Goal: Transaction & Acquisition: Purchase product/service

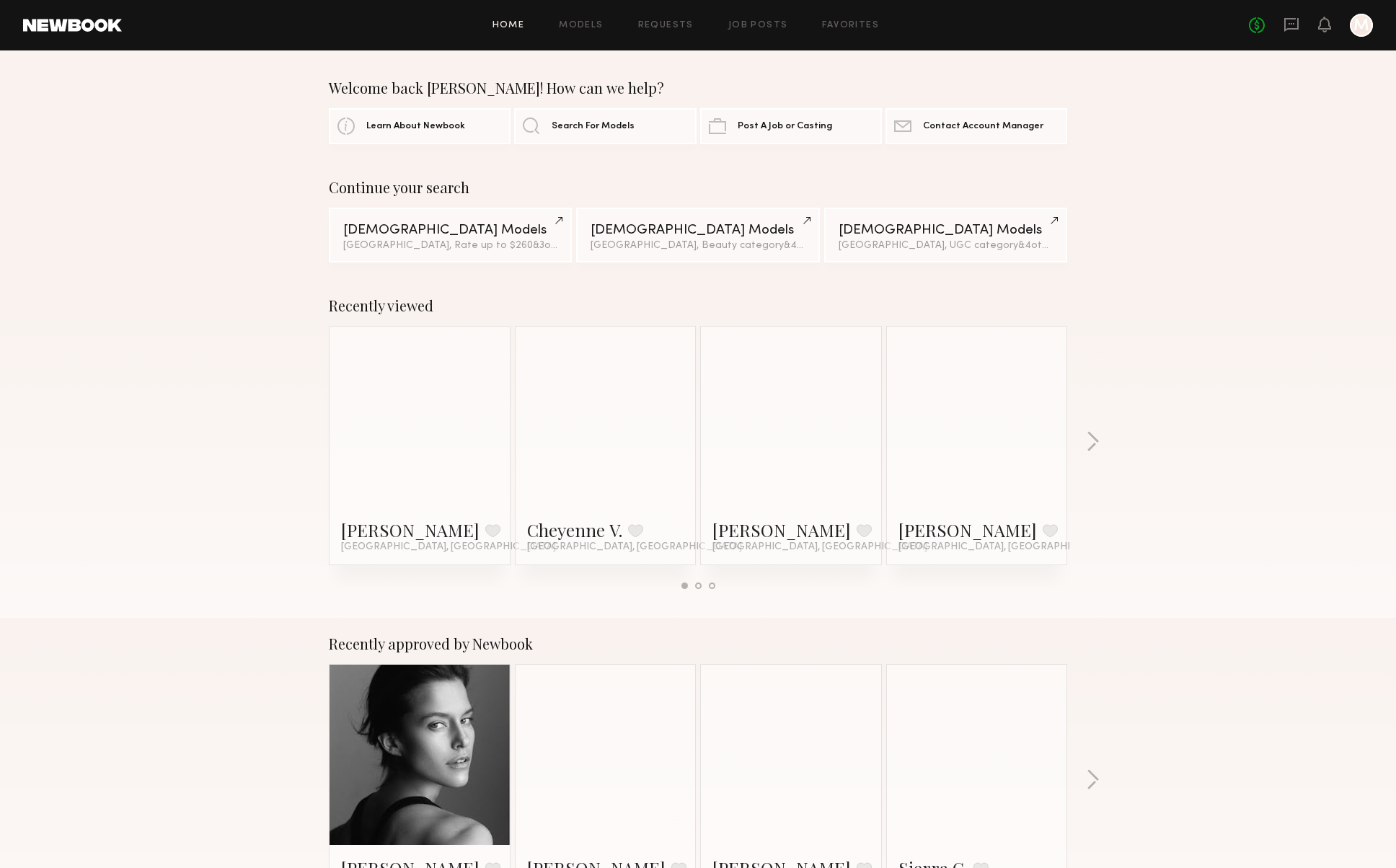
click at [796, 423] on link at bounding box center [791, 416] width 88 height 180
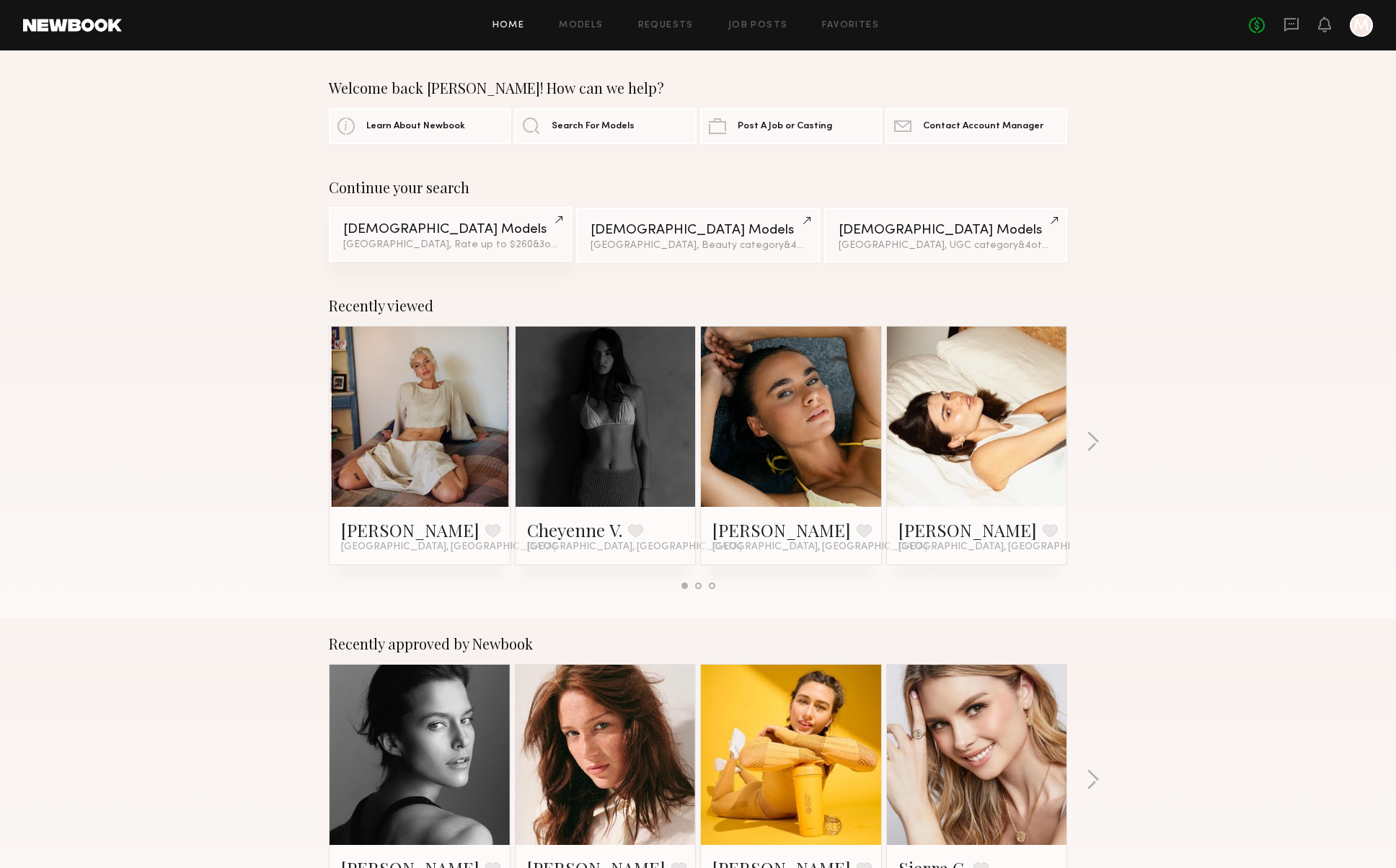
click at [428, 238] on link "Female Models Los Angeles, Rate up to $260 & 3 other filter s + 3" at bounding box center [450, 234] width 243 height 55
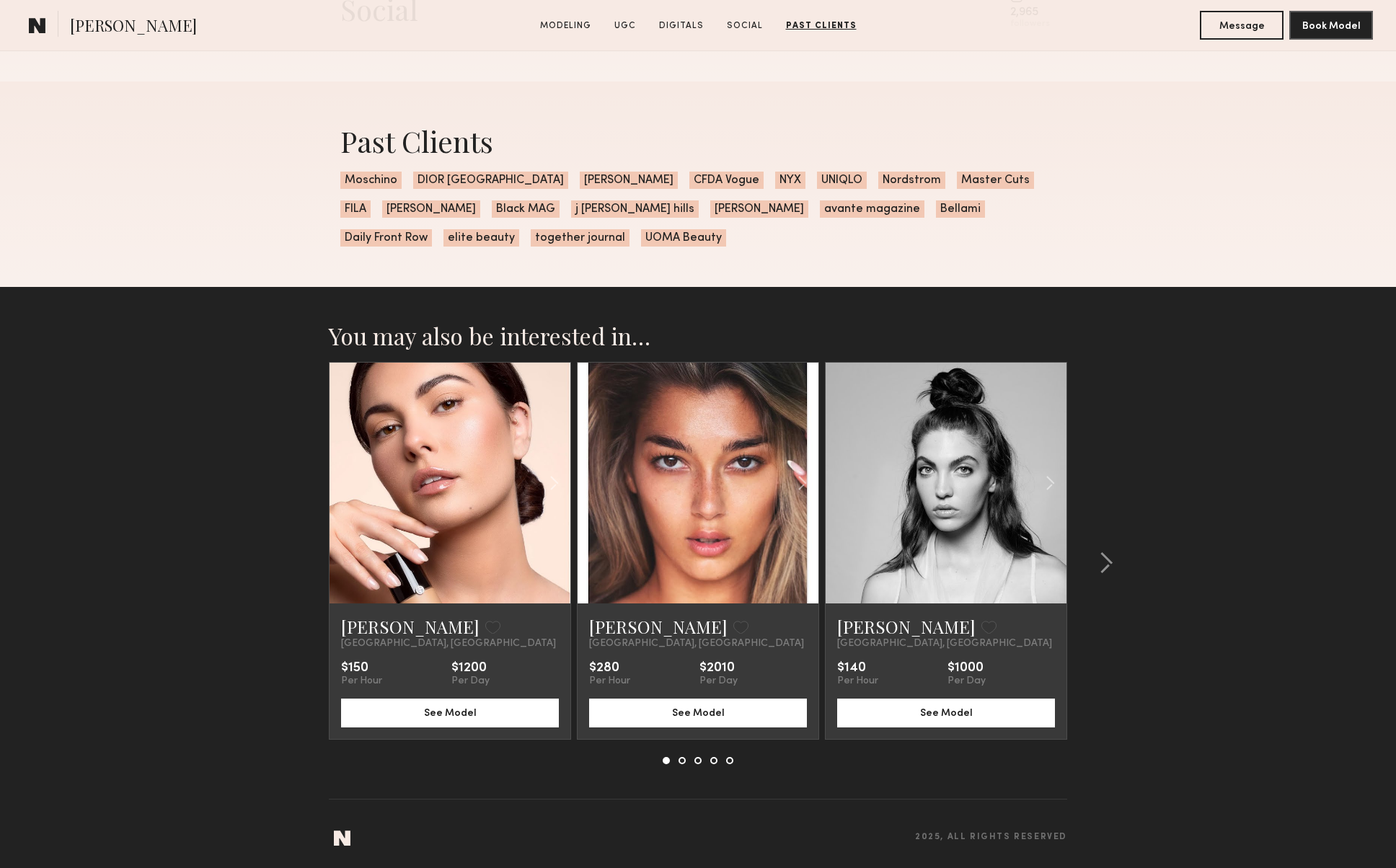
scroll to position [3765, 0]
click at [772, 521] on div at bounding box center [778, 484] width 79 height 241
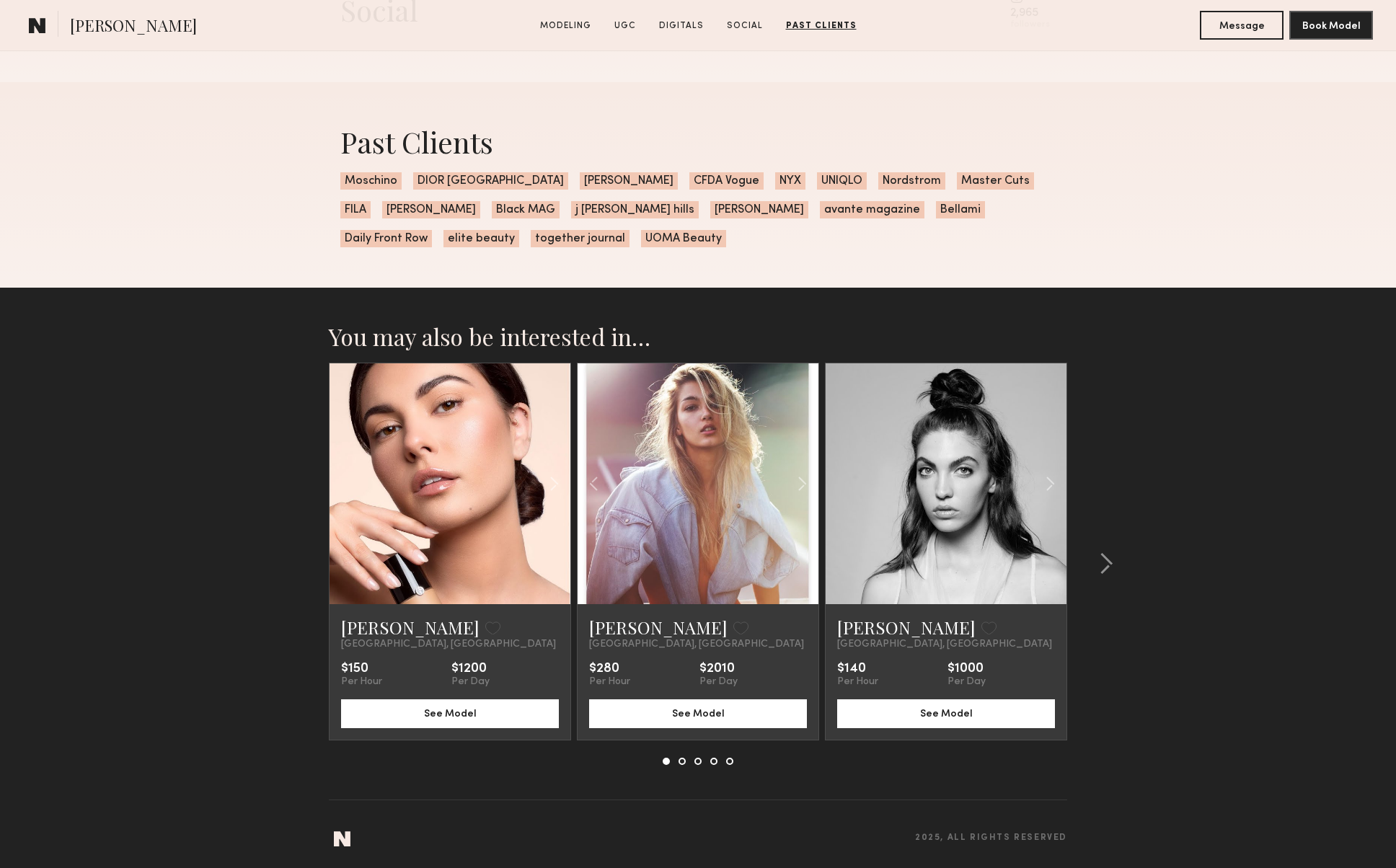
click at [717, 497] on link at bounding box center [698, 484] width 82 height 241
click at [717, 521] on link at bounding box center [698, 484] width 82 height 241
click at [1110, 564] on common-icon at bounding box center [1106, 564] width 15 height 23
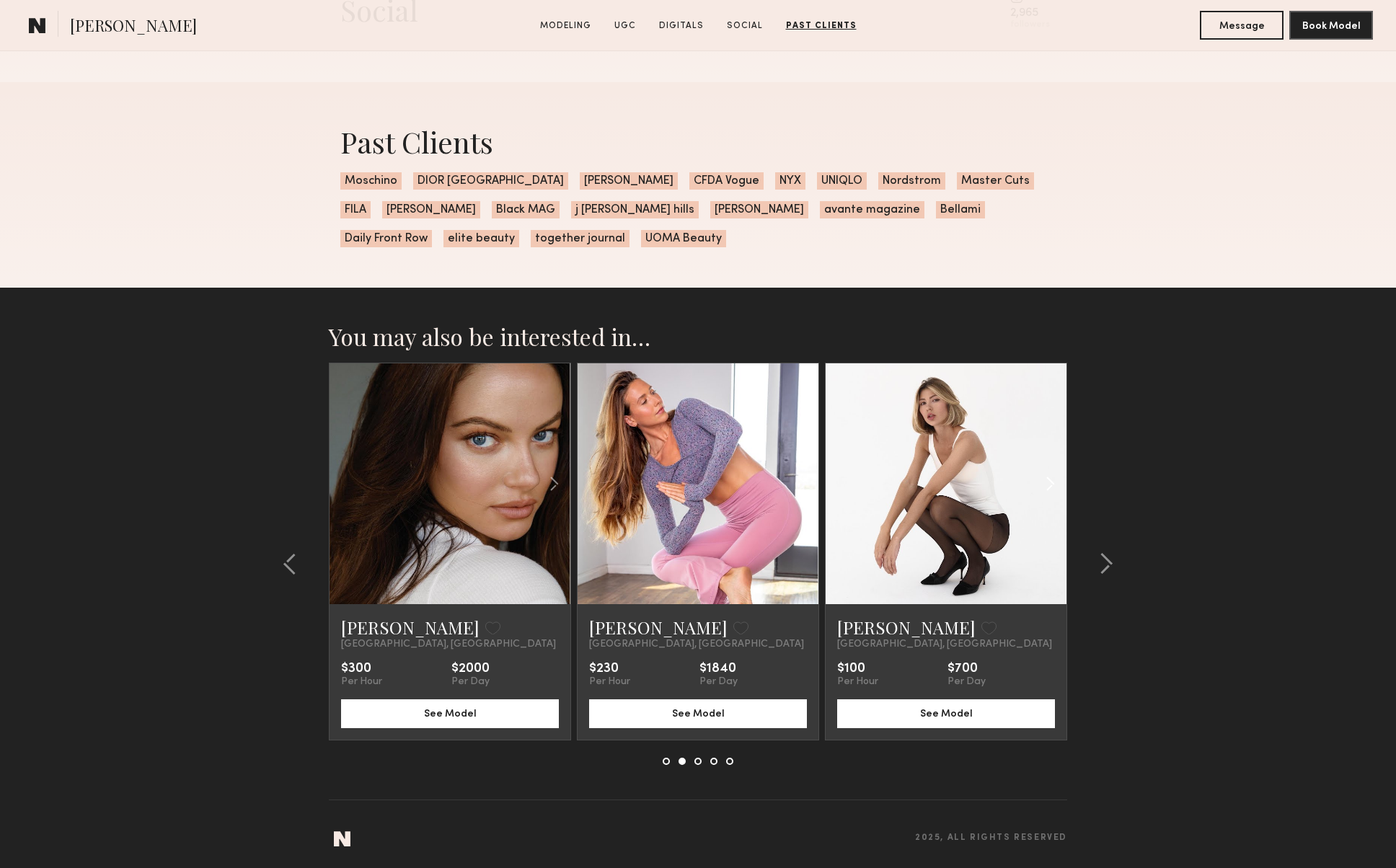
click at [1014, 525] on div at bounding box center [1027, 484] width 79 height 241
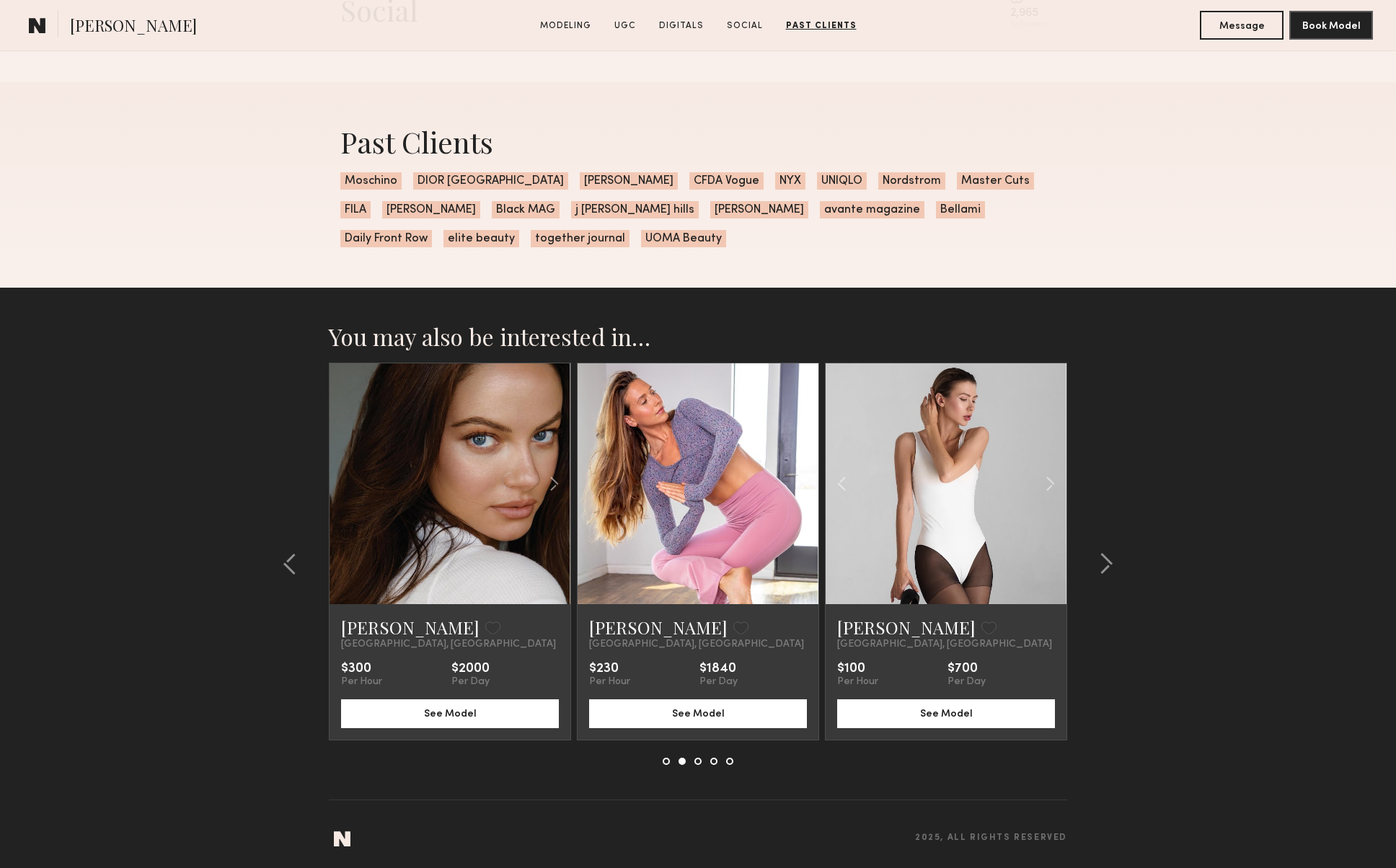
click at [954, 488] on link at bounding box center [946, 484] width 82 height 241
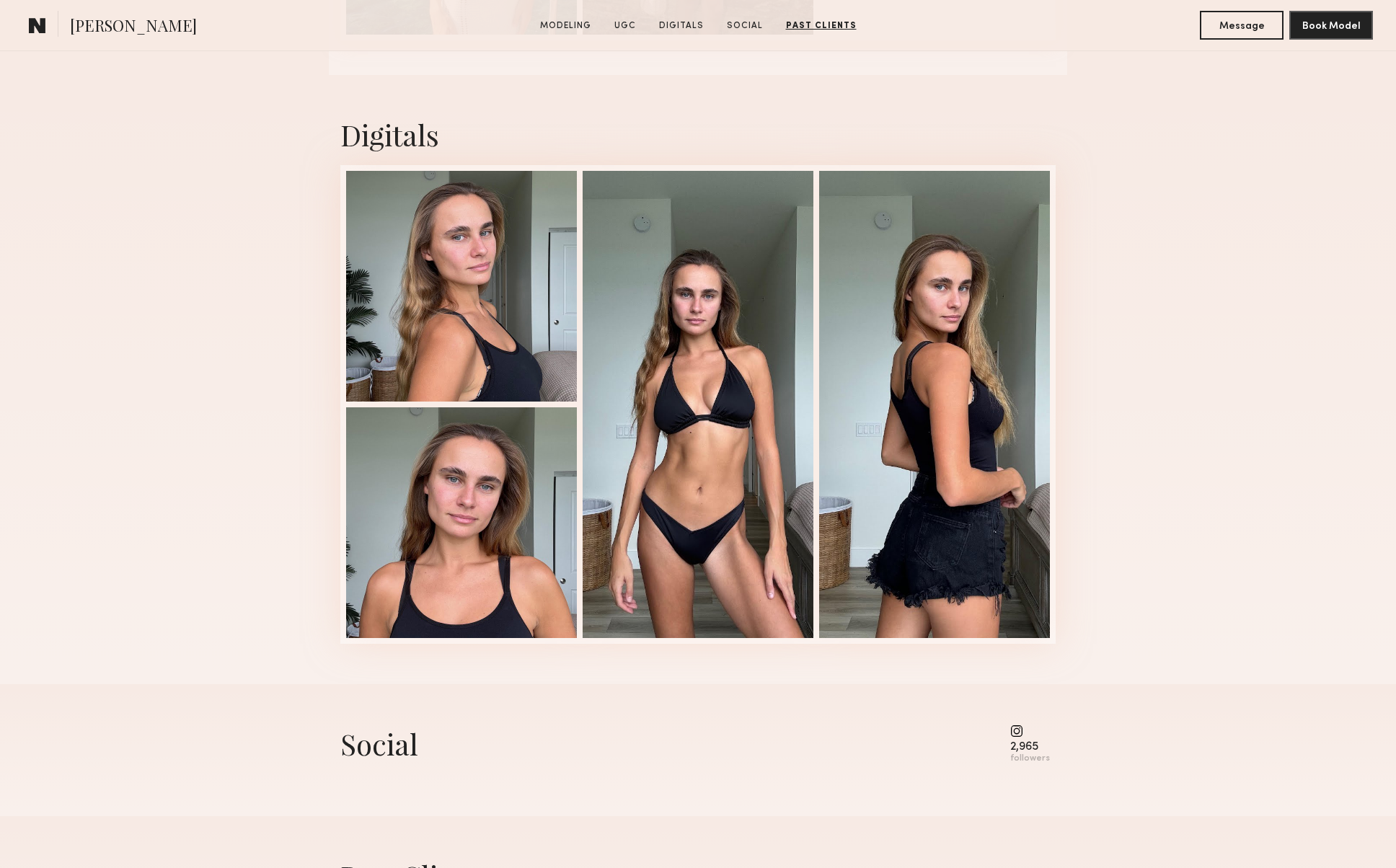
scroll to position [3029, 0]
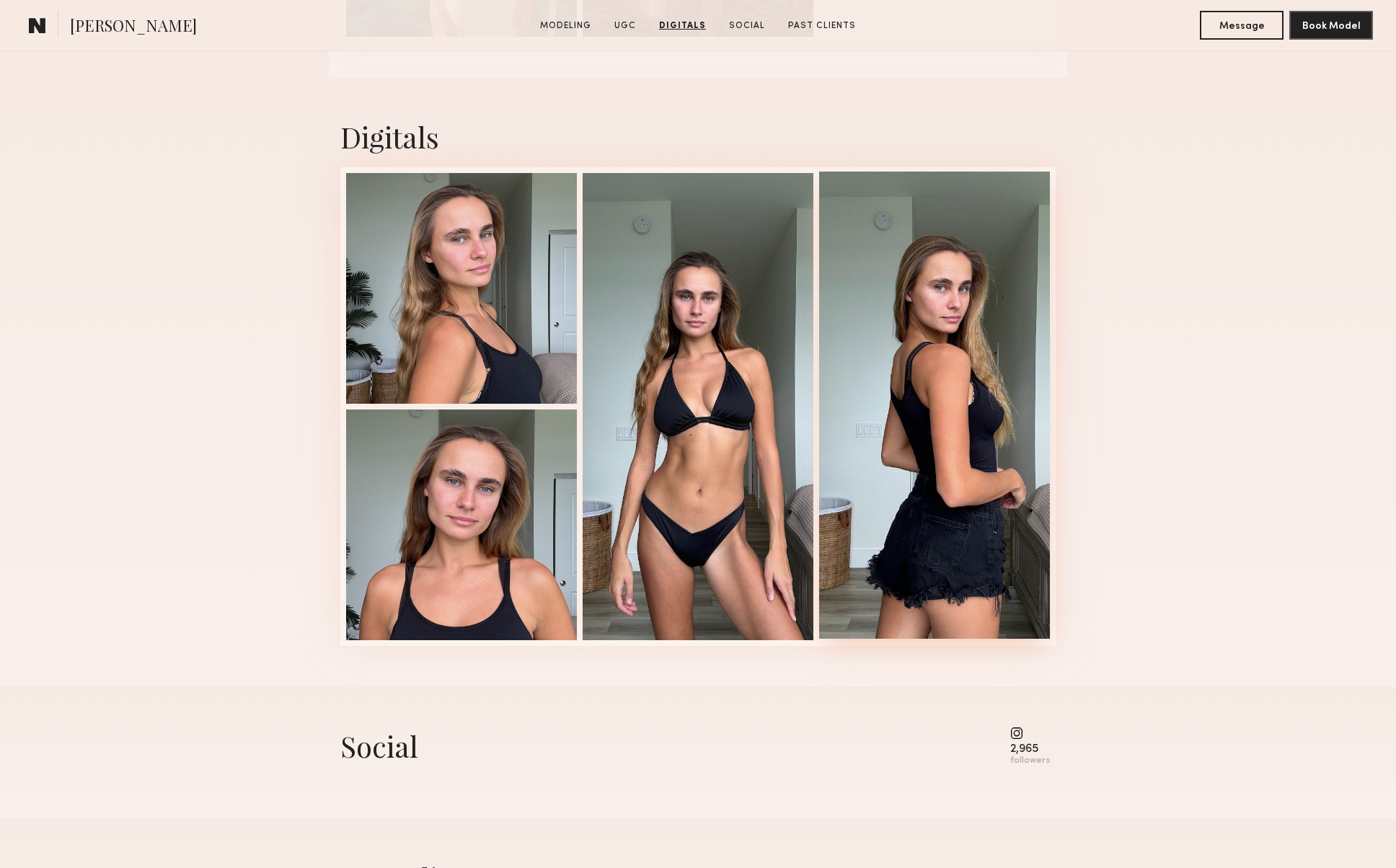
click at [922, 443] on div at bounding box center [934, 405] width 231 height 467
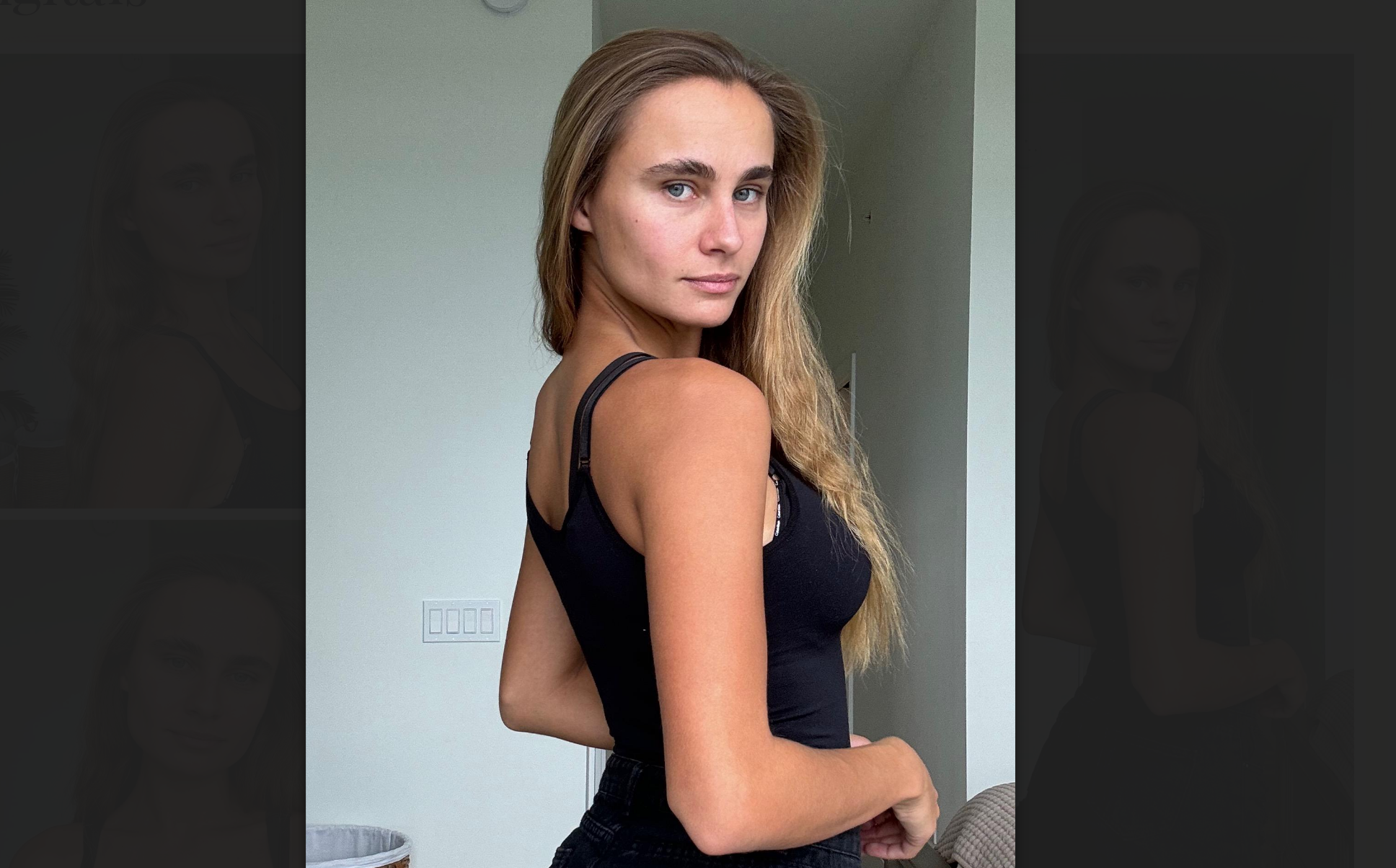
click at [98, 165] on div at bounding box center [698, 422] width 1396 height 798
click at [114, 190] on div at bounding box center [698, 422] width 1396 height 798
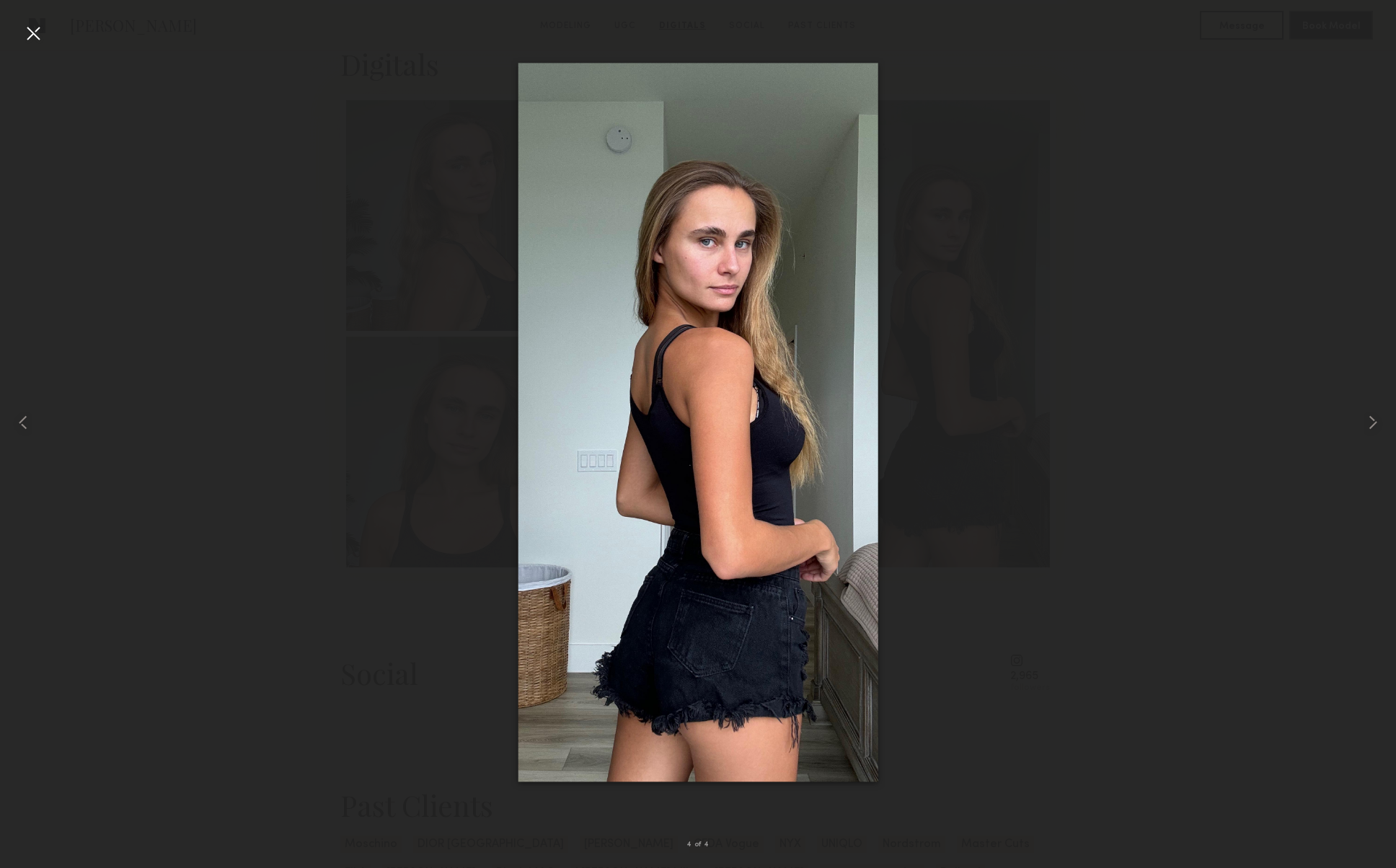
click at [25, 34] on div at bounding box center [33, 33] width 23 height 23
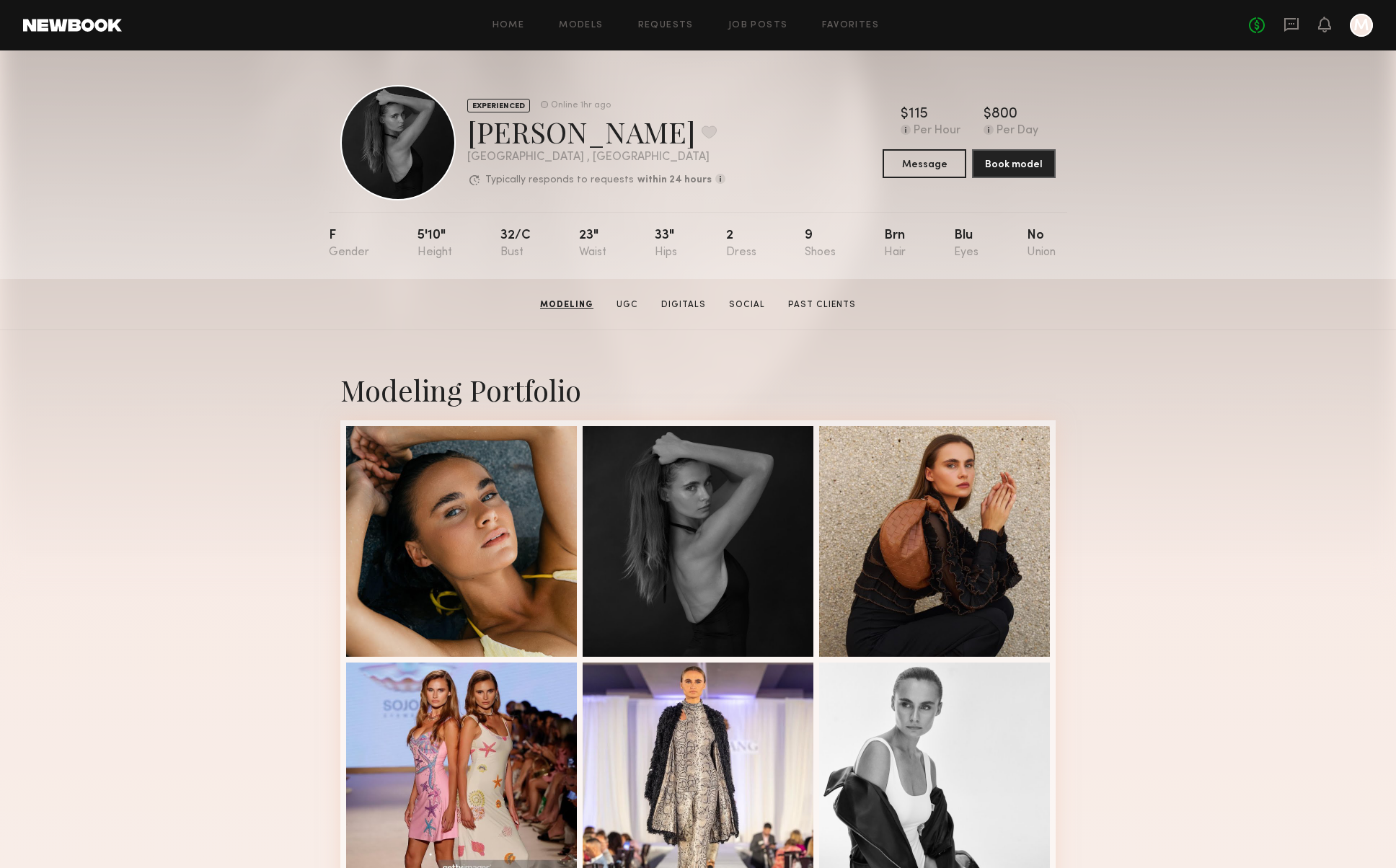
scroll to position [0, 0]
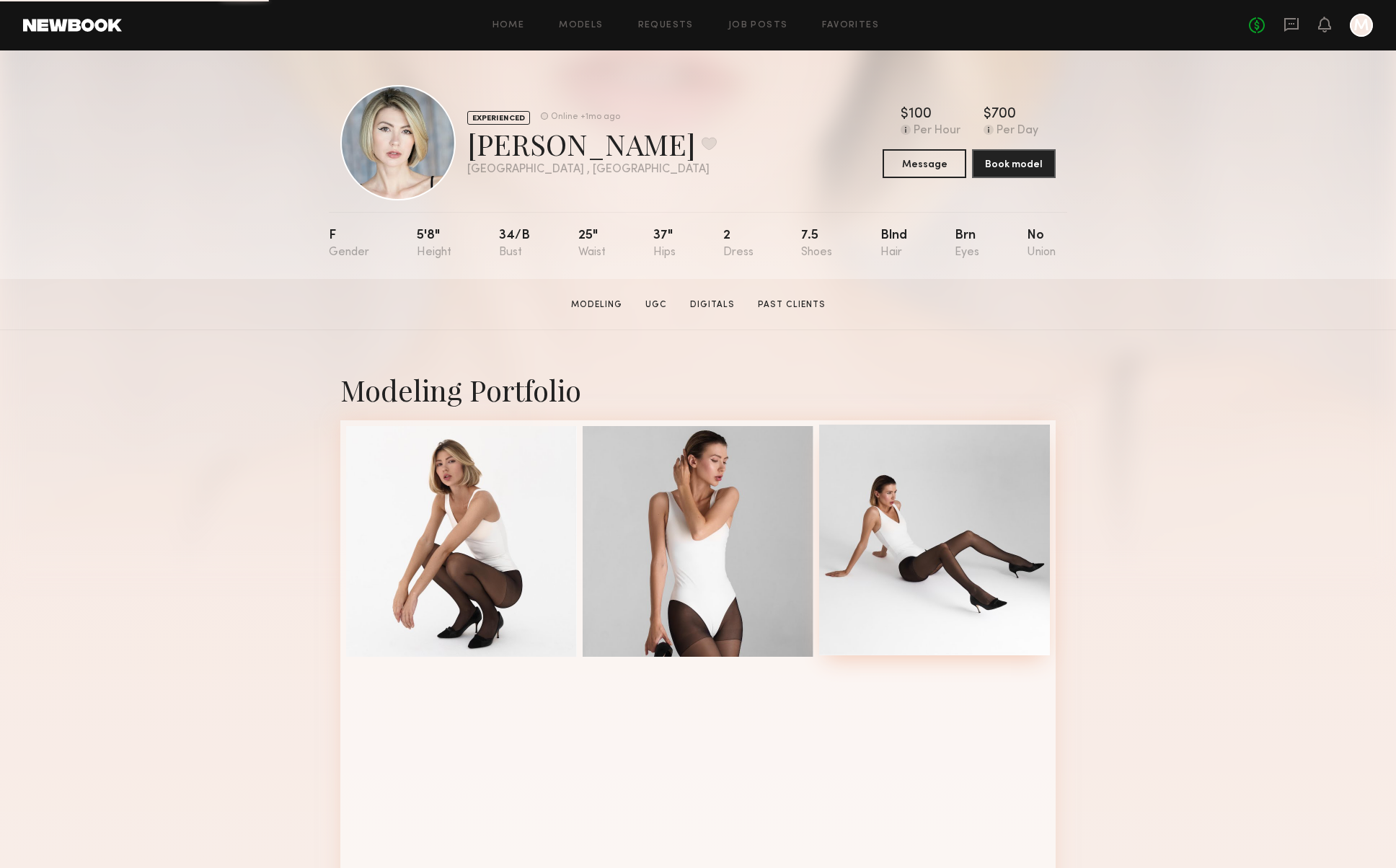
scroll to position [142, 0]
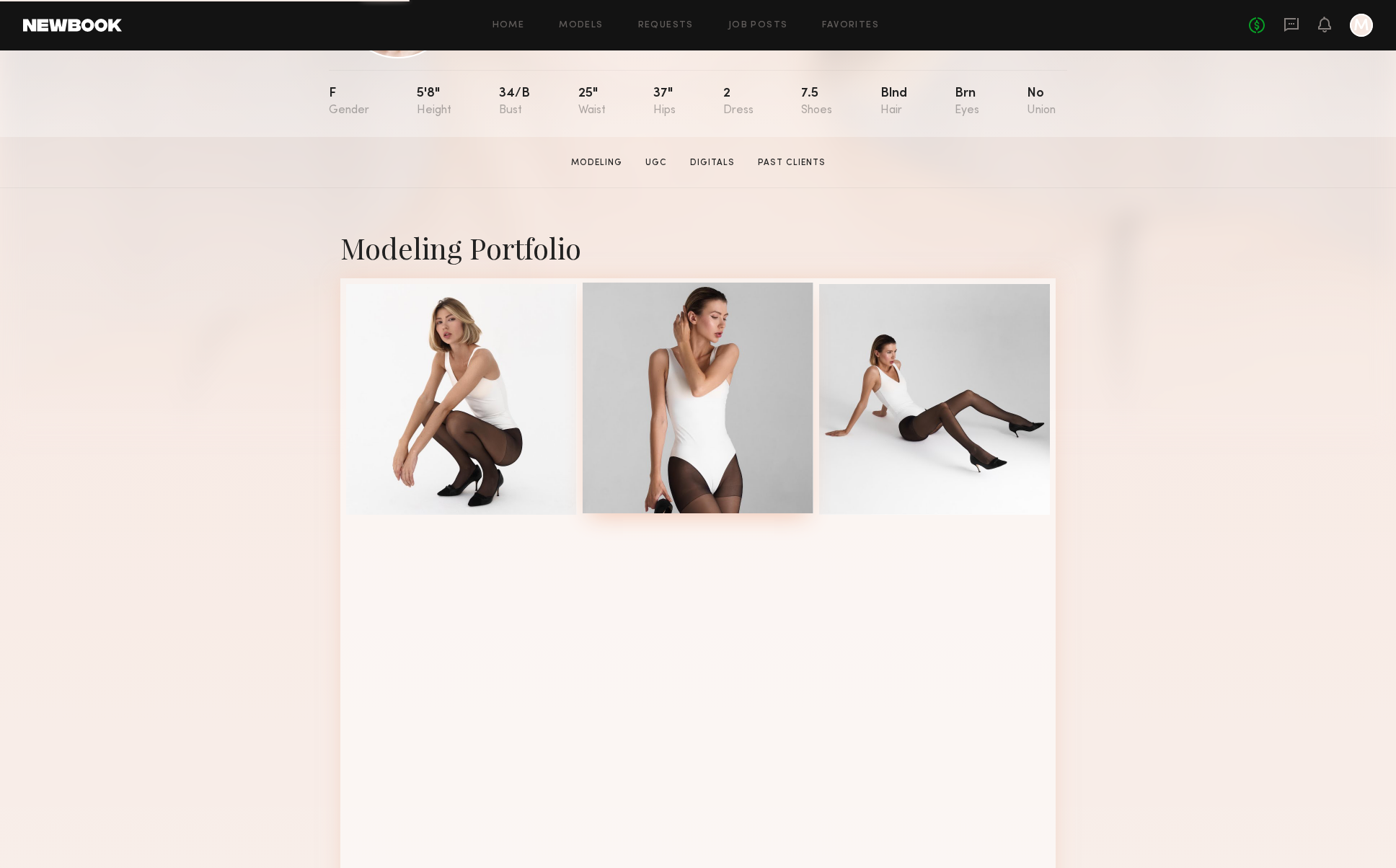
click at [738, 439] on div at bounding box center [698, 398] width 231 height 231
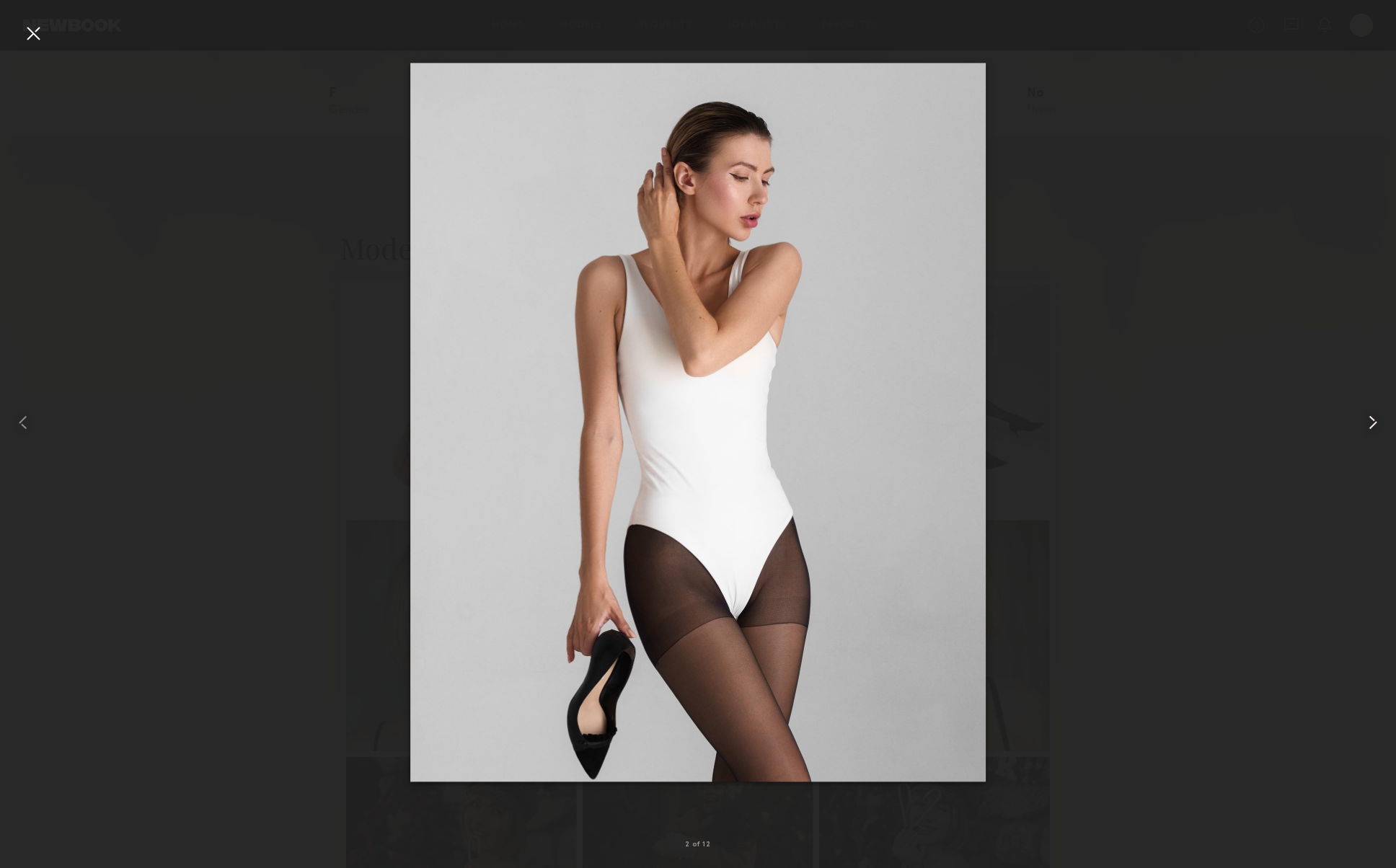
click at [1374, 419] on common-icon at bounding box center [1373, 422] width 23 height 23
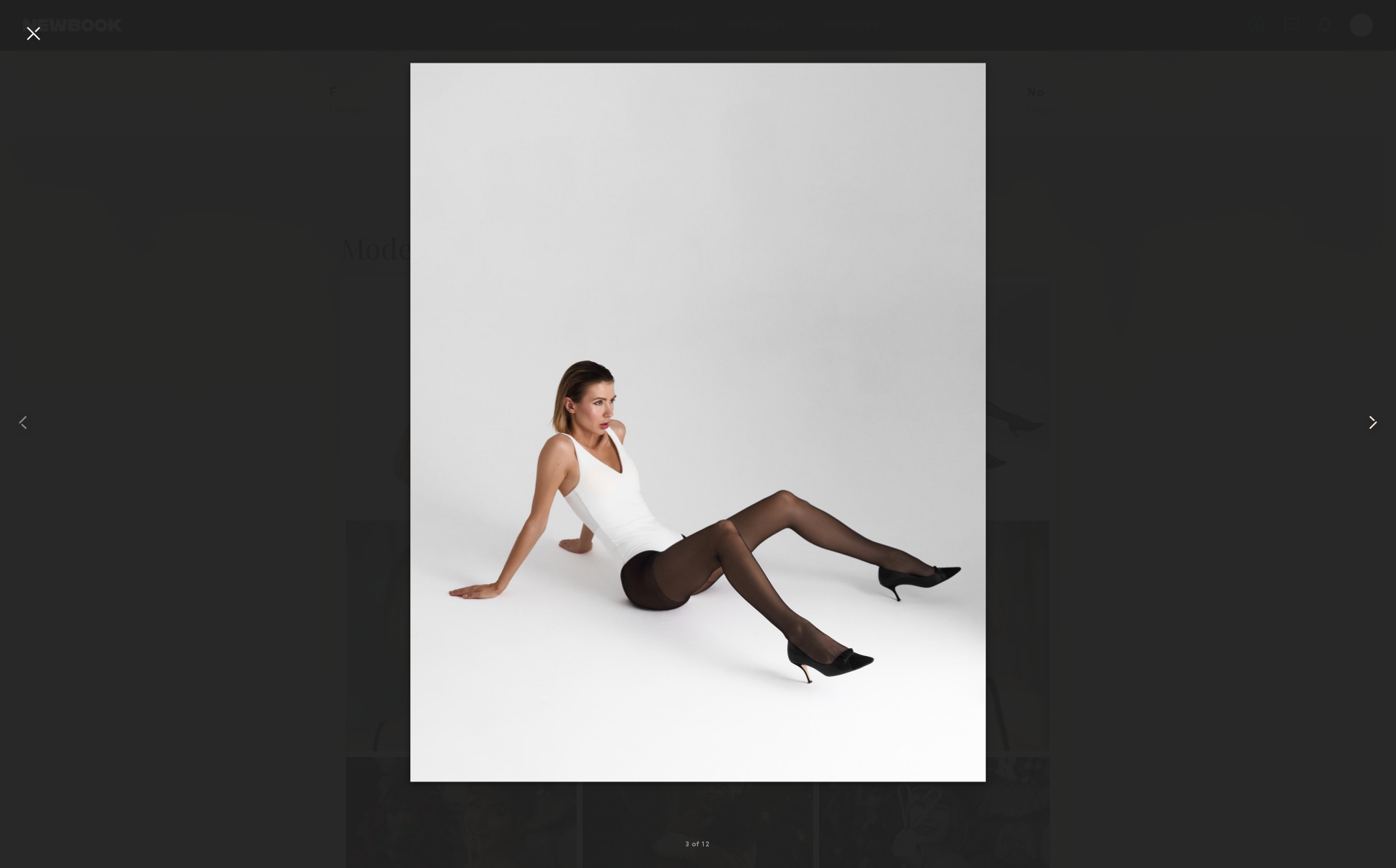
click at [1374, 419] on common-icon at bounding box center [1373, 422] width 23 height 23
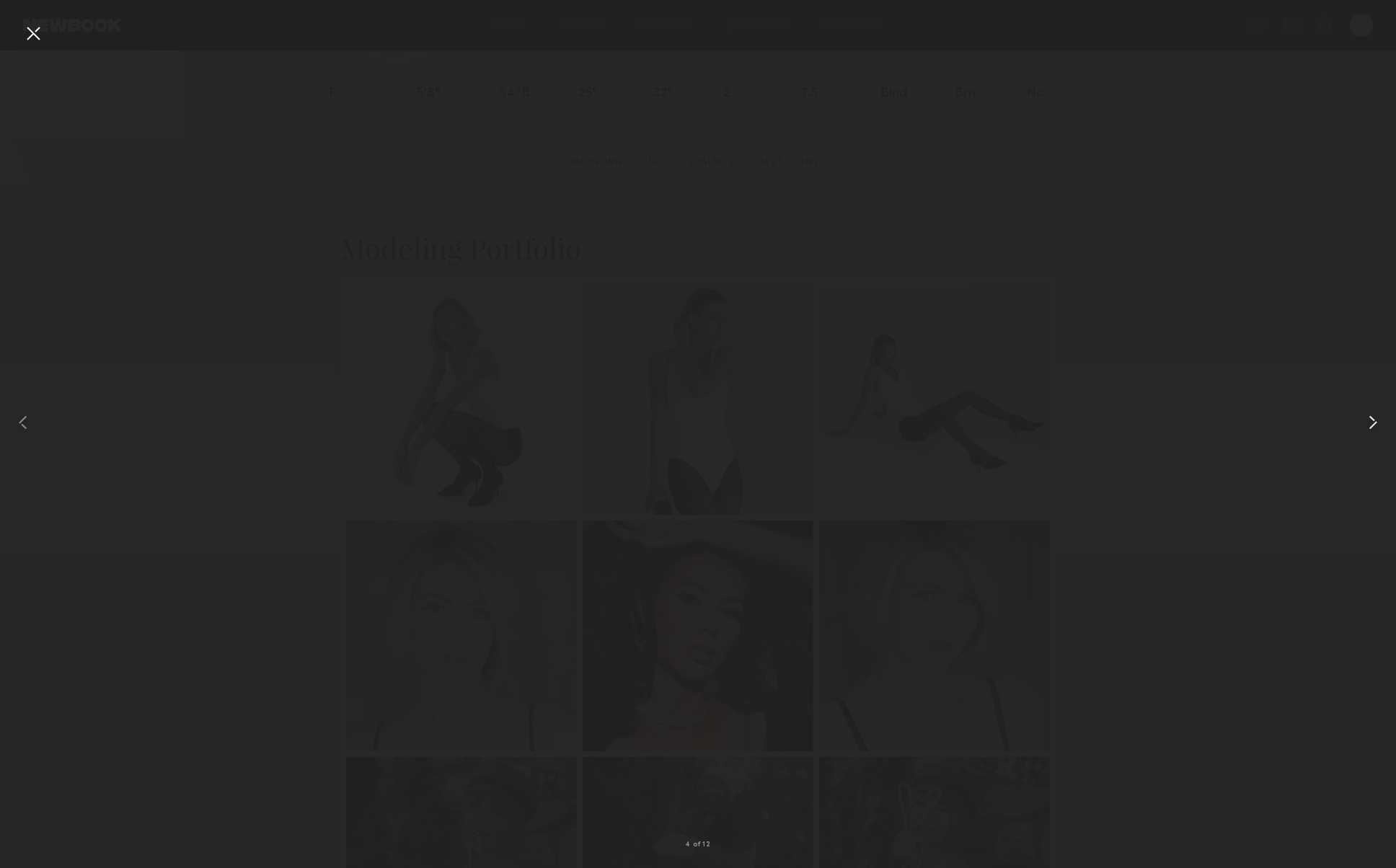
click at [1374, 419] on common-icon at bounding box center [1373, 422] width 23 height 23
click at [29, 33] on div at bounding box center [33, 33] width 23 height 23
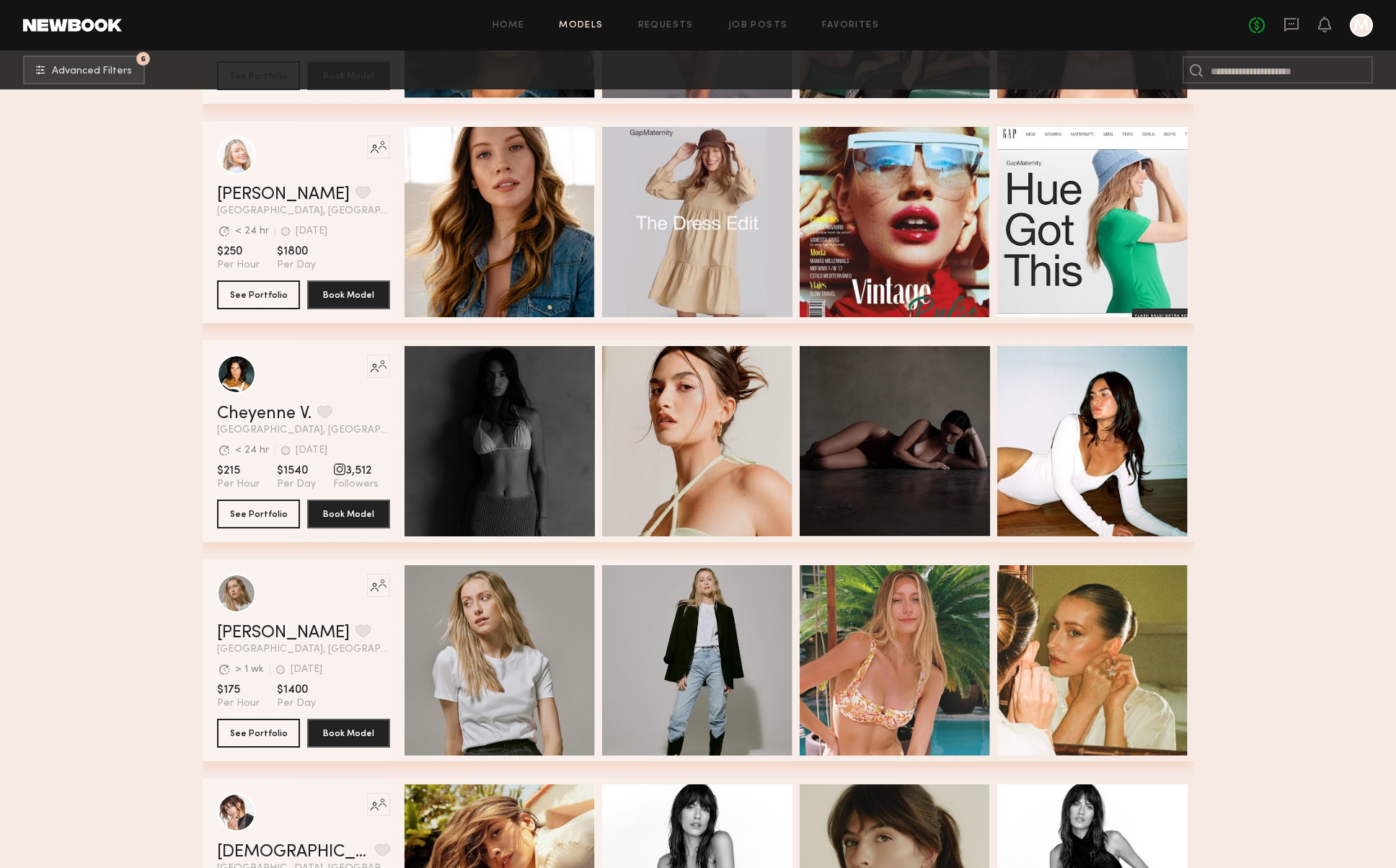
scroll to position [8982, 0]
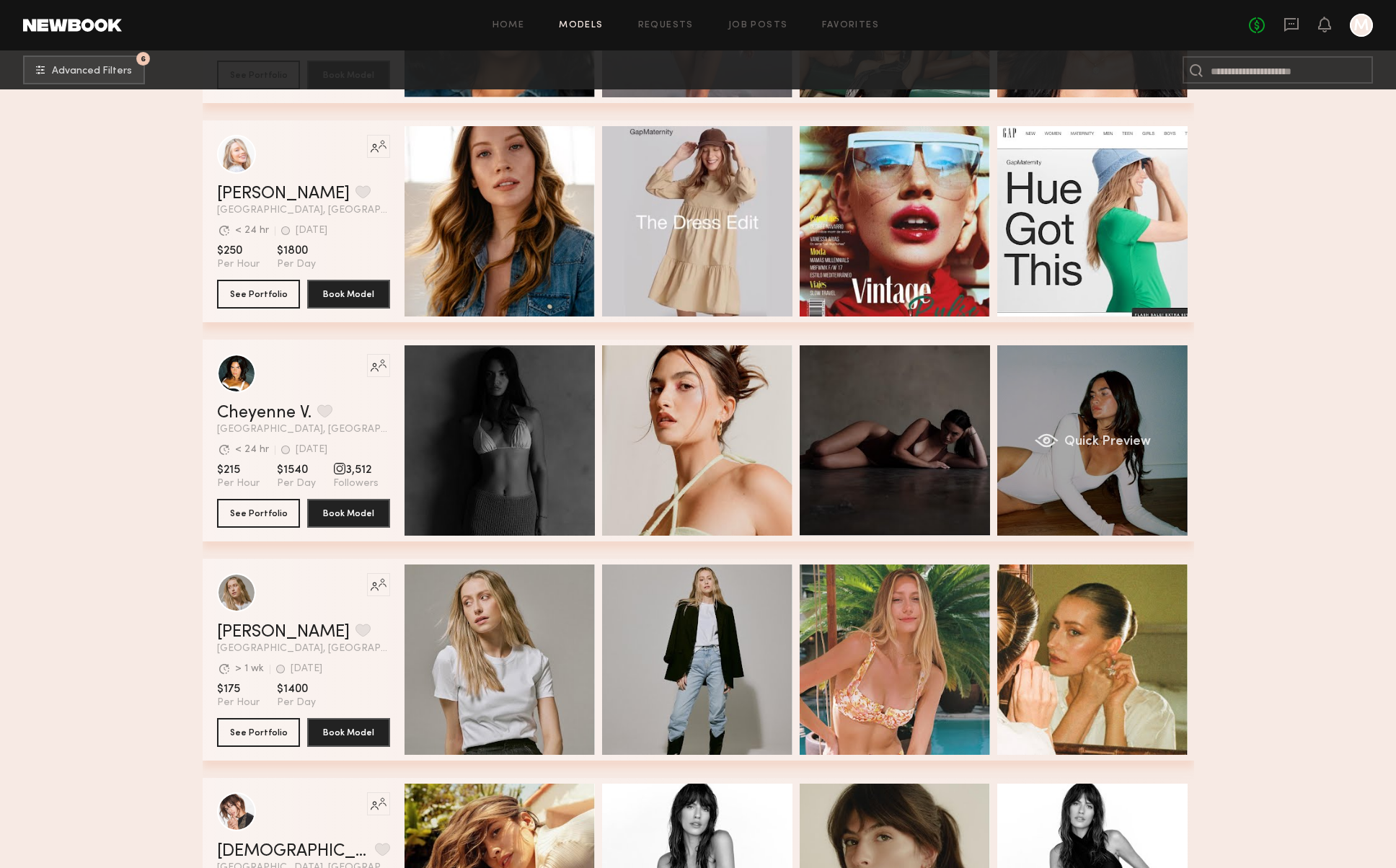
click at [1093, 463] on div "Quick Preview" at bounding box center [1093, 440] width 190 height 190
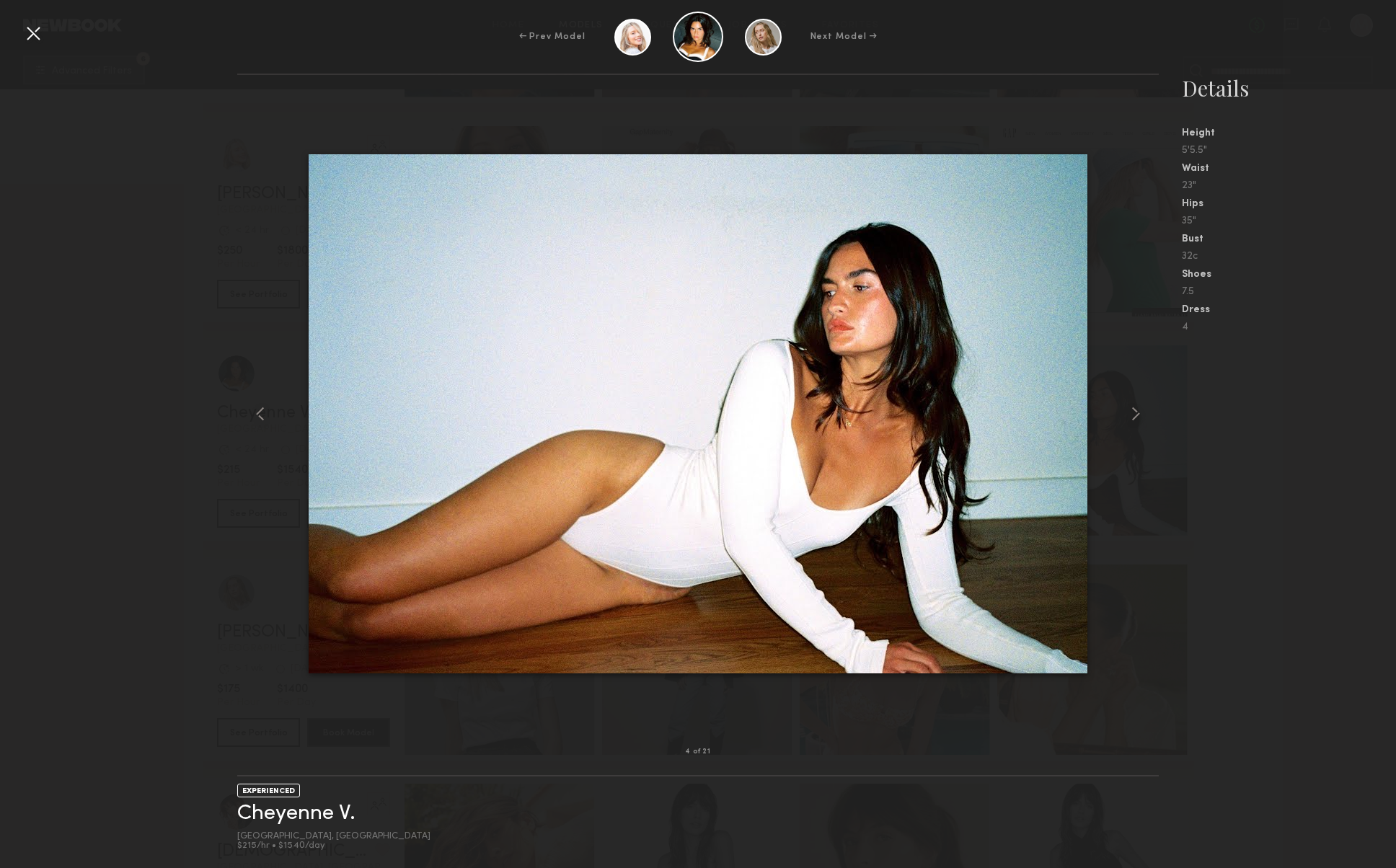
click at [1121, 410] on div at bounding box center [698, 413] width 922 height 630
click at [1126, 410] on common-icon at bounding box center [1136, 414] width 23 height 23
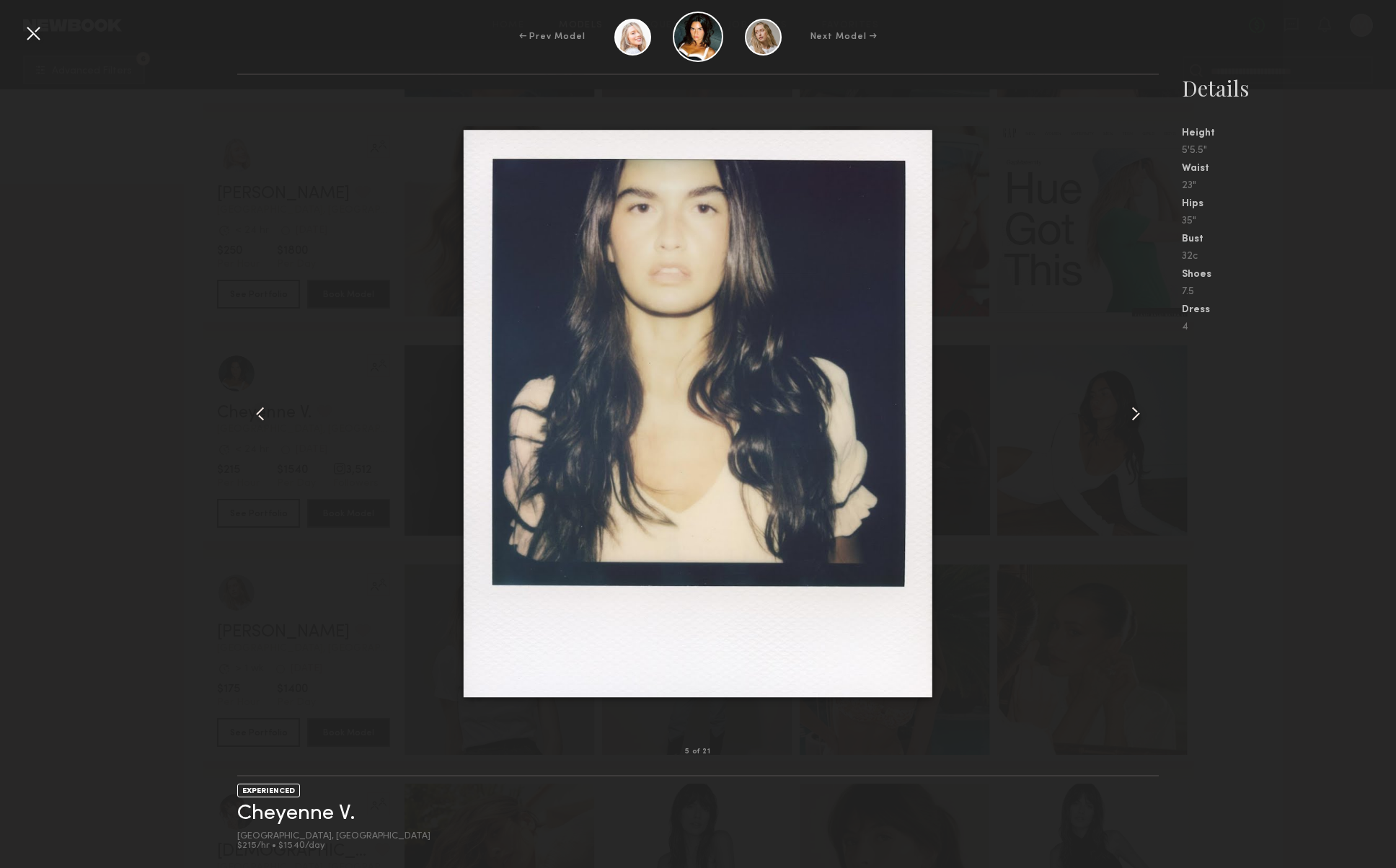
click at [1126, 410] on common-icon at bounding box center [1136, 414] width 23 height 23
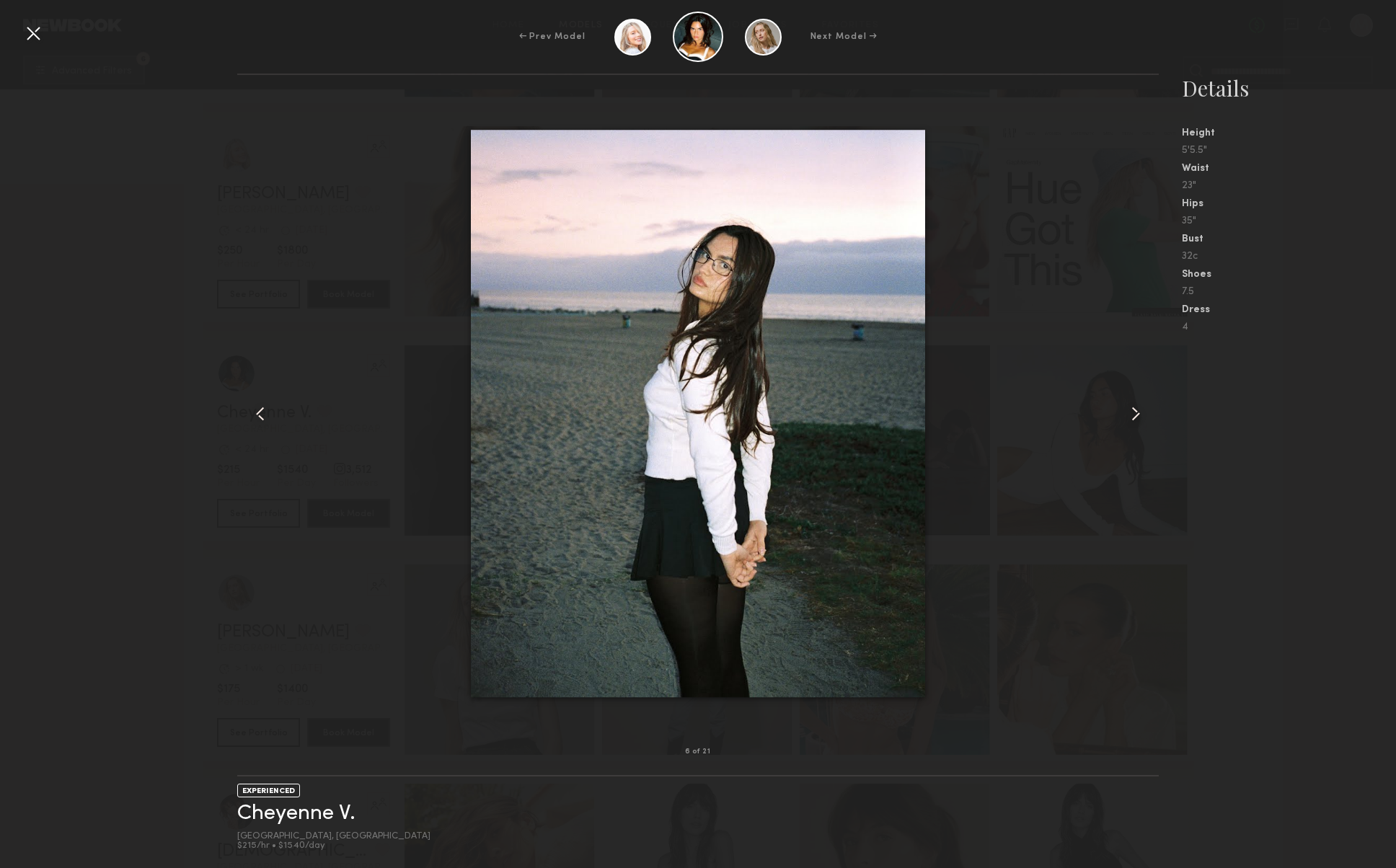
click at [1126, 411] on common-icon at bounding box center [1136, 414] width 23 height 23
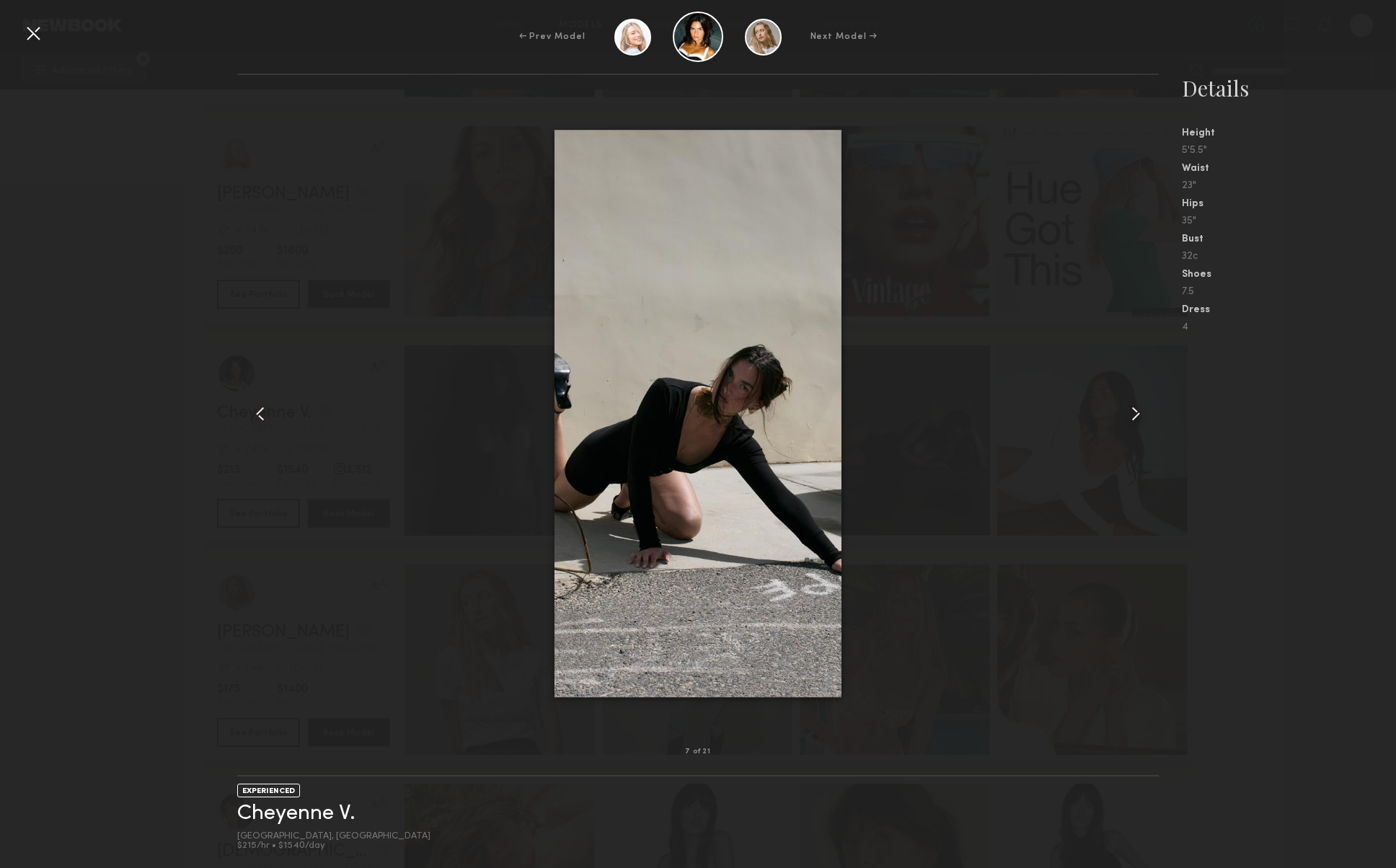
click at [27, 40] on div at bounding box center [33, 33] width 23 height 23
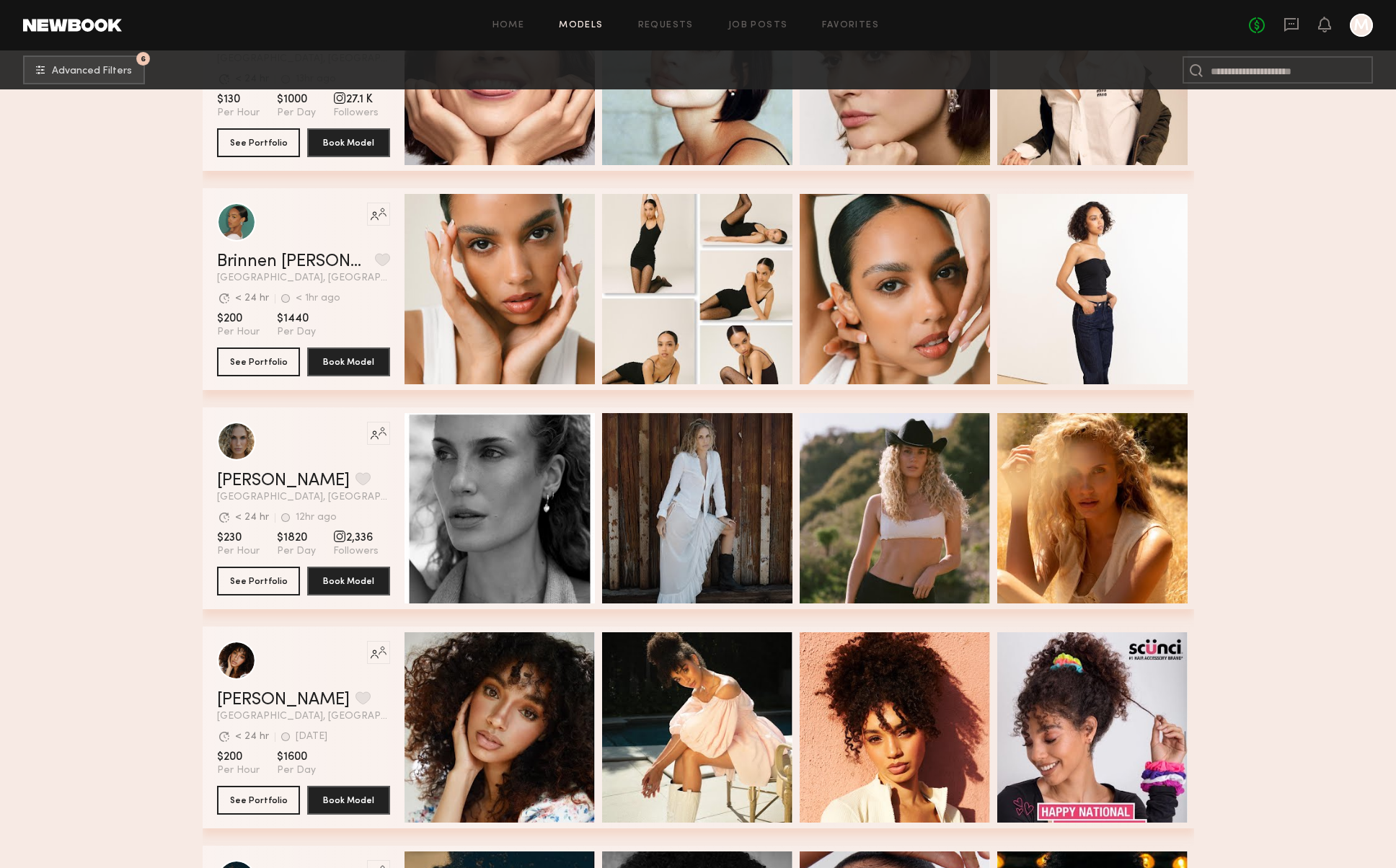
scroll to position [11764, 0]
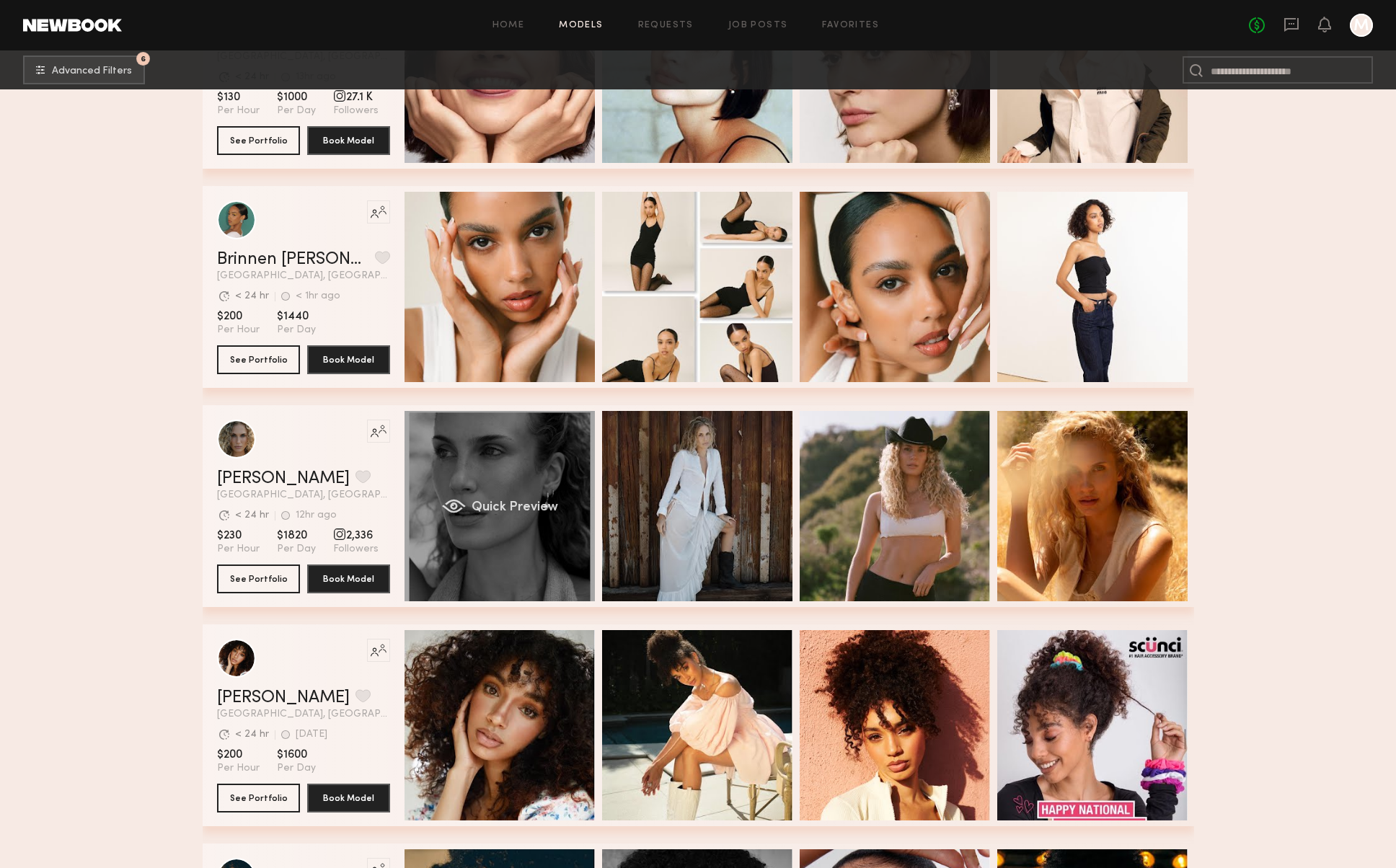
click at [560, 470] on div "Quick Preview" at bounding box center [500, 506] width 190 height 190
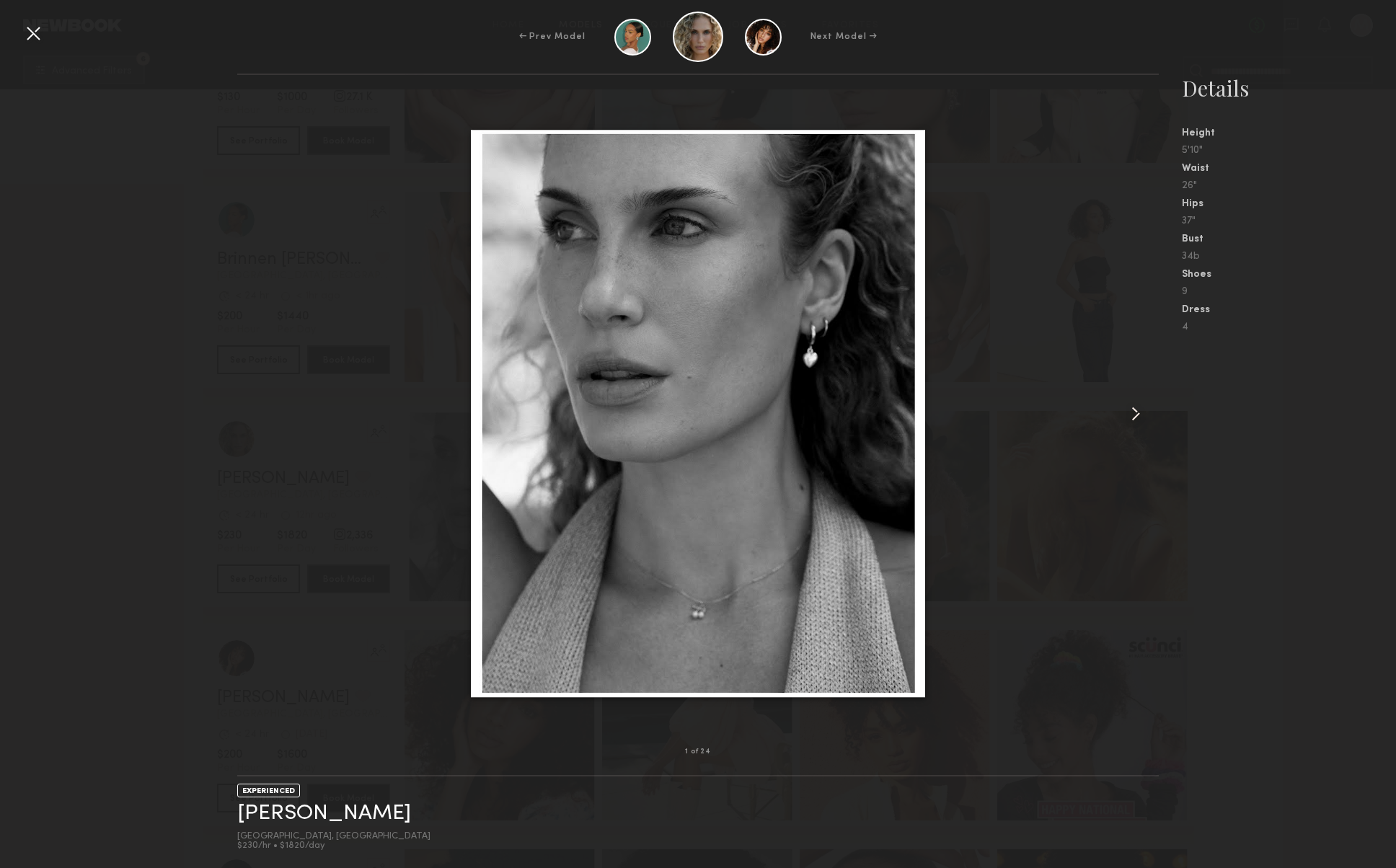
click at [1122, 413] on div at bounding box center [1141, 413] width 37 height 630
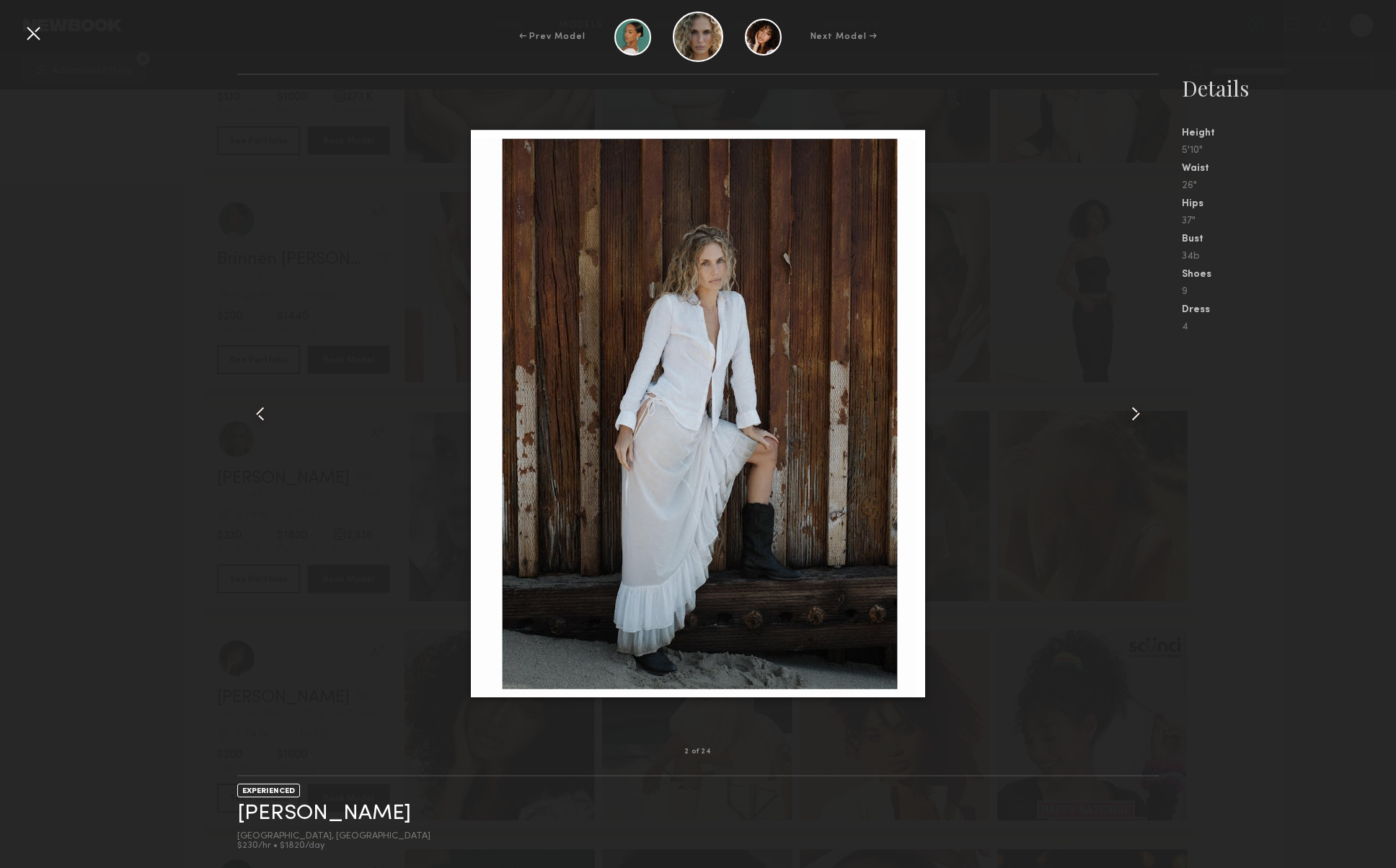
click at [1122, 415] on div at bounding box center [1141, 413] width 37 height 630
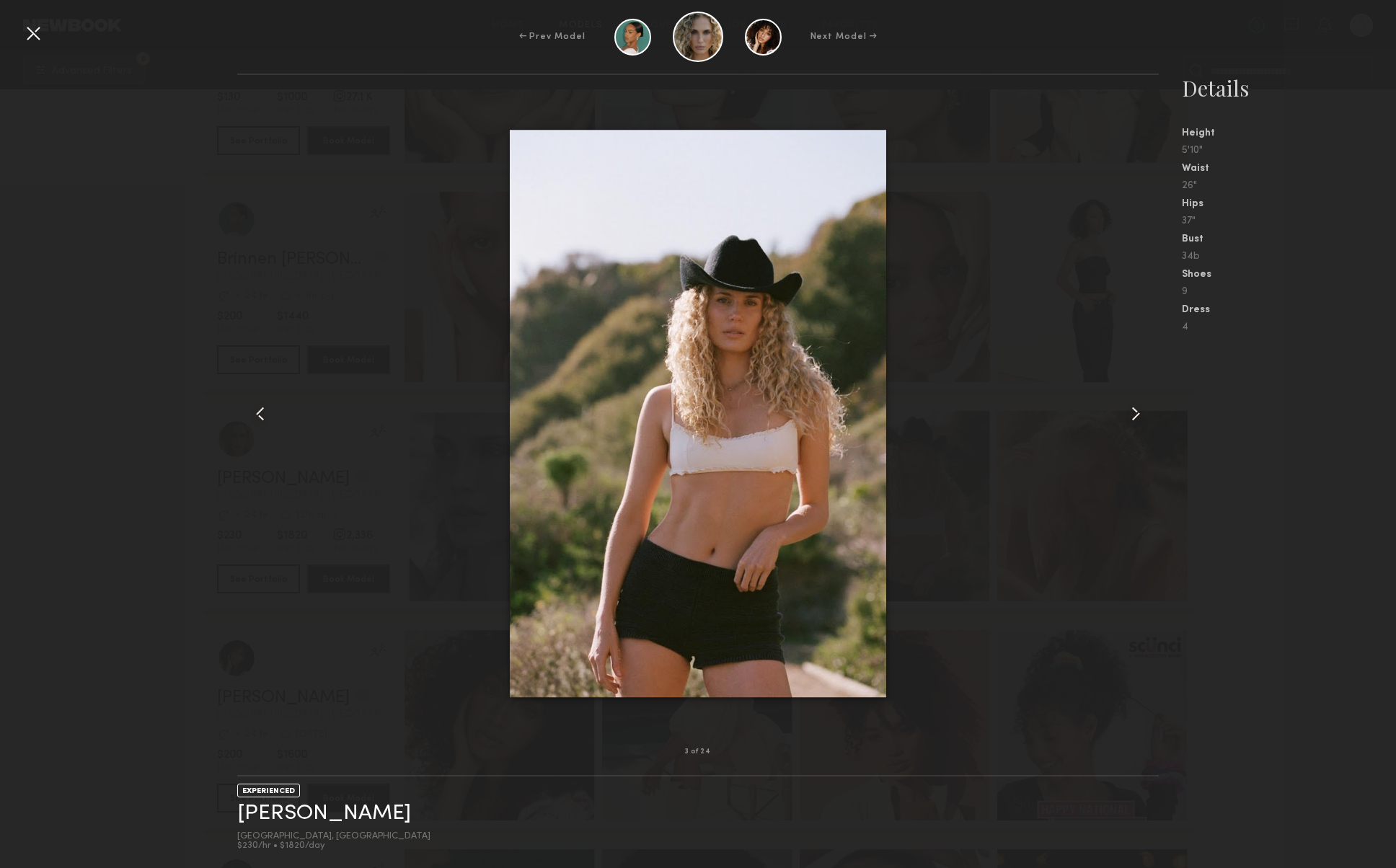
click at [1122, 416] on div at bounding box center [1141, 413] width 37 height 630
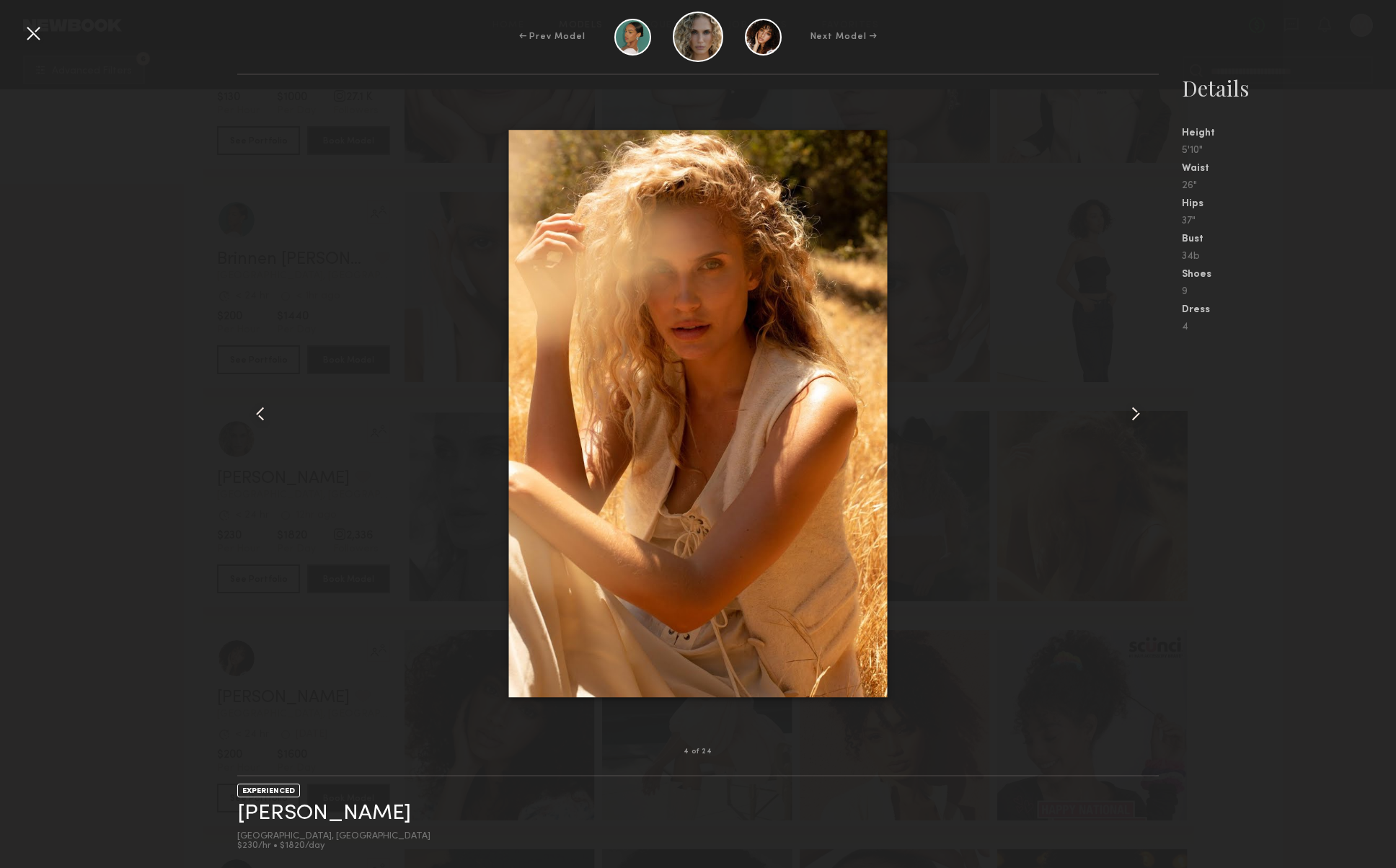
click at [1122, 416] on div at bounding box center [1141, 413] width 37 height 630
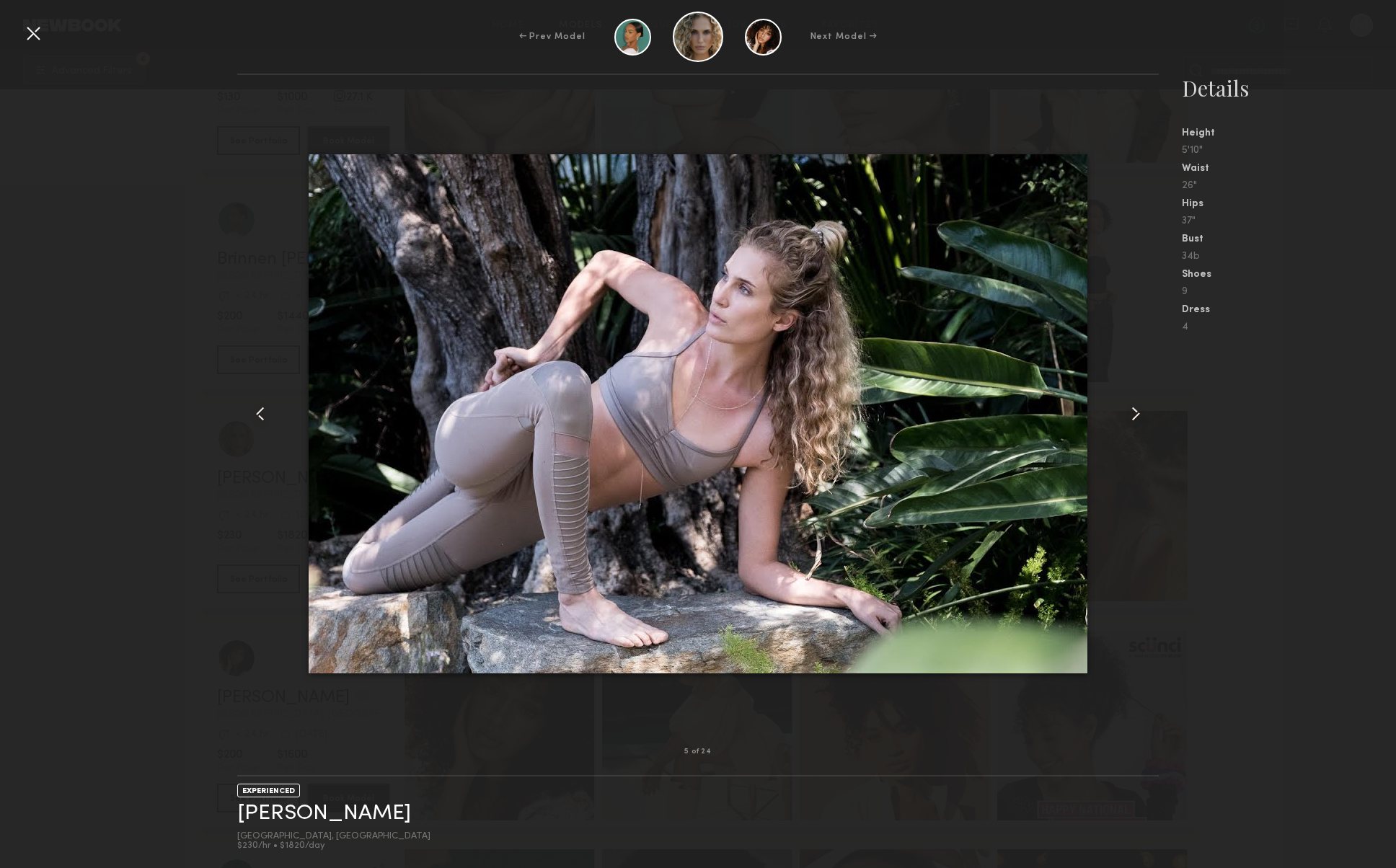
click at [1122, 416] on div at bounding box center [1141, 413] width 37 height 630
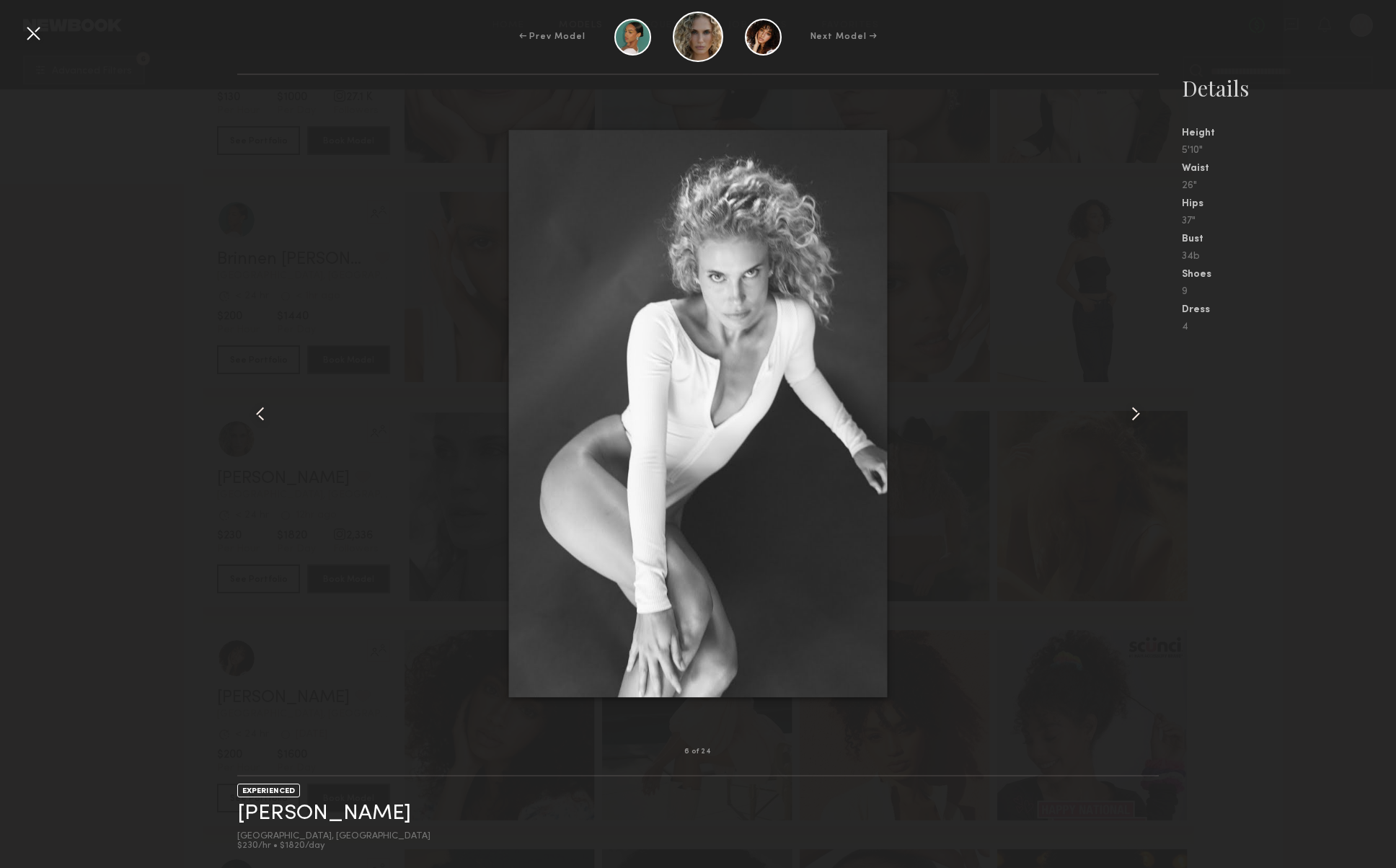
click at [1122, 416] on div at bounding box center [1141, 413] width 37 height 630
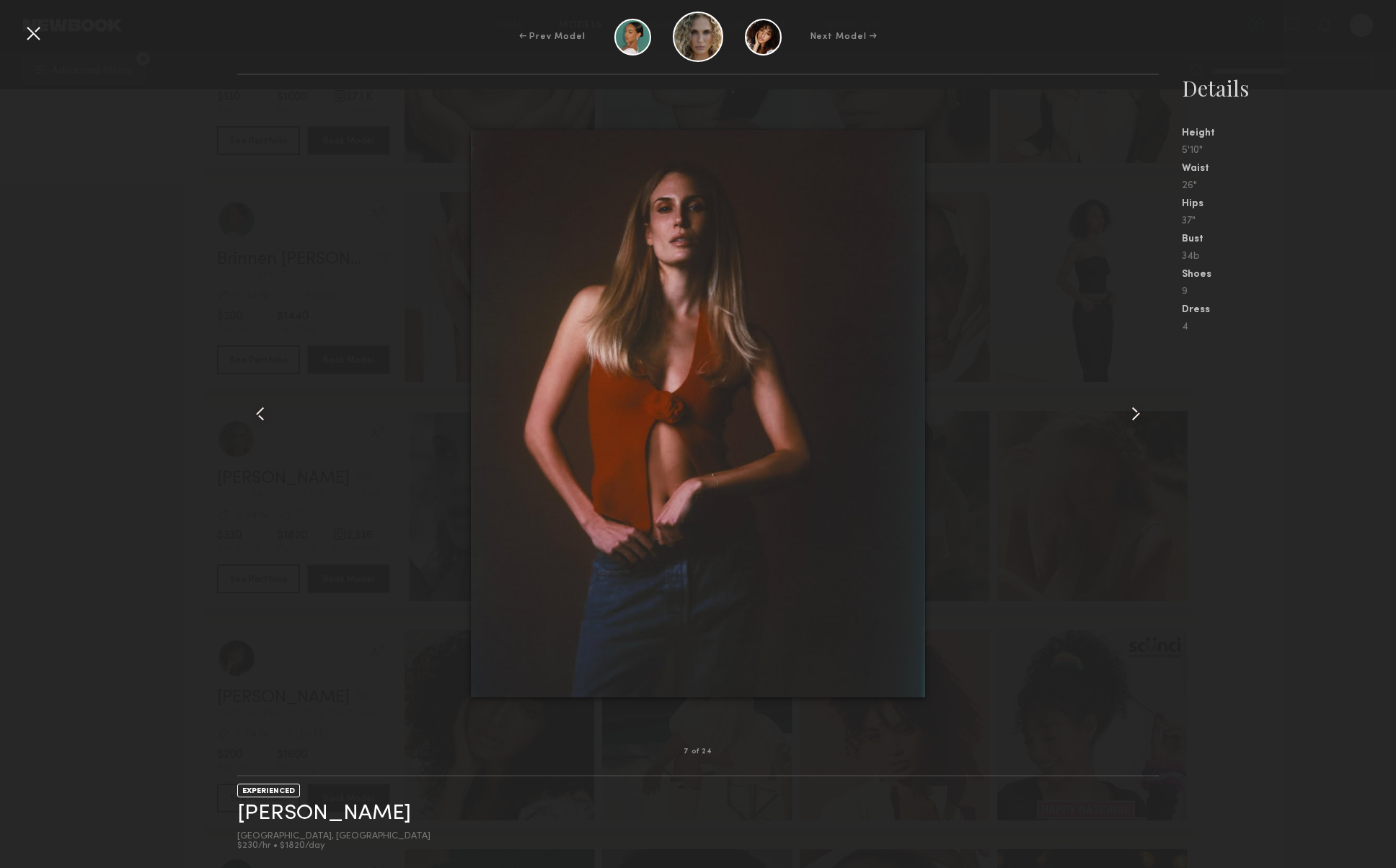
click at [1122, 417] on div at bounding box center [1141, 413] width 37 height 630
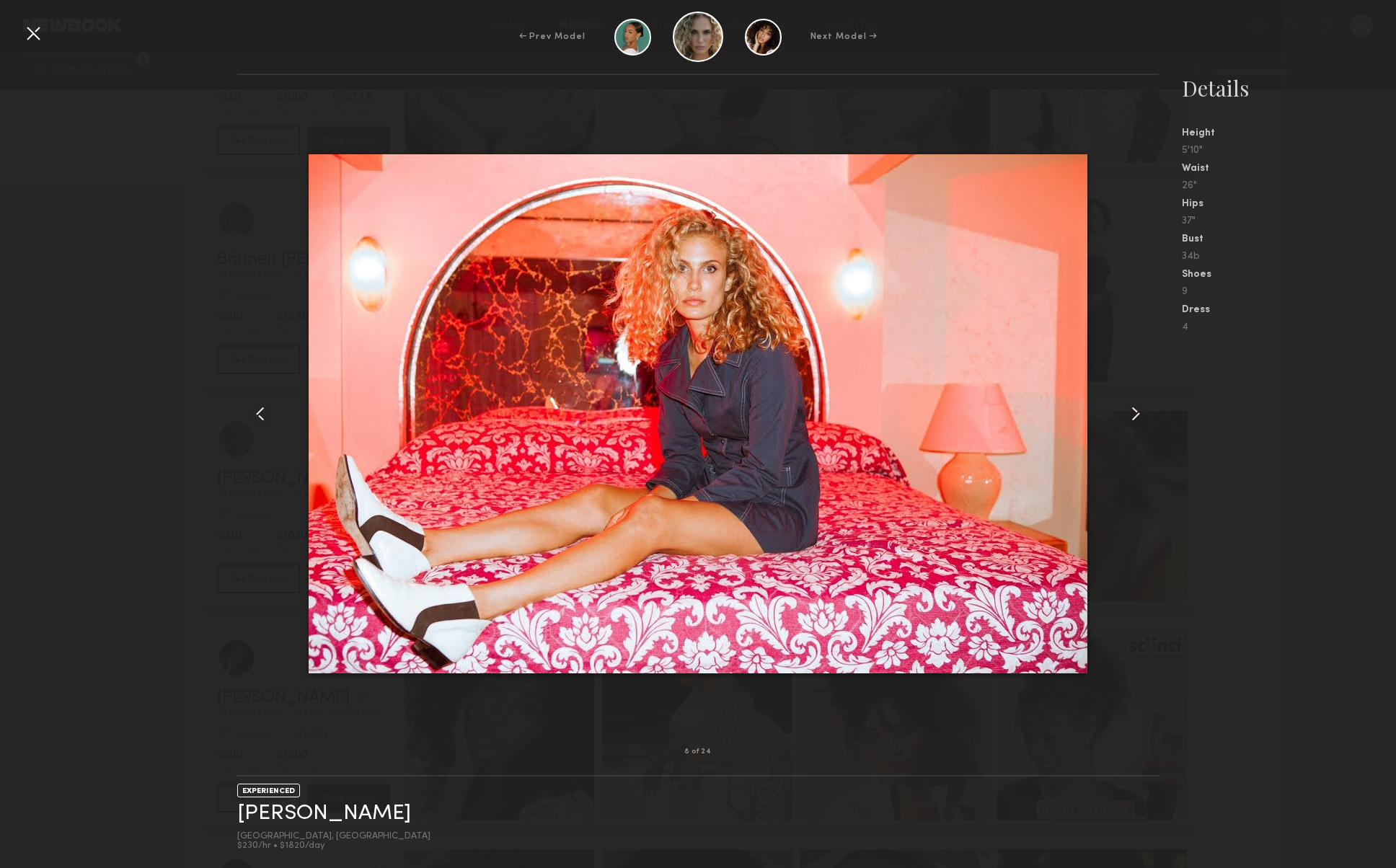
click at [1122, 417] on div at bounding box center [1141, 413] width 37 height 630
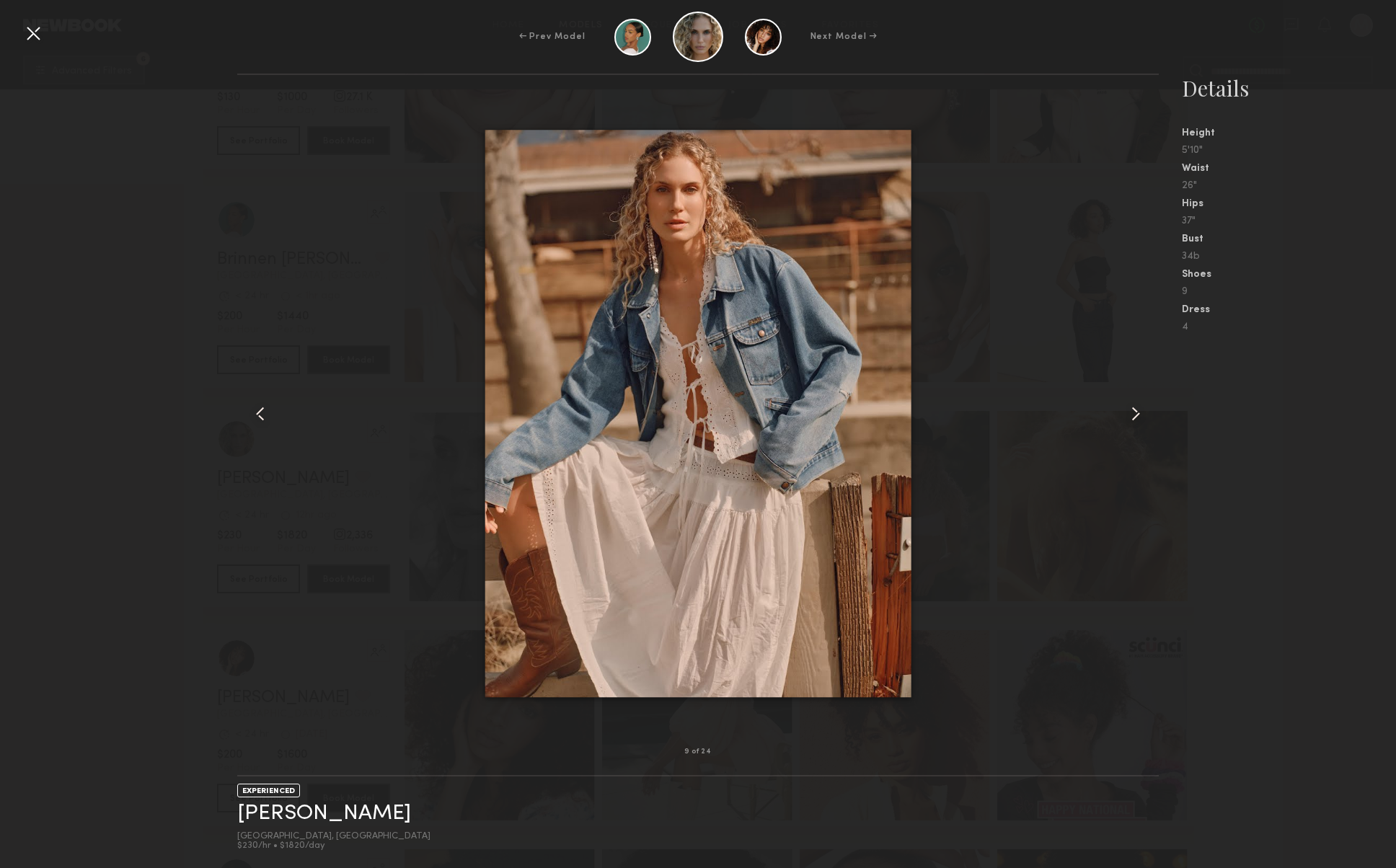
click at [104, 132] on div "9 of 24 EXPERIENCED Bailey K. Los Angeles, CA $230/hr • $1820/day Details Heigh…" at bounding box center [698, 470] width 1396 height 795
click at [16, 26] on div "← Prev Model Next Model →" at bounding box center [698, 36] width 1396 height 50
click at [34, 34] on div at bounding box center [33, 33] width 23 height 23
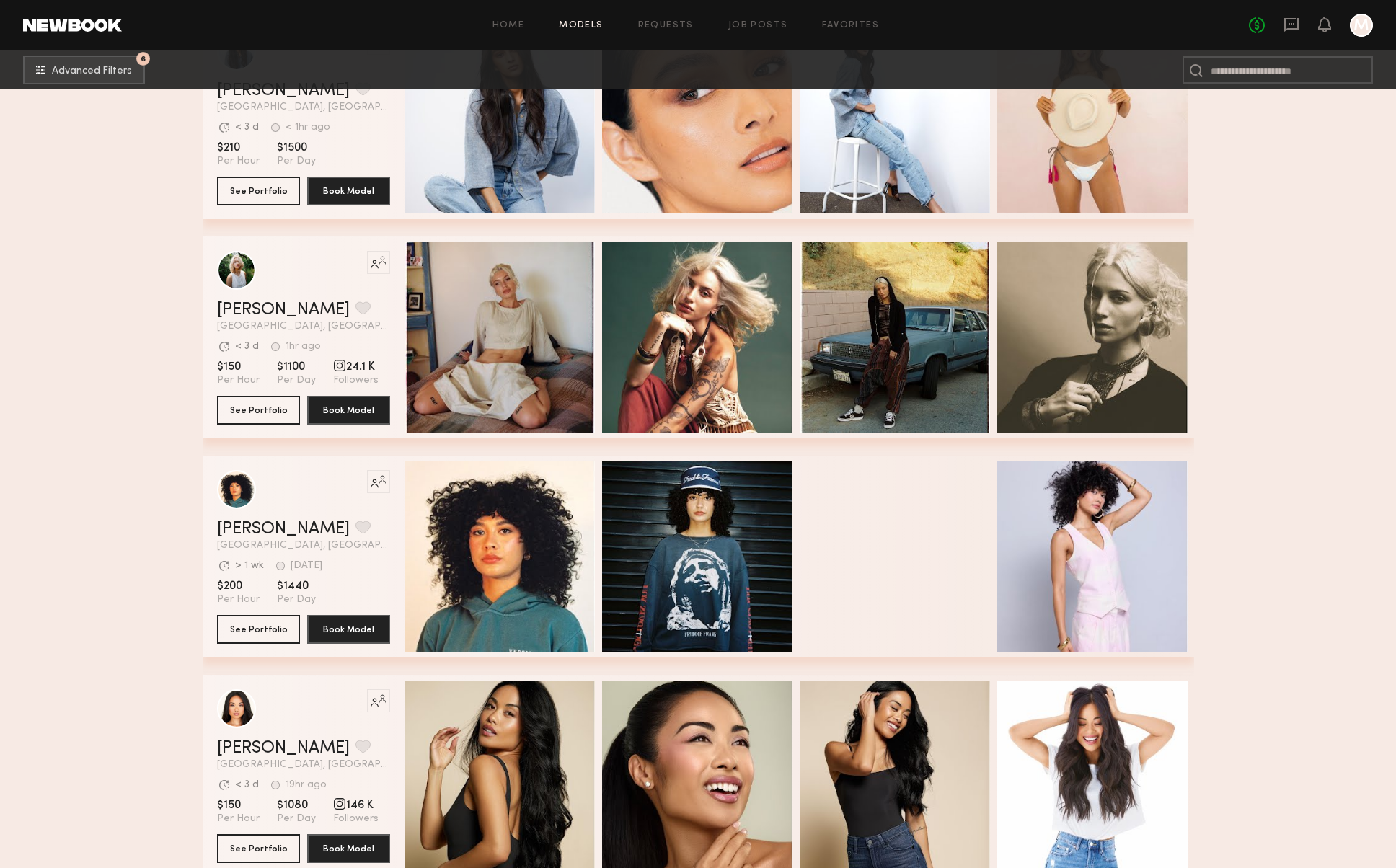
scroll to position [19852, 0]
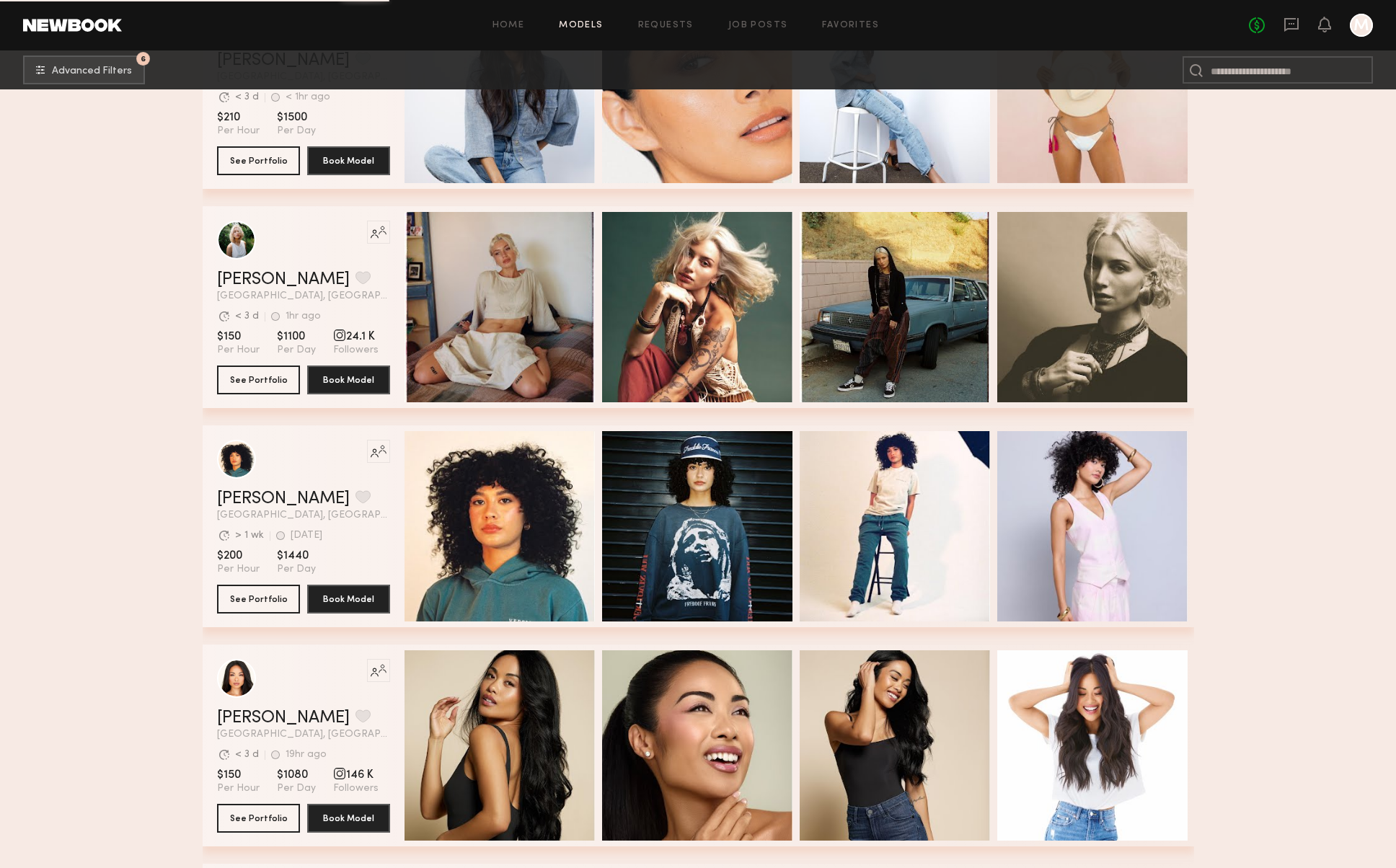
click at [595, 309] on div "Quick Preview Quick Preview Quick Preview Quick Preview" at bounding box center [796, 306] width 784 height 202
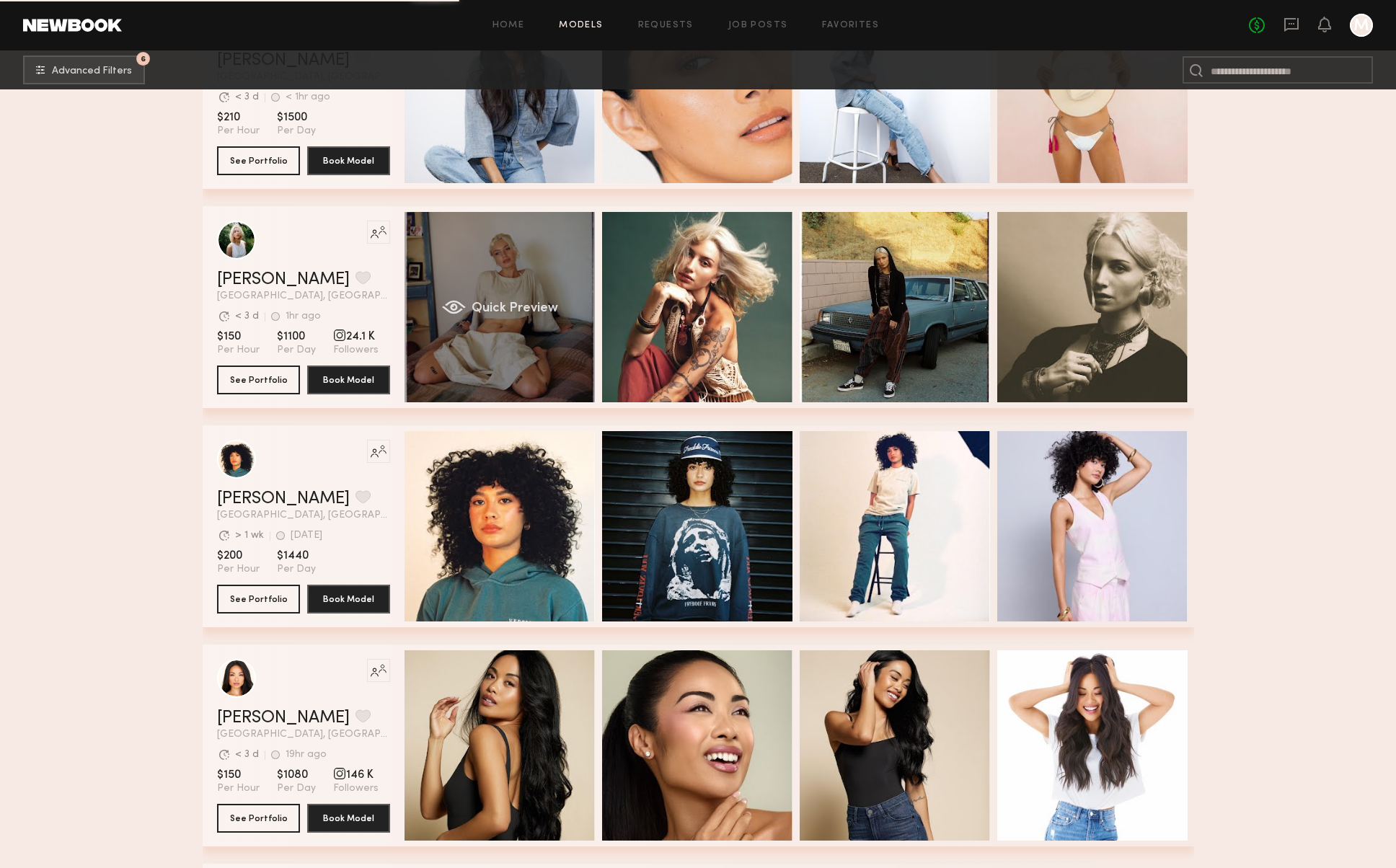
click at [555, 306] on span "Quick Preview" at bounding box center [514, 308] width 87 height 13
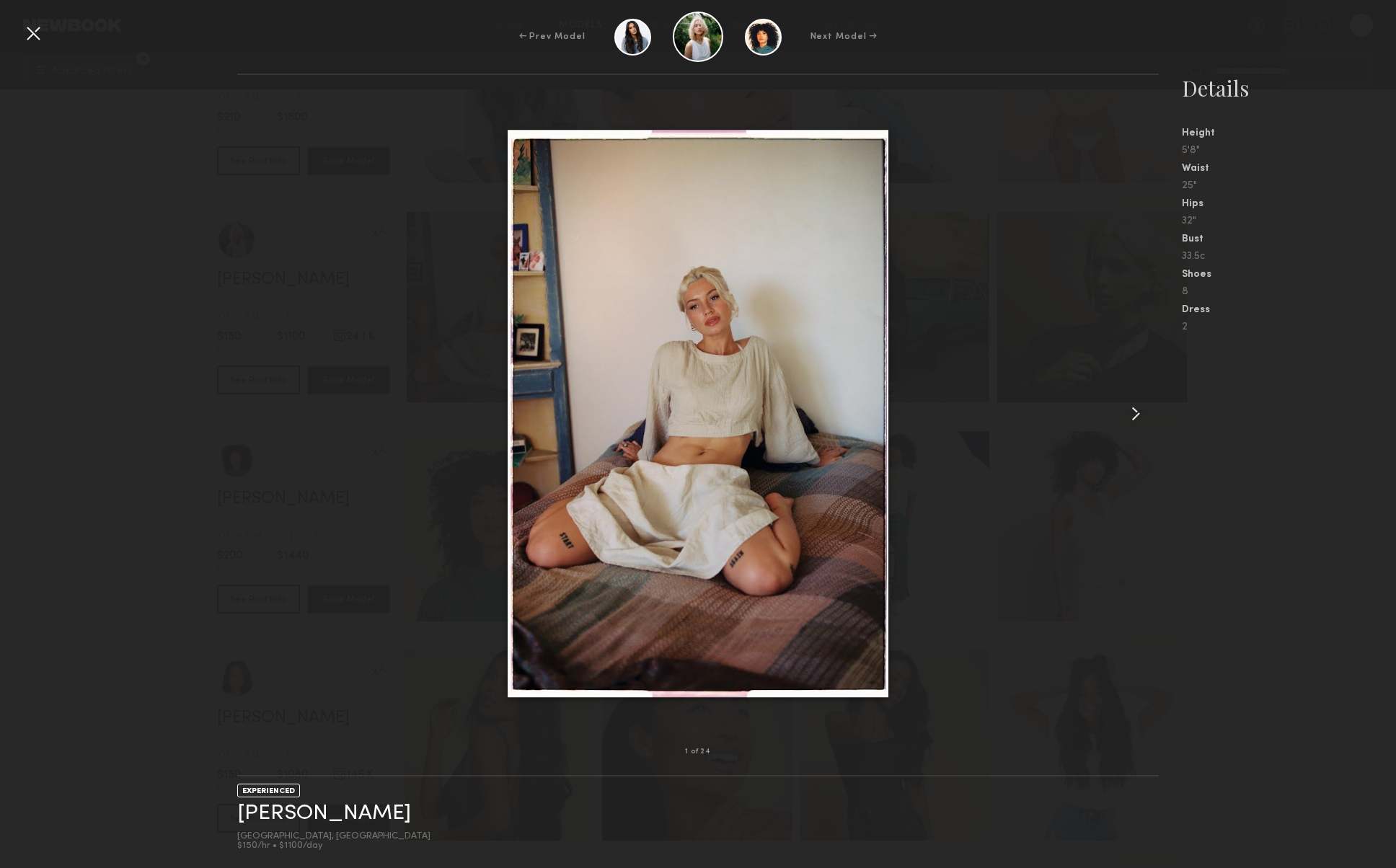
click at [1104, 400] on div at bounding box center [698, 413] width 922 height 630
click at [1114, 412] on div at bounding box center [698, 413] width 922 height 630
click at [1131, 417] on common-icon at bounding box center [1136, 414] width 23 height 23
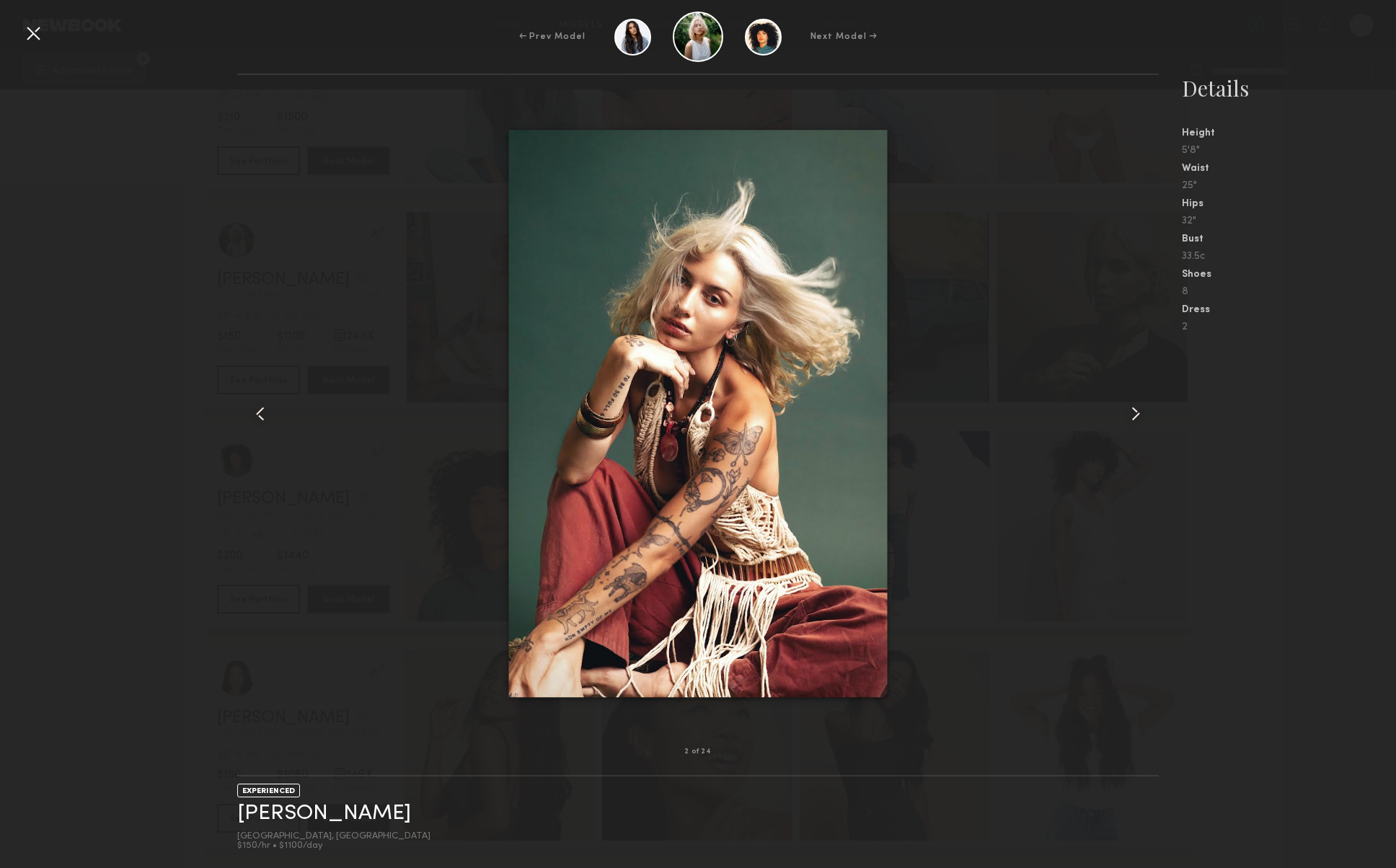
click at [1131, 417] on common-icon at bounding box center [1136, 414] width 23 height 23
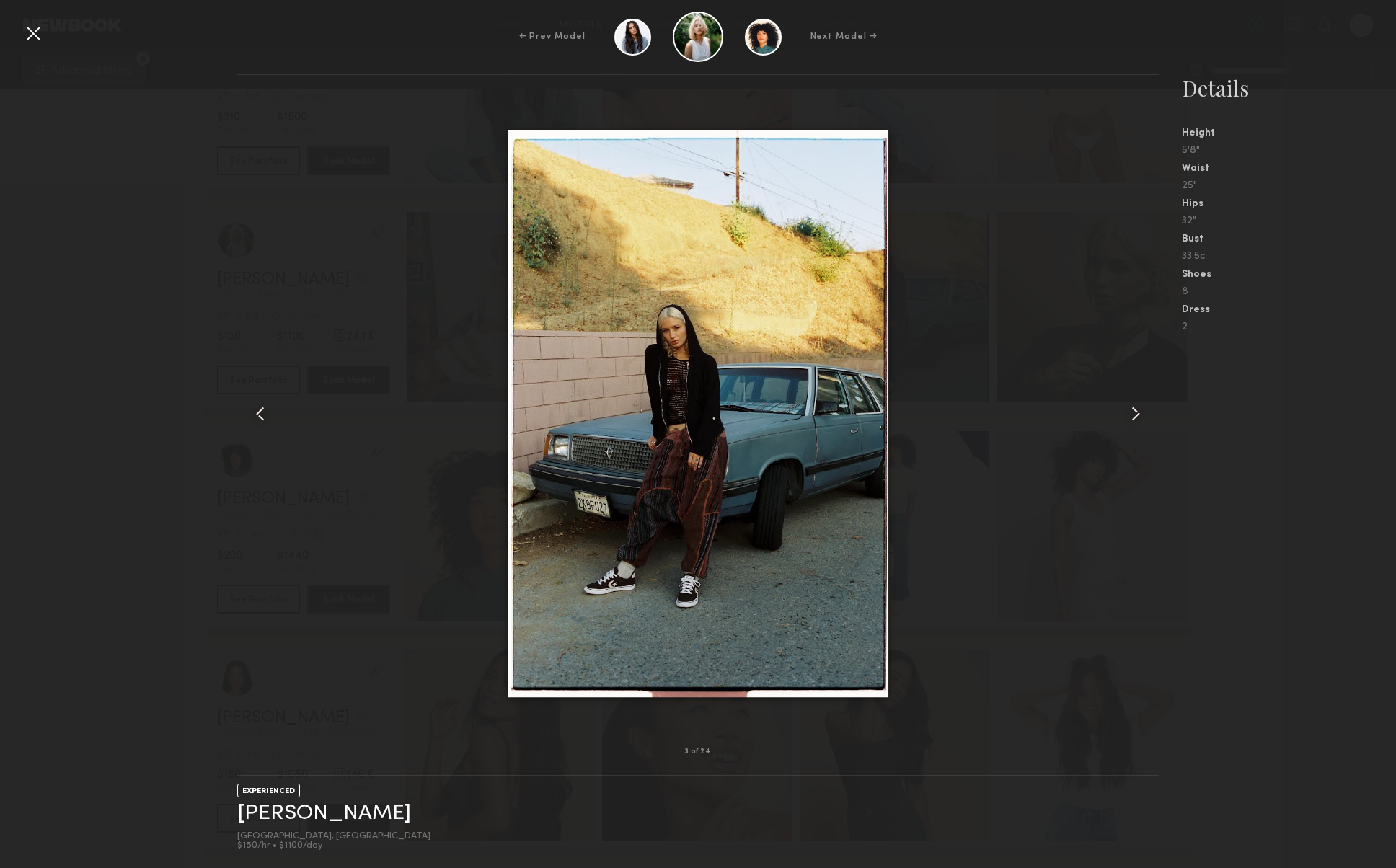
click at [1131, 417] on common-icon at bounding box center [1136, 414] width 23 height 23
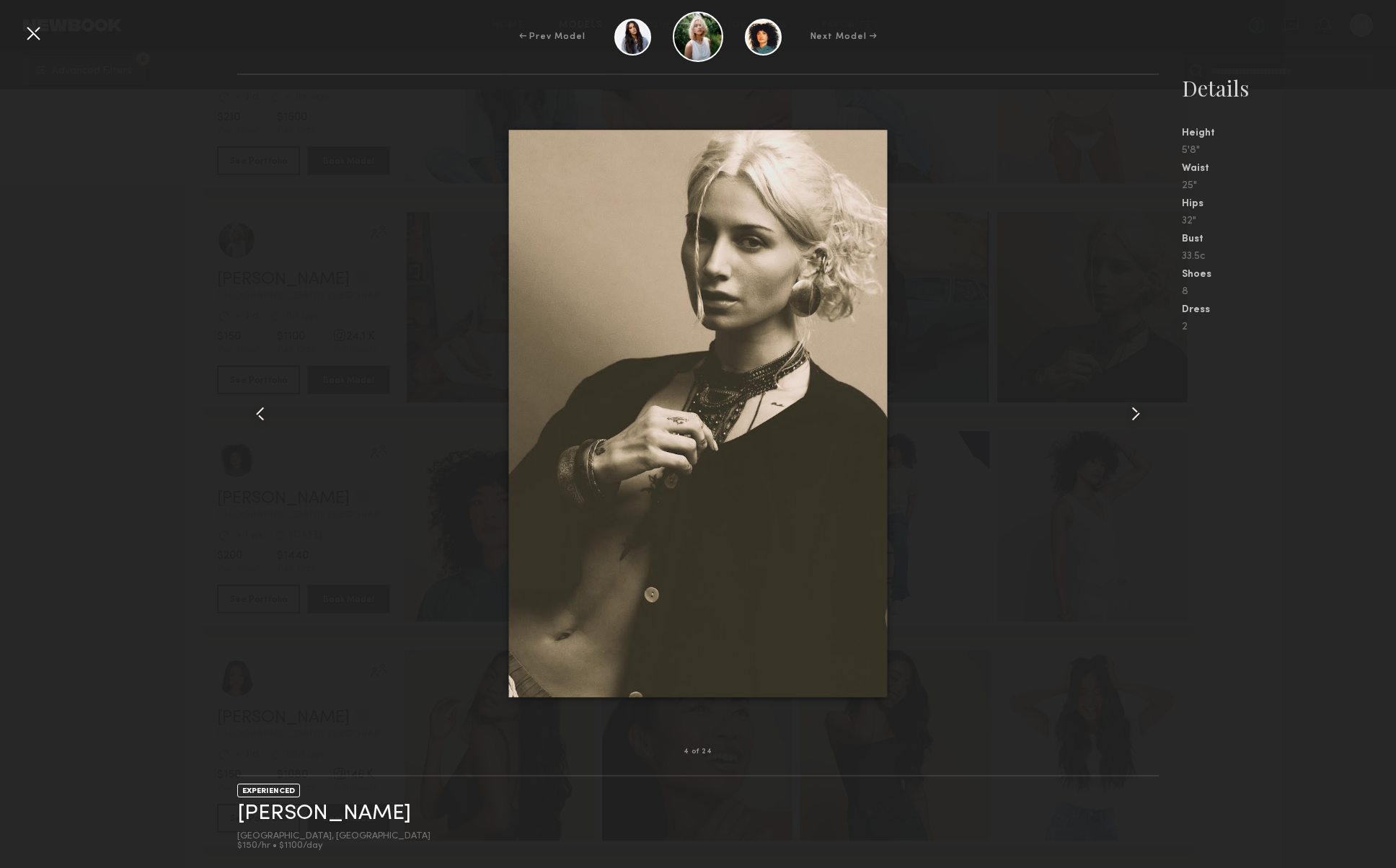
click at [1131, 417] on common-icon at bounding box center [1136, 414] width 23 height 23
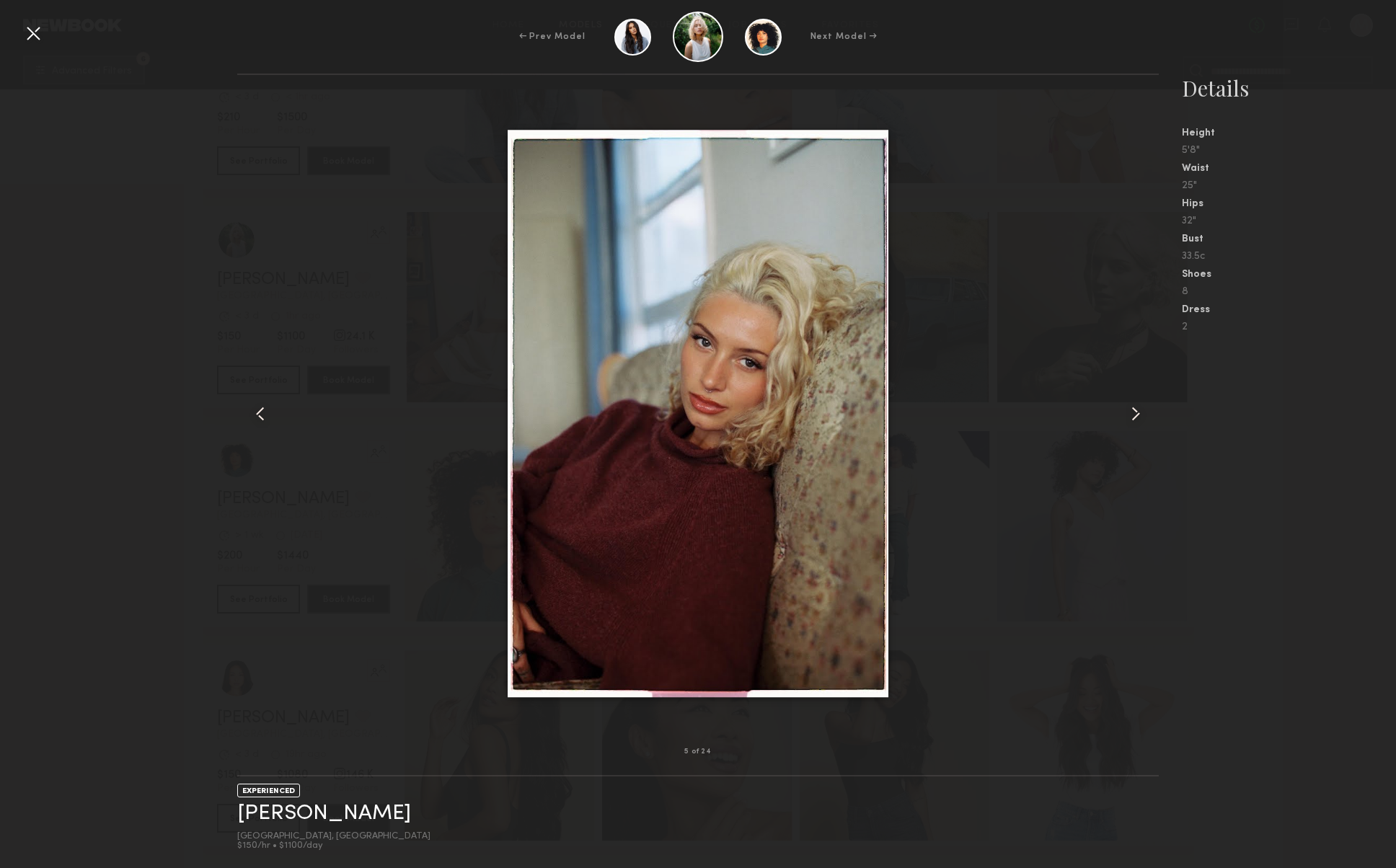
click at [1131, 418] on common-icon at bounding box center [1136, 414] width 23 height 23
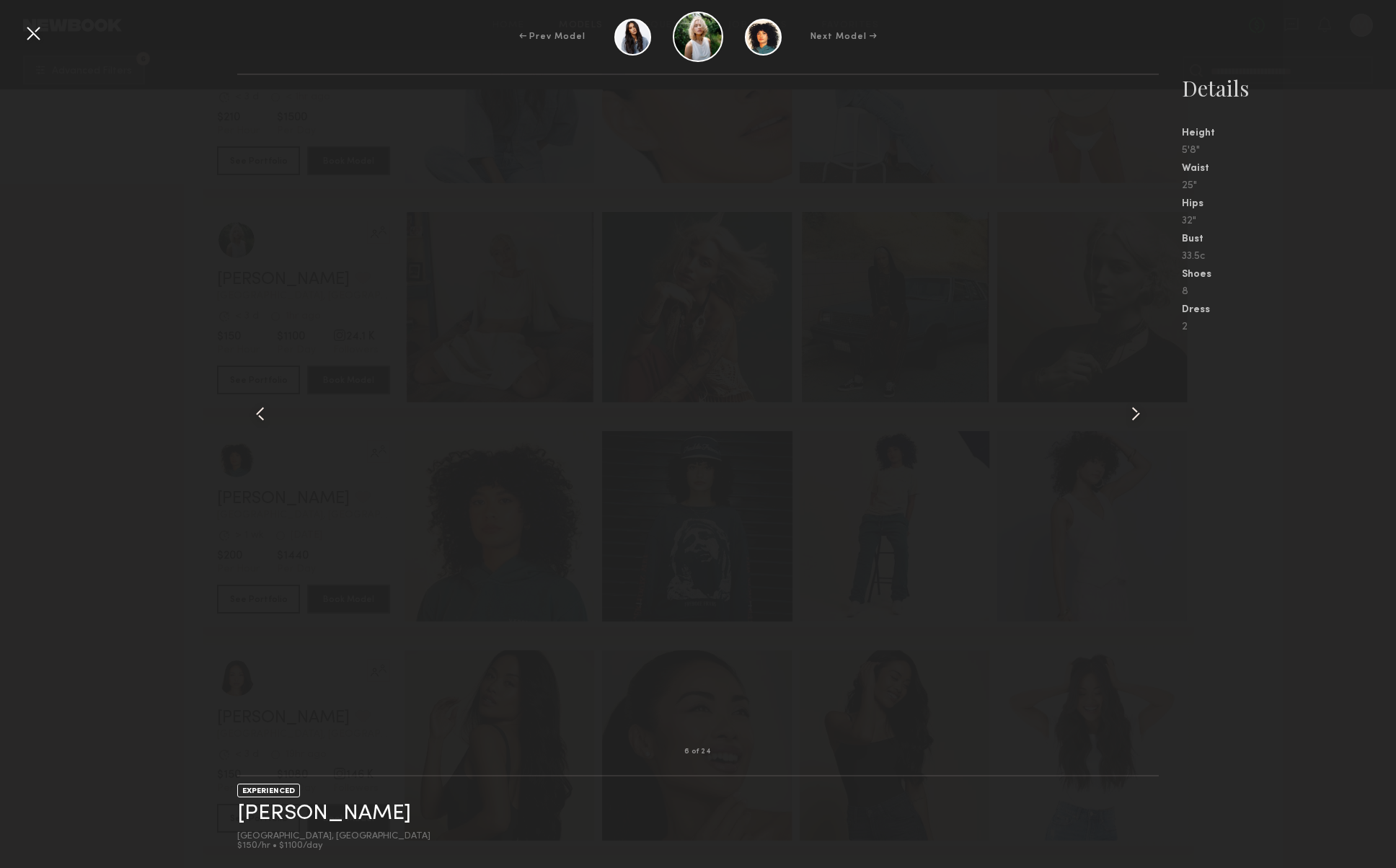
click at [33, 32] on div at bounding box center [33, 33] width 23 height 23
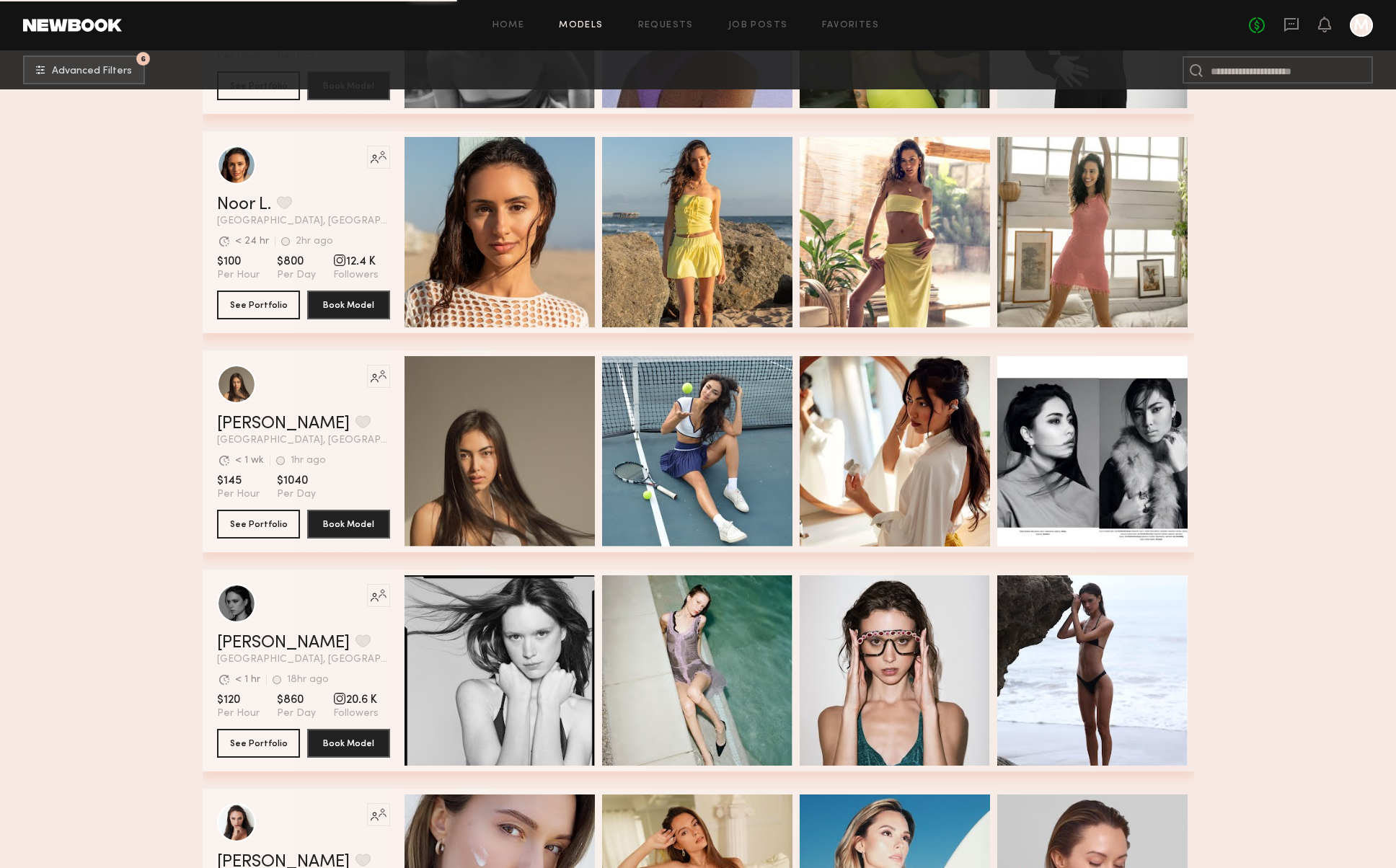
scroll to position [28256, 0]
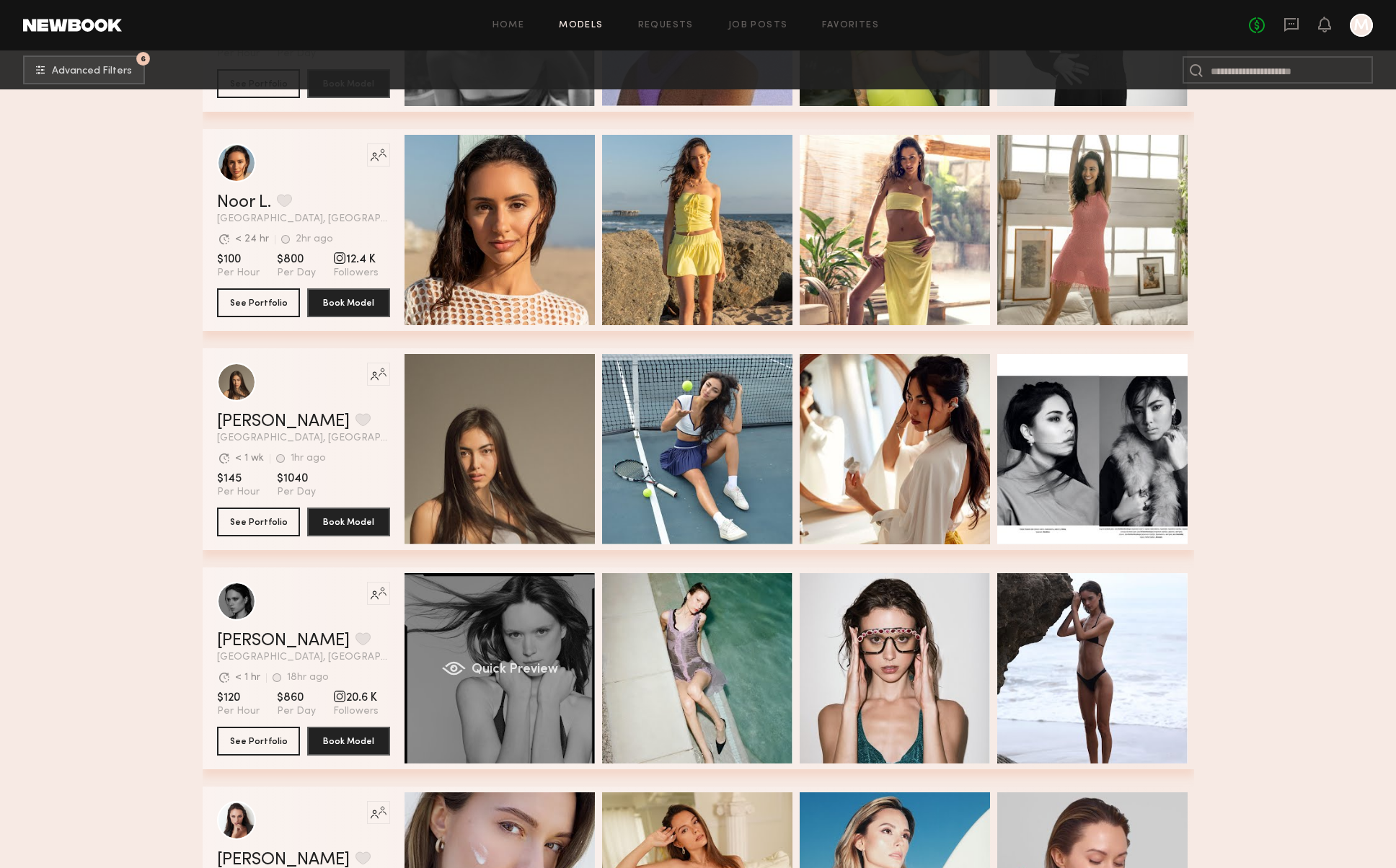
click at [533, 629] on div "Quick Preview" at bounding box center [500, 668] width 190 height 190
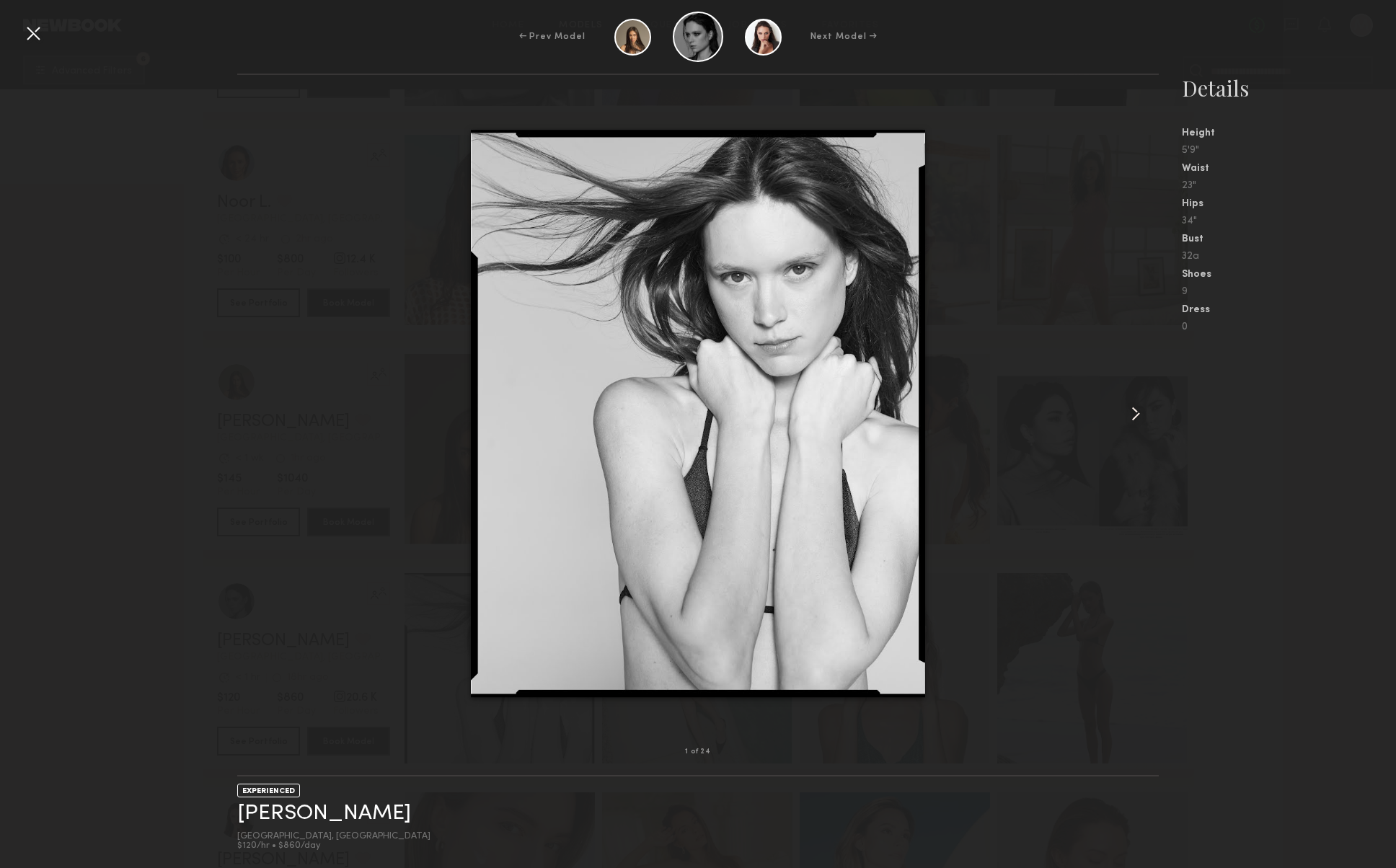
click at [1130, 412] on common-icon at bounding box center [1136, 414] width 23 height 23
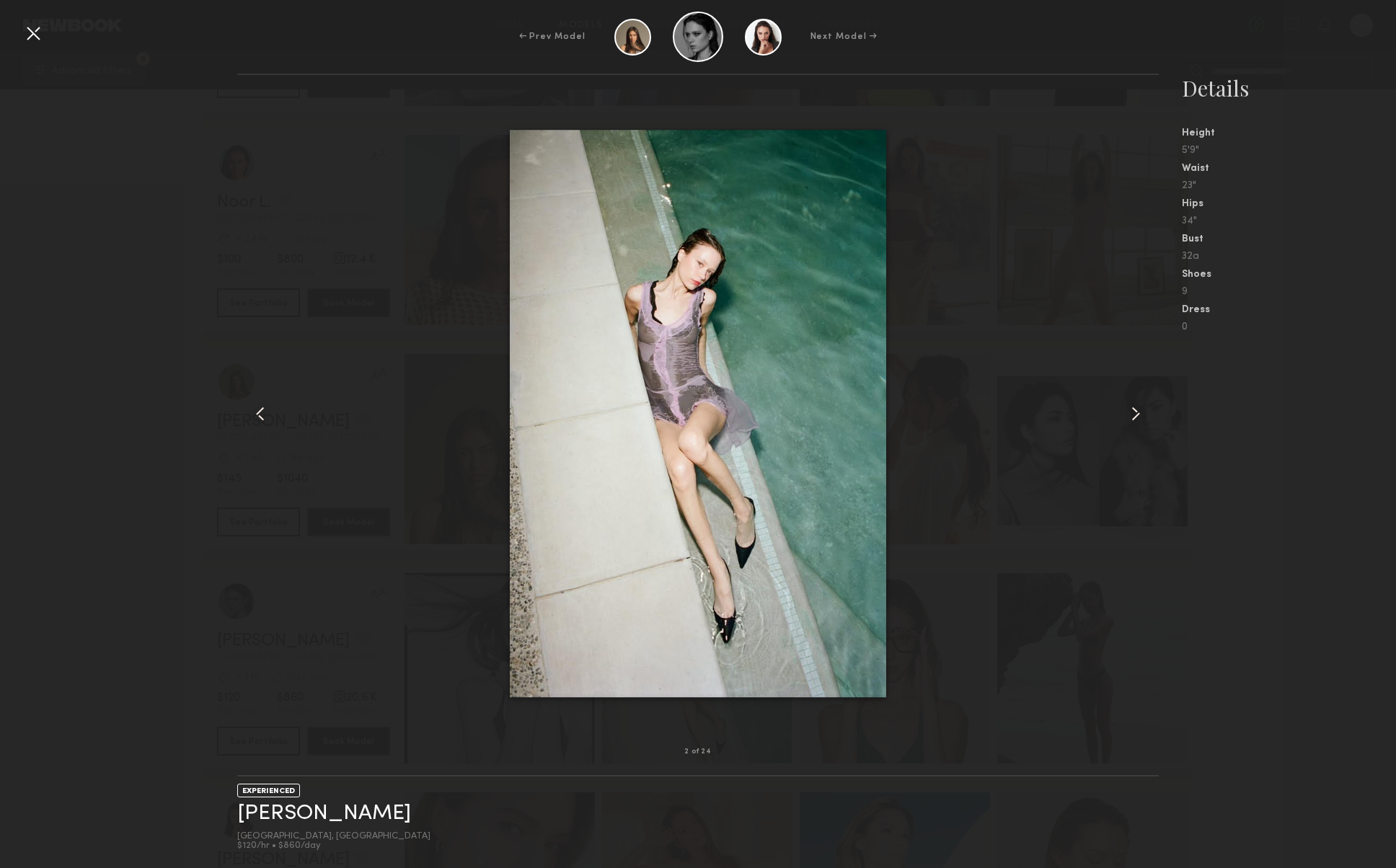
click at [1130, 412] on common-icon at bounding box center [1136, 414] width 23 height 23
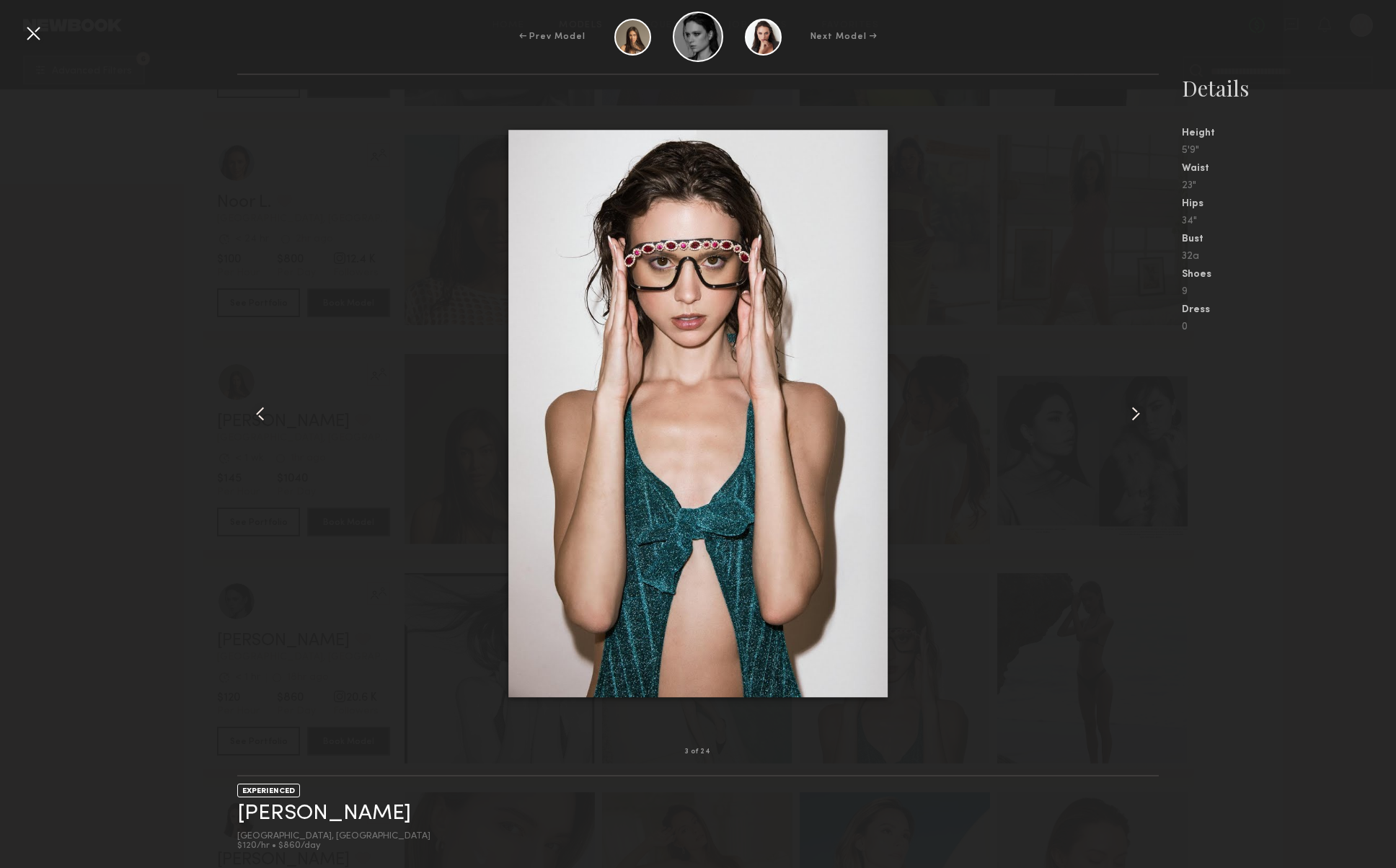
click at [1130, 412] on common-icon at bounding box center [1136, 414] width 23 height 23
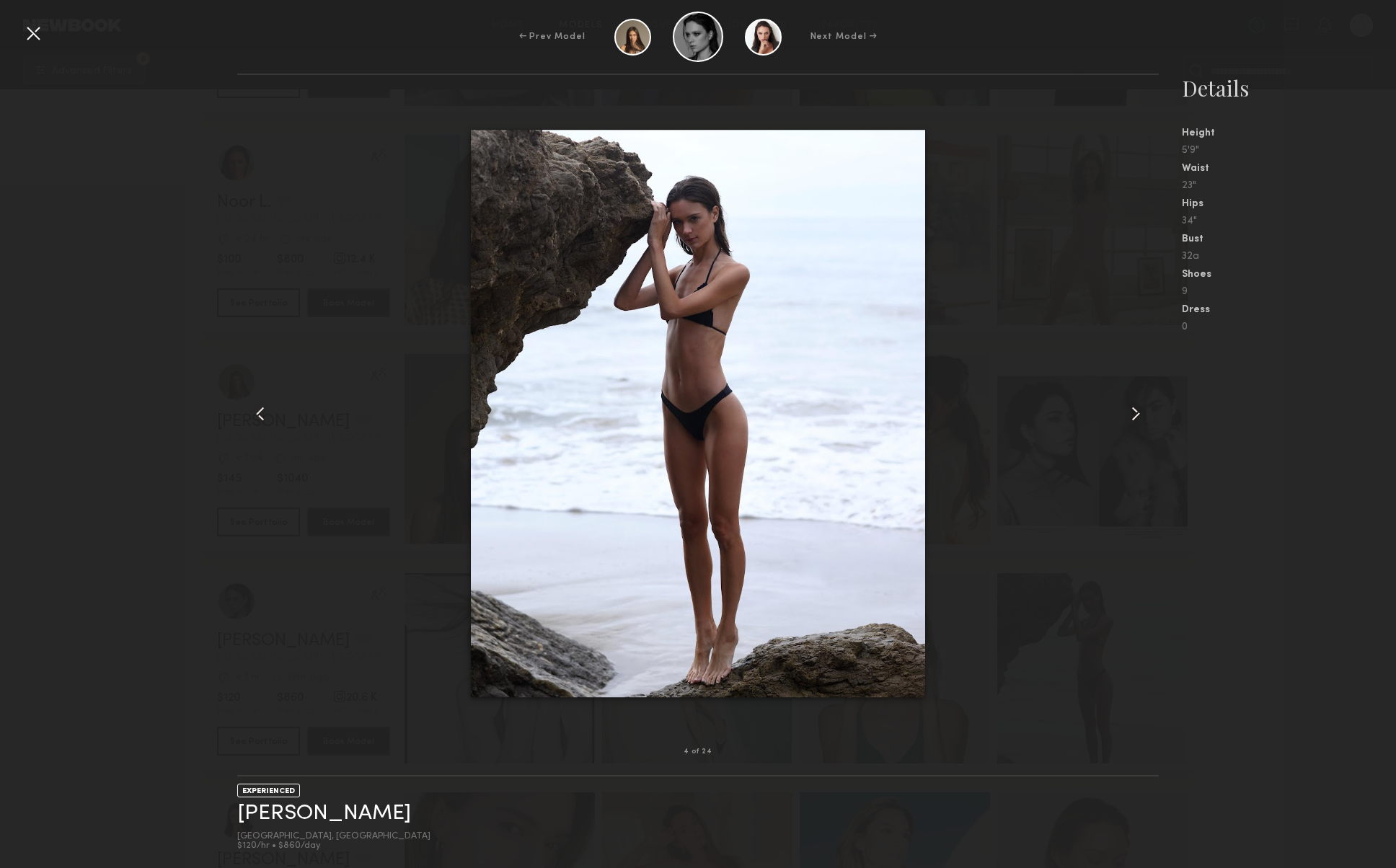
click at [1130, 412] on common-icon at bounding box center [1136, 414] width 23 height 23
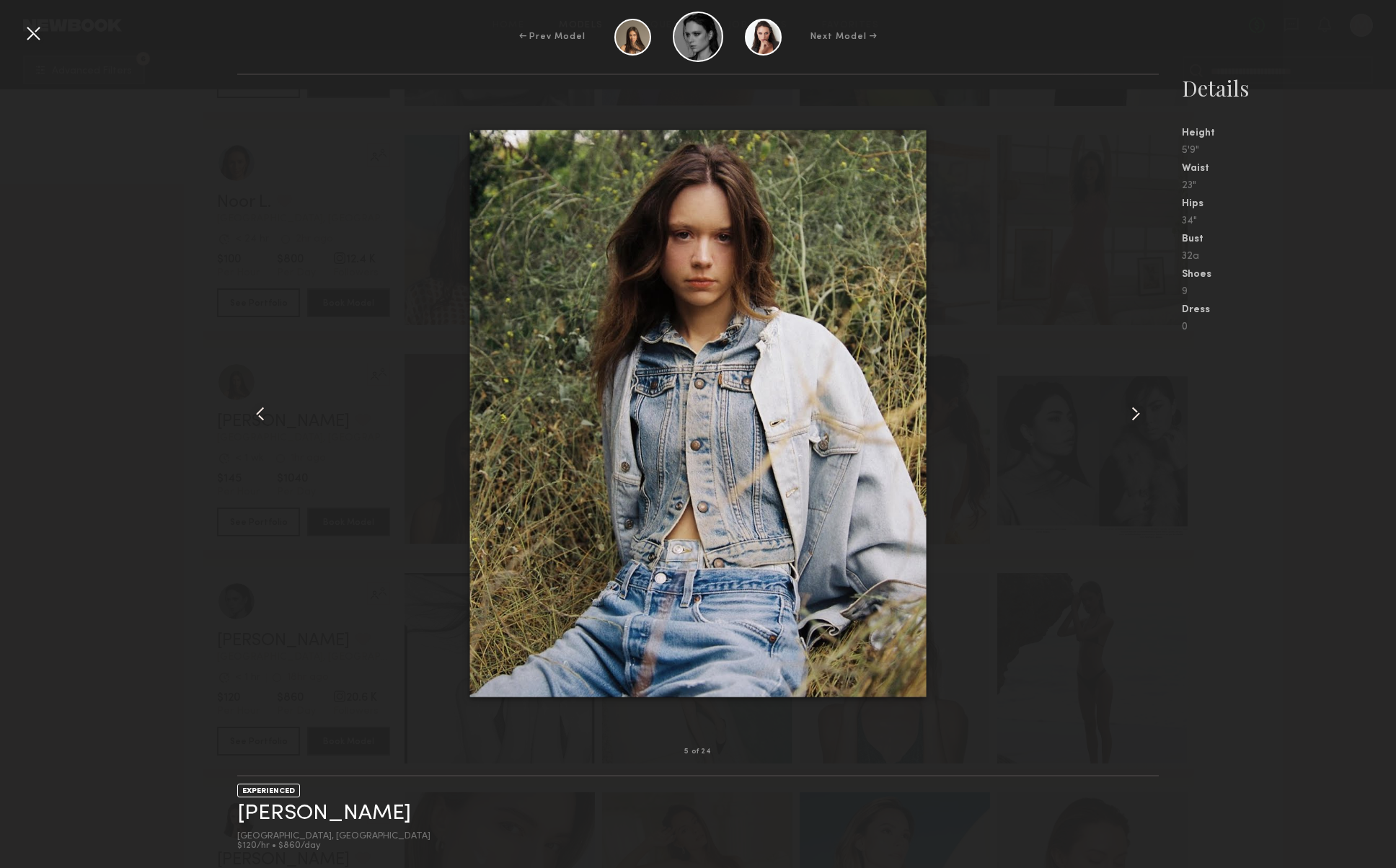
click at [1130, 412] on common-icon at bounding box center [1136, 414] width 23 height 23
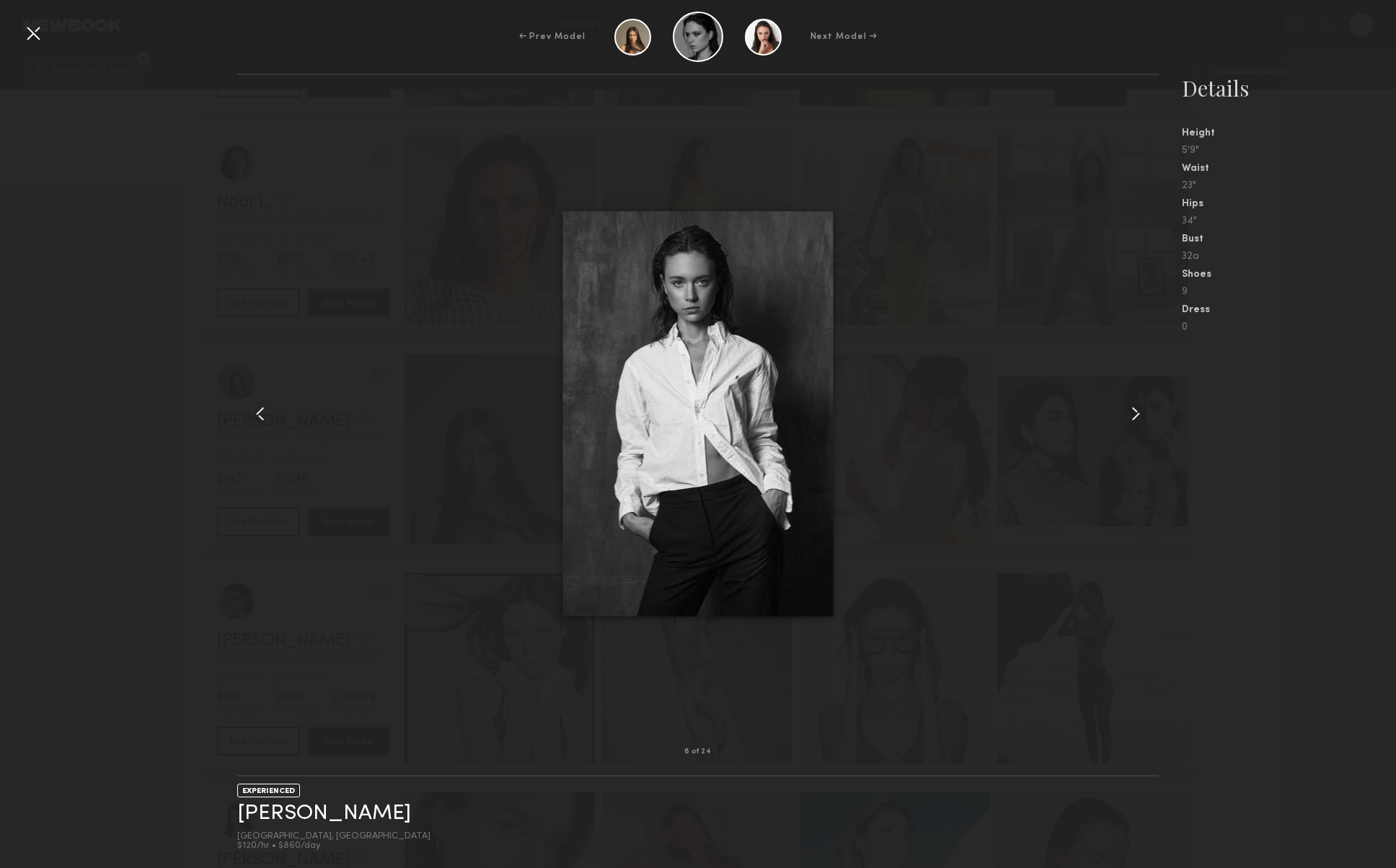
click at [1130, 412] on common-icon at bounding box center [1136, 414] width 23 height 23
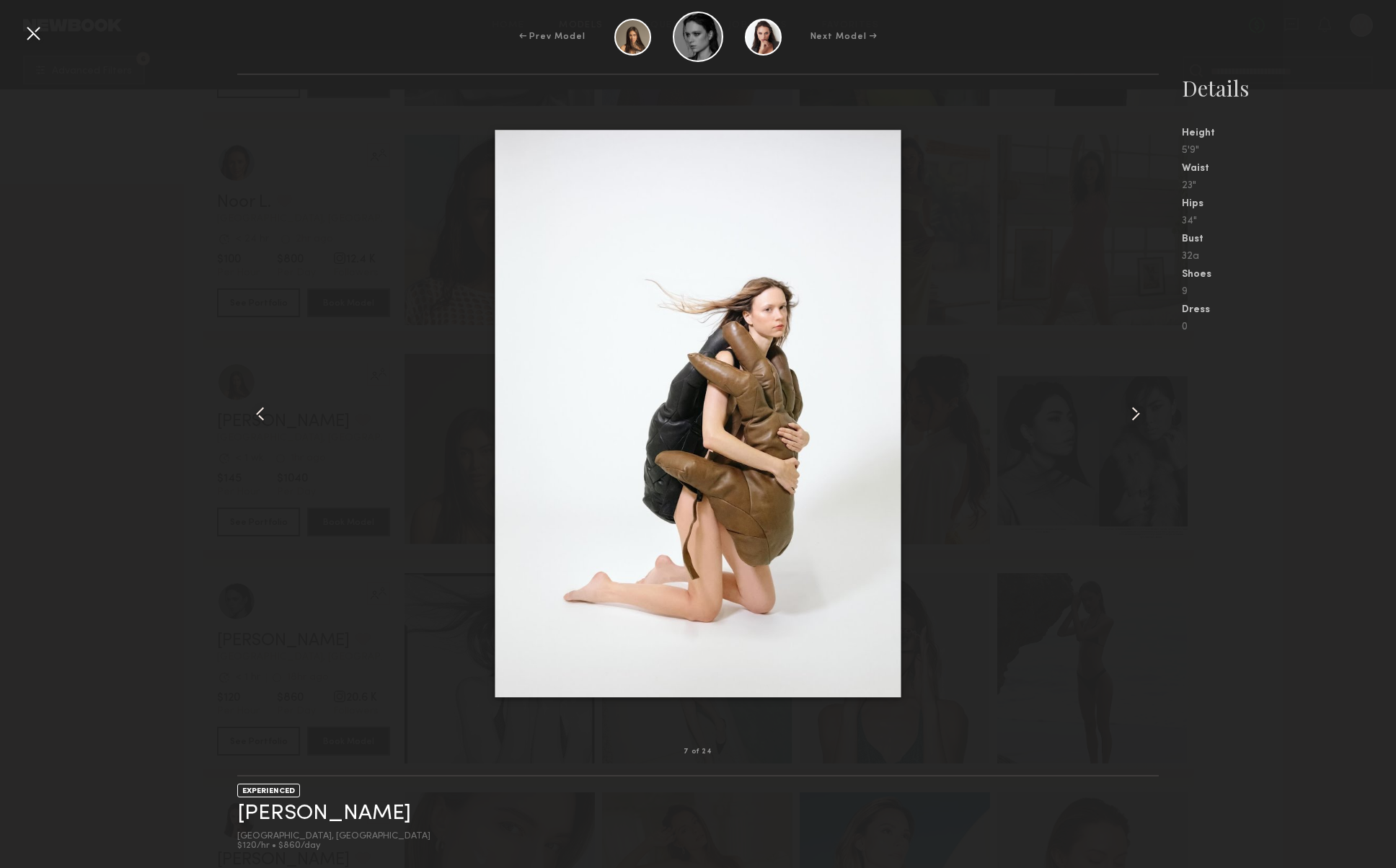
click at [1130, 412] on common-icon at bounding box center [1136, 414] width 23 height 23
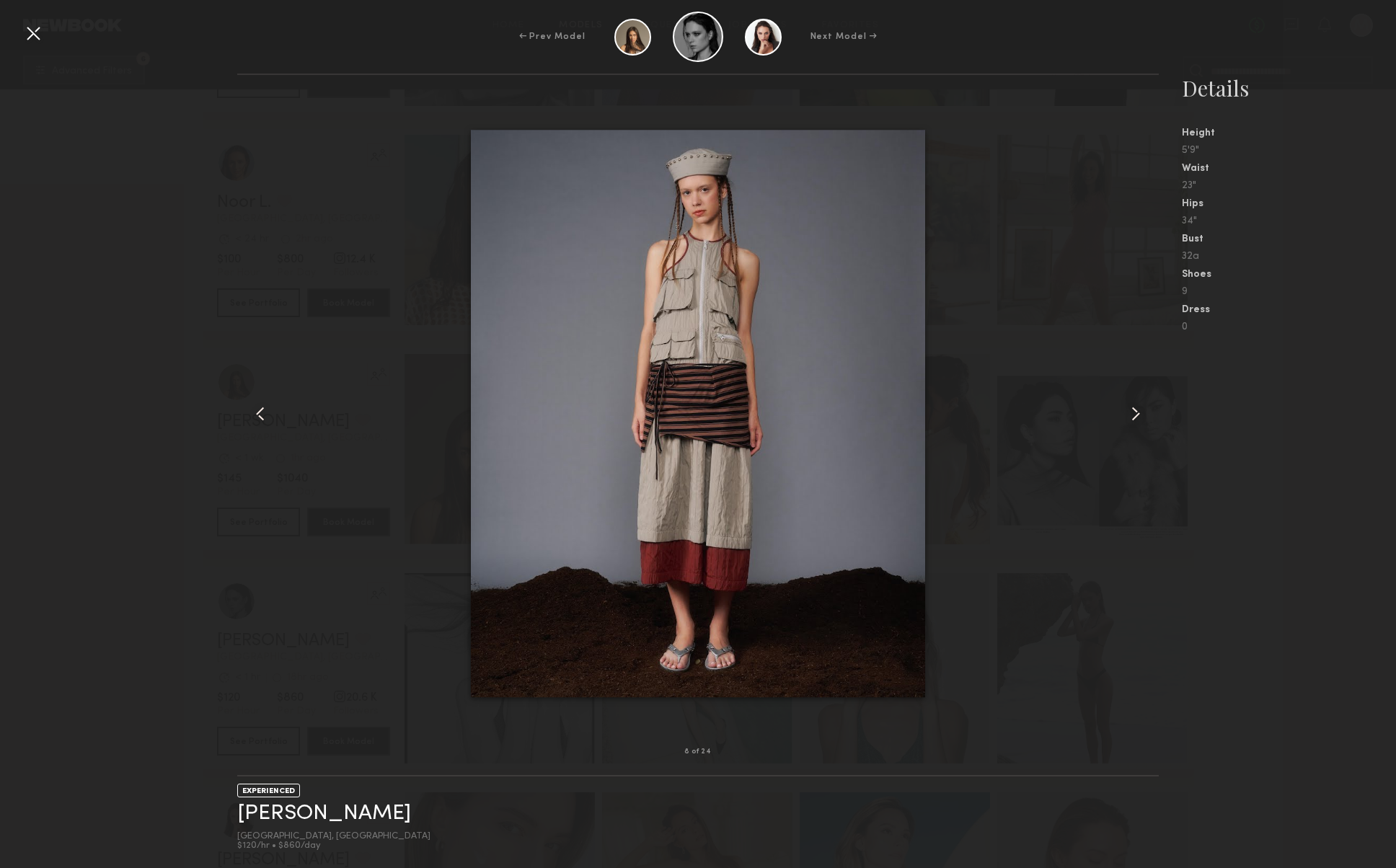
click at [1130, 412] on common-icon at bounding box center [1136, 414] width 23 height 23
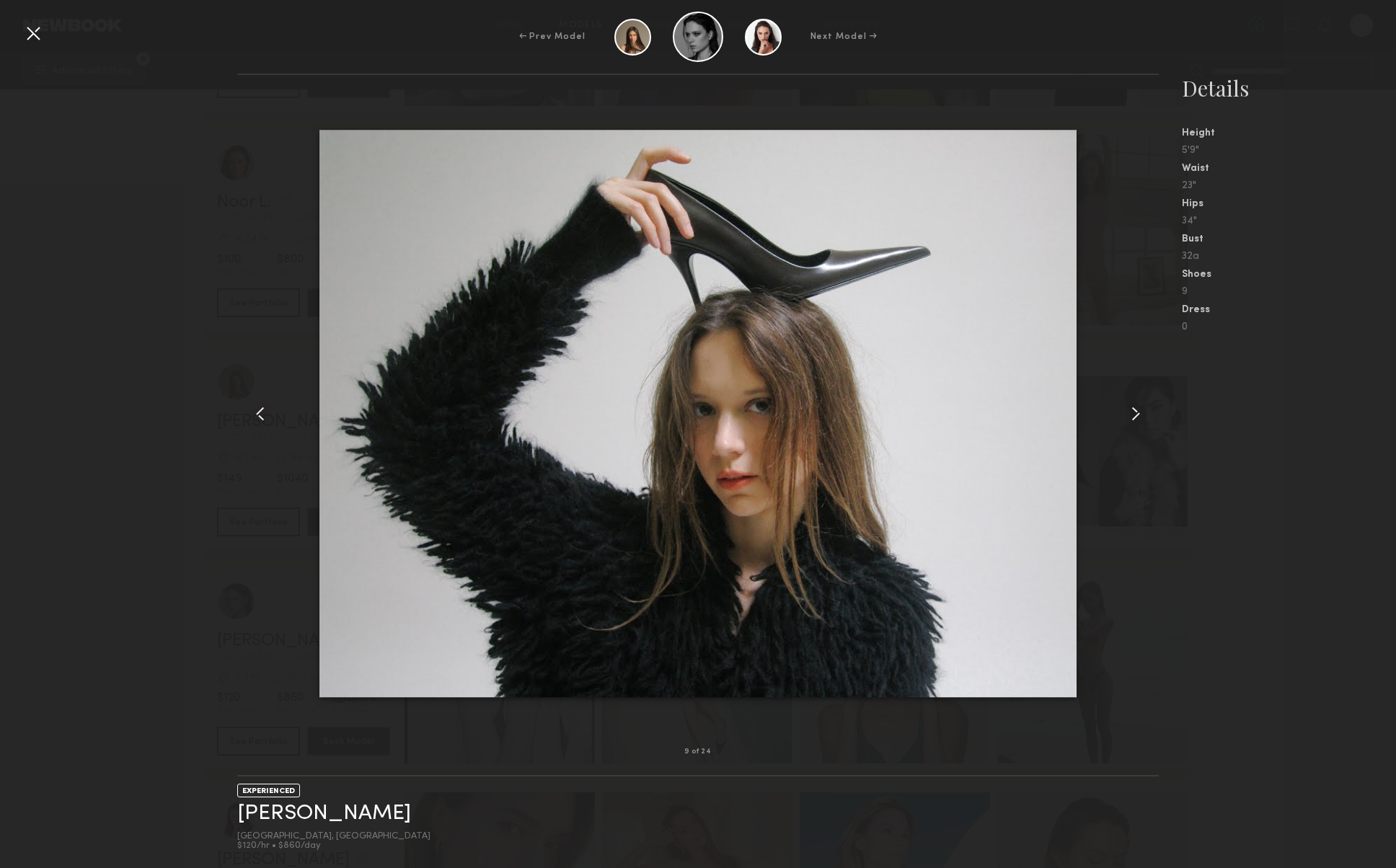
click at [1130, 414] on common-icon at bounding box center [1136, 414] width 23 height 23
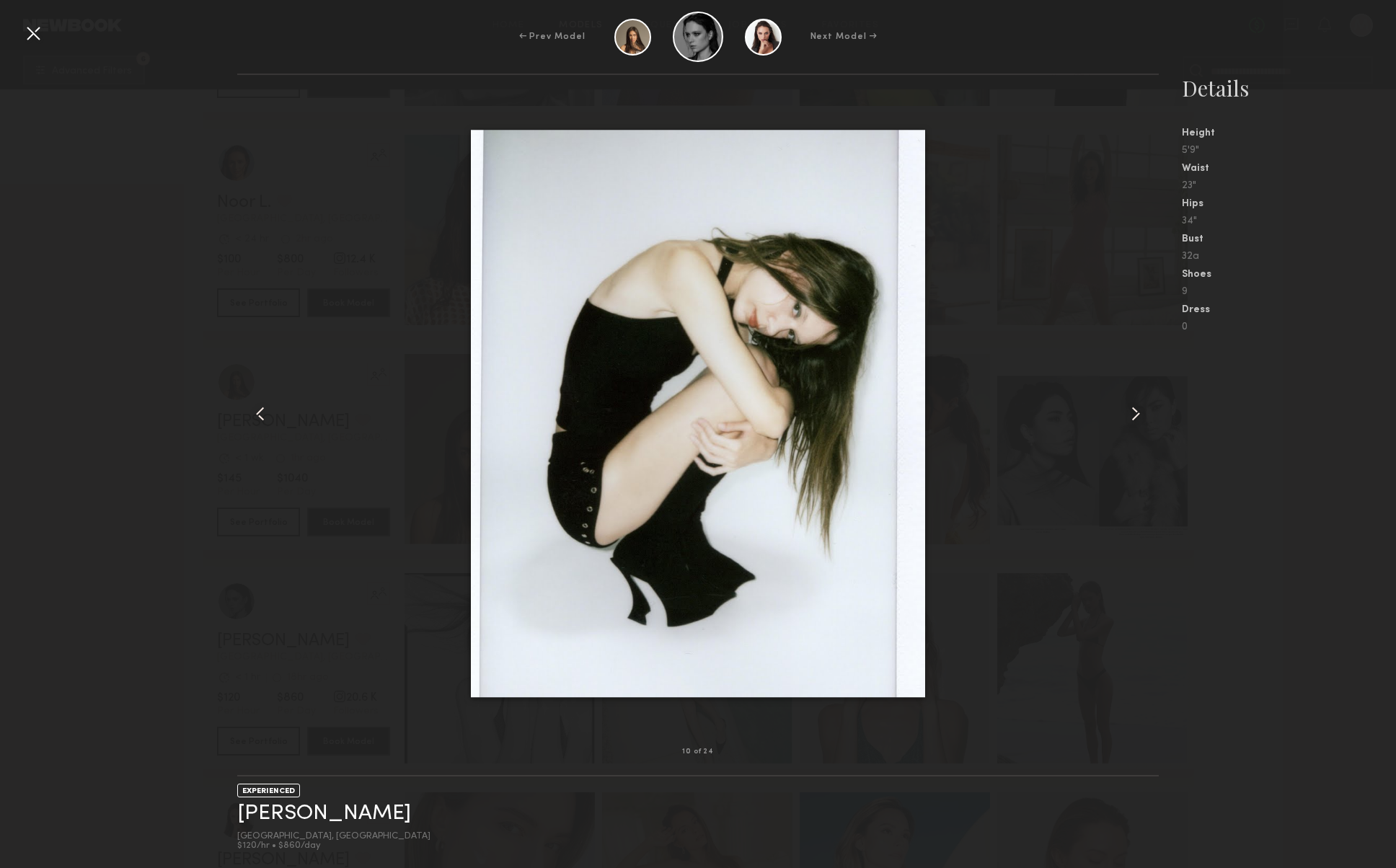
click at [1130, 414] on common-icon at bounding box center [1136, 414] width 23 height 23
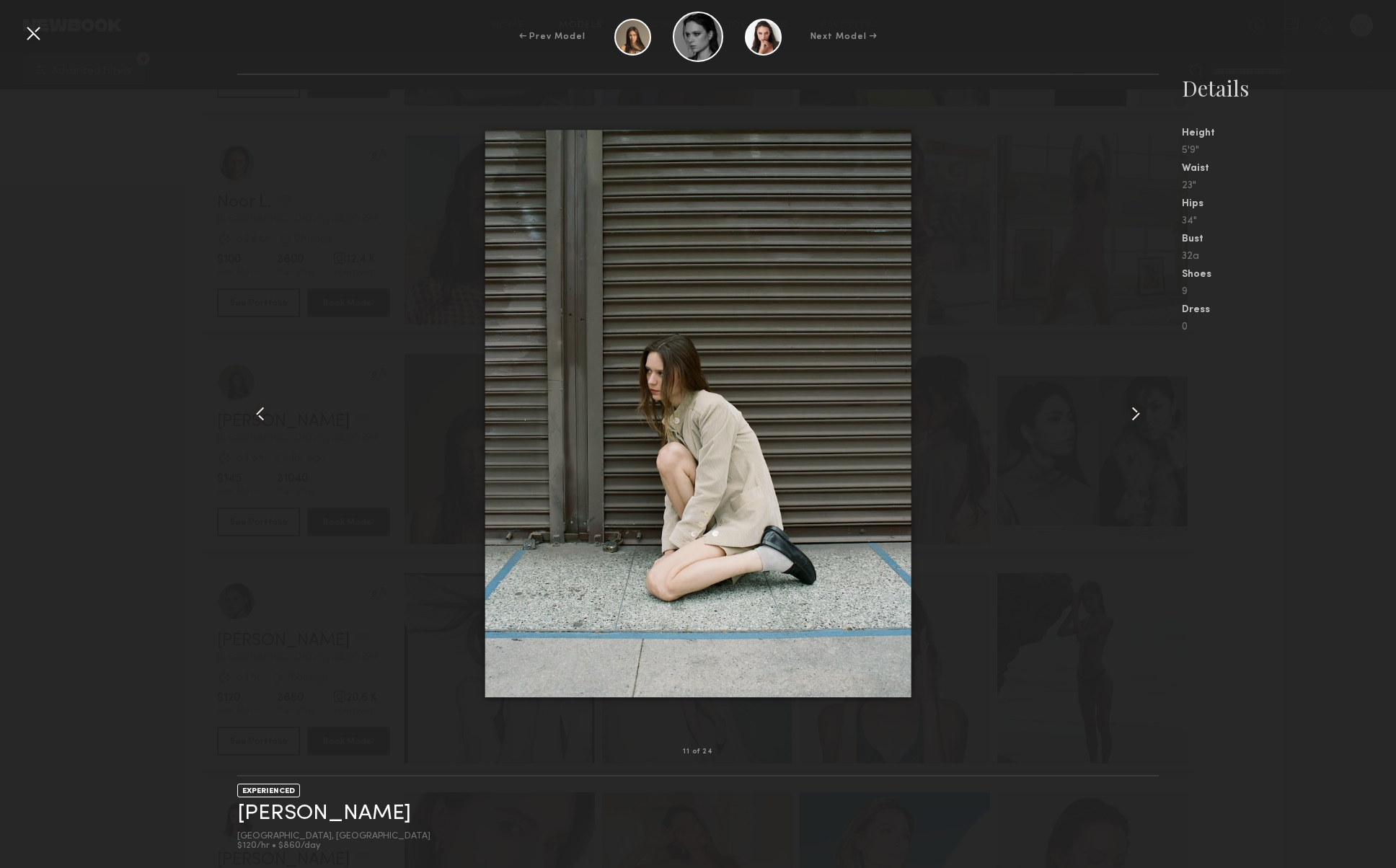
click at [1130, 414] on common-icon at bounding box center [1136, 414] width 23 height 23
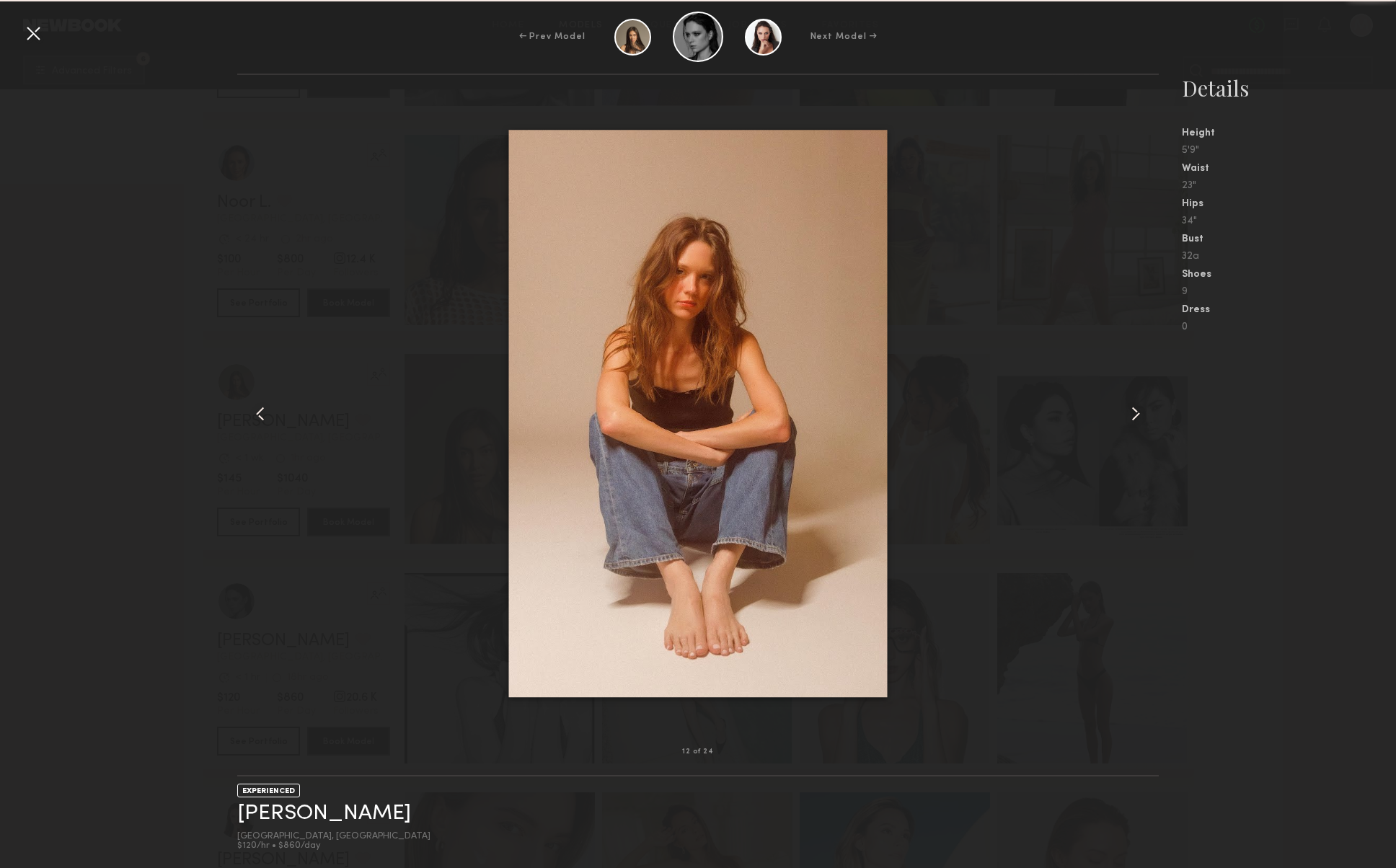
click at [1130, 414] on common-icon at bounding box center [1136, 414] width 23 height 23
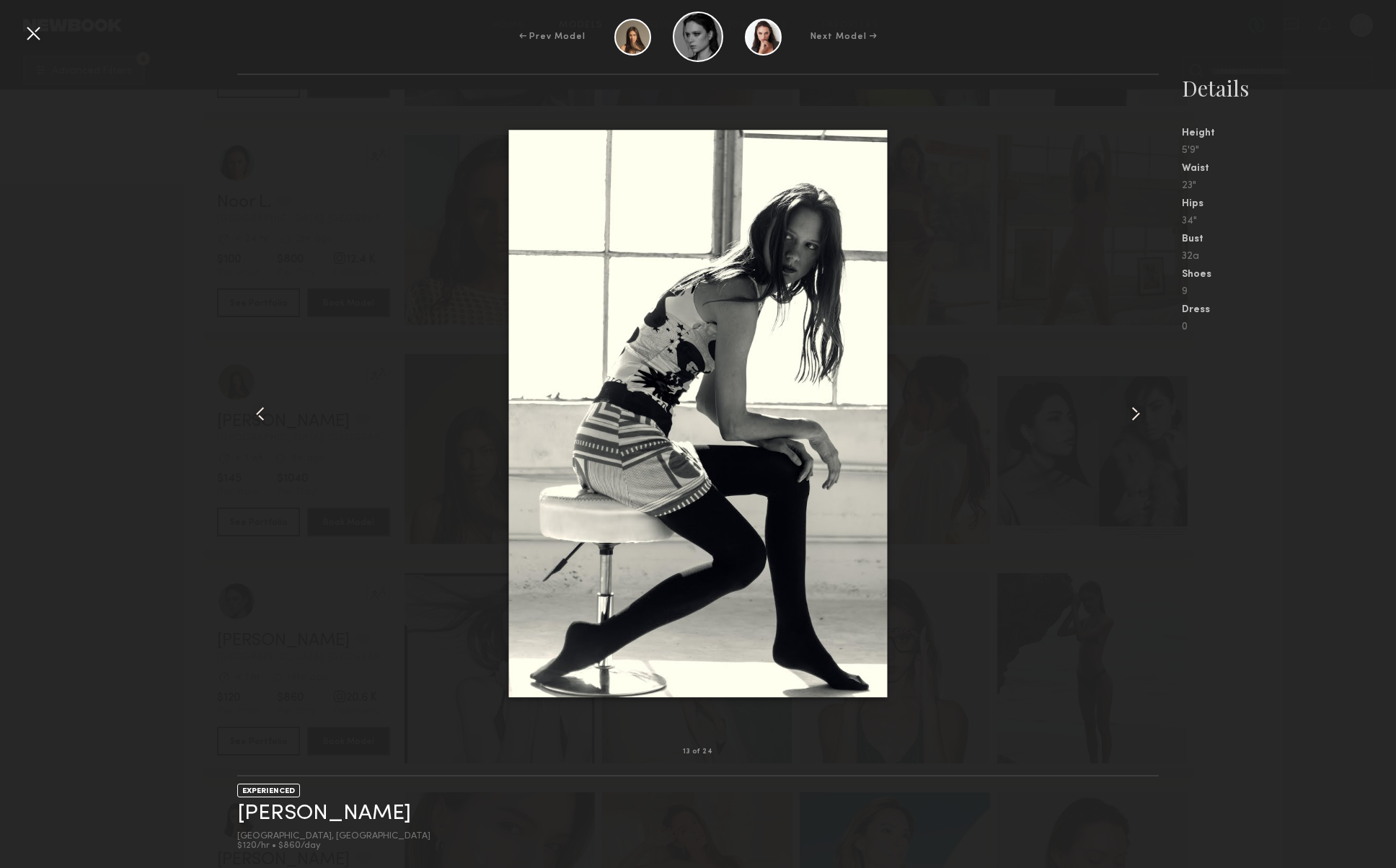
click at [1130, 414] on common-icon at bounding box center [1136, 414] width 23 height 23
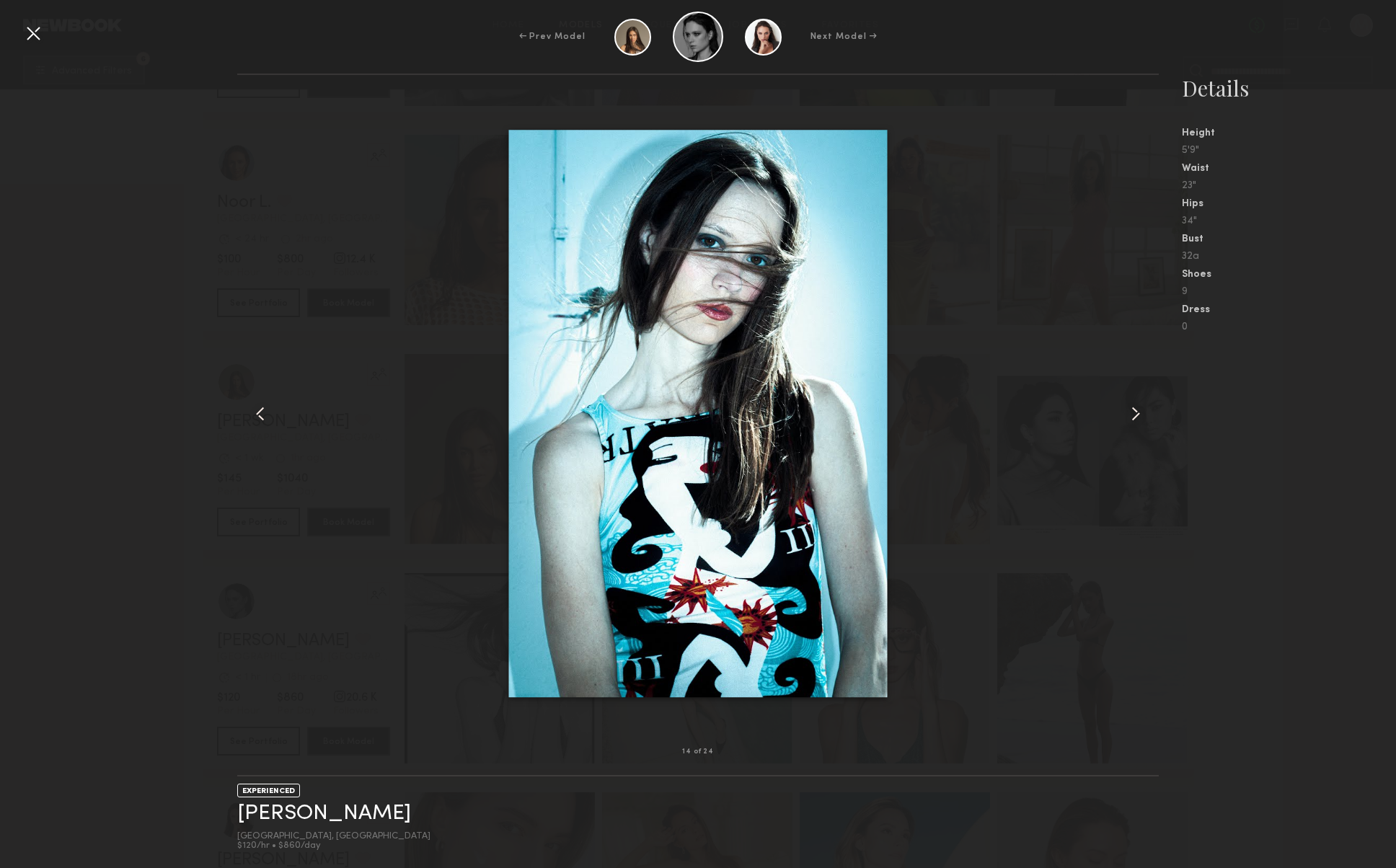
click at [1130, 414] on common-icon at bounding box center [1136, 414] width 23 height 23
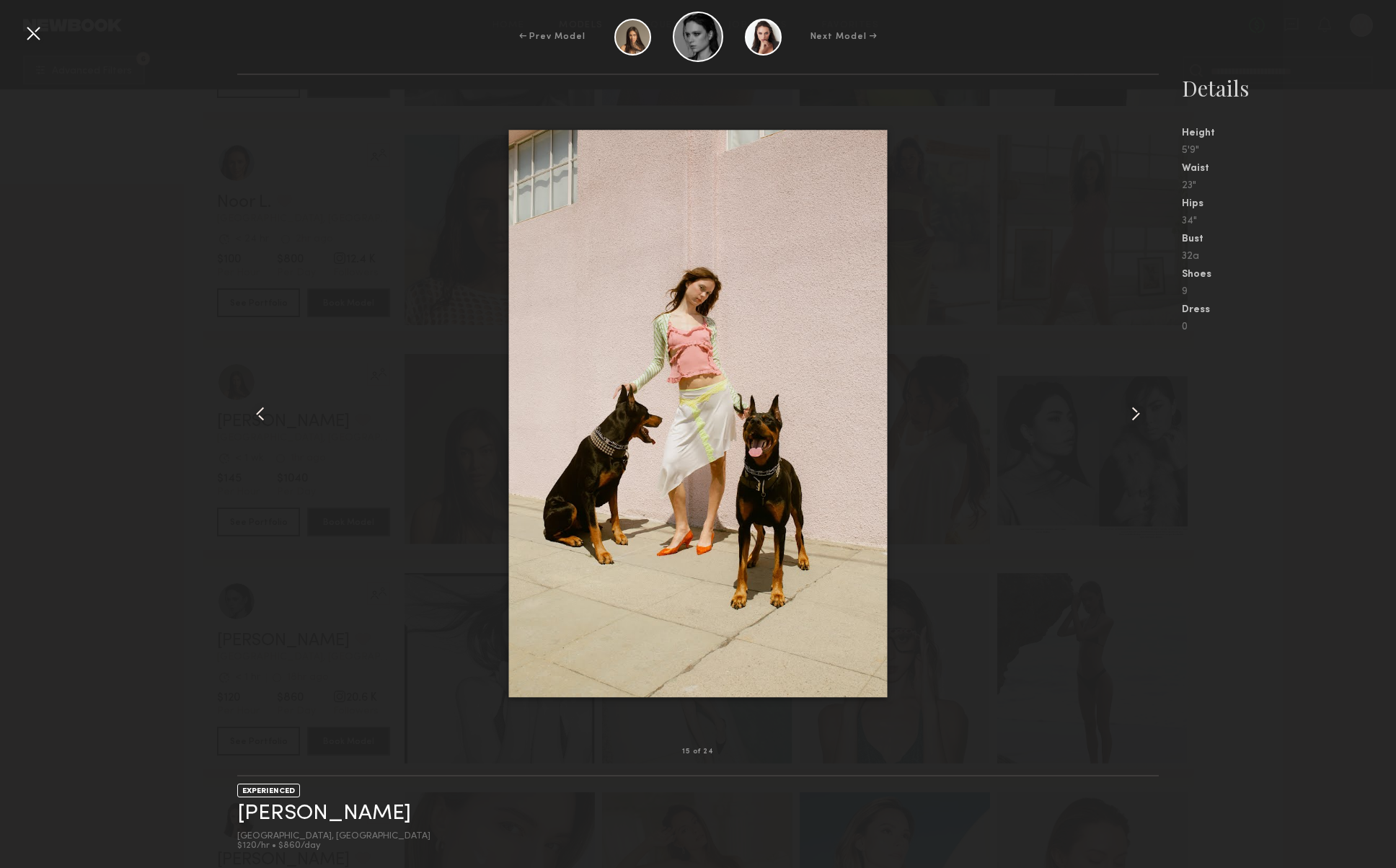
click at [1130, 414] on common-icon at bounding box center [1136, 414] width 23 height 23
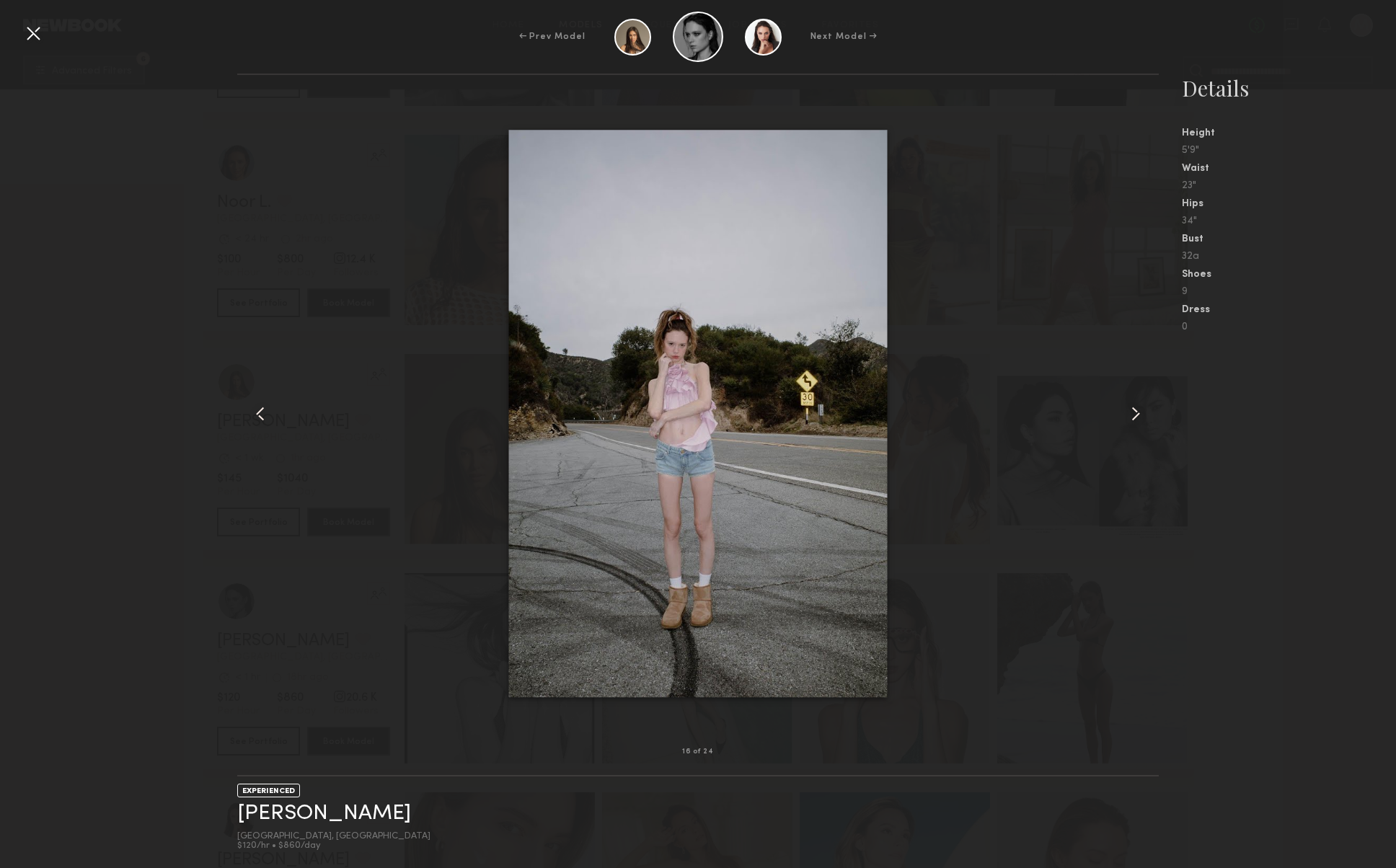
click at [1130, 414] on common-icon at bounding box center [1136, 414] width 23 height 23
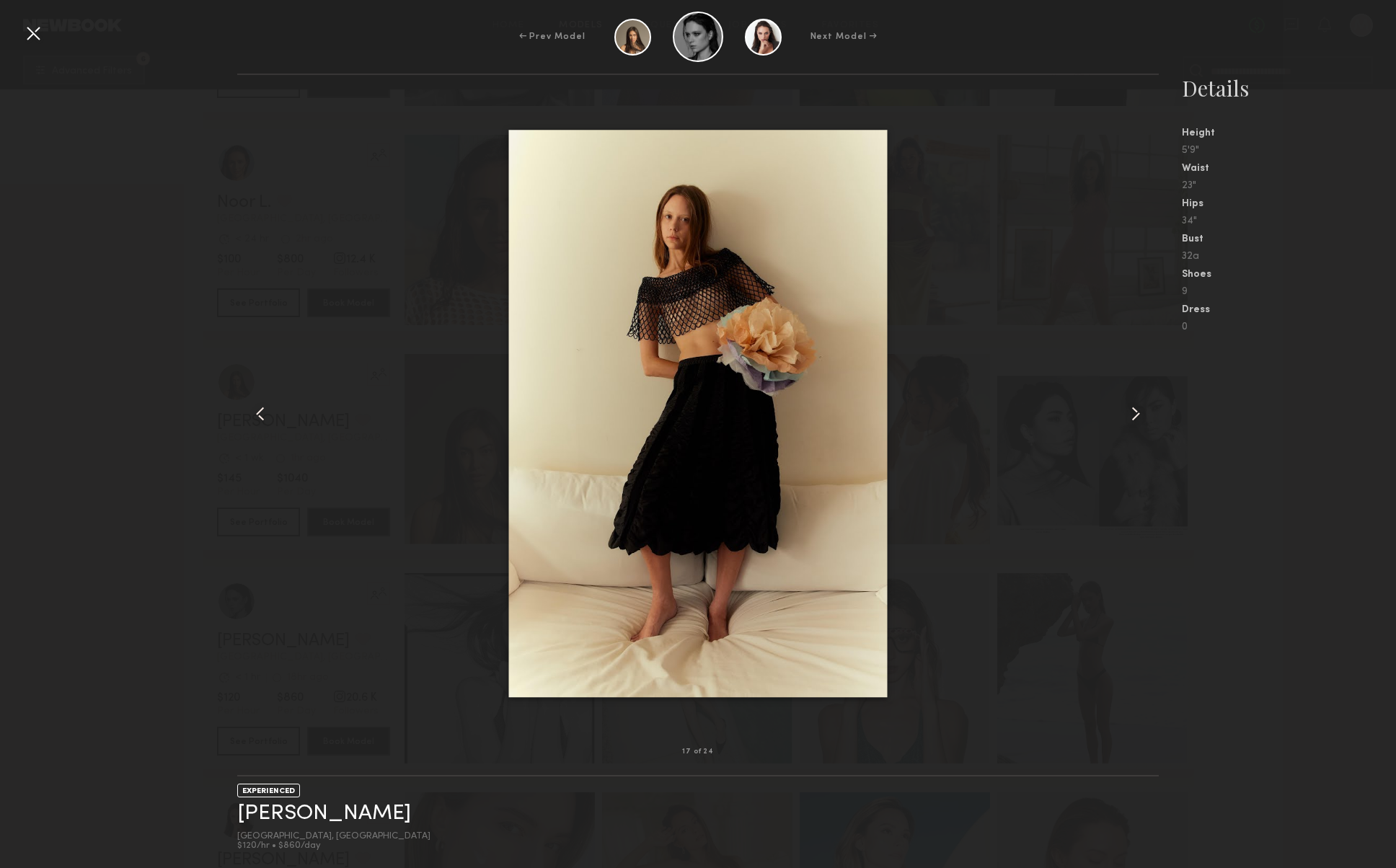
click at [1130, 414] on common-icon at bounding box center [1136, 414] width 23 height 23
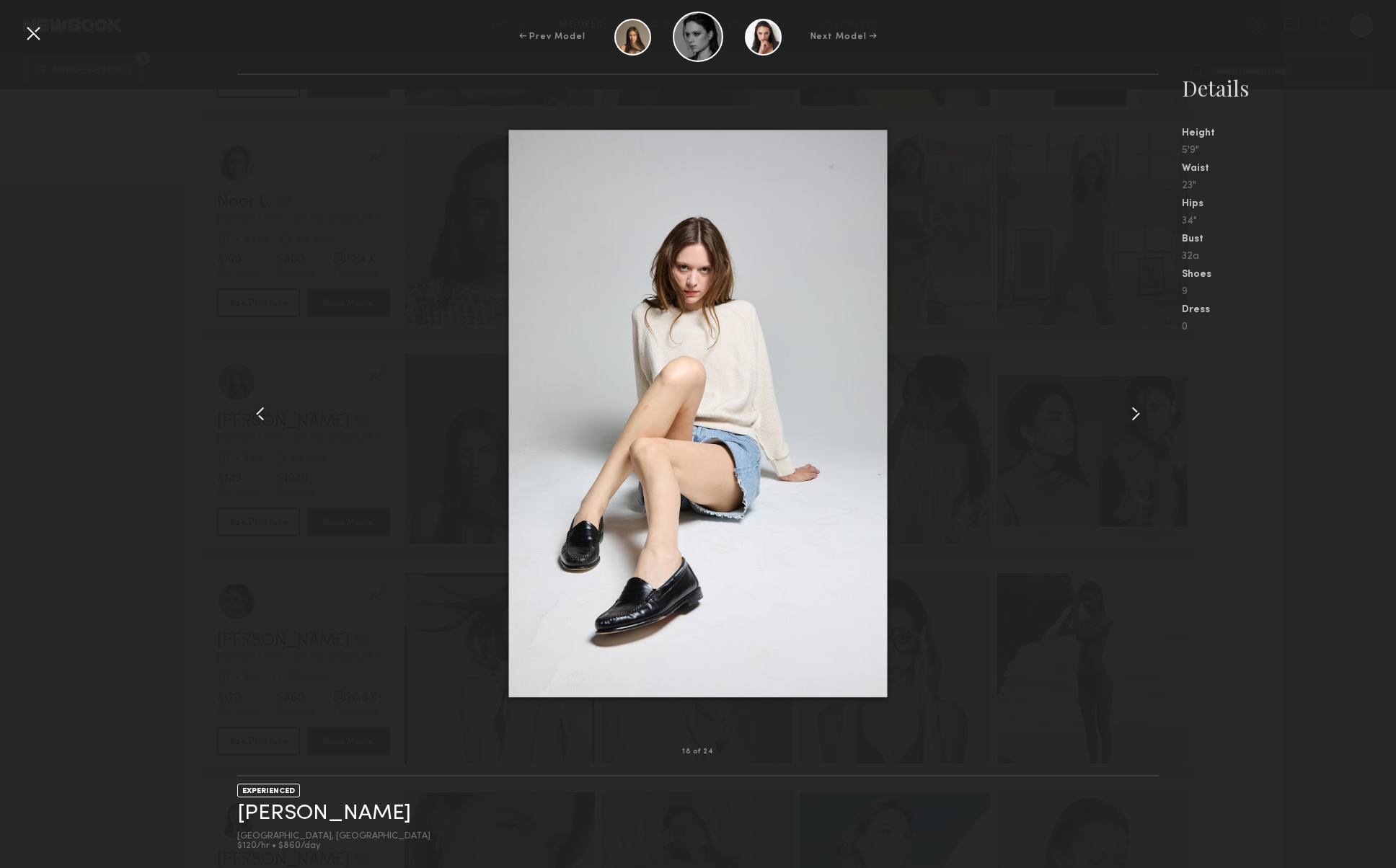
click at [1130, 414] on common-icon at bounding box center [1136, 414] width 23 height 23
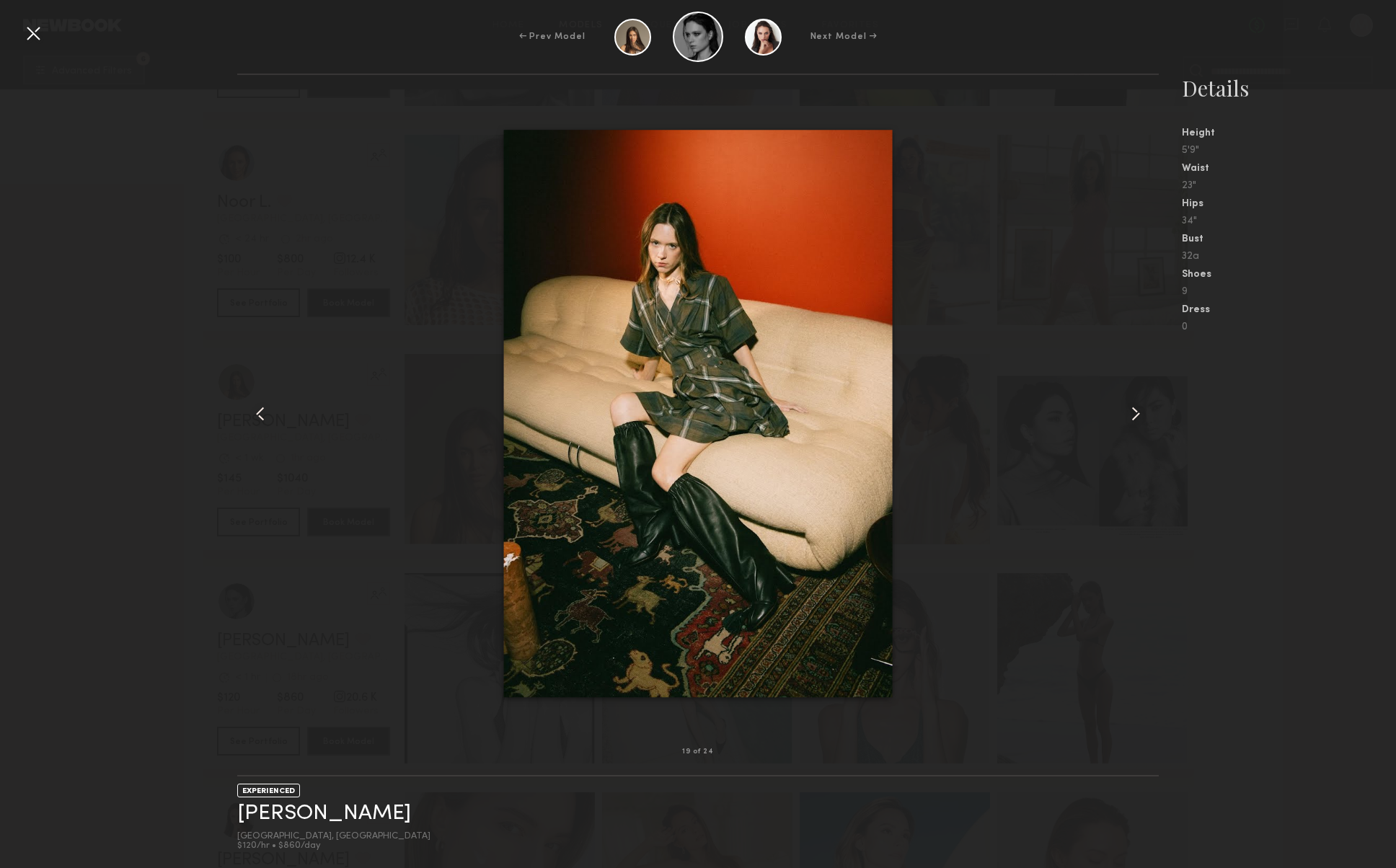
click at [1130, 414] on common-icon at bounding box center [1136, 414] width 23 height 23
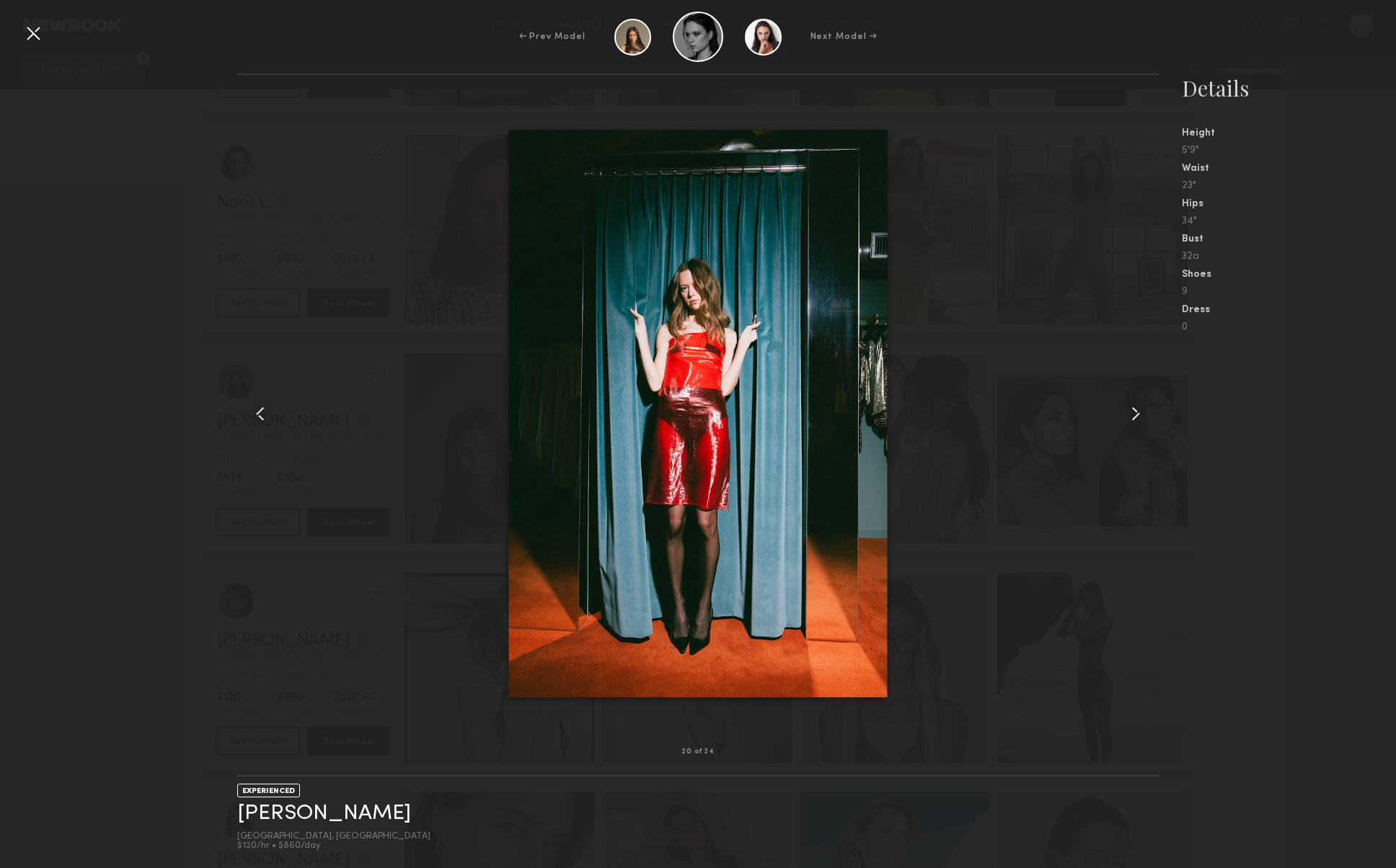
click at [1130, 414] on common-icon at bounding box center [1136, 414] width 23 height 23
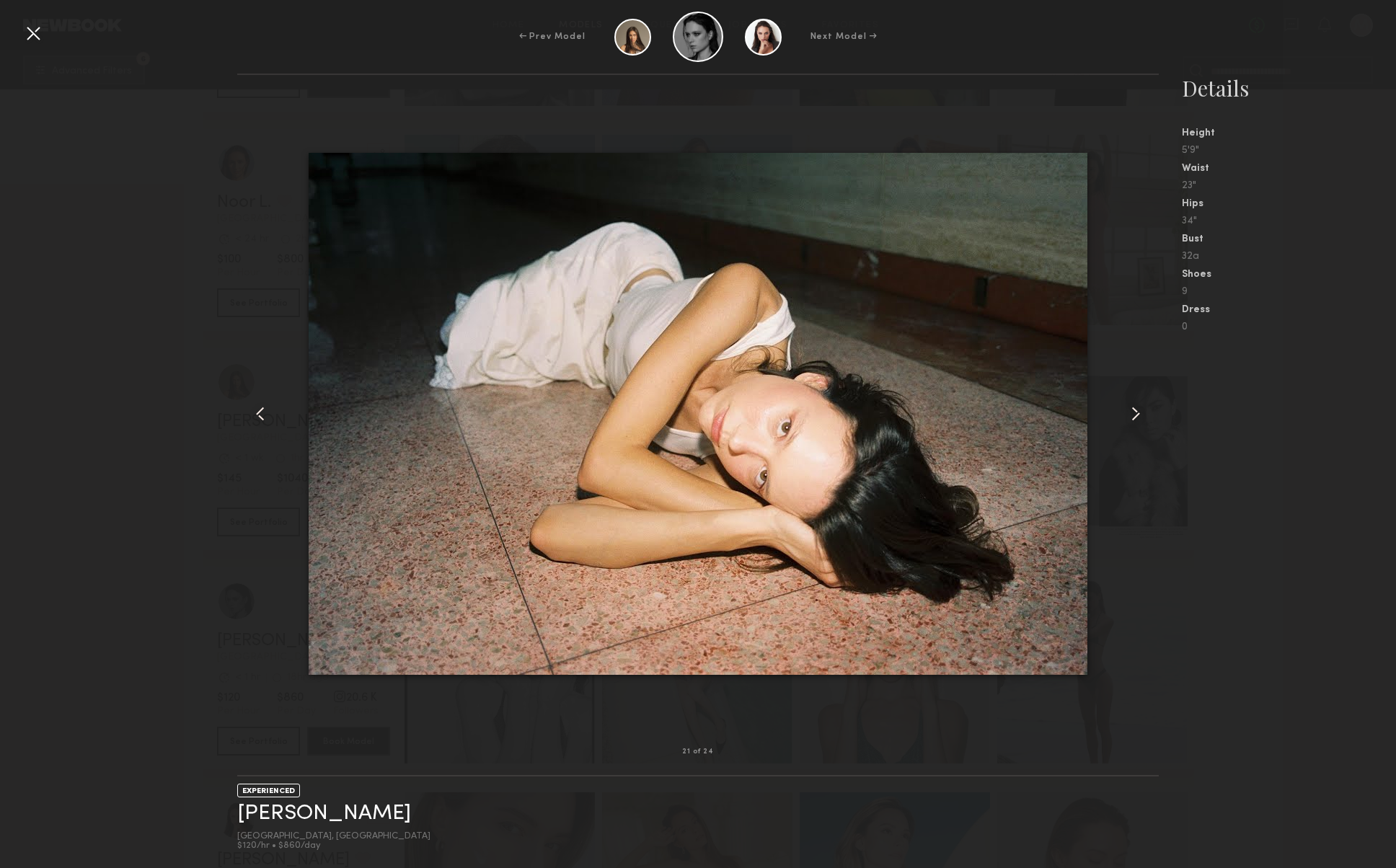
click at [1130, 414] on common-icon at bounding box center [1136, 414] width 23 height 23
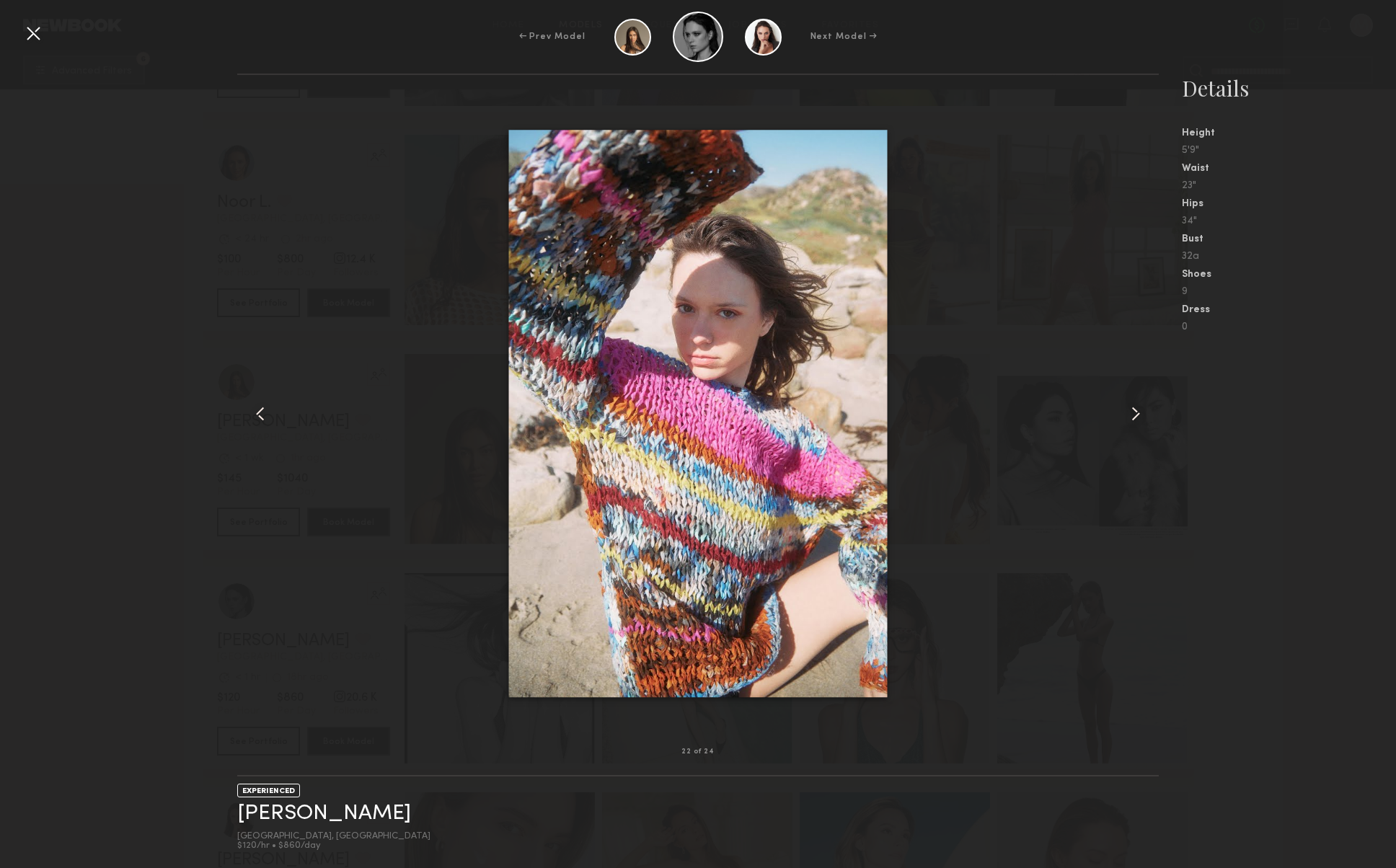
click at [1130, 414] on common-icon at bounding box center [1136, 414] width 23 height 23
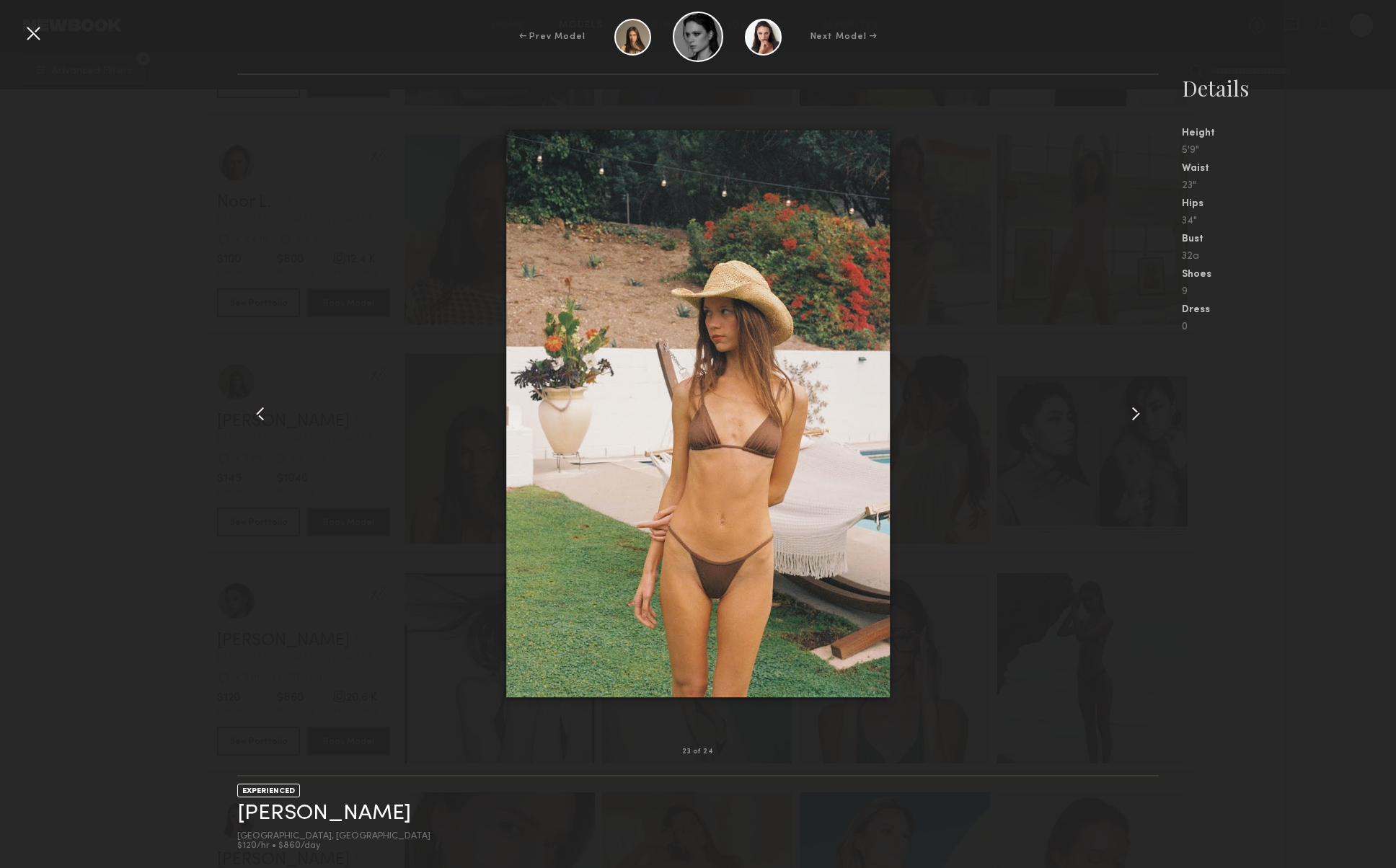
click at [1130, 415] on common-icon at bounding box center [1136, 414] width 23 height 23
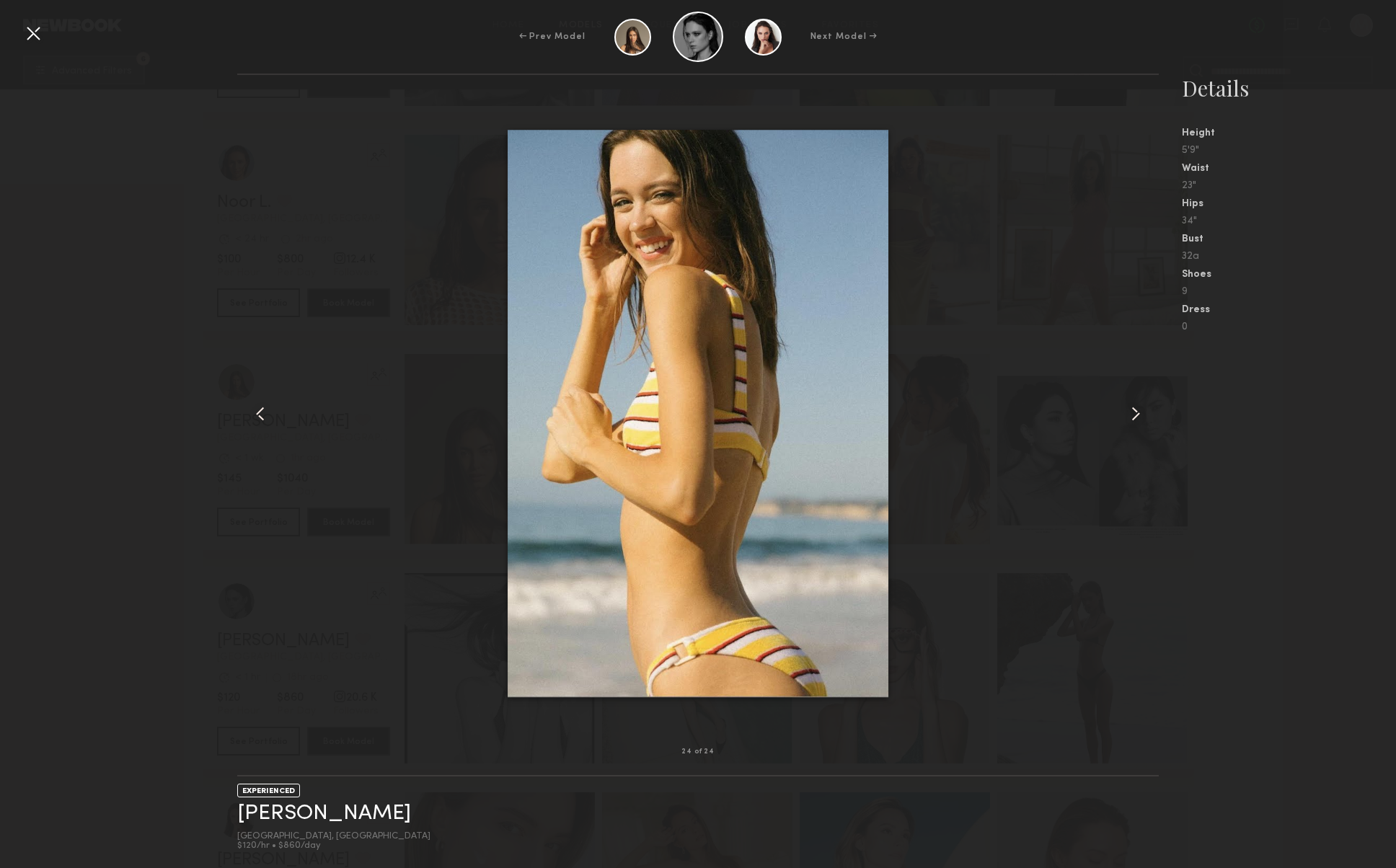
click at [1130, 415] on common-icon at bounding box center [1136, 414] width 23 height 23
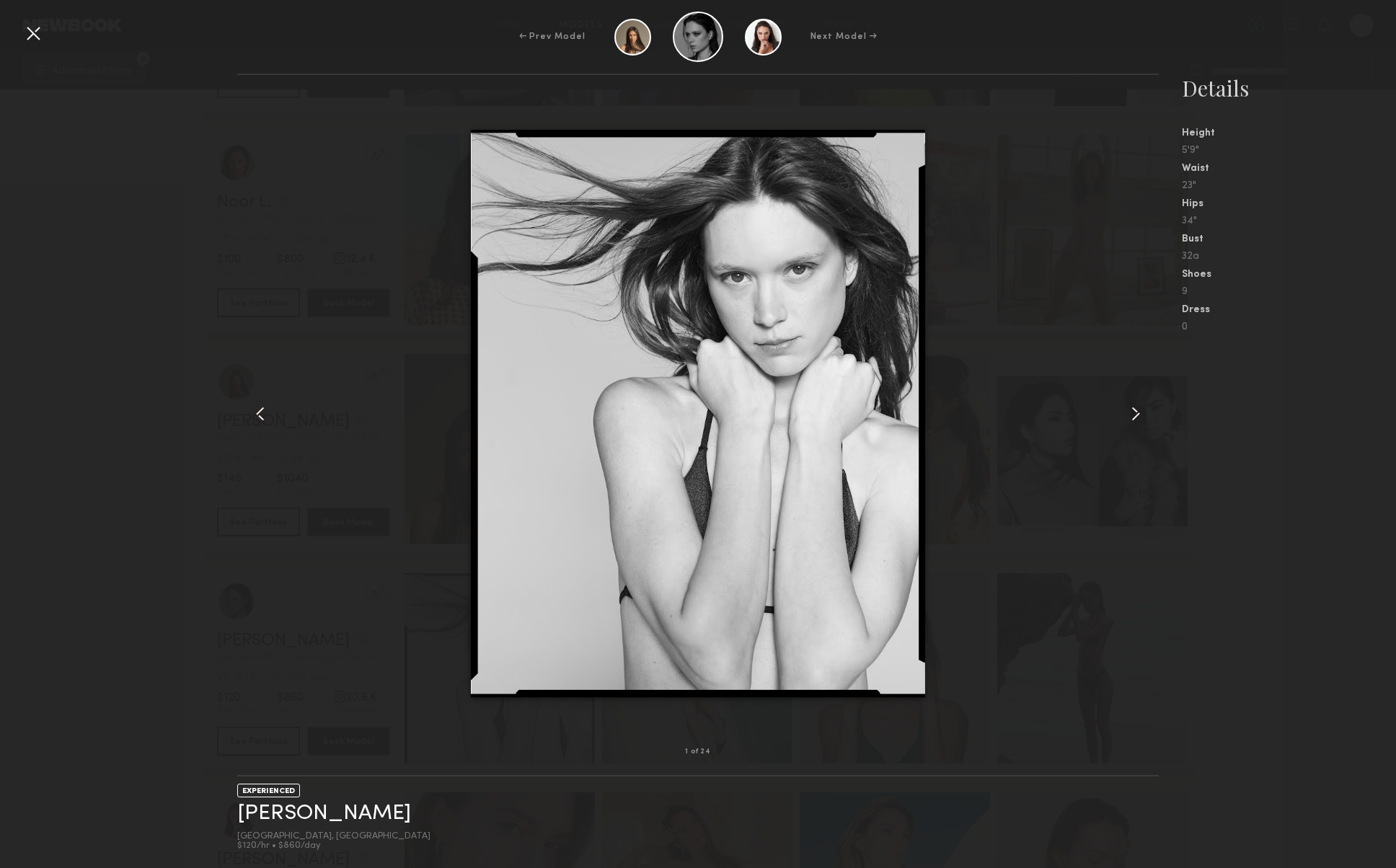
click at [1130, 415] on common-icon at bounding box center [1136, 414] width 23 height 23
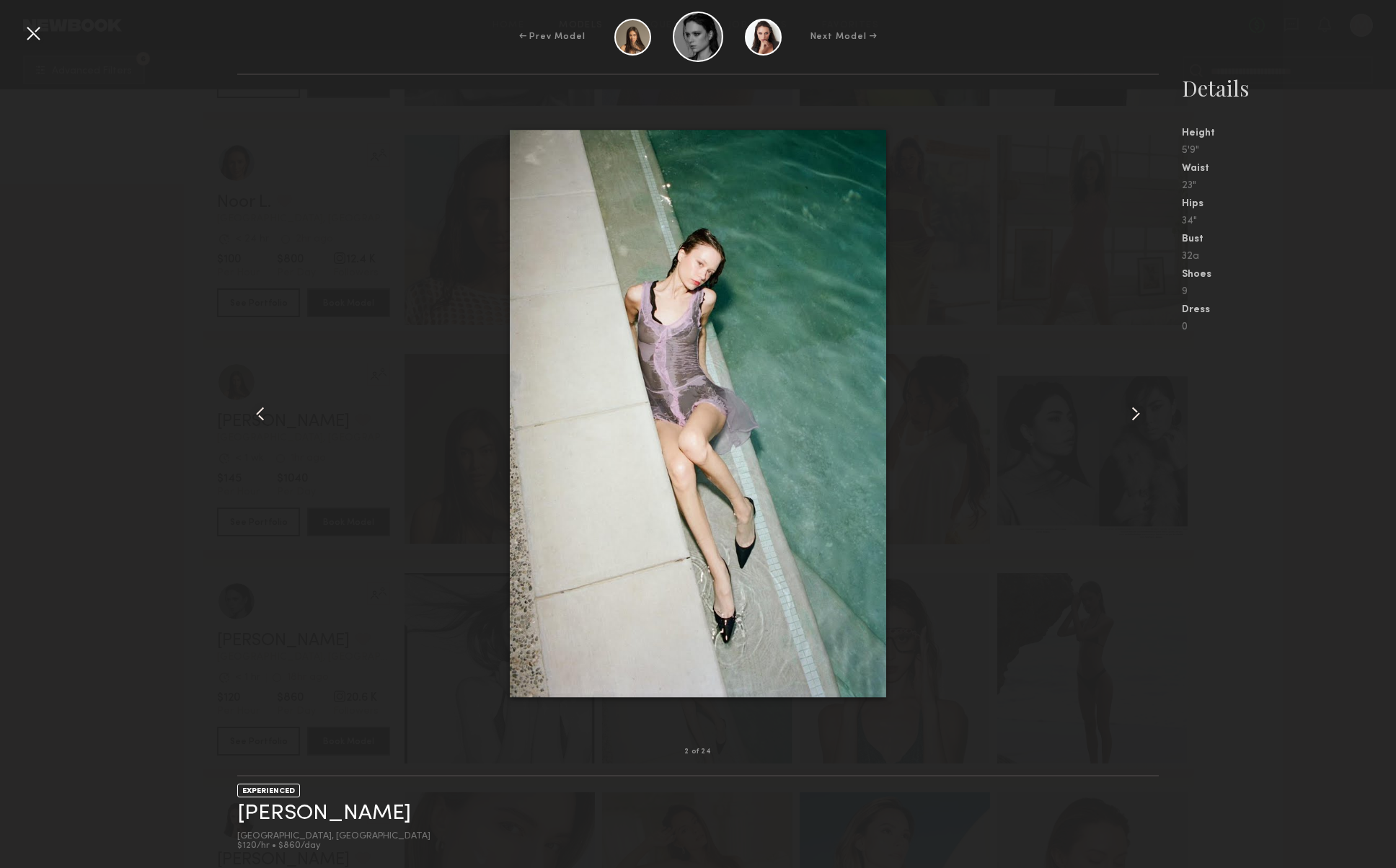
click at [40, 39] on div at bounding box center [33, 33] width 23 height 23
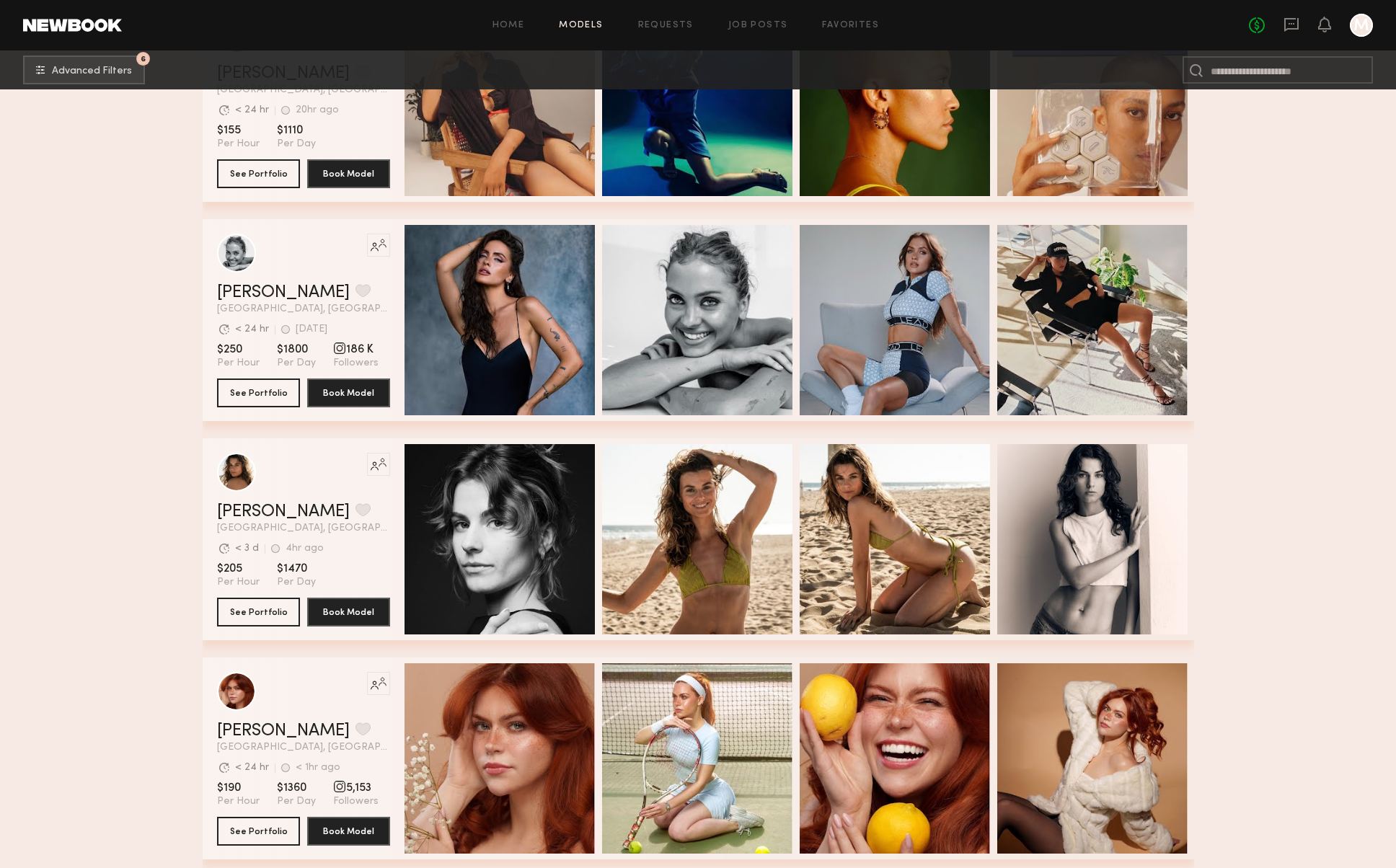
scroll to position [30810, 0]
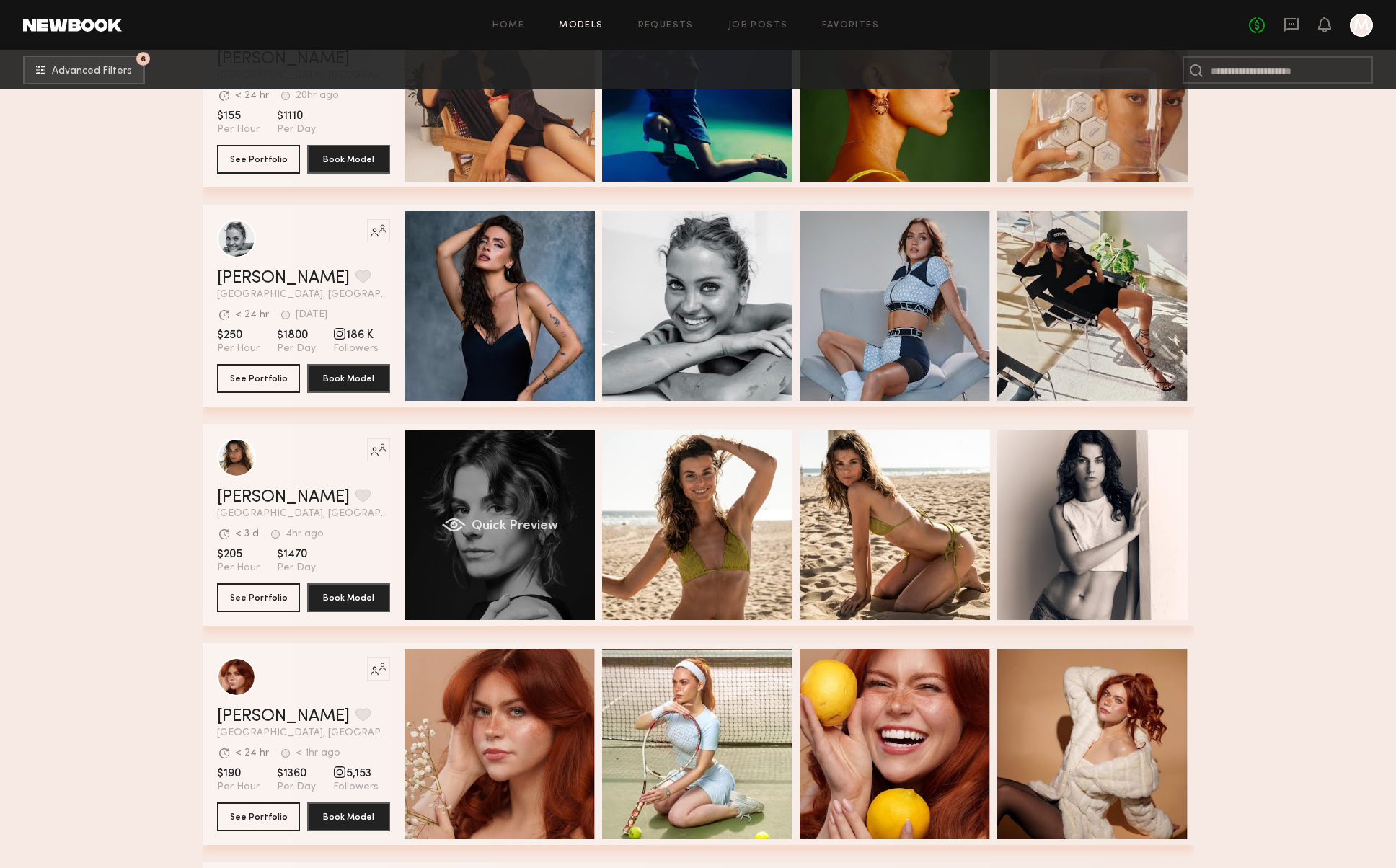
click at [501, 551] on div "Quick Preview" at bounding box center [500, 525] width 190 height 190
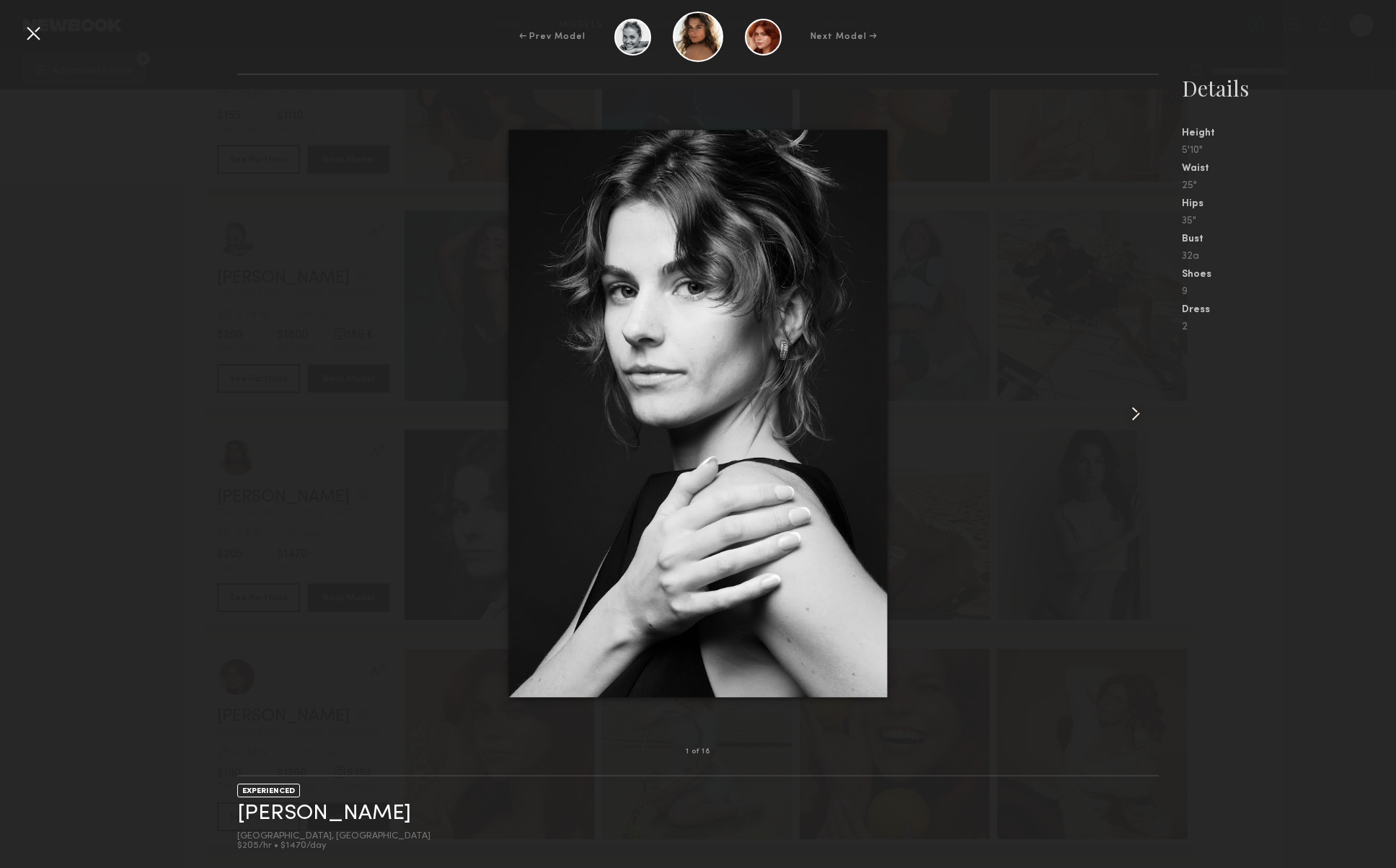
click at [1133, 415] on common-icon at bounding box center [1136, 414] width 23 height 23
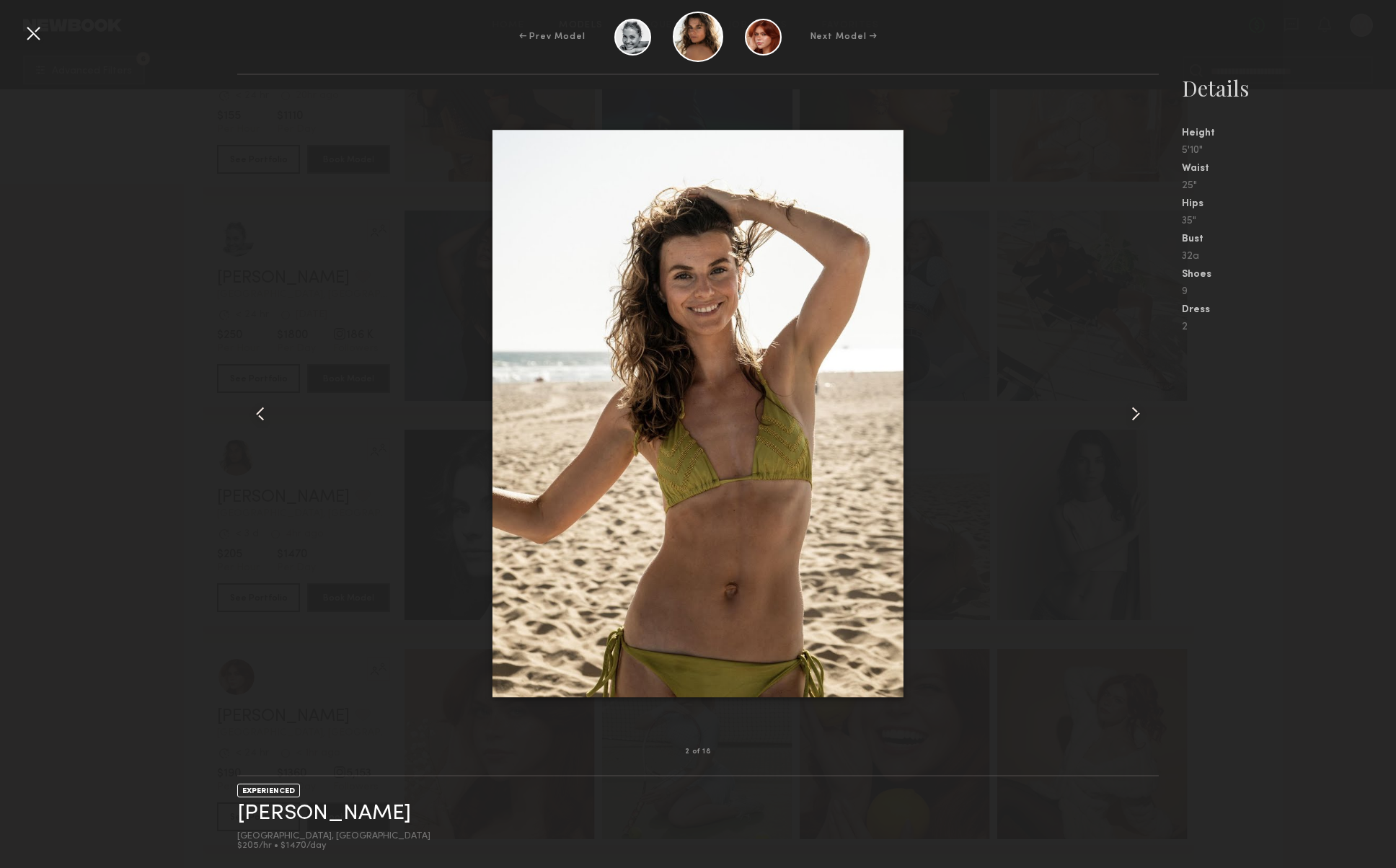
click at [1133, 415] on common-icon at bounding box center [1136, 414] width 23 height 23
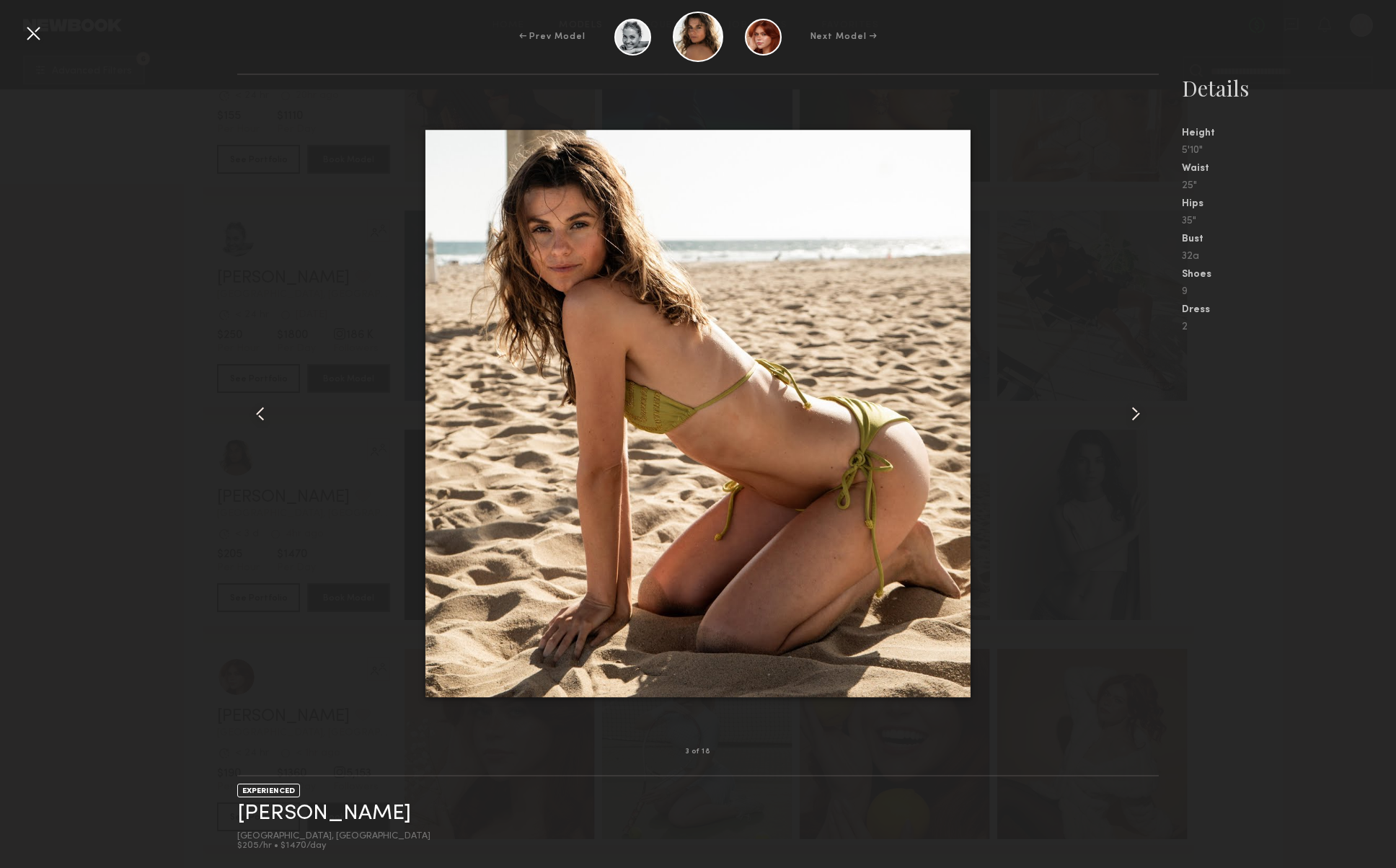
click at [1133, 415] on common-icon at bounding box center [1136, 414] width 23 height 23
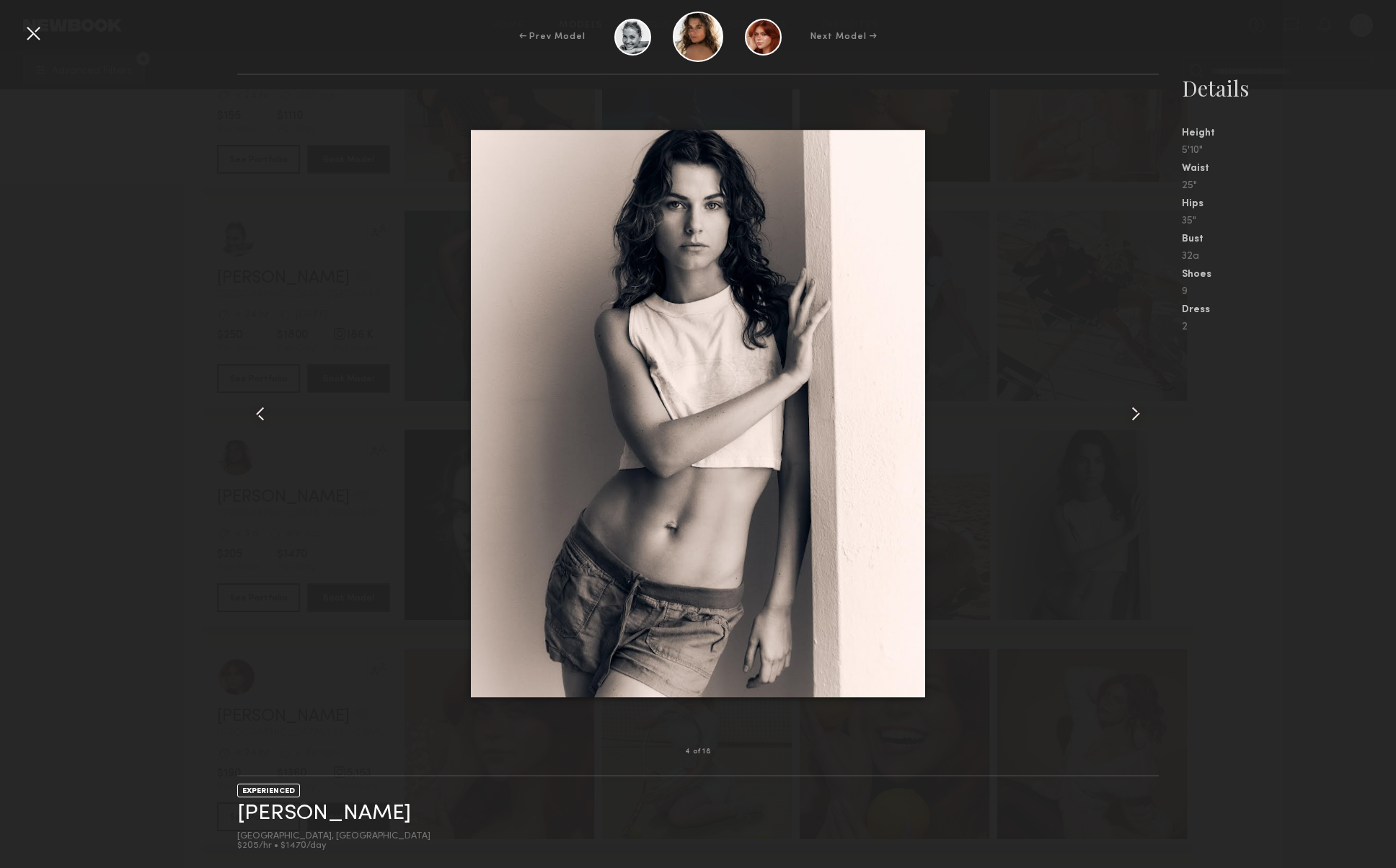
click at [1133, 415] on common-icon at bounding box center [1136, 414] width 23 height 23
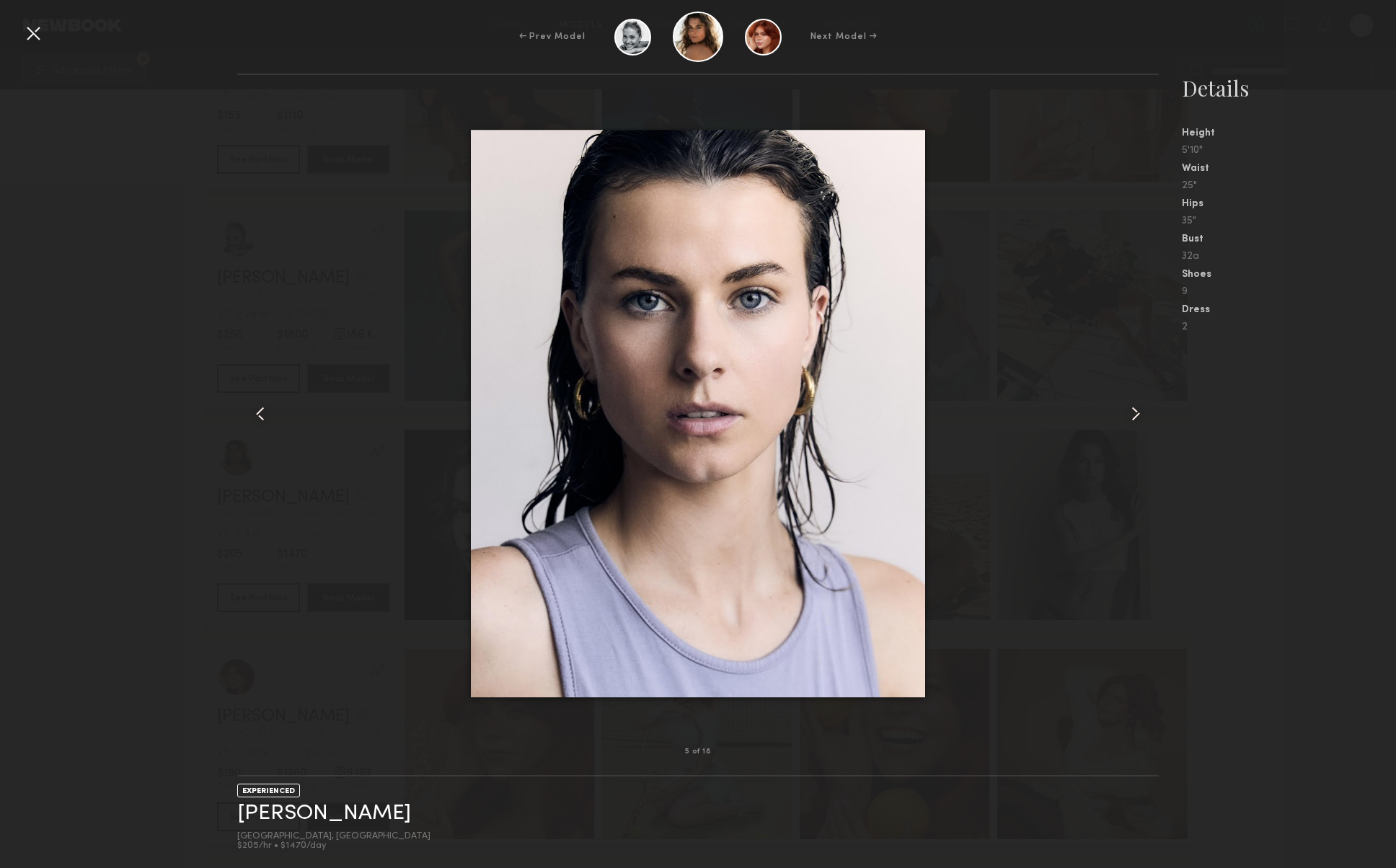
click at [1133, 415] on common-icon at bounding box center [1136, 414] width 23 height 23
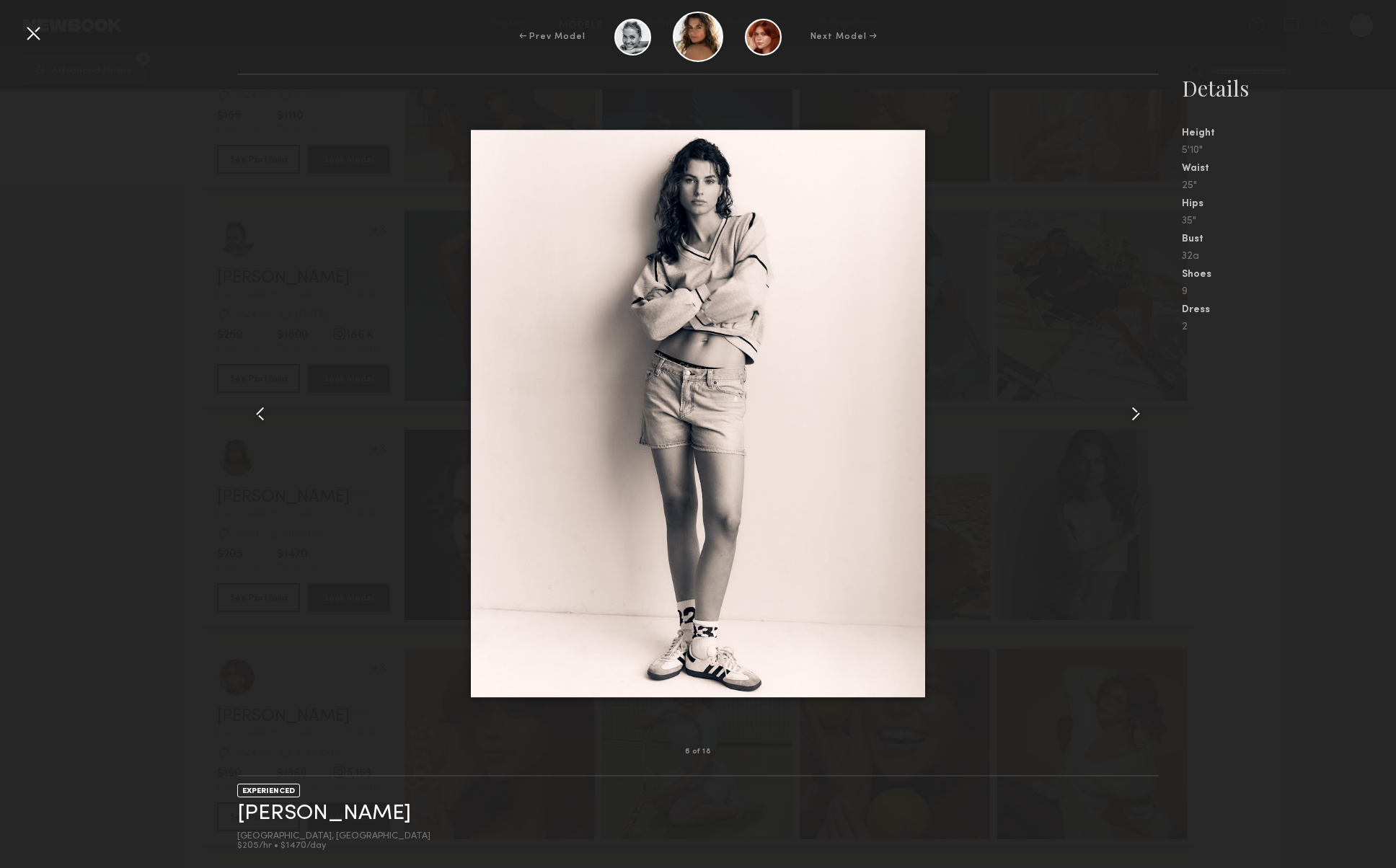
click at [1133, 415] on common-icon at bounding box center [1136, 414] width 23 height 23
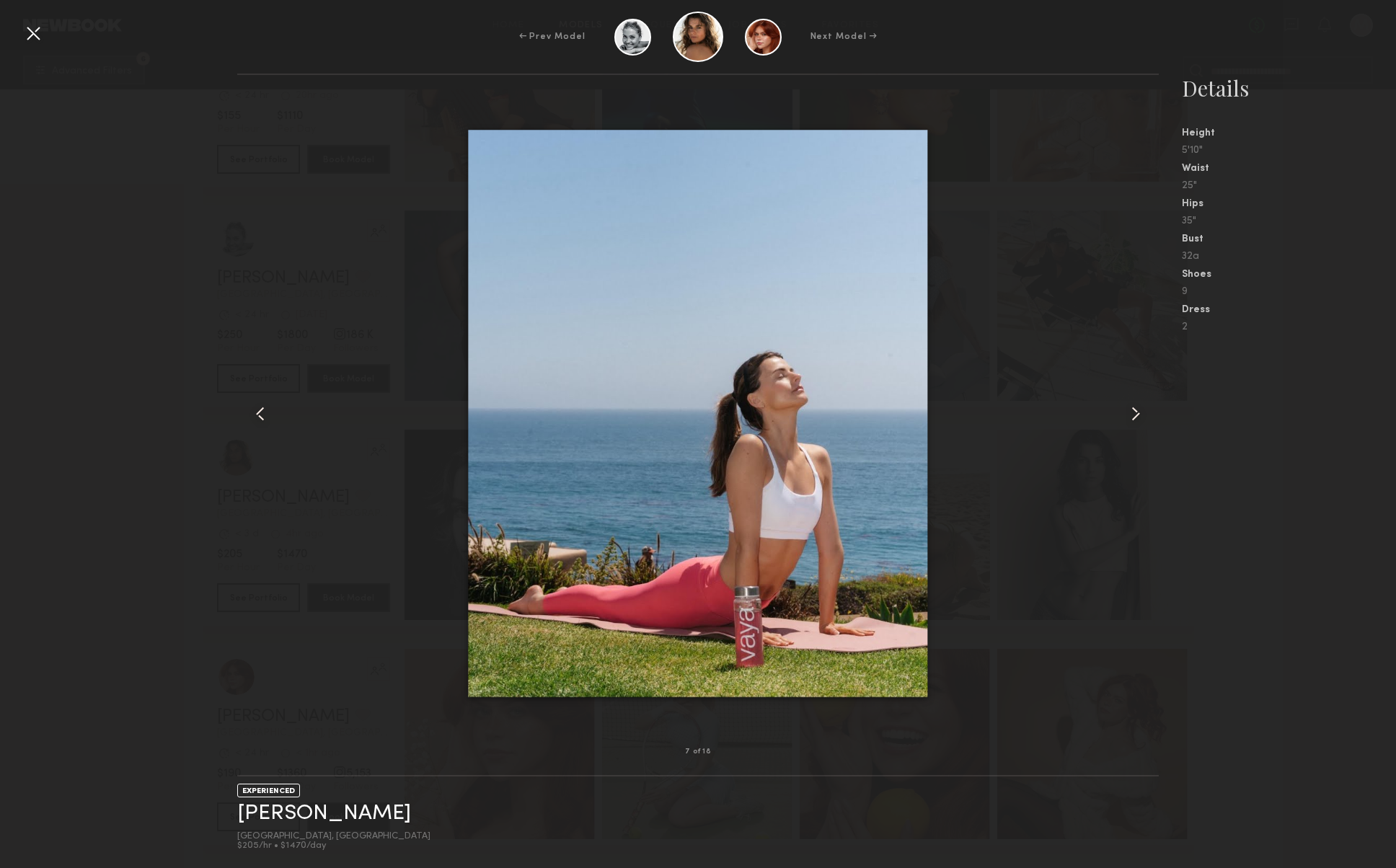
click at [250, 411] on common-icon at bounding box center [260, 414] width 23 height 23
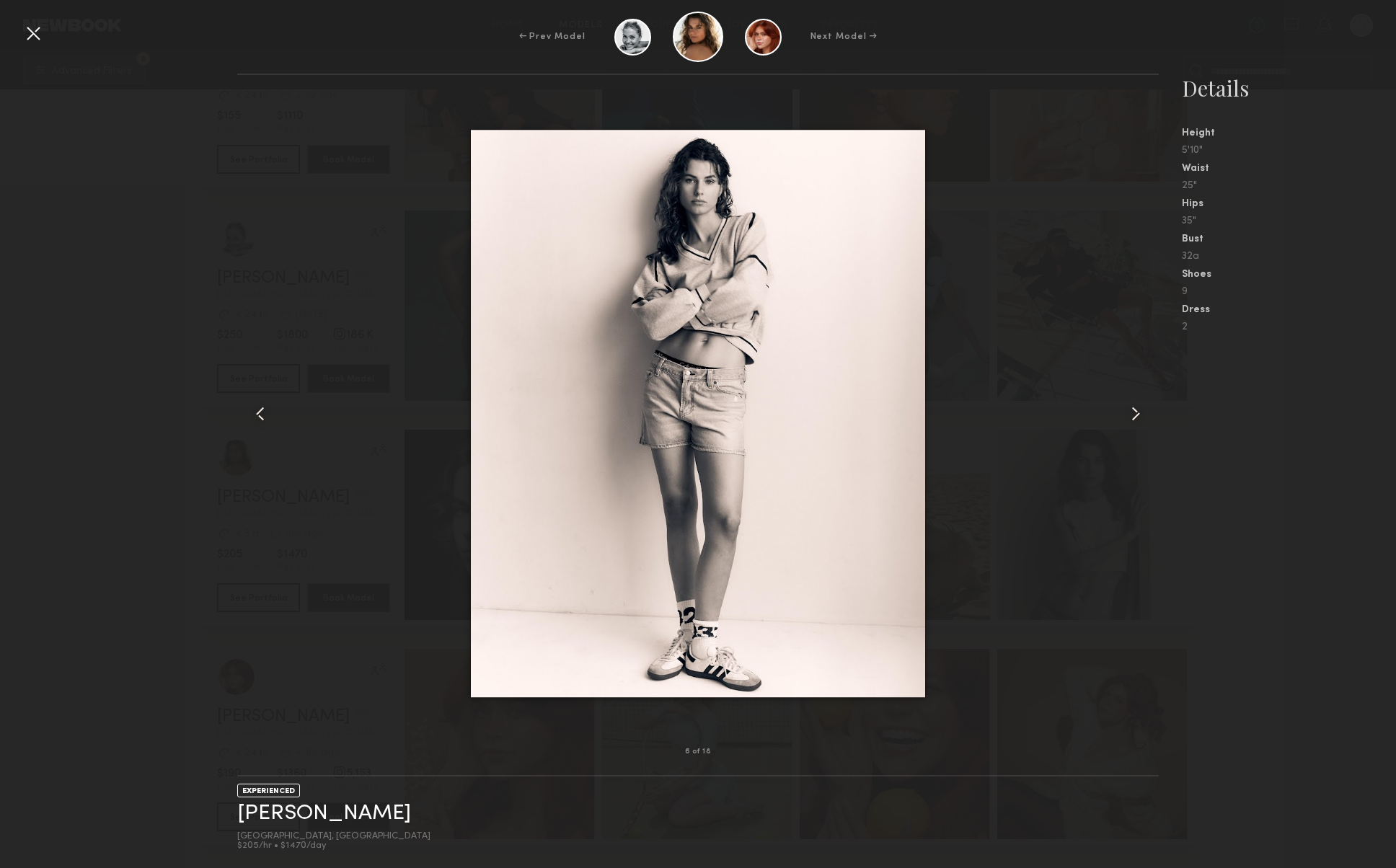
click at [250, 411] on common-icon at bounding box center [260, 414] width 23 height 23
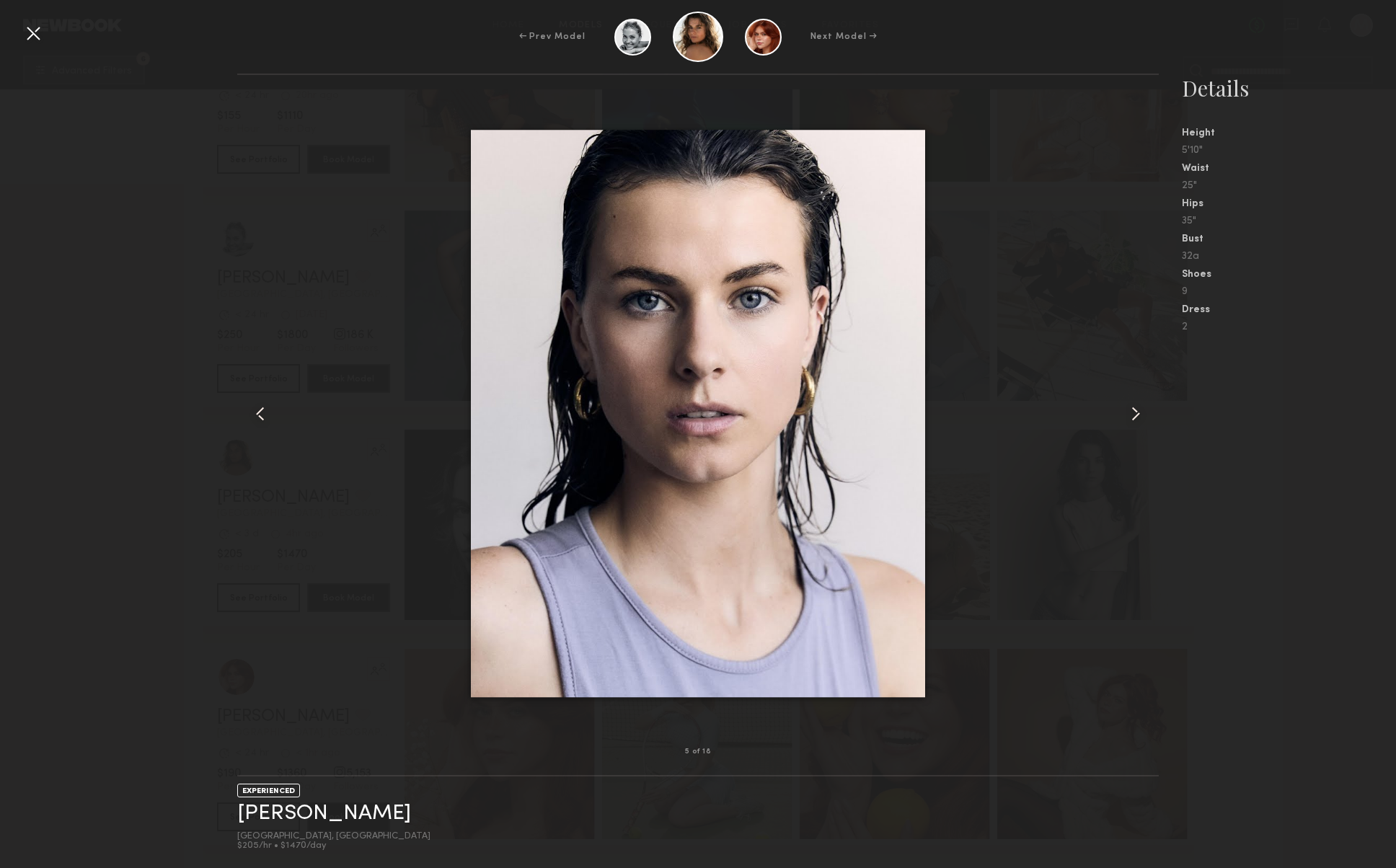
click at [250, 411] on common-icon at bounding box center [260, 414] width 23 height 23
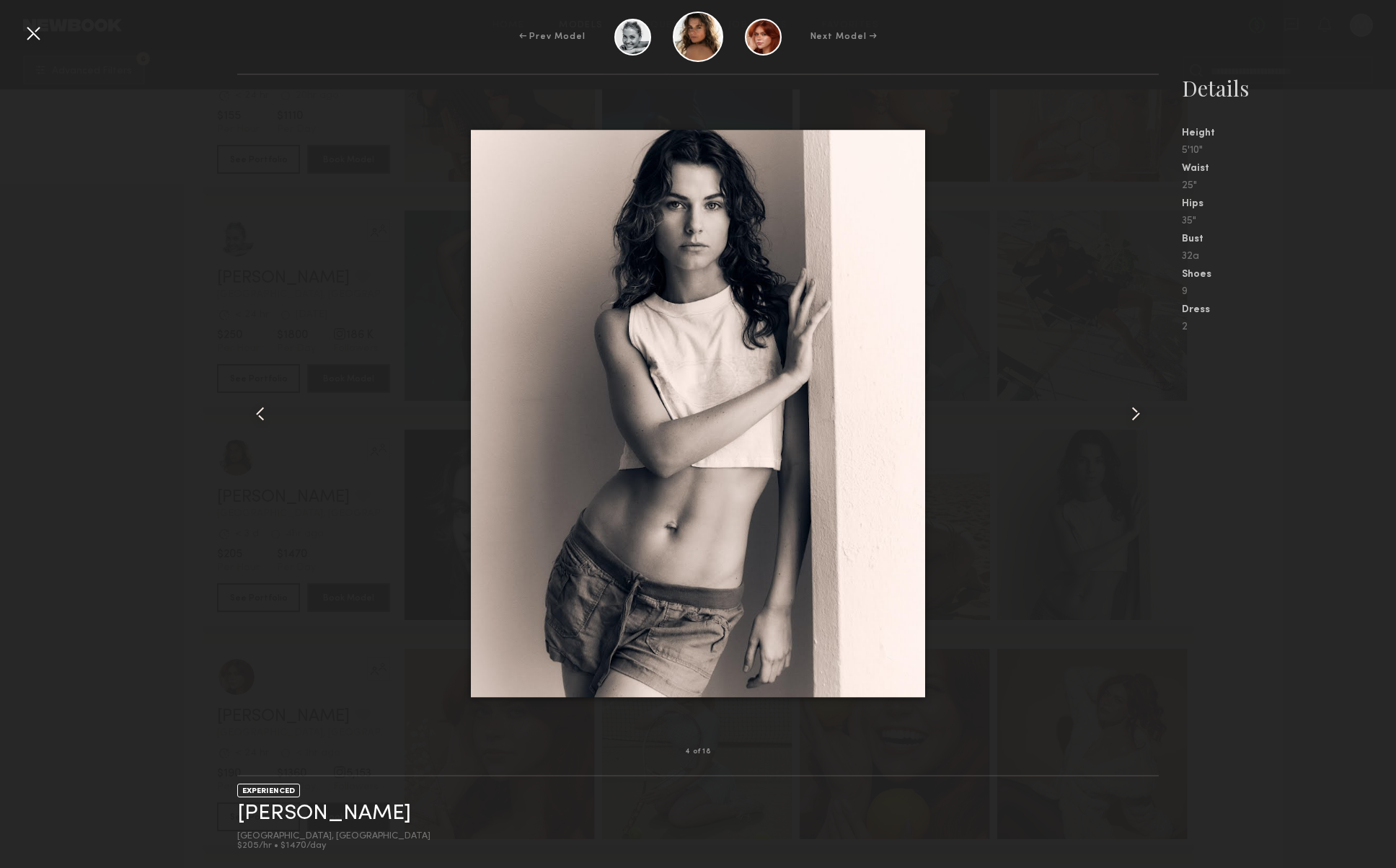
click at [1138, 428] on div at bounding box center [1141, 413] width 37 height 630
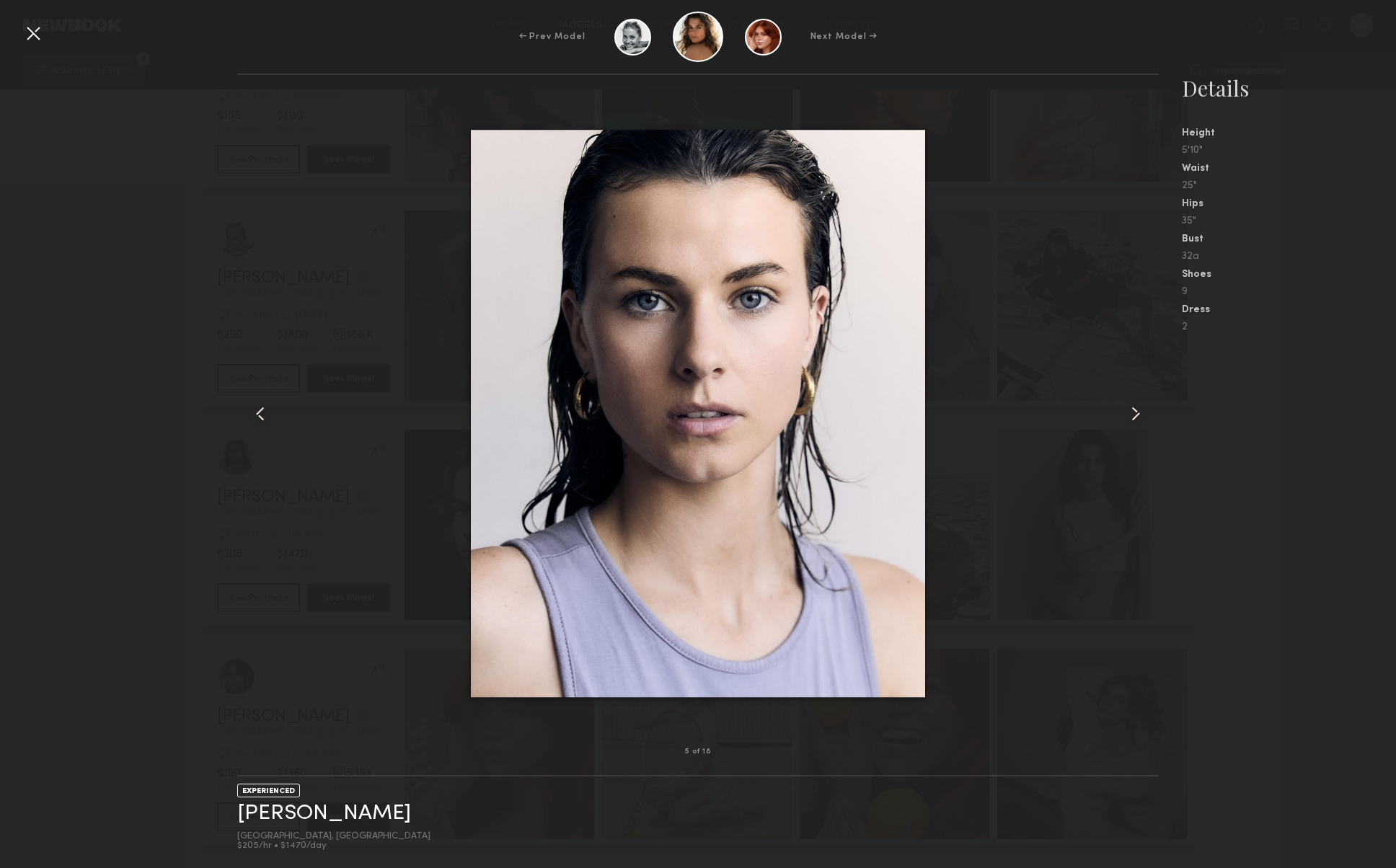
click at [1134, 419] on common-icon at bounding box center [1136, 414] width 23 height 23
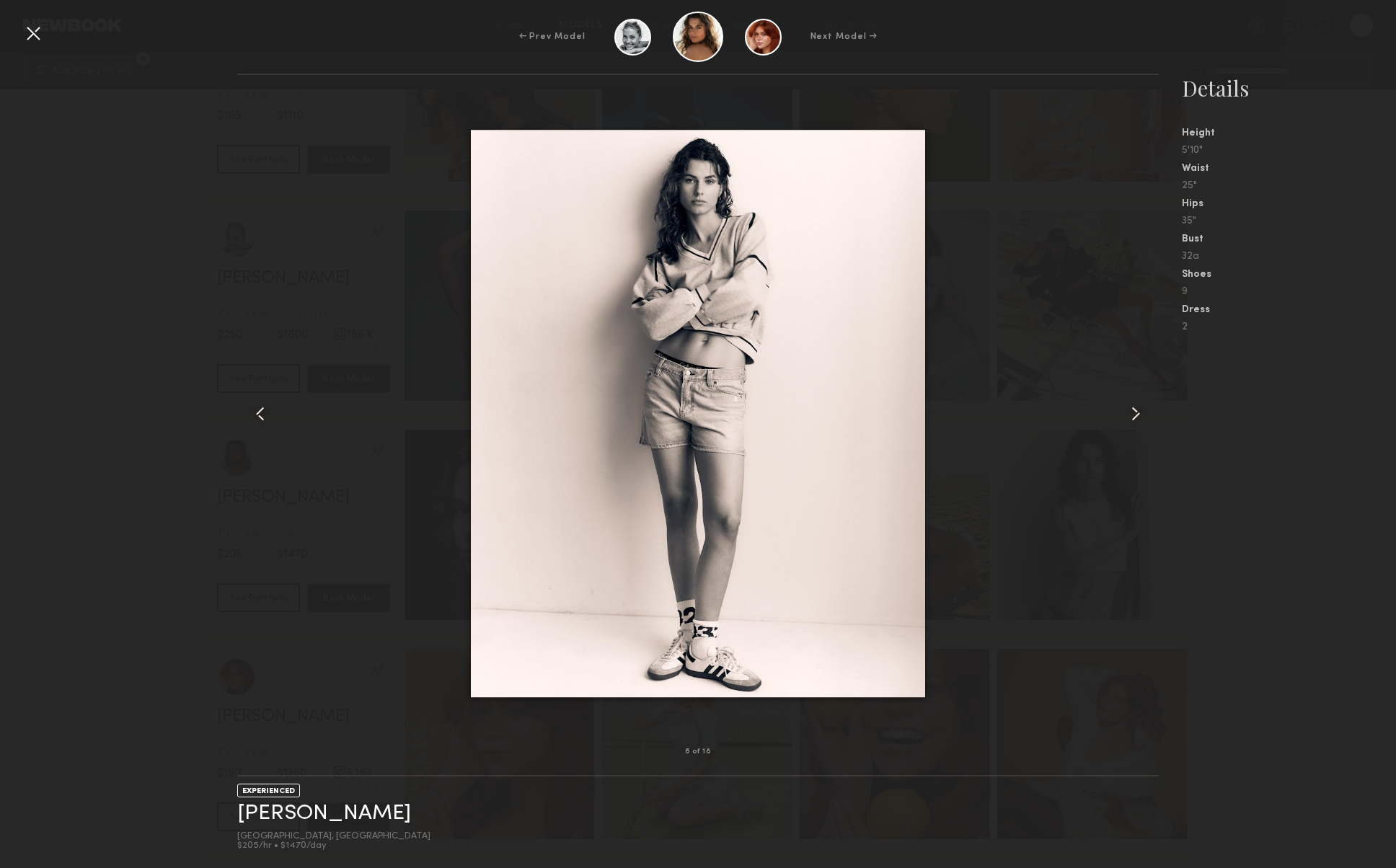
click at [1134, 419] on common-icon at bounding box center [1136, 414] width 23 height 23
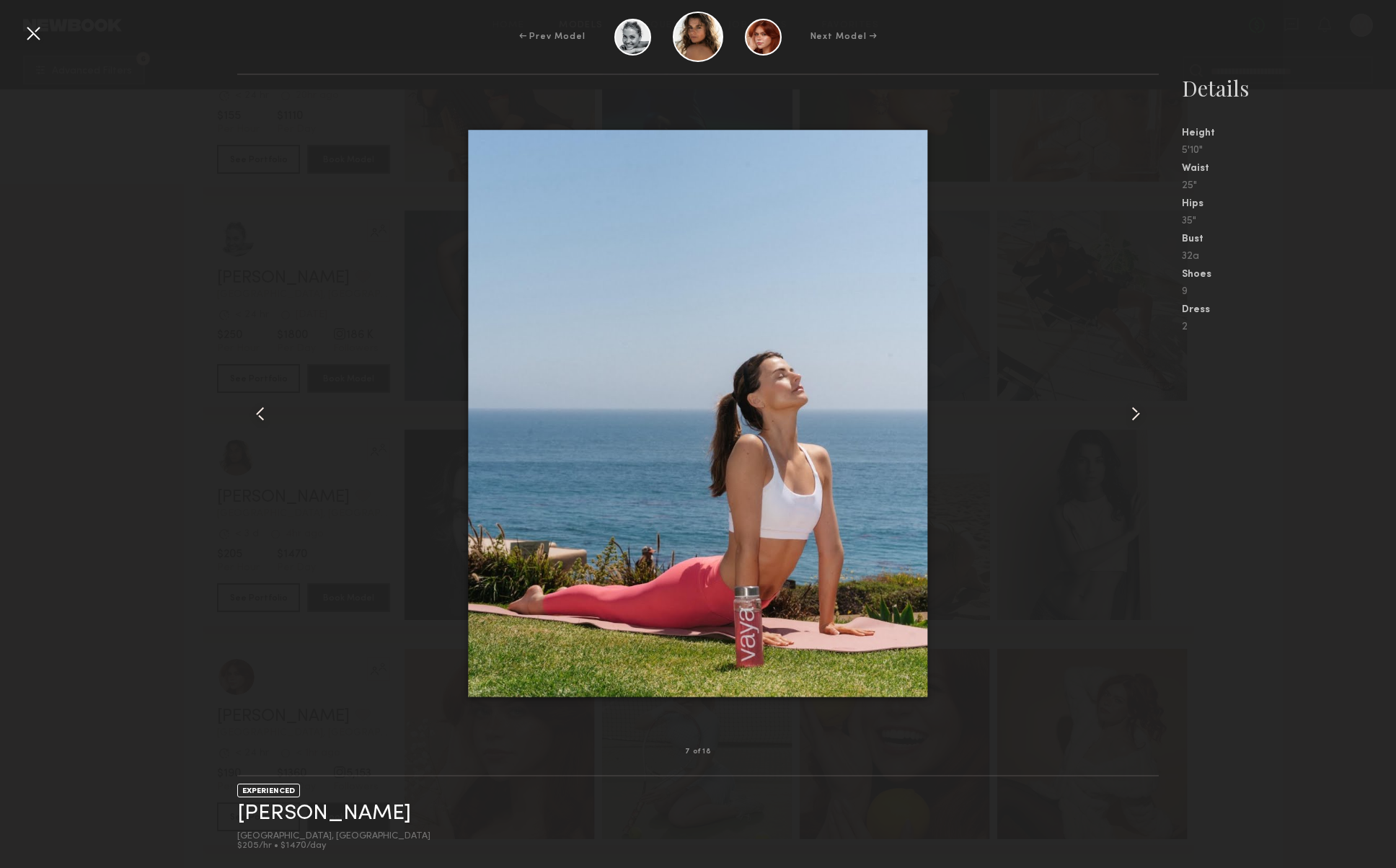
click at [1134, 419] on common-icon at bounding box center [1136, 414] width 23 height 23
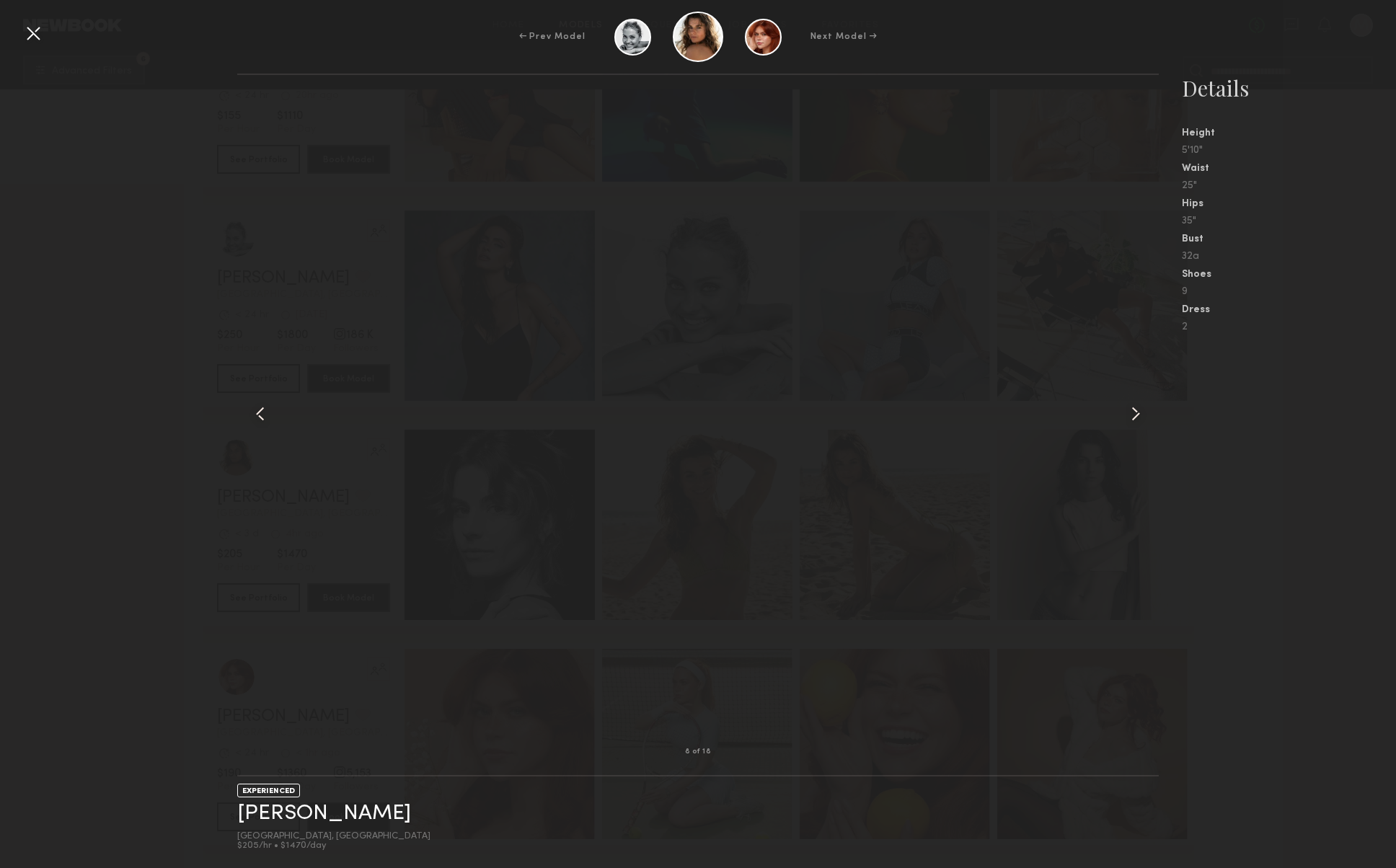
click at [1134, 419] on common-icon at bounding box center [1136, 414] width 23 height 23
click at [261, 416] on common-icon at bounding box center [260, 414] width 23 height 23
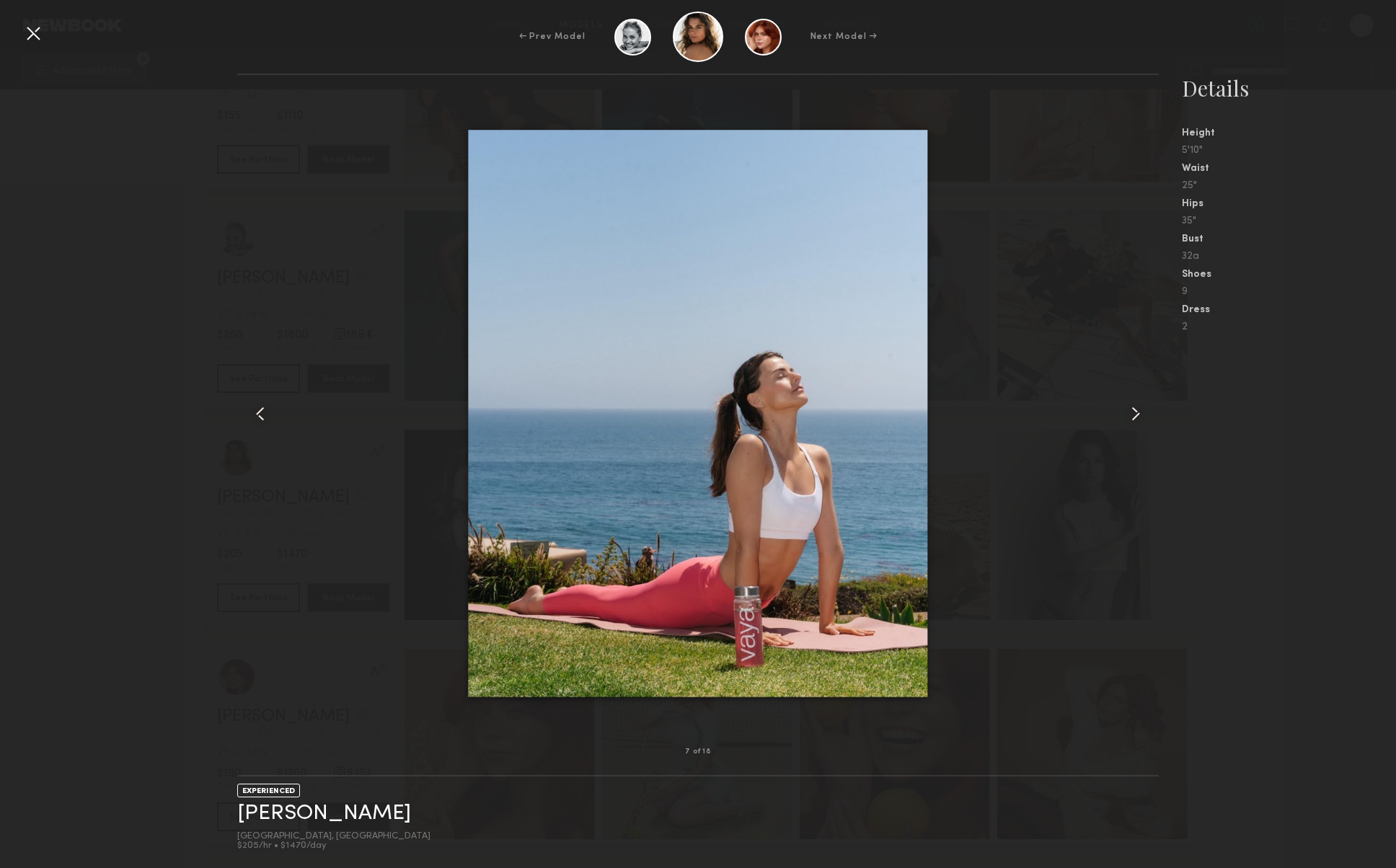
click at [1138, 415] on common-icon at bounding box center [1136, 414] width 23 height 23
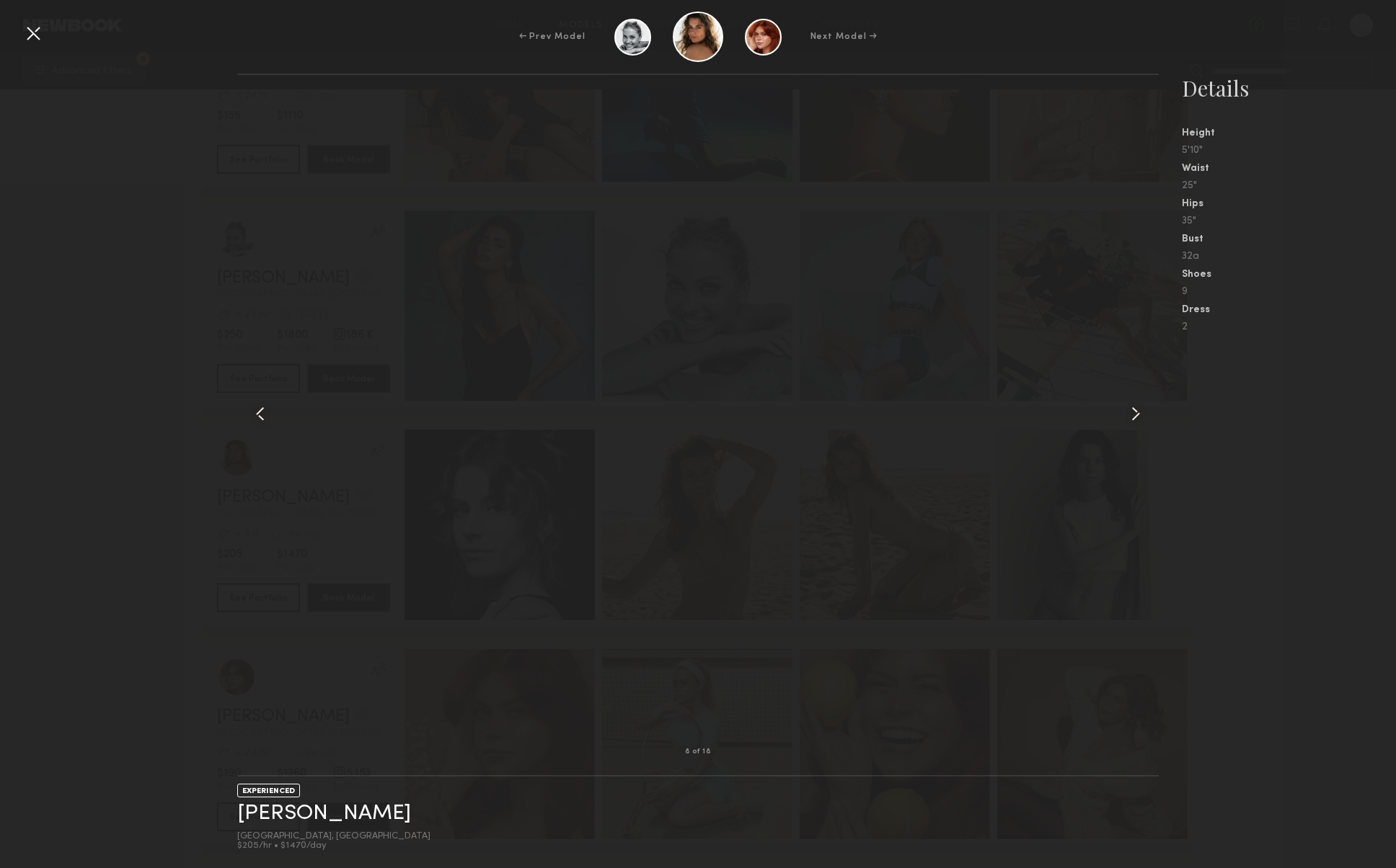
click at [1138, 414] on common-icon at bounding box center [1136, 414] width 23 height 23
click at [925, 618] on div at bounding box center [698, 413] width 922 height 630
click at [253, 399] on div at bounding box center [256, 413] width 37 height 630
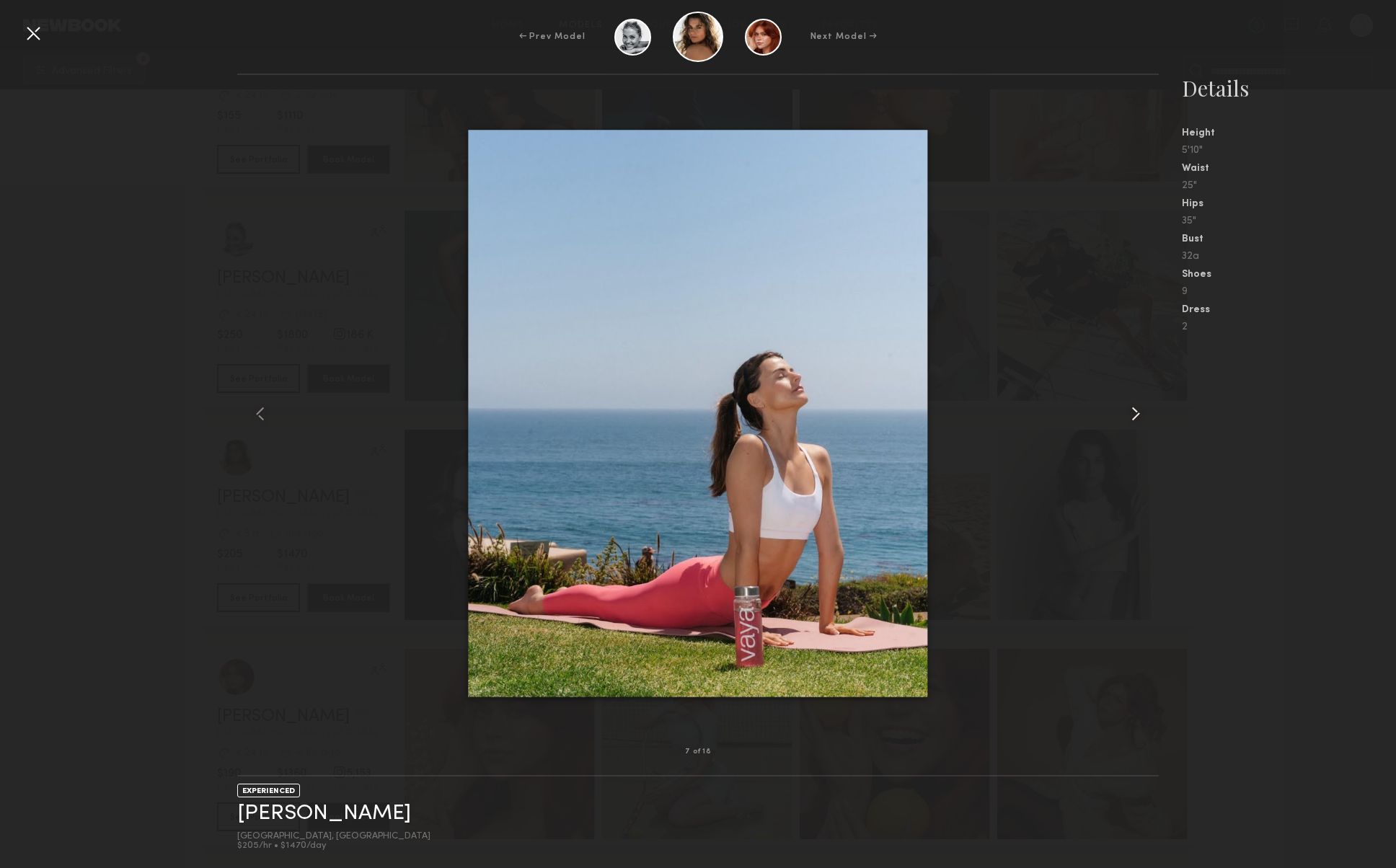
click at [1138, 416] on common-icon at bounding box center [1136, 414] width 23 height 23
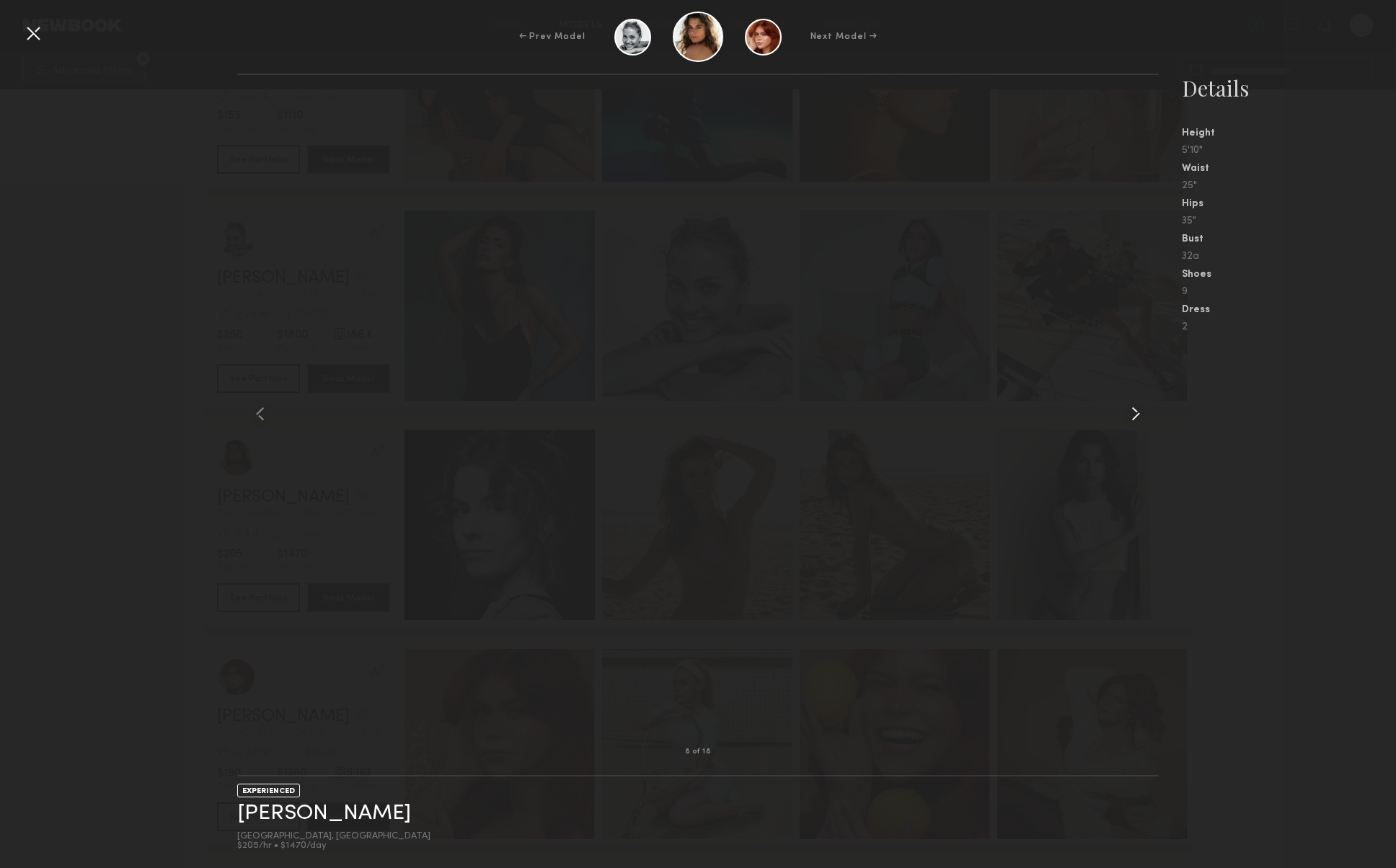
click at [1138, 416] on common-icon at bounding box center [1136, 414] width 23 height 23
click at [22, 32] on div at bounding box center [33, 33] width 23 height 23
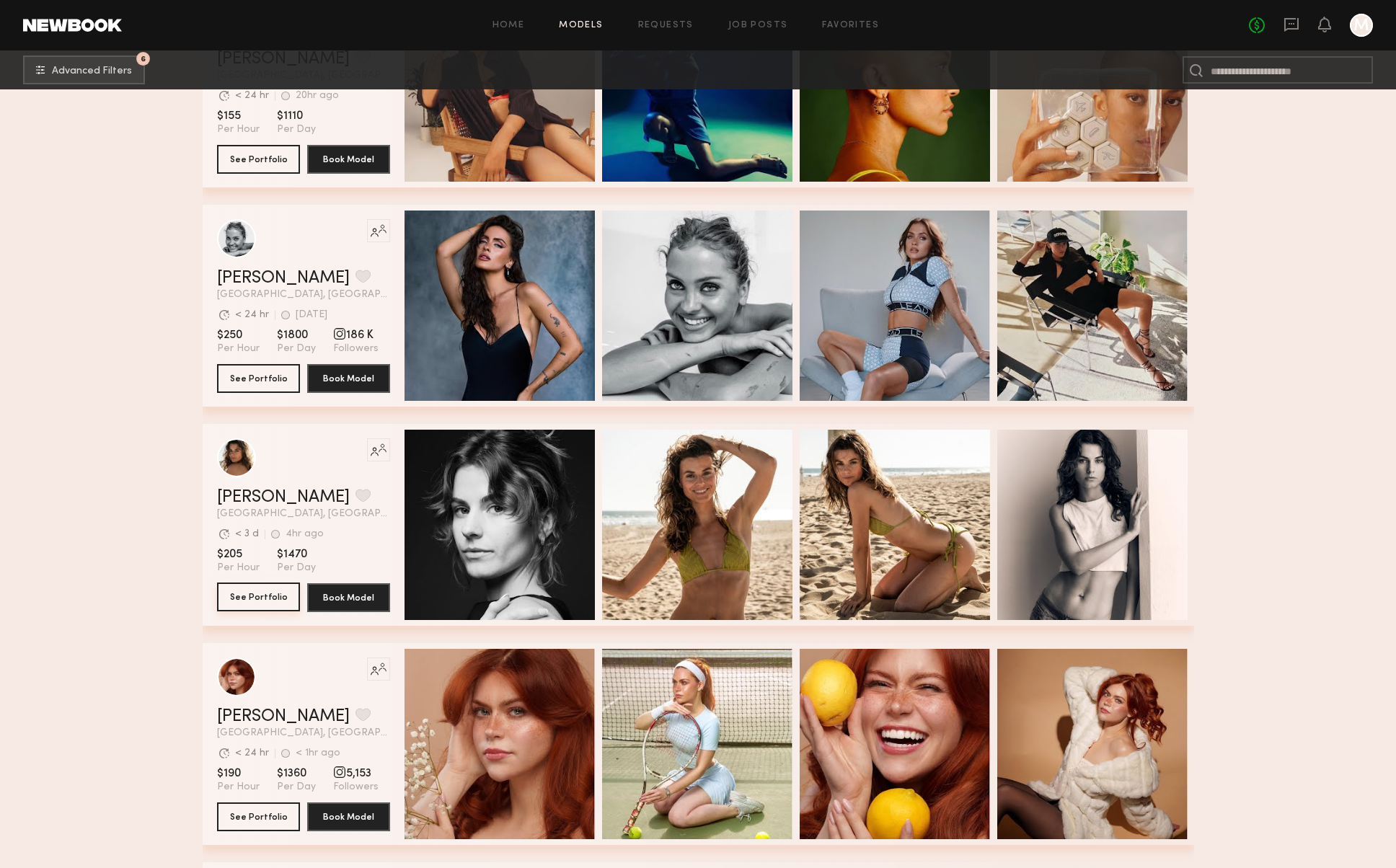
click at [279, 593] on button "See Portfolio" at bounding box center [258, 596] width 83 height 29
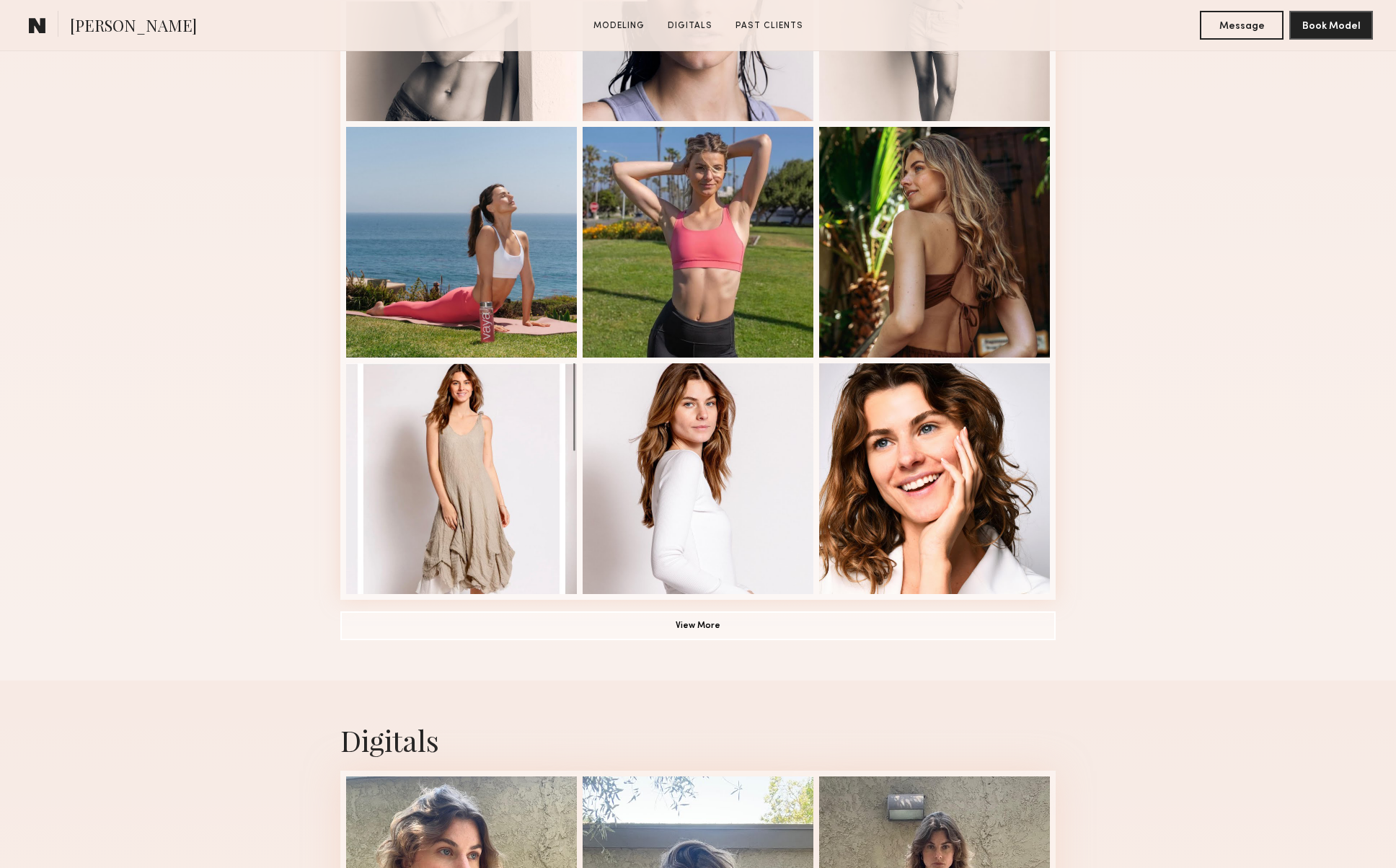
scroll to position [774, 0]
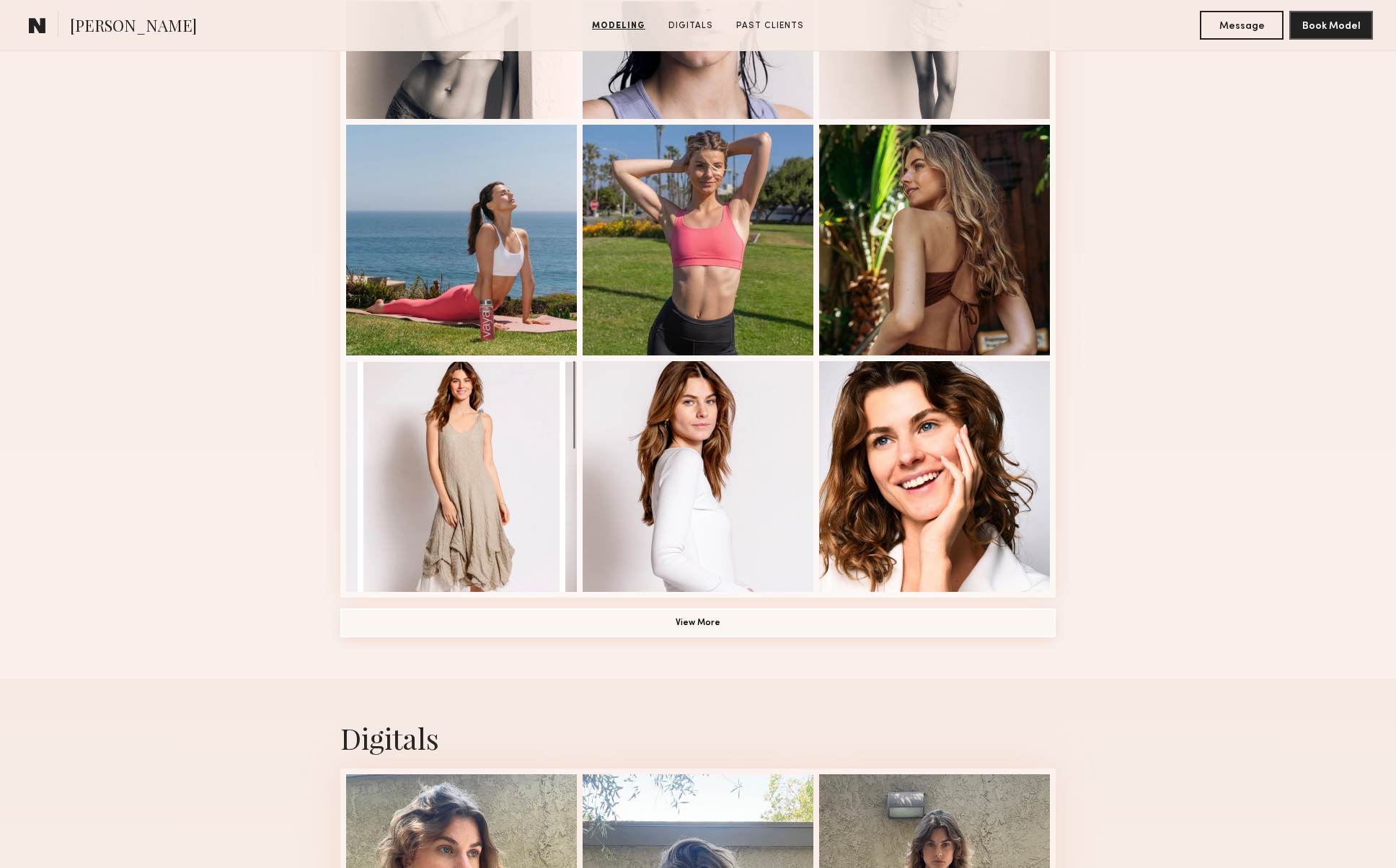
click at [686, 624] on button "View More" at bounding box center [698, 622] width 715 height 29
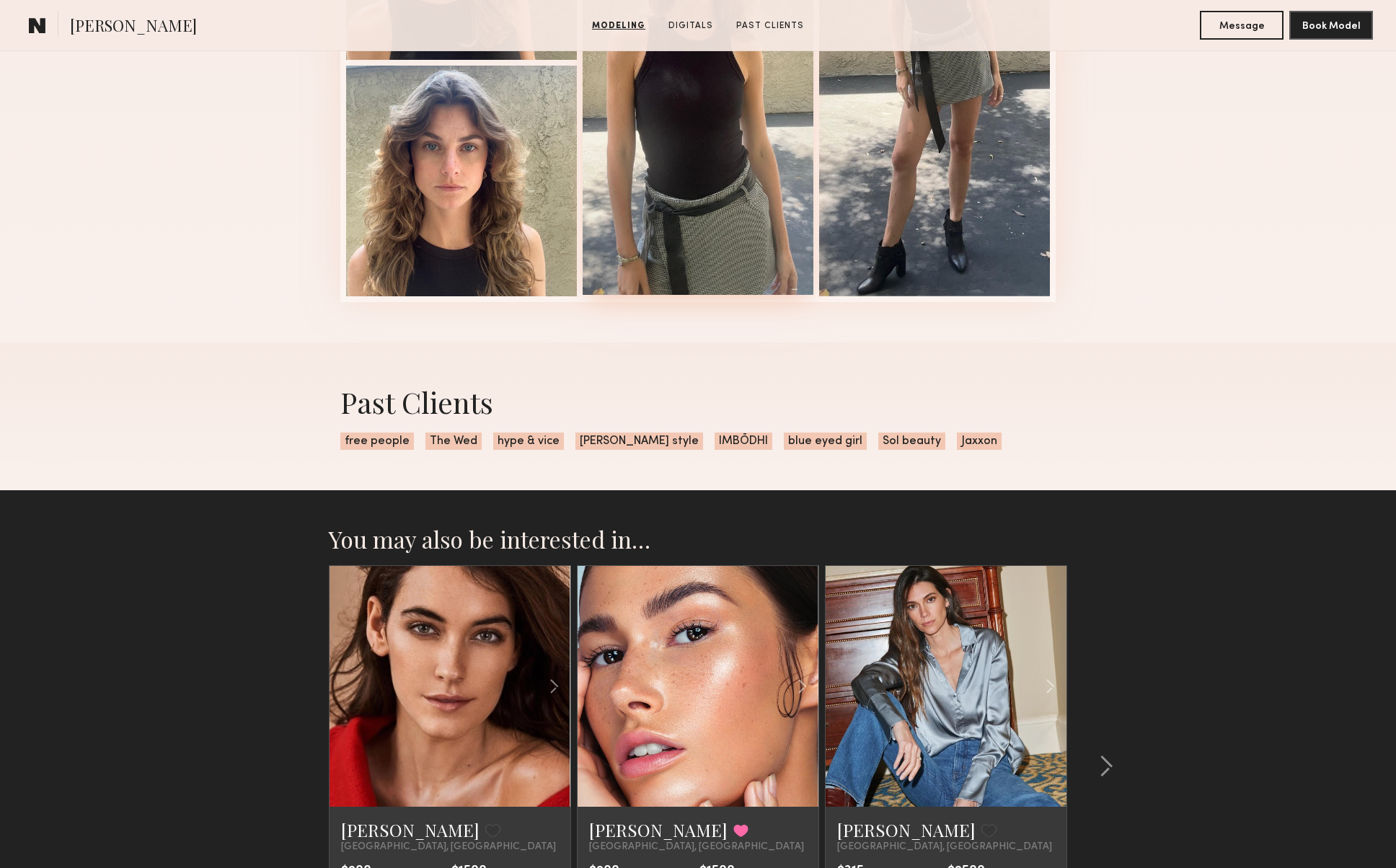
scroll to position [2203, 0]
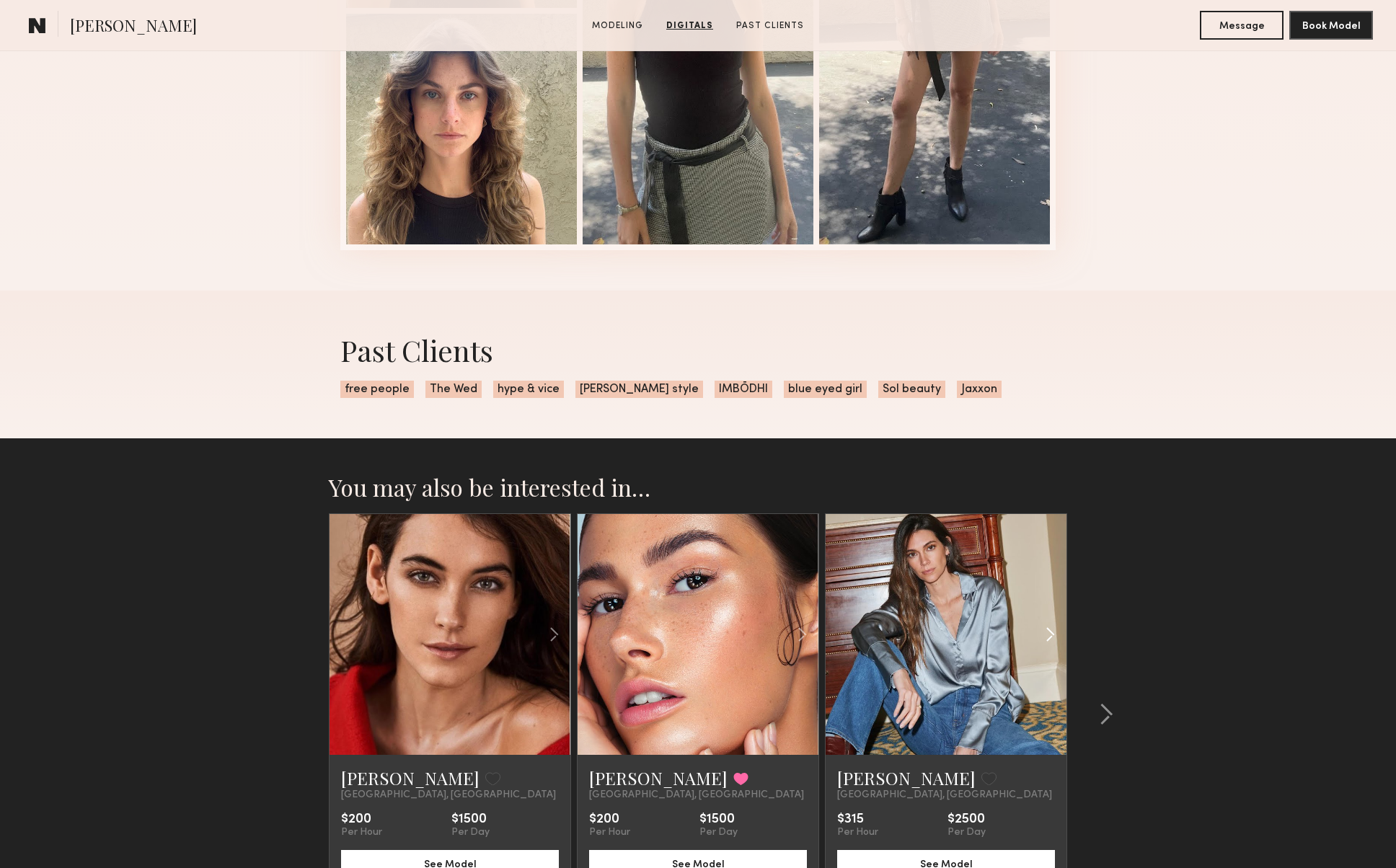
click at [997, 597] on div at bounding box center [1027, 634] width 79 height 241
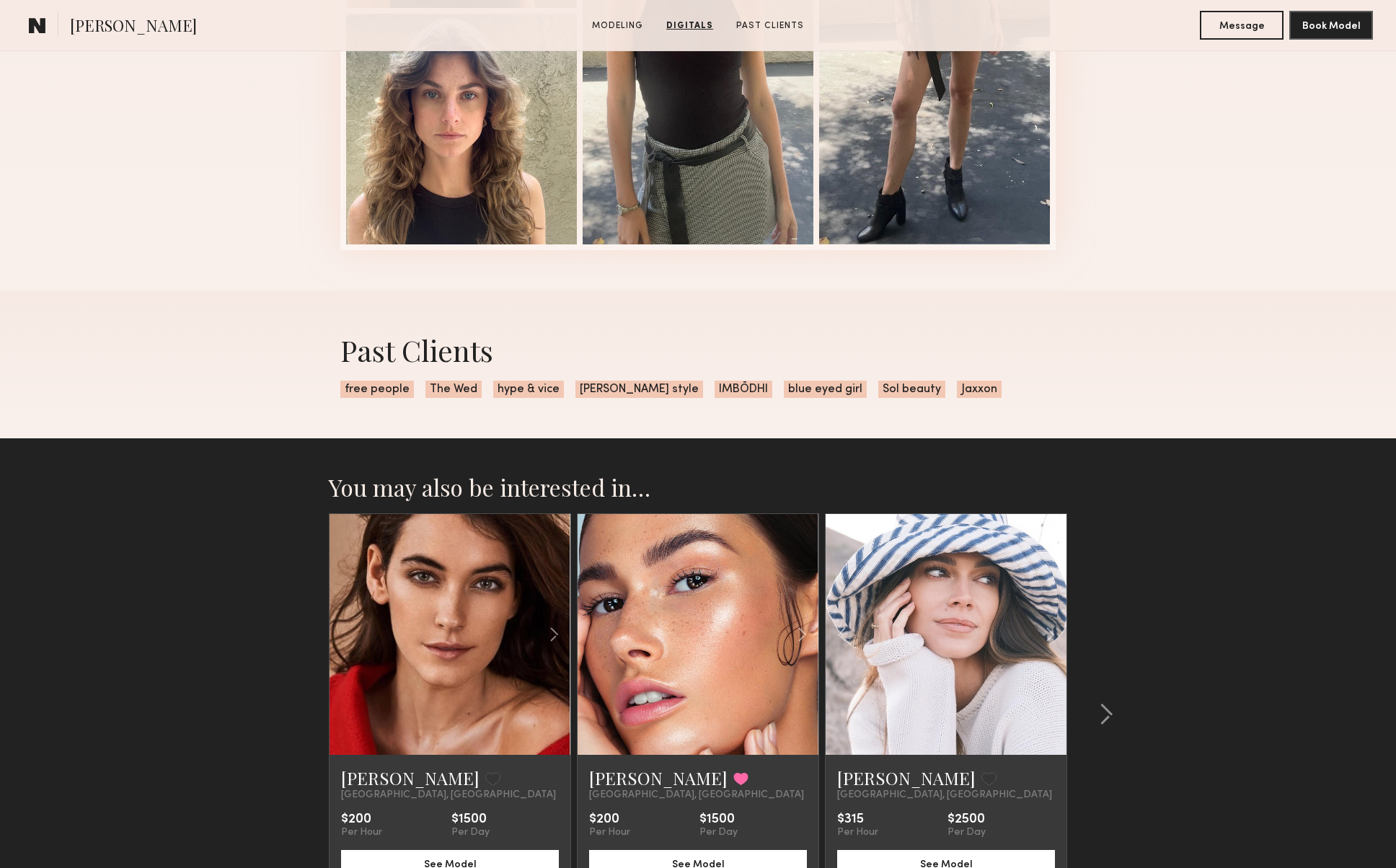
click at [969, 627] on link at bounding box center [946, 634] width 82 height 241
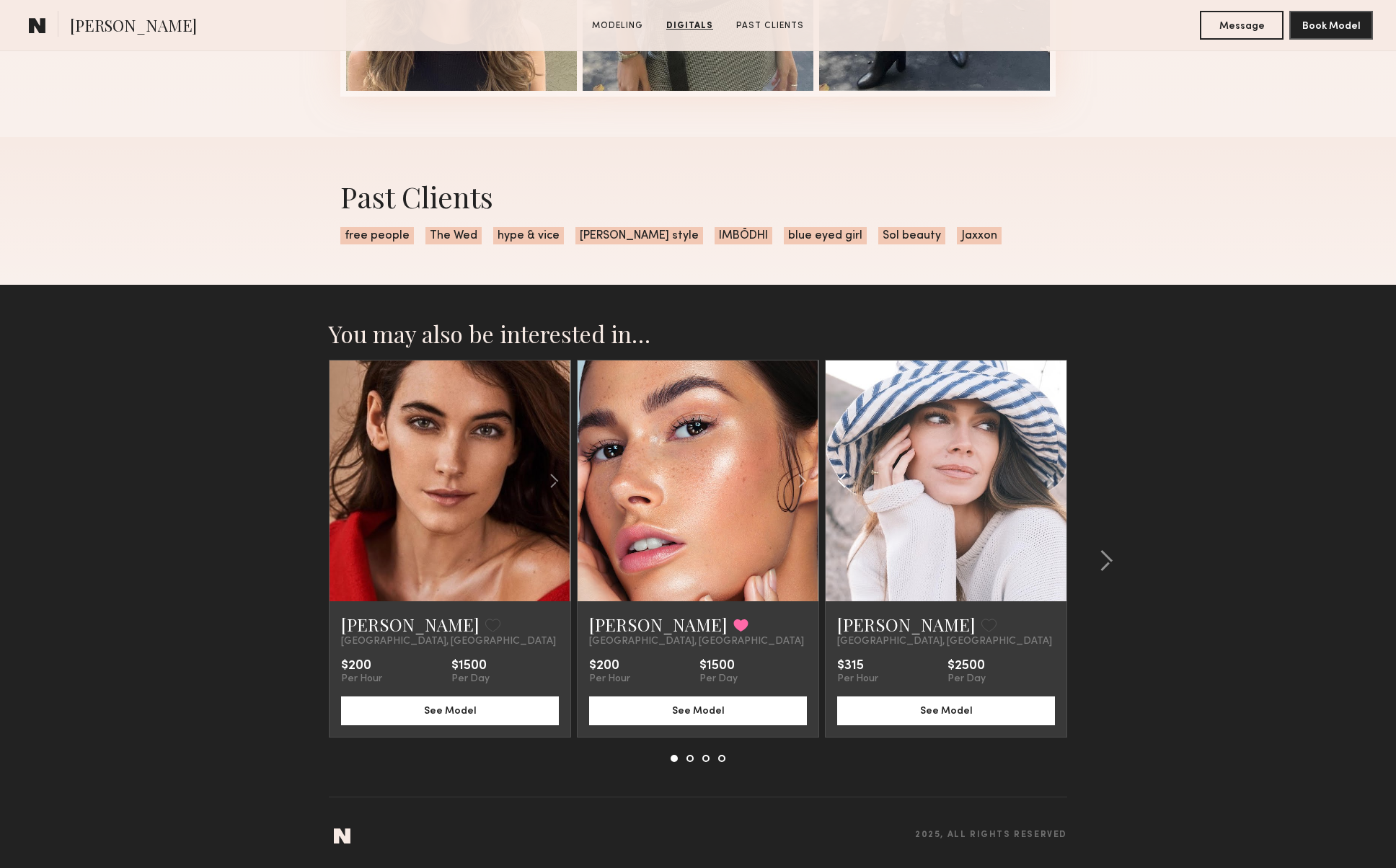
scroll to position [2356, 0]
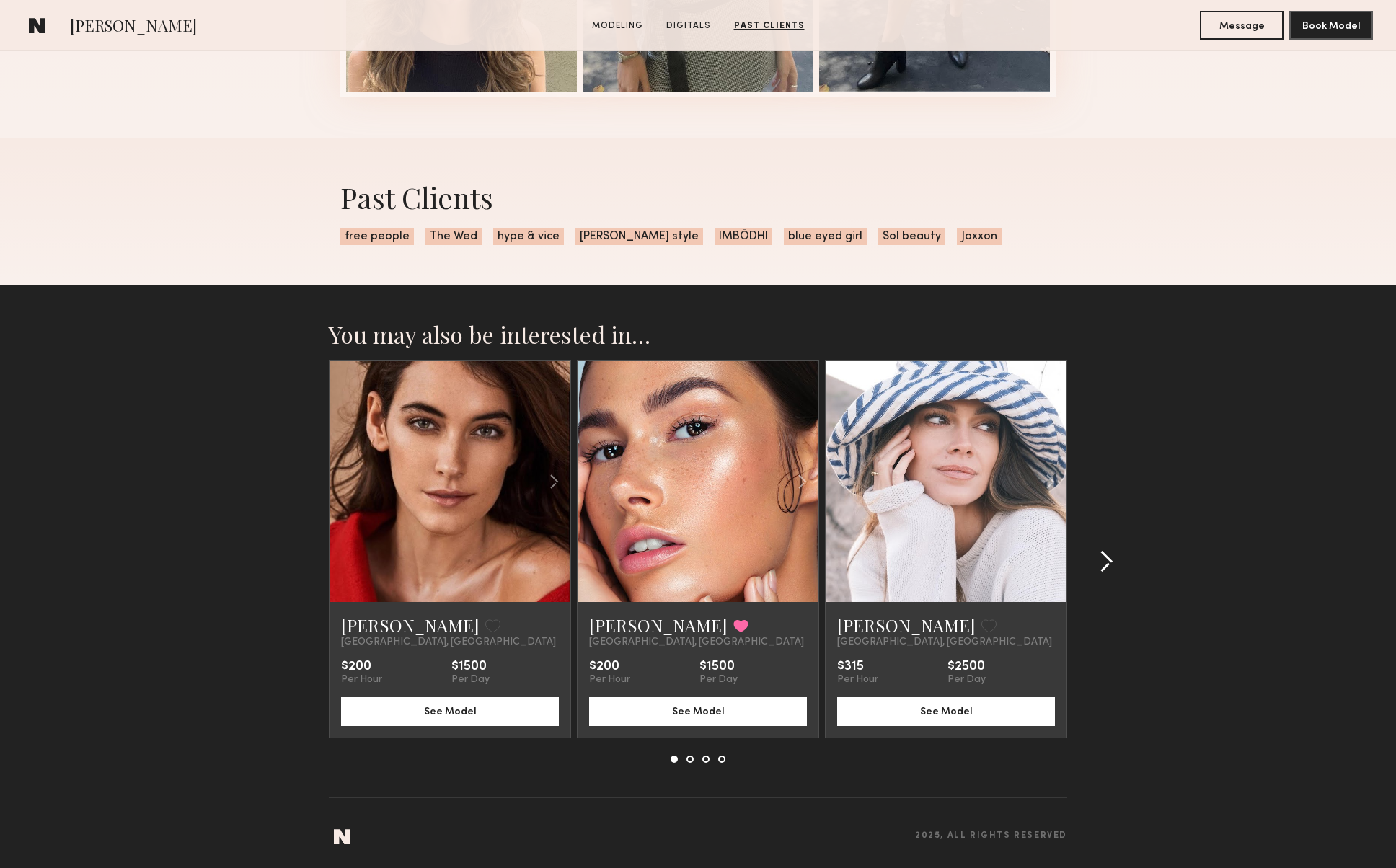
click at [1106, 562] on common-icon at bounding box center [1106, 562] width 15 height 23
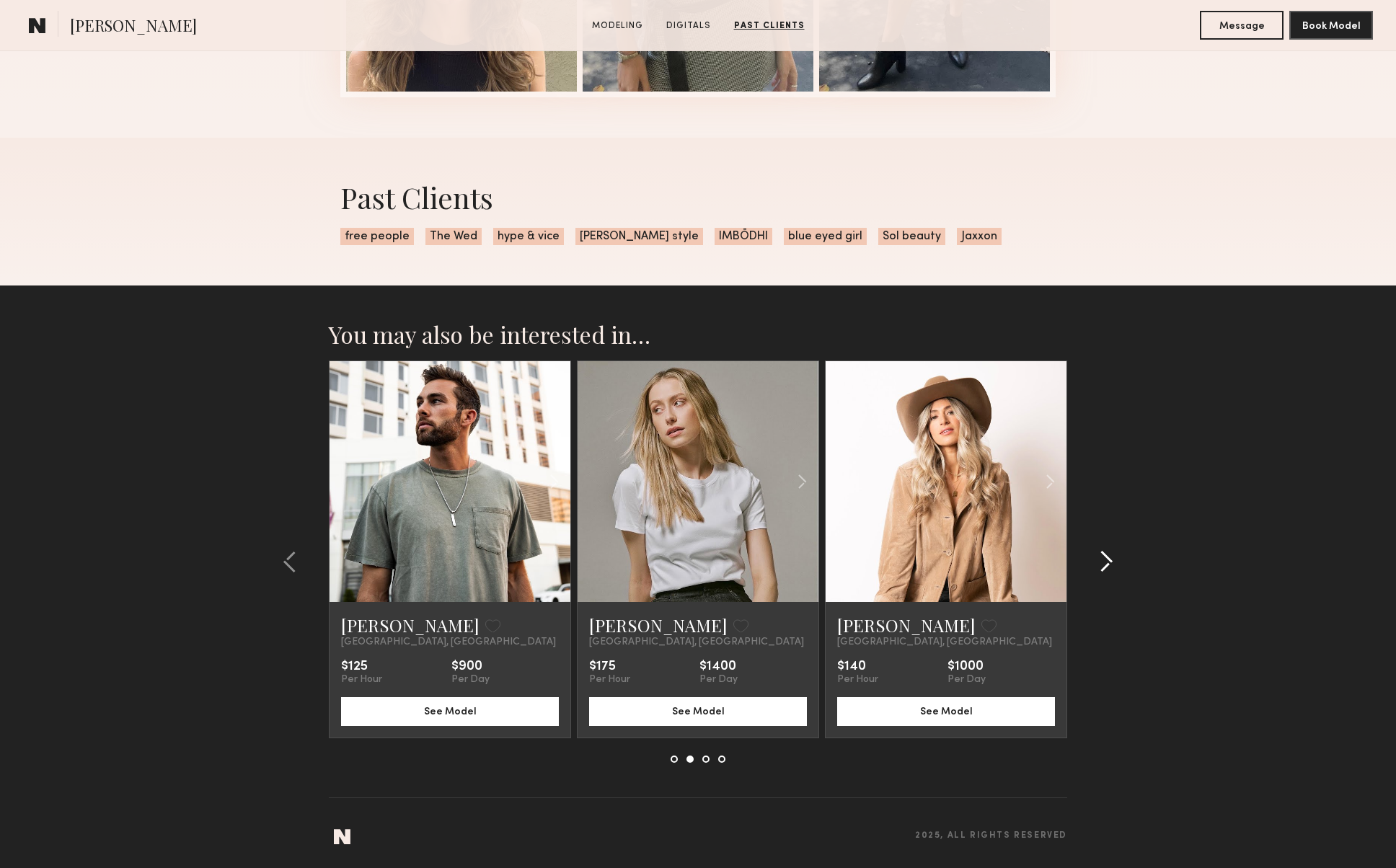
click at [1106, 562] on common-icon at bounding box center [1106, 562] width 15 height 23
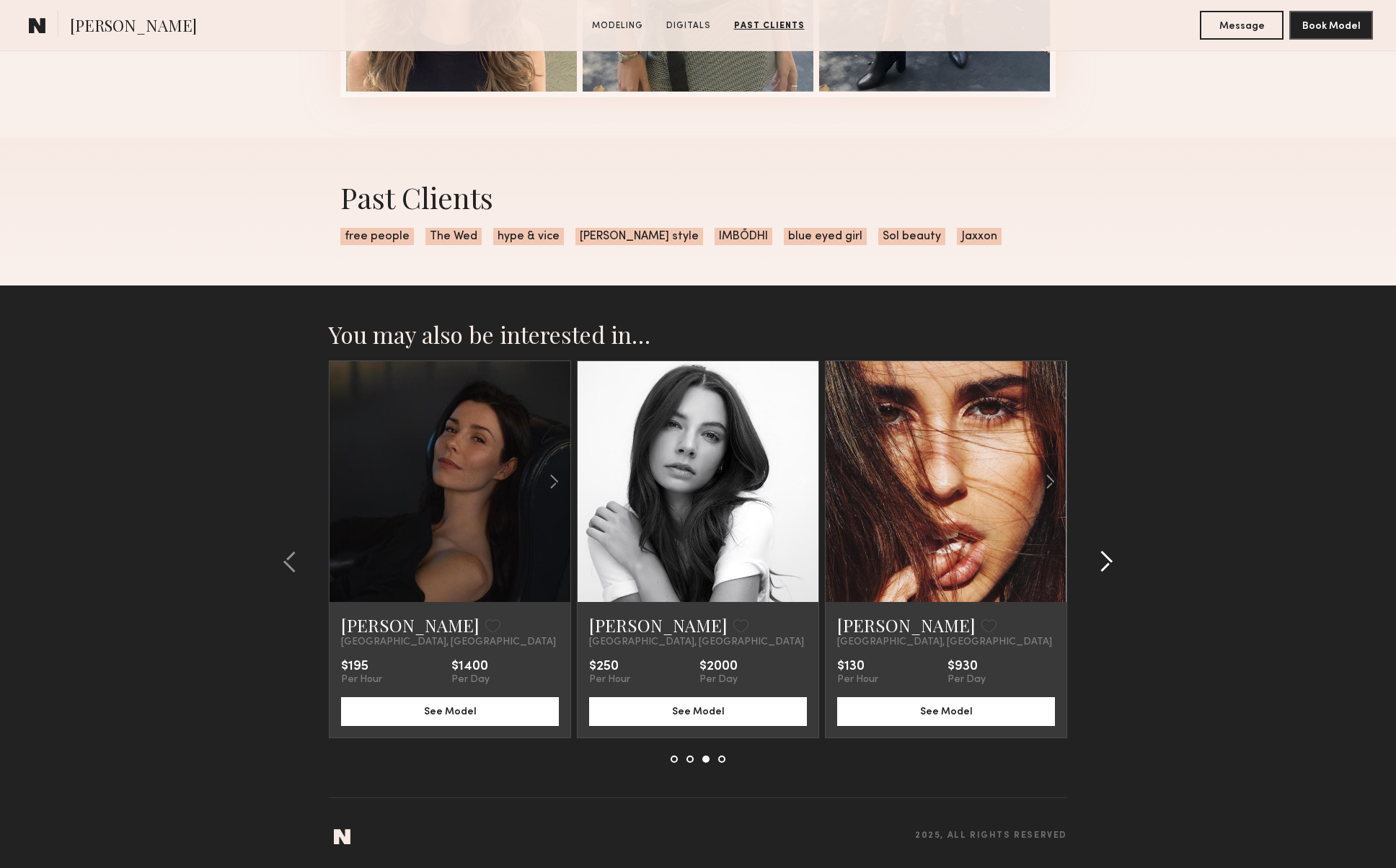
click at [1106, 562] on common-icon at bounding box center [1106, 562] width 15 height 23
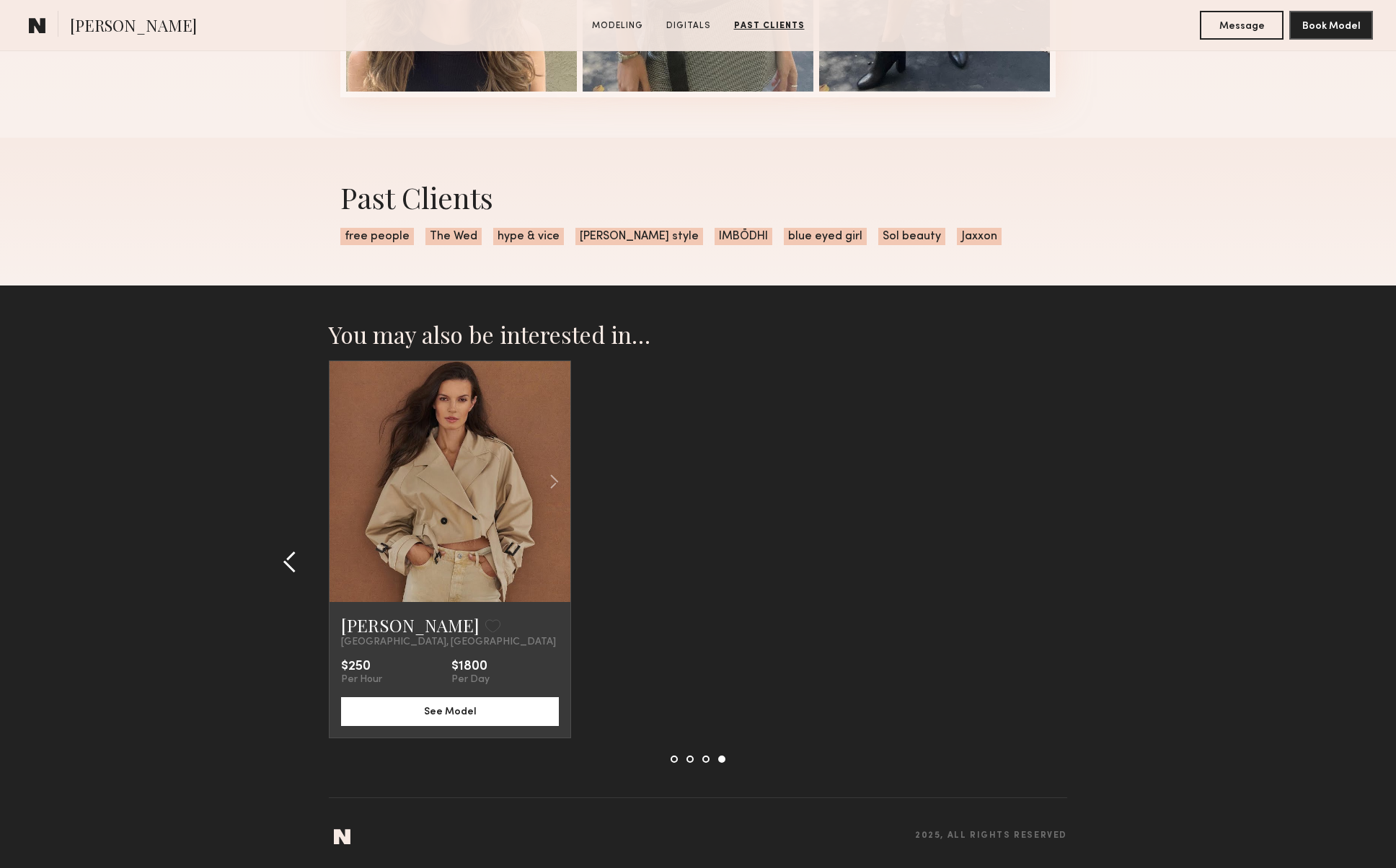
click at [286, 540] on div at bounding box center [293, 562] width 69 height 402
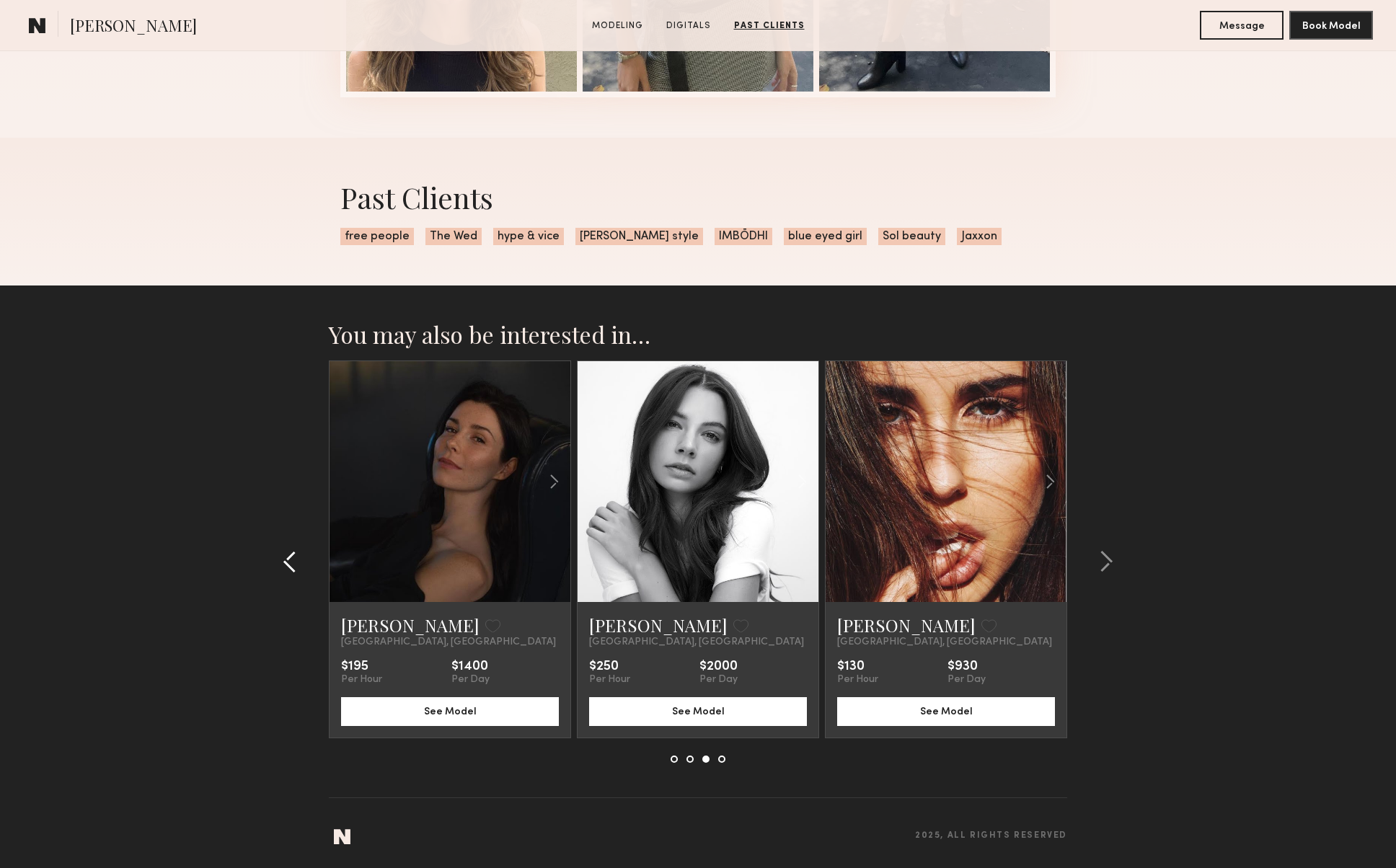
click at [286, 540] on div at bounding box center [293, 562] width 69 height 402
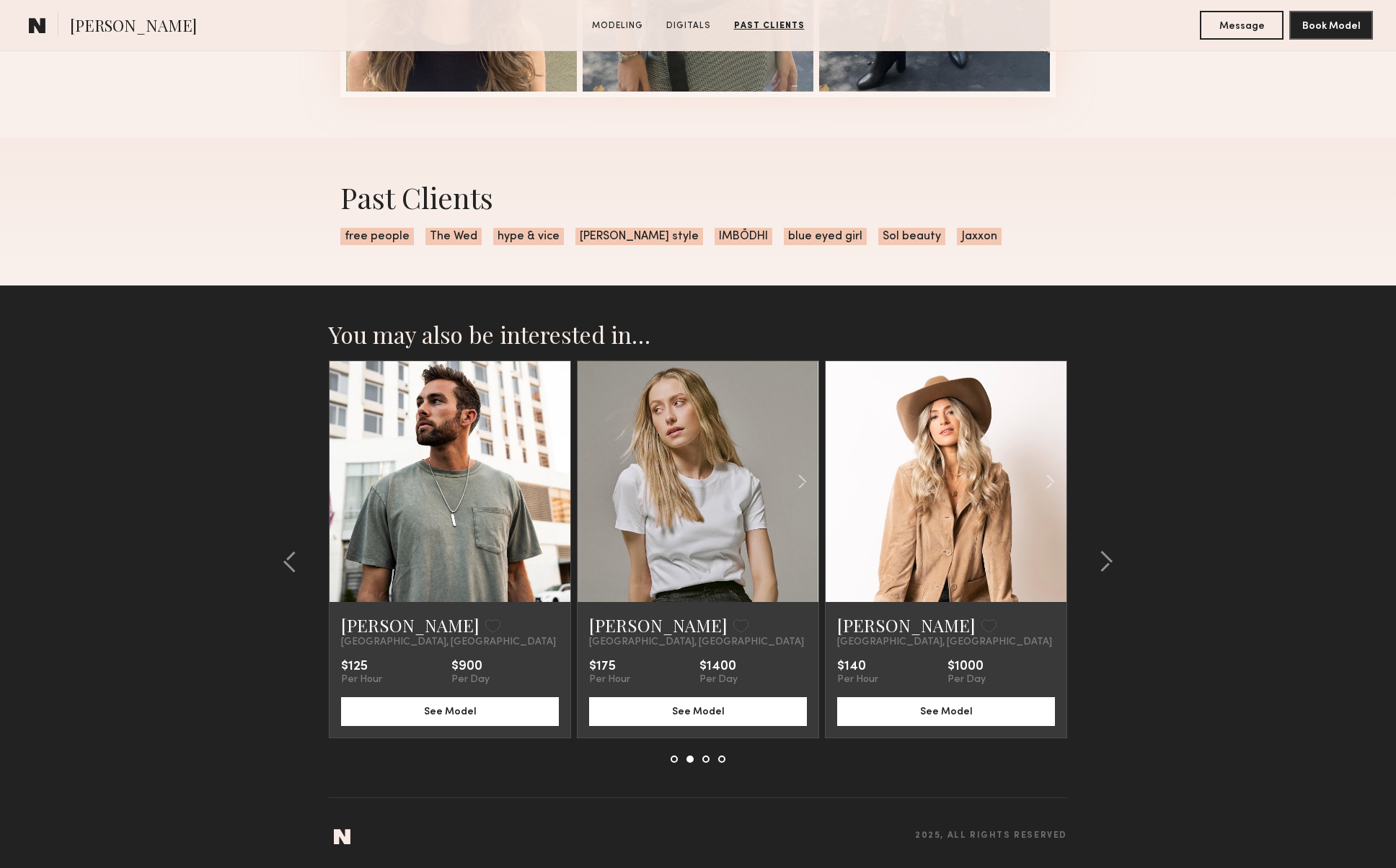
click at [678, 504] on link at bounding box center [698, 481] width 82 height 241
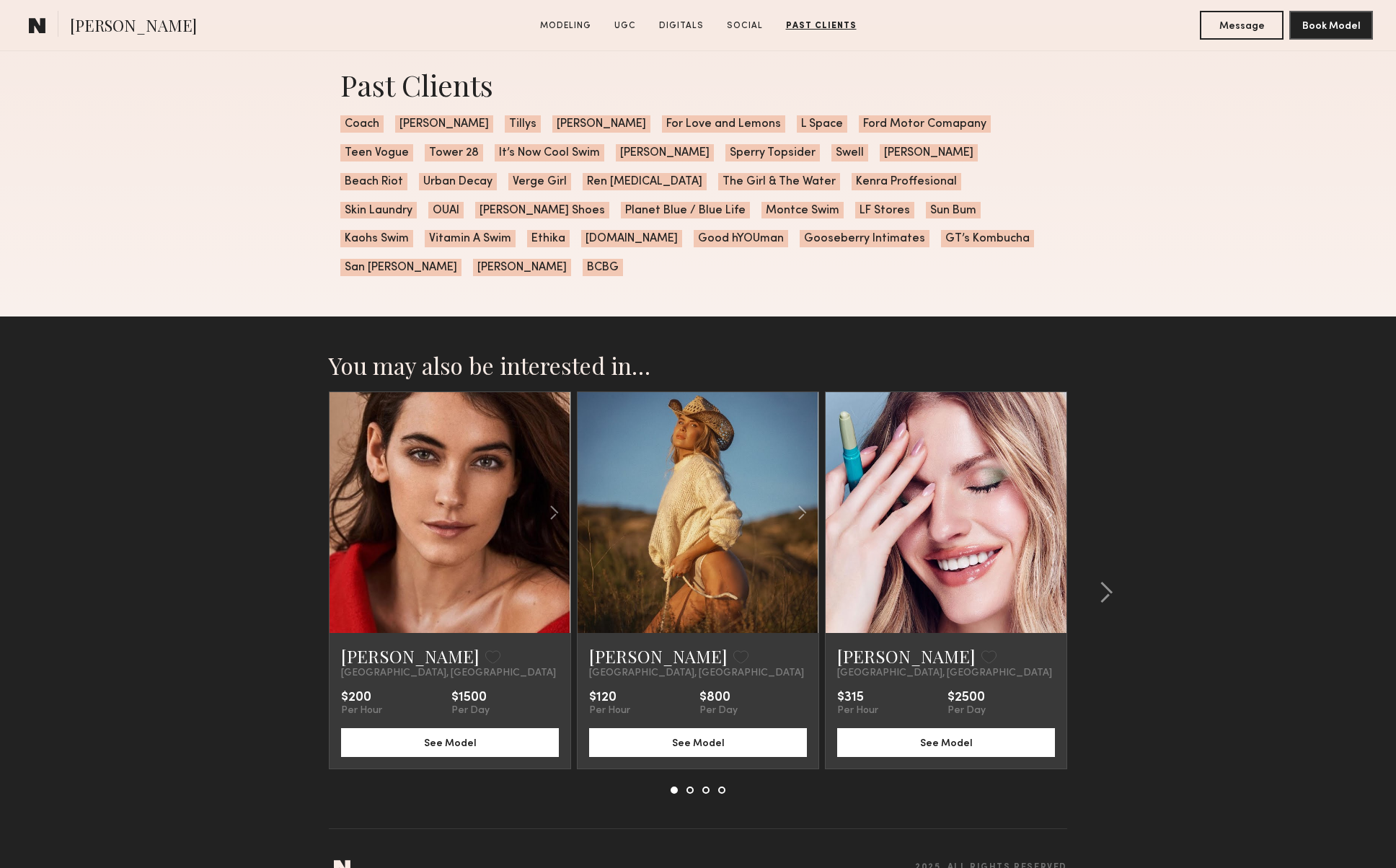
scroll to position [3266, 0]
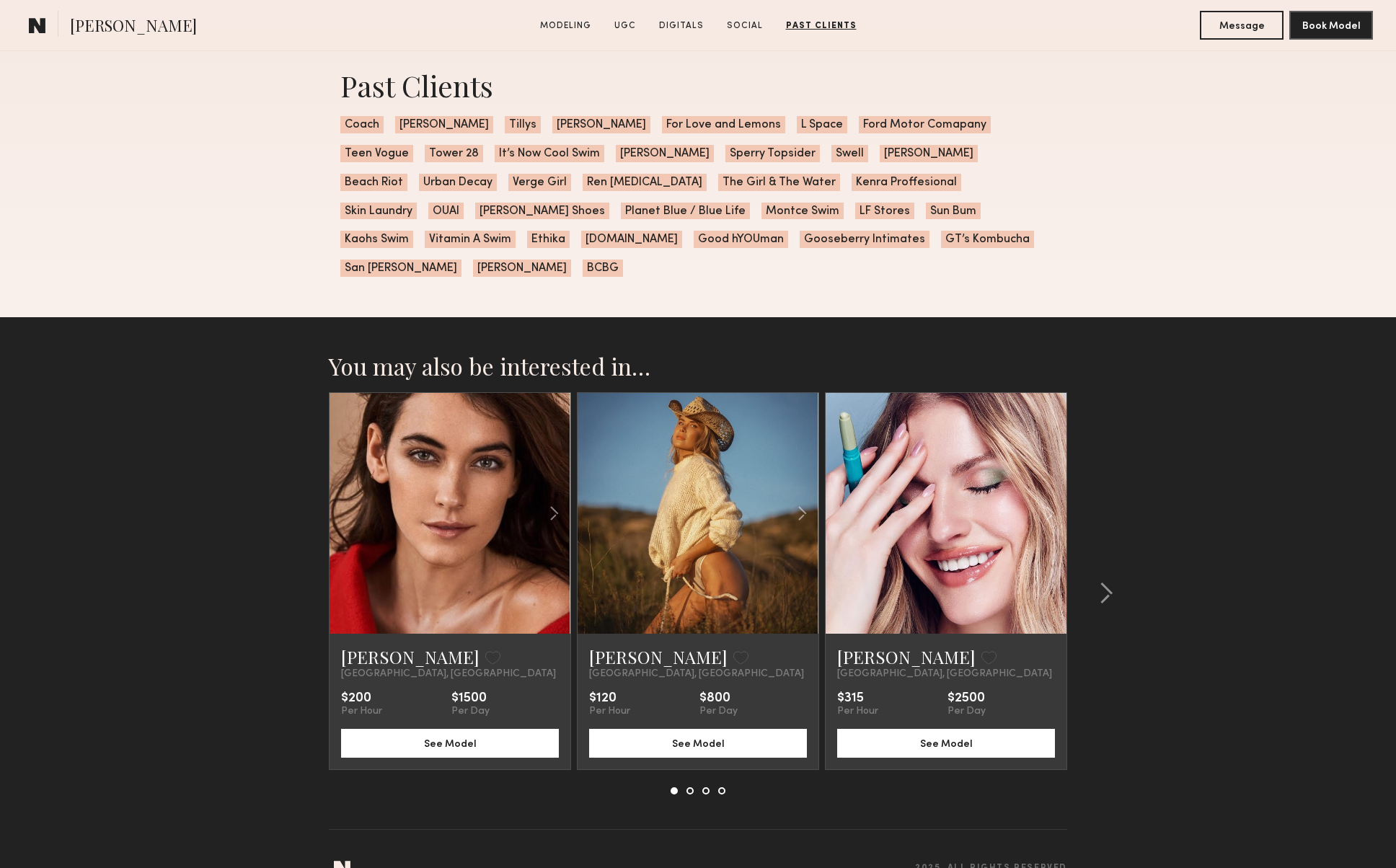
click at [689, 471] on link at bounding box center [698, 513] width 82 height 241
click at [1103, 582] on common-icon at bounding box center [1106, 593] width 15 height 23
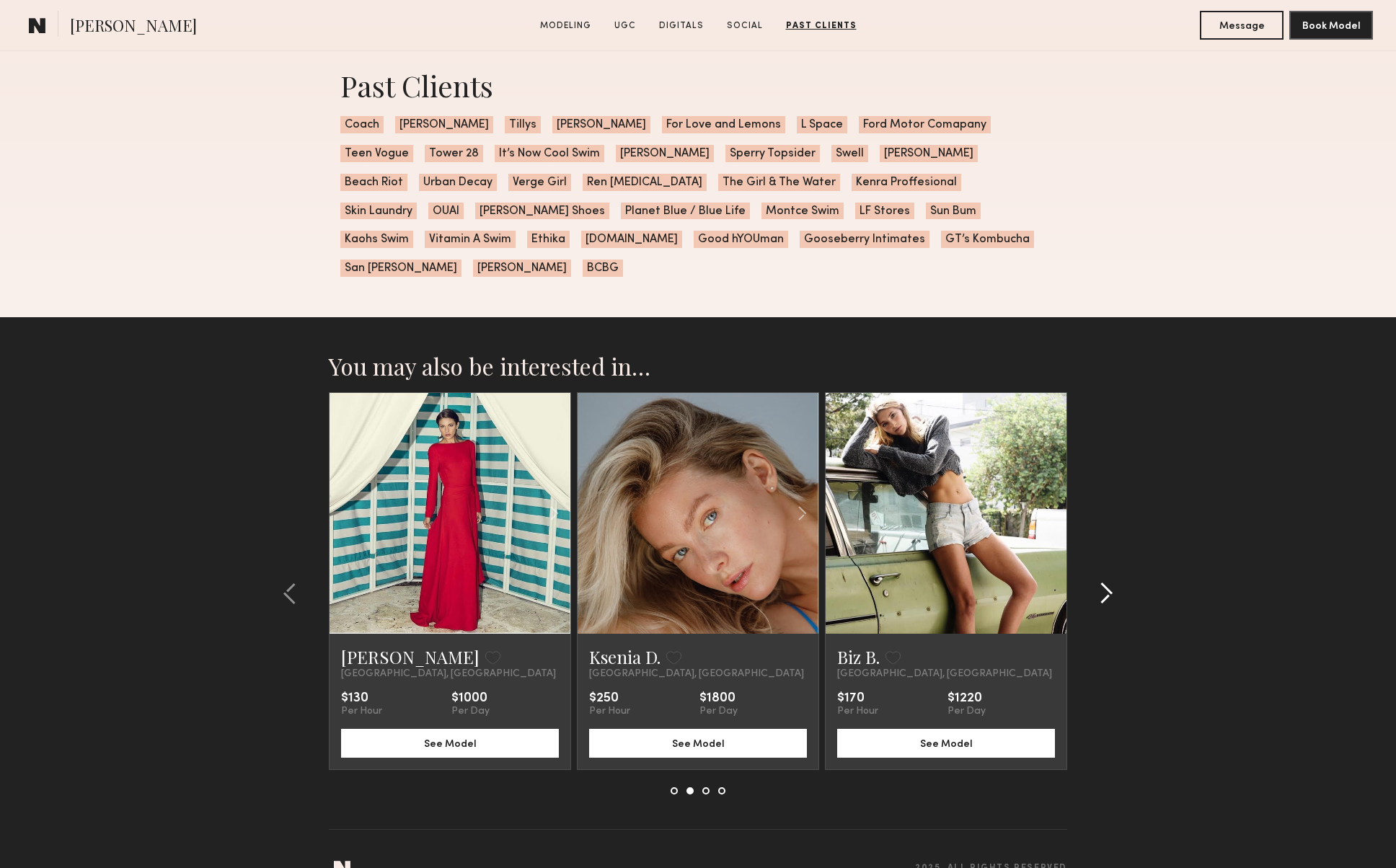
click at [1103, 582] on common-icon at bounding box center [1106, 593] width 15 height 23
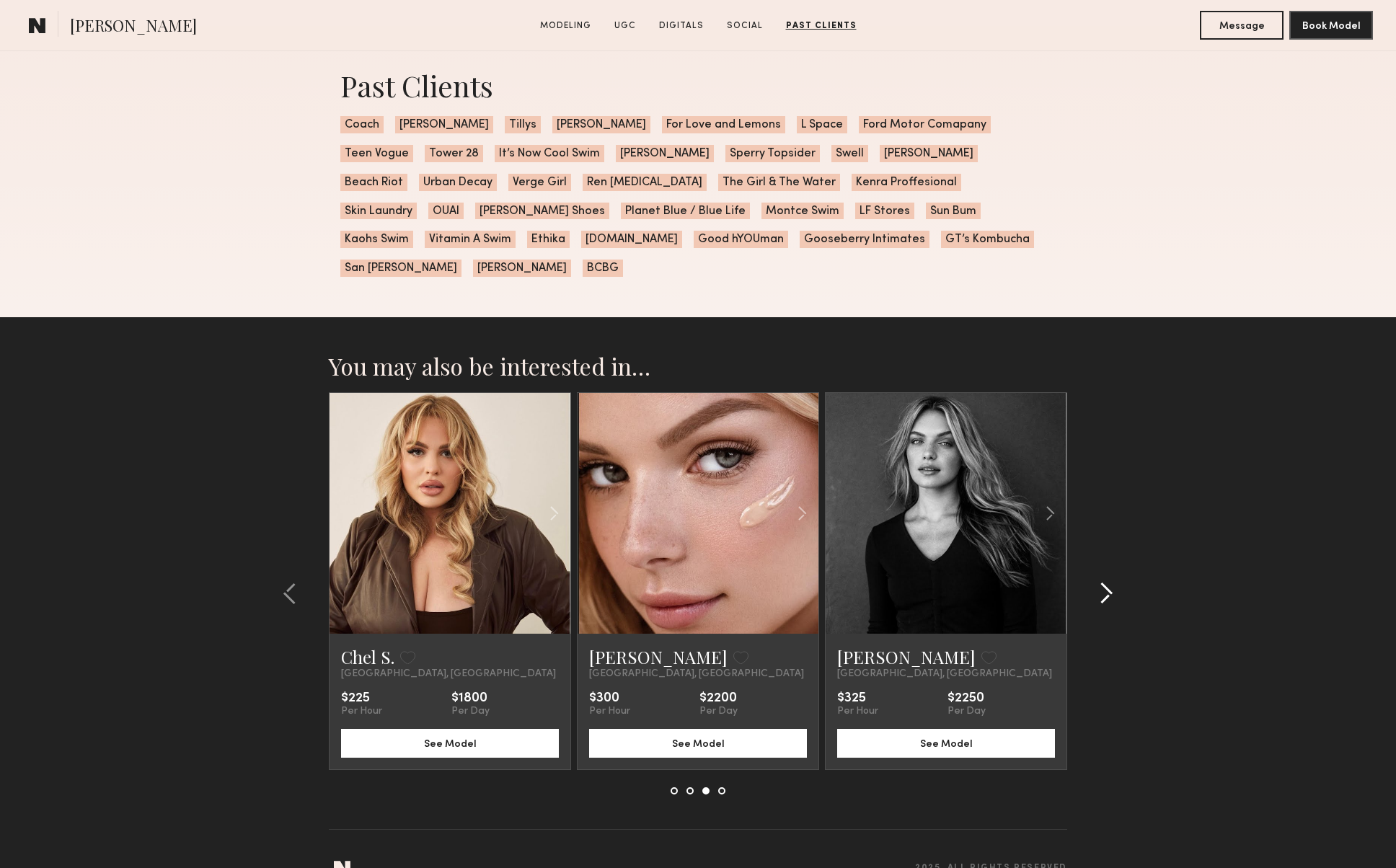
click at [1103, 582] on common-icon at bounding box center [1106, 593] width 15 height 23
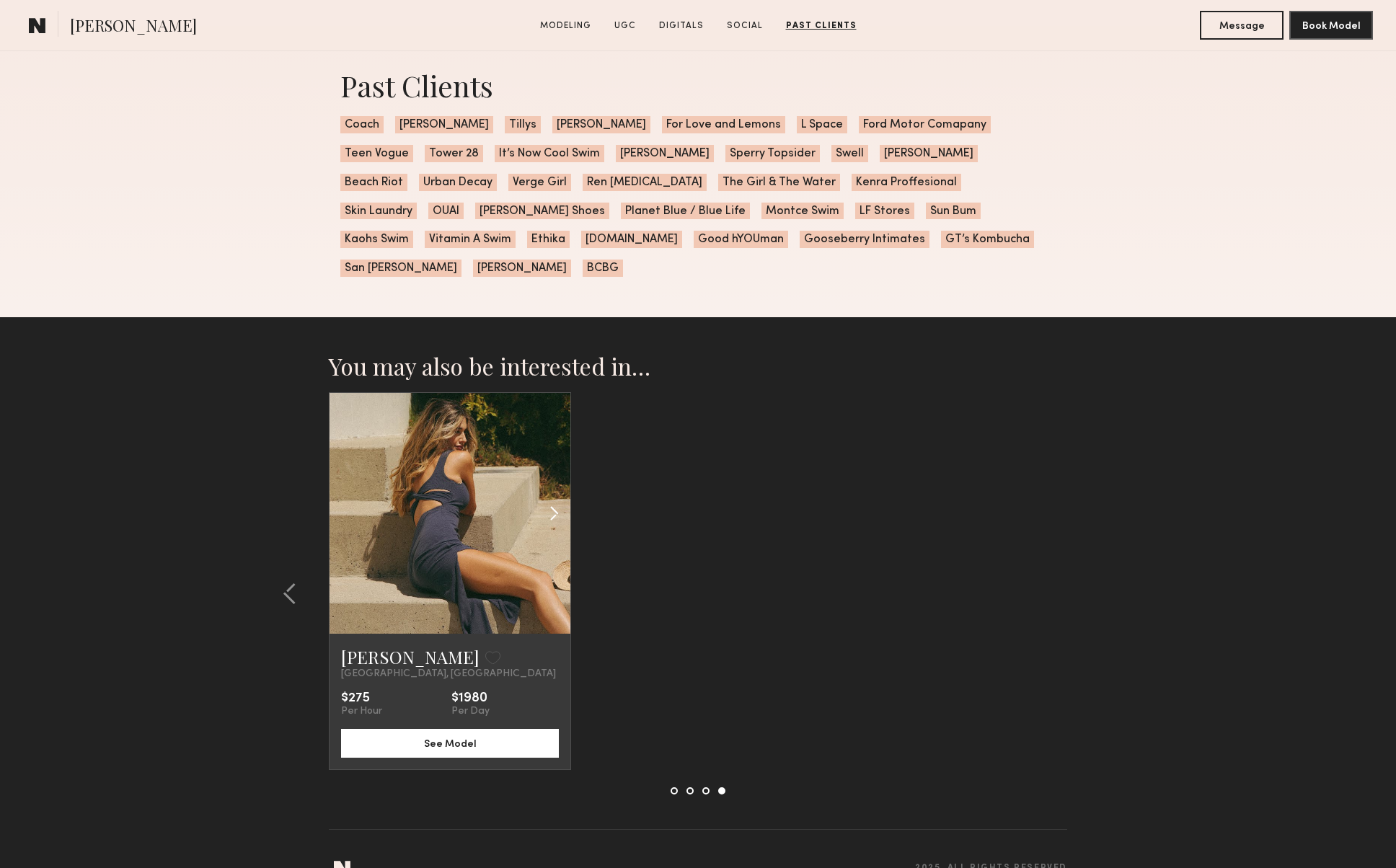
click at [505, 445] on div at bounding box center [531, 513] width 79 height 241
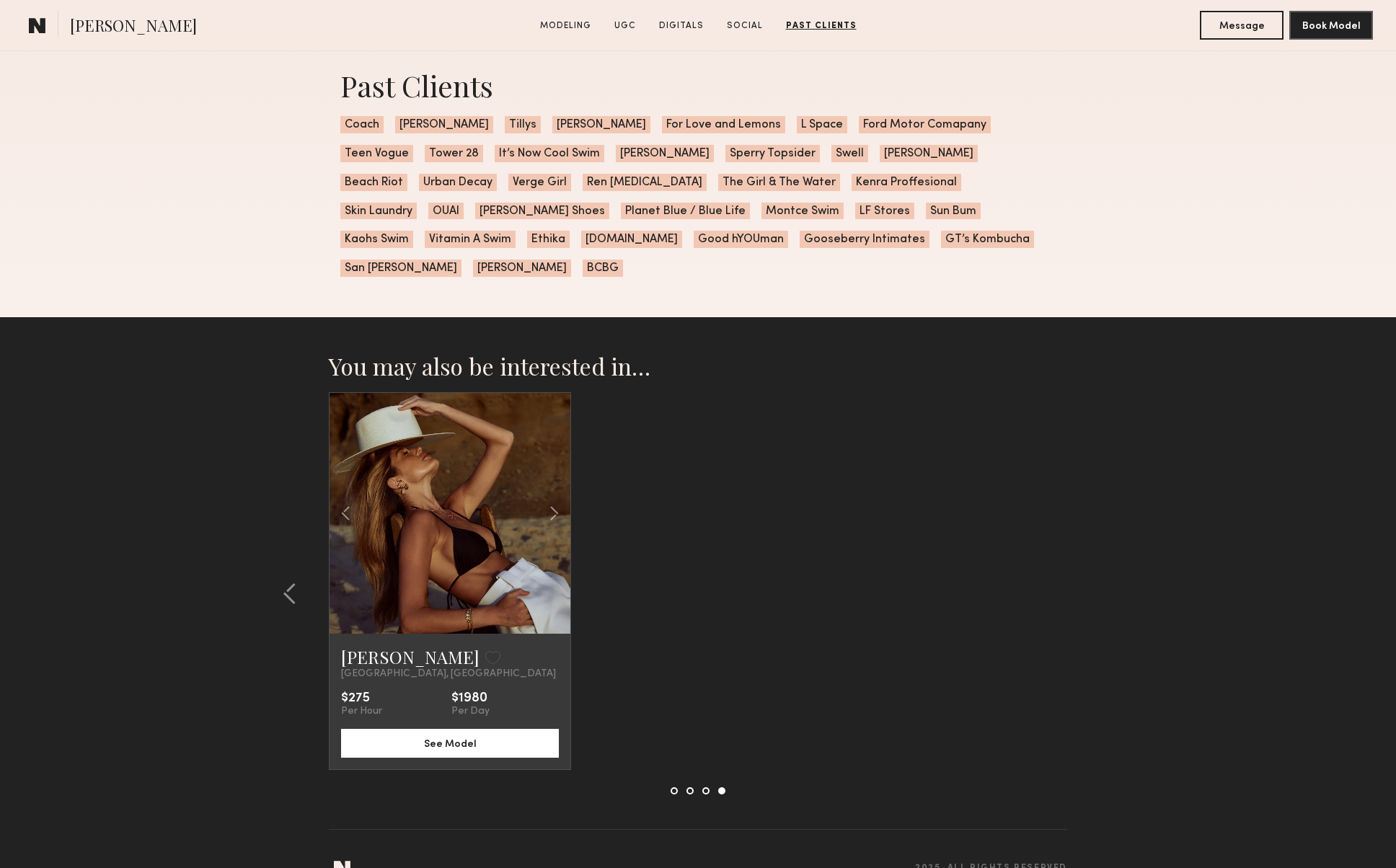
click at [447, 492] on link at bounding box center [450, 513] width 82 height 241
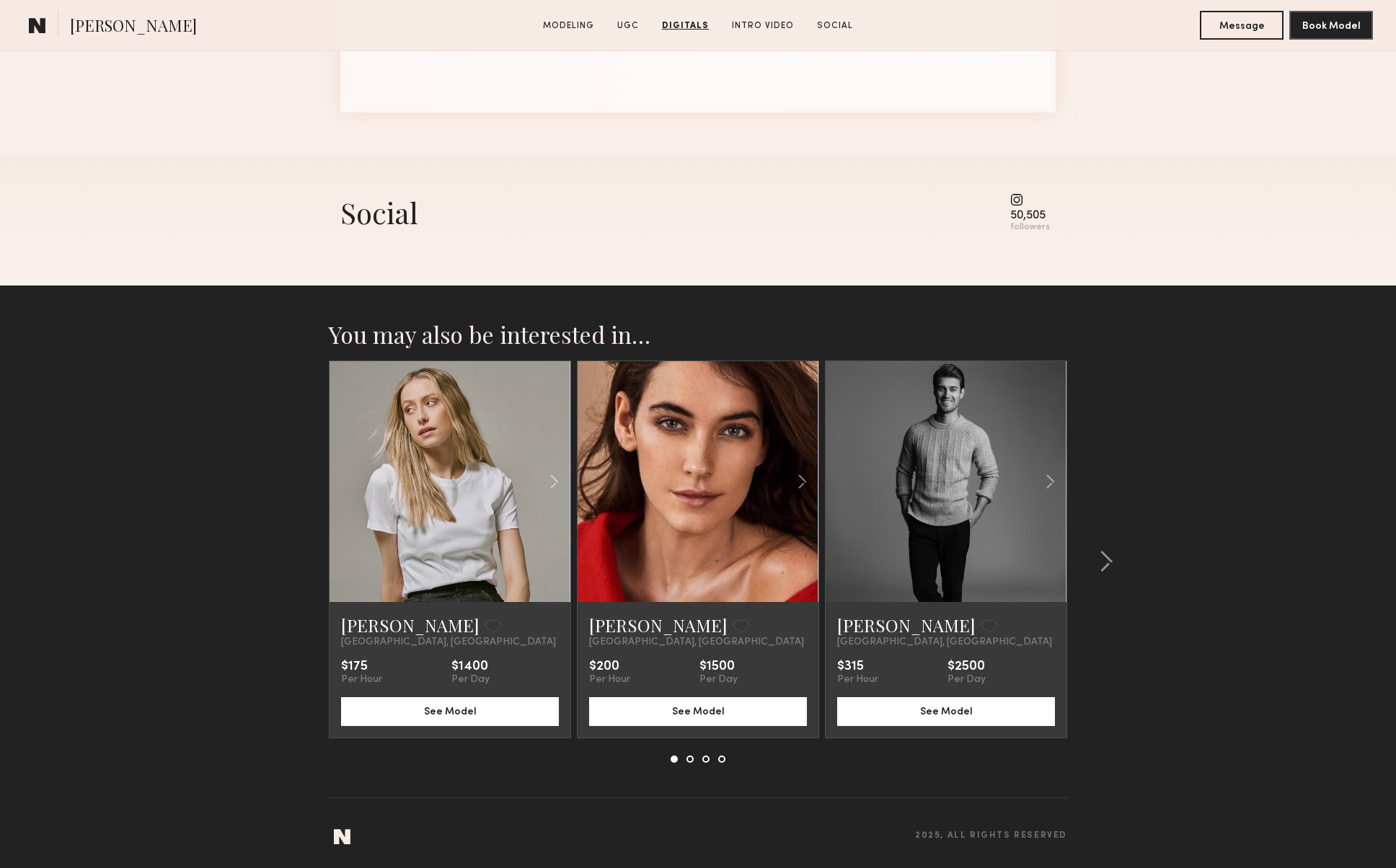
scroll to position [2858, 0]
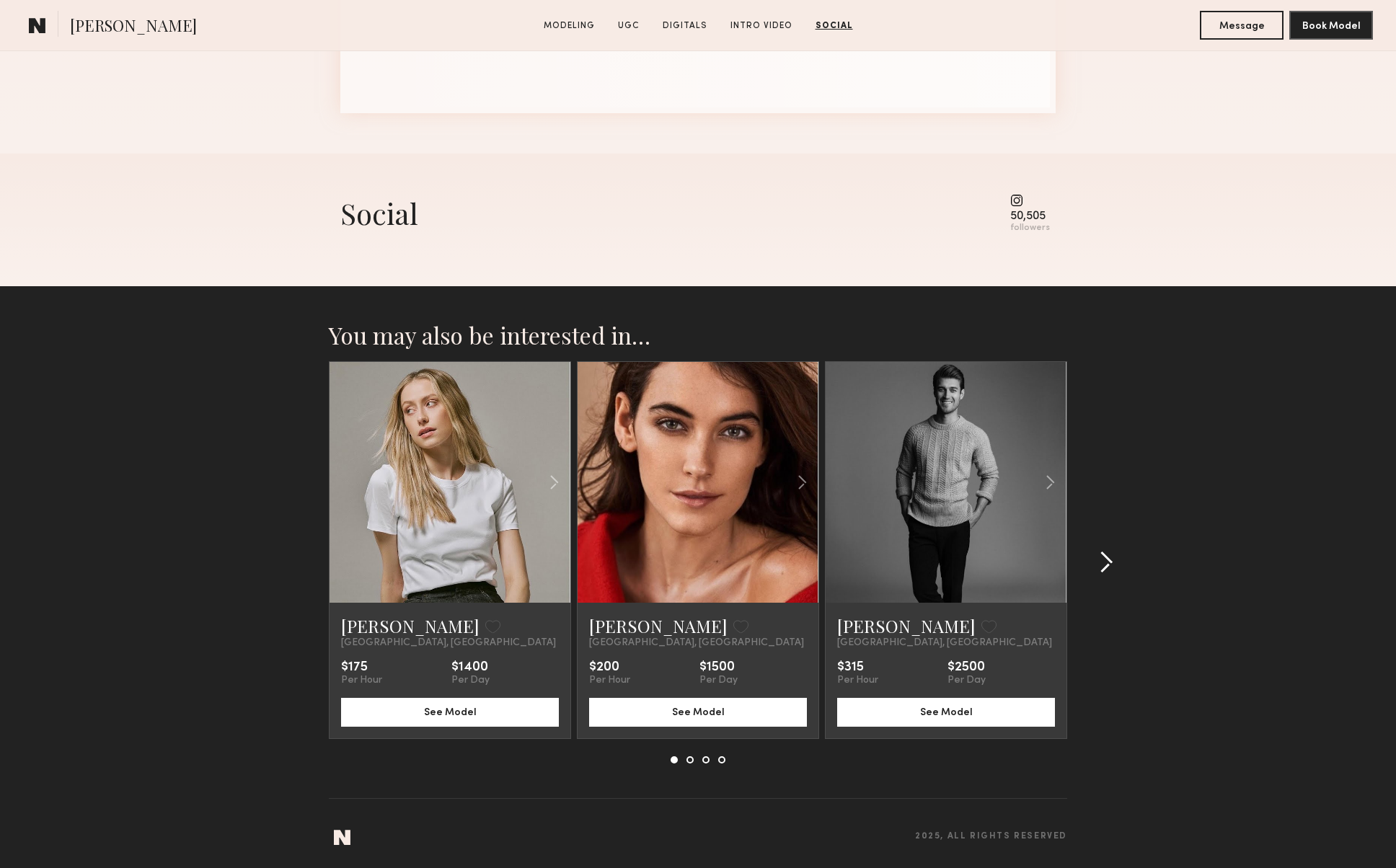
click at [1109, 551] on common-icon at bounding box center [1106, 562] width 15 height 23
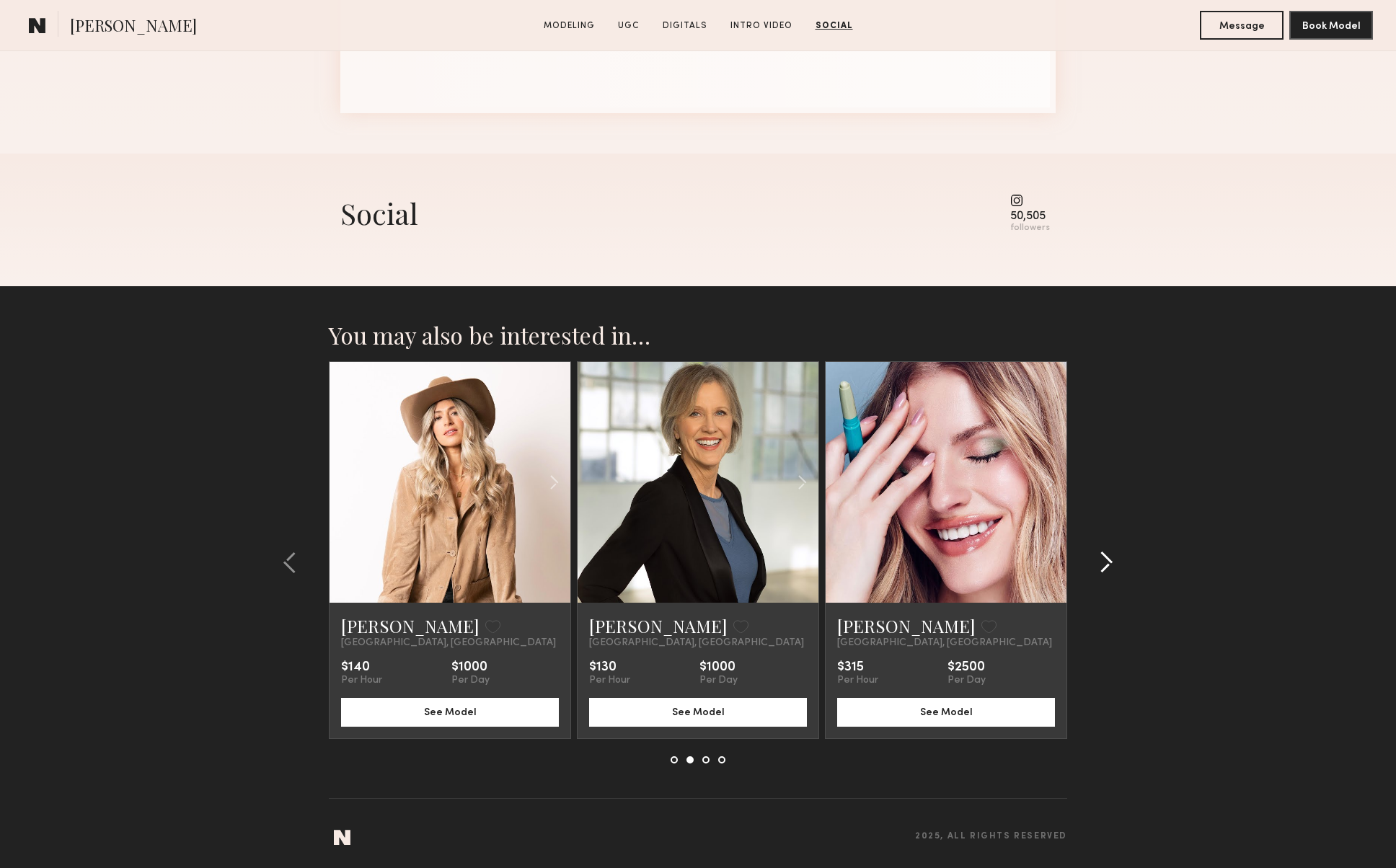
click at [1109, 551] on common-icon at bounding box center [1106, 562] width 15 height 23
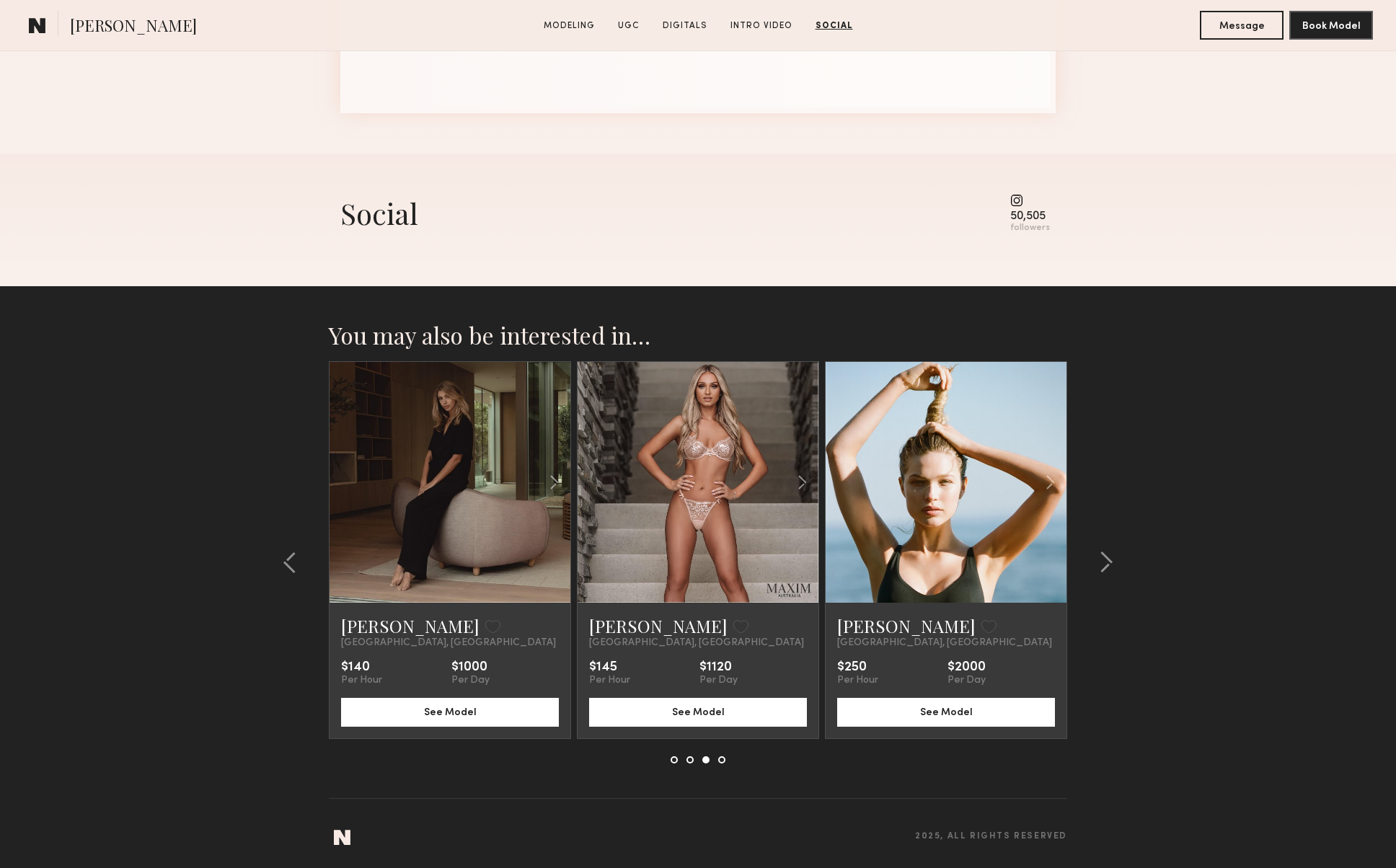
click at [954, 501] on link at bounding box center [946, 482] width 82 height 241
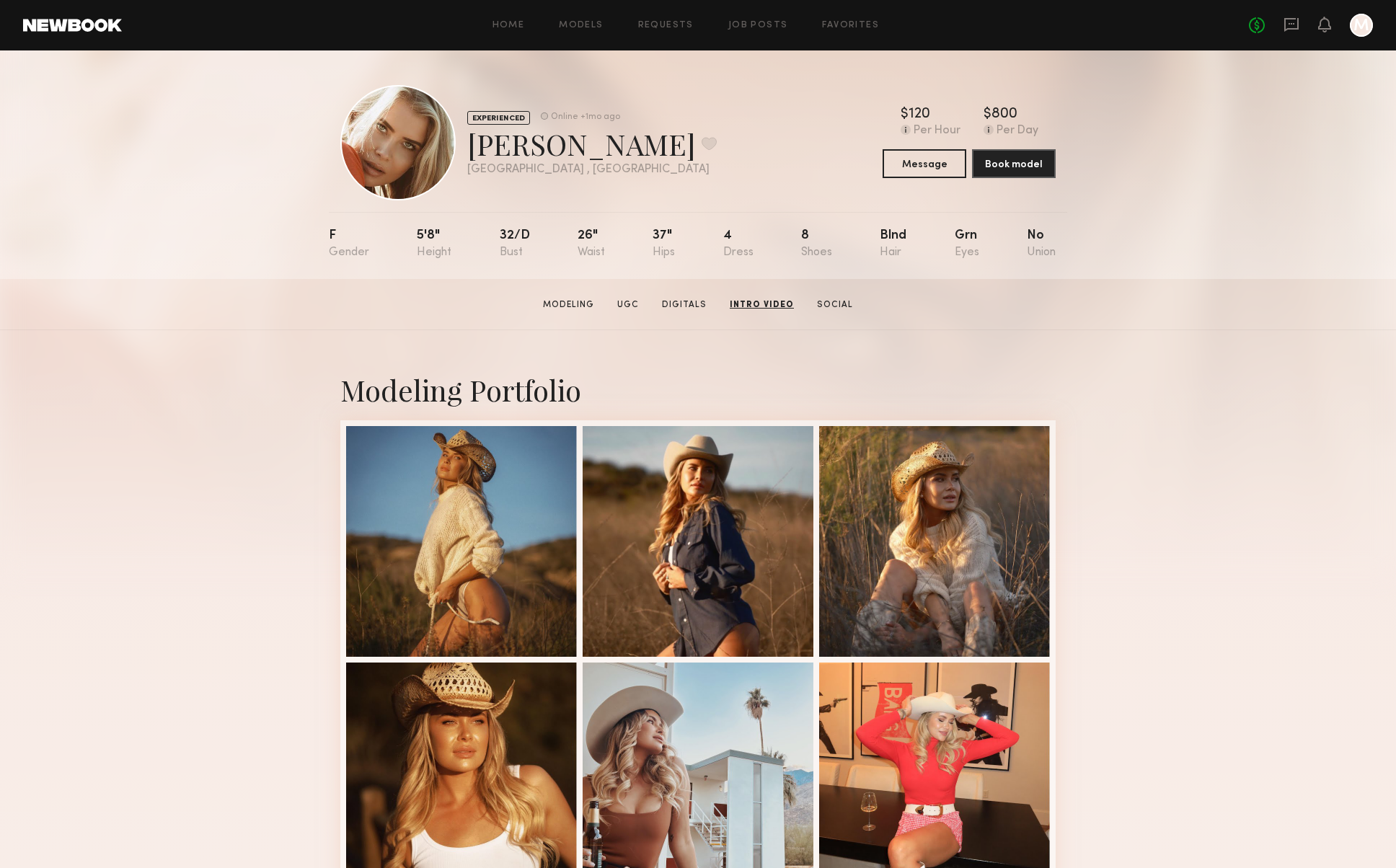
scroll to position [0, 0]
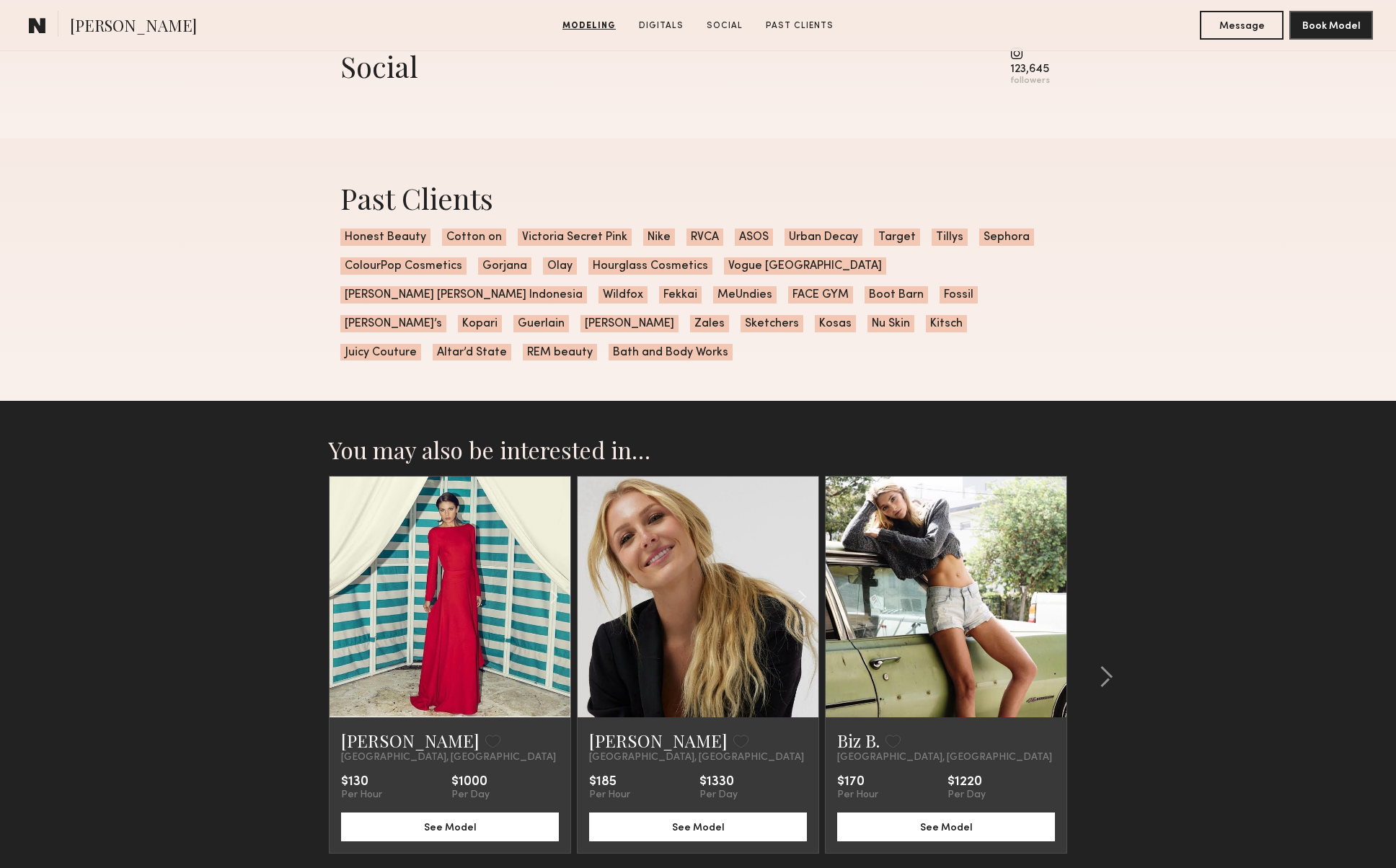
scroll to position [2056, 0]
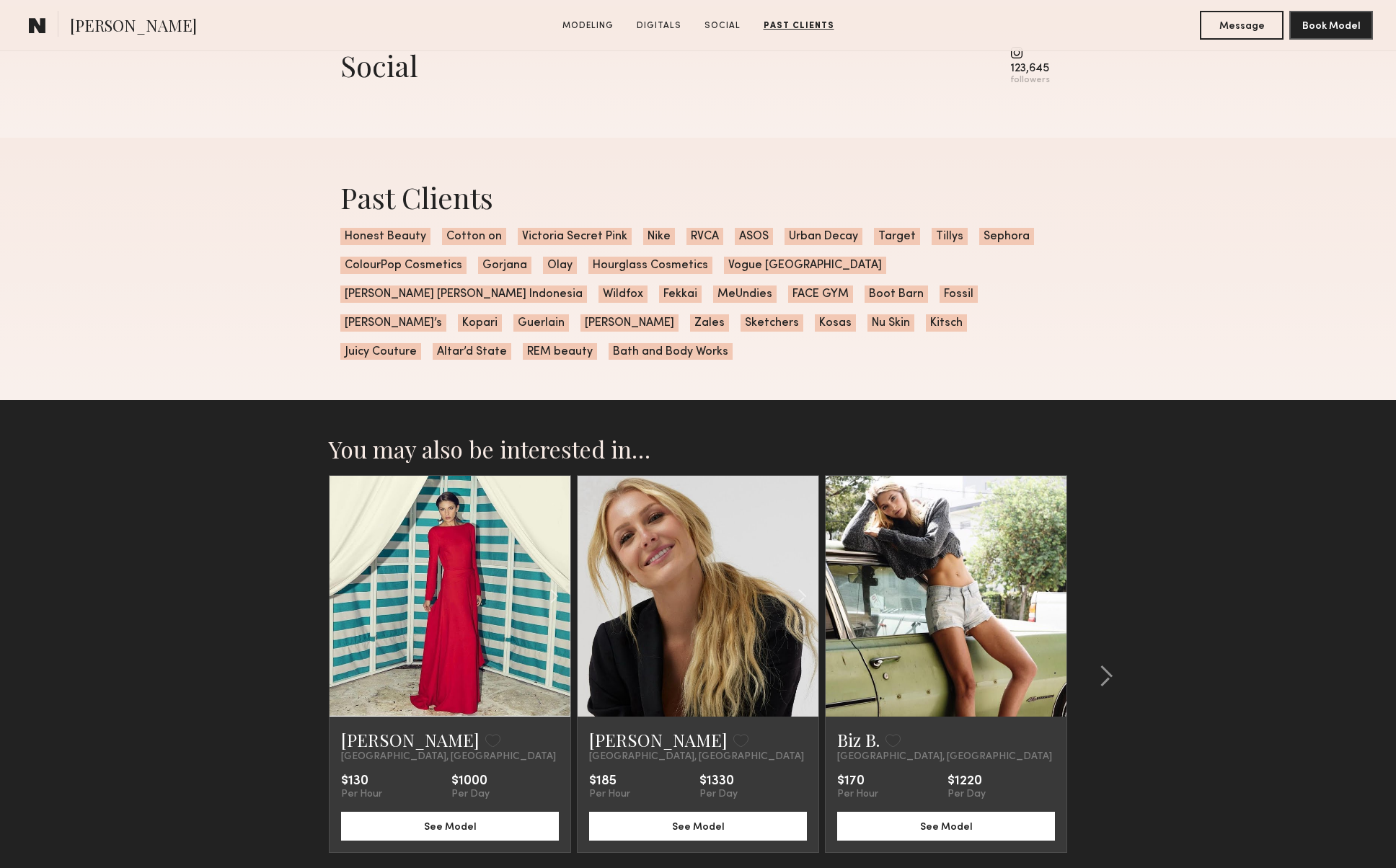
click at [973, 586] on link at bounding box center [946, 596] width 82 height 241
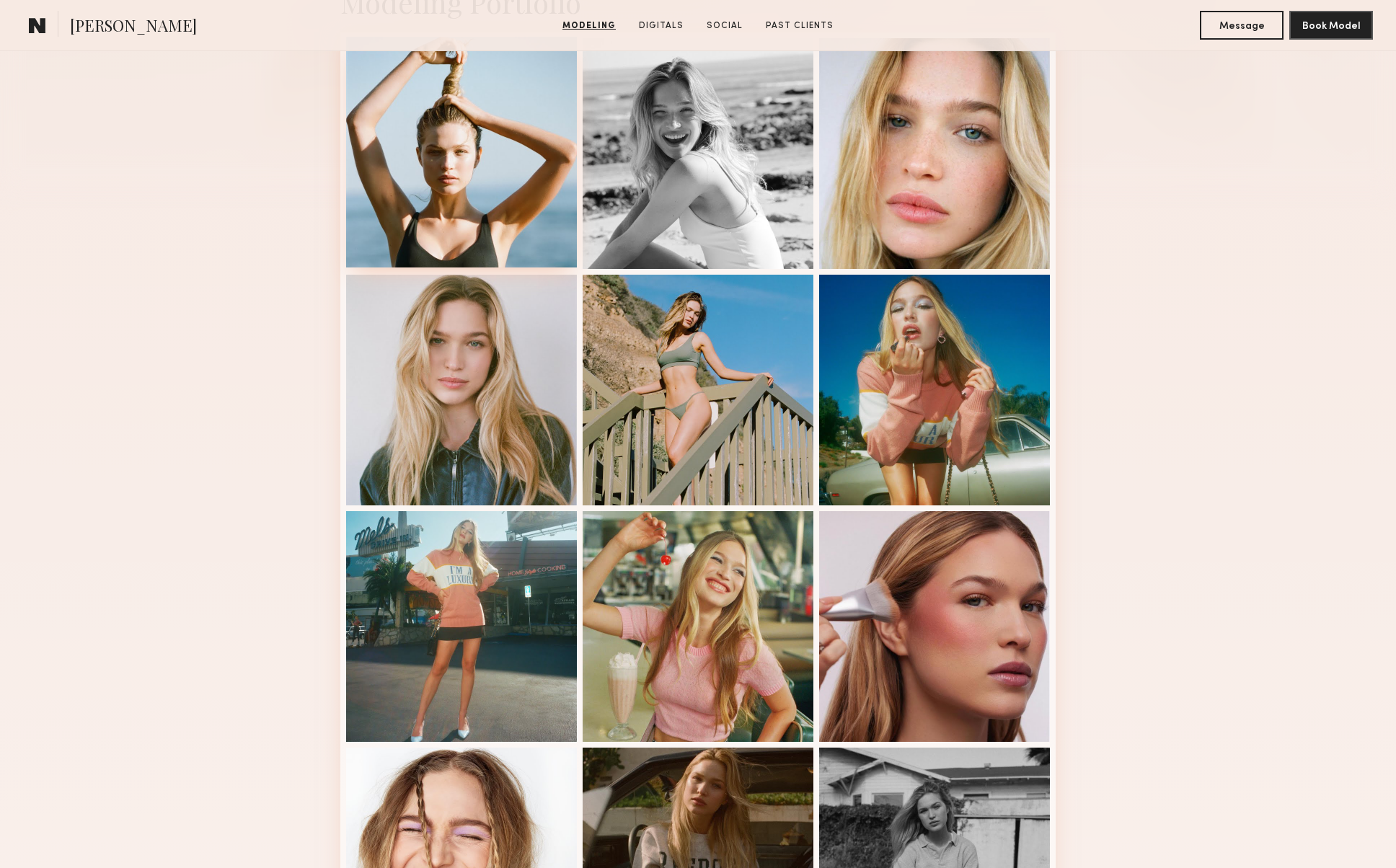
scroll to position [313, 0]
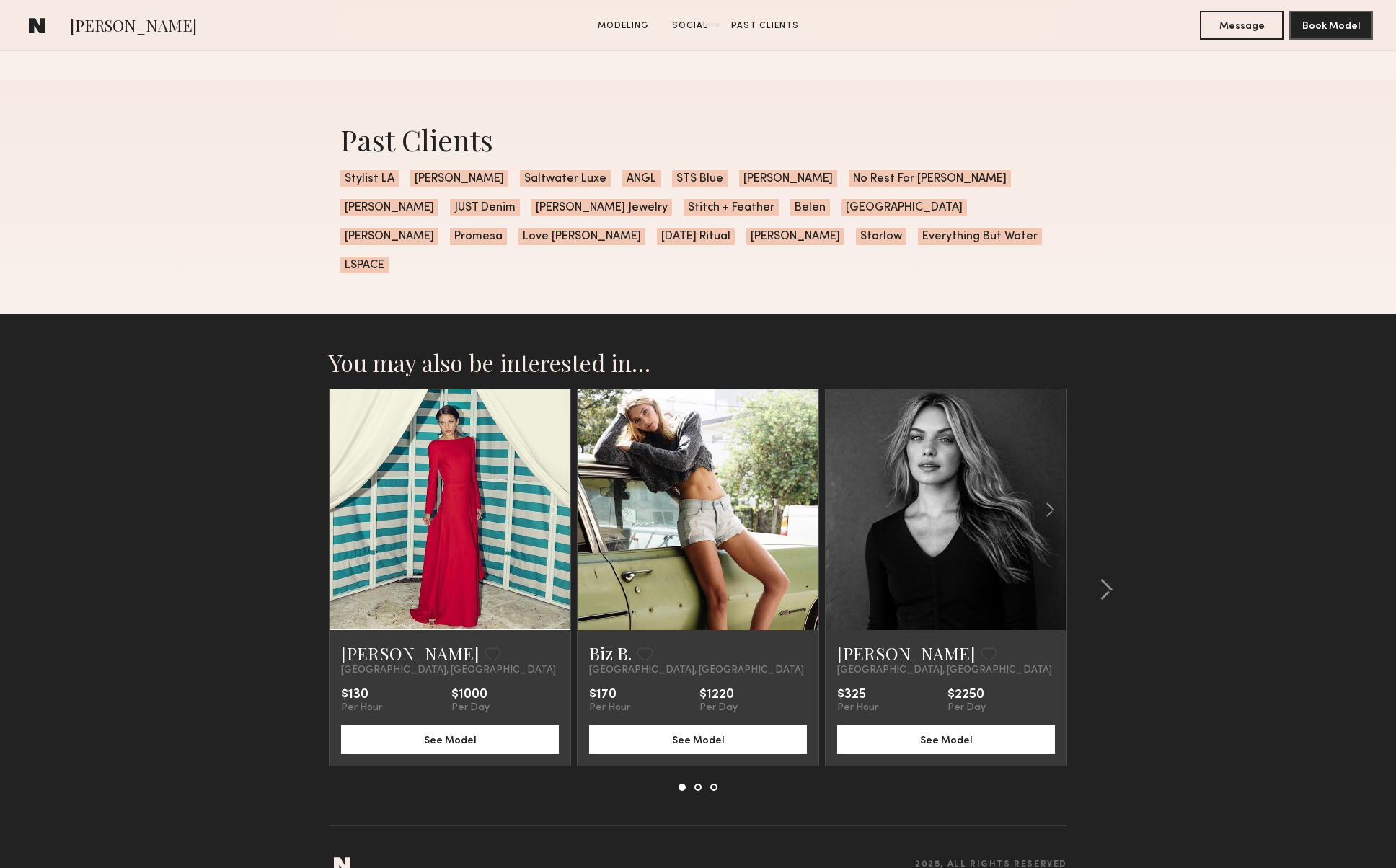
scroll to position [2033, 0]
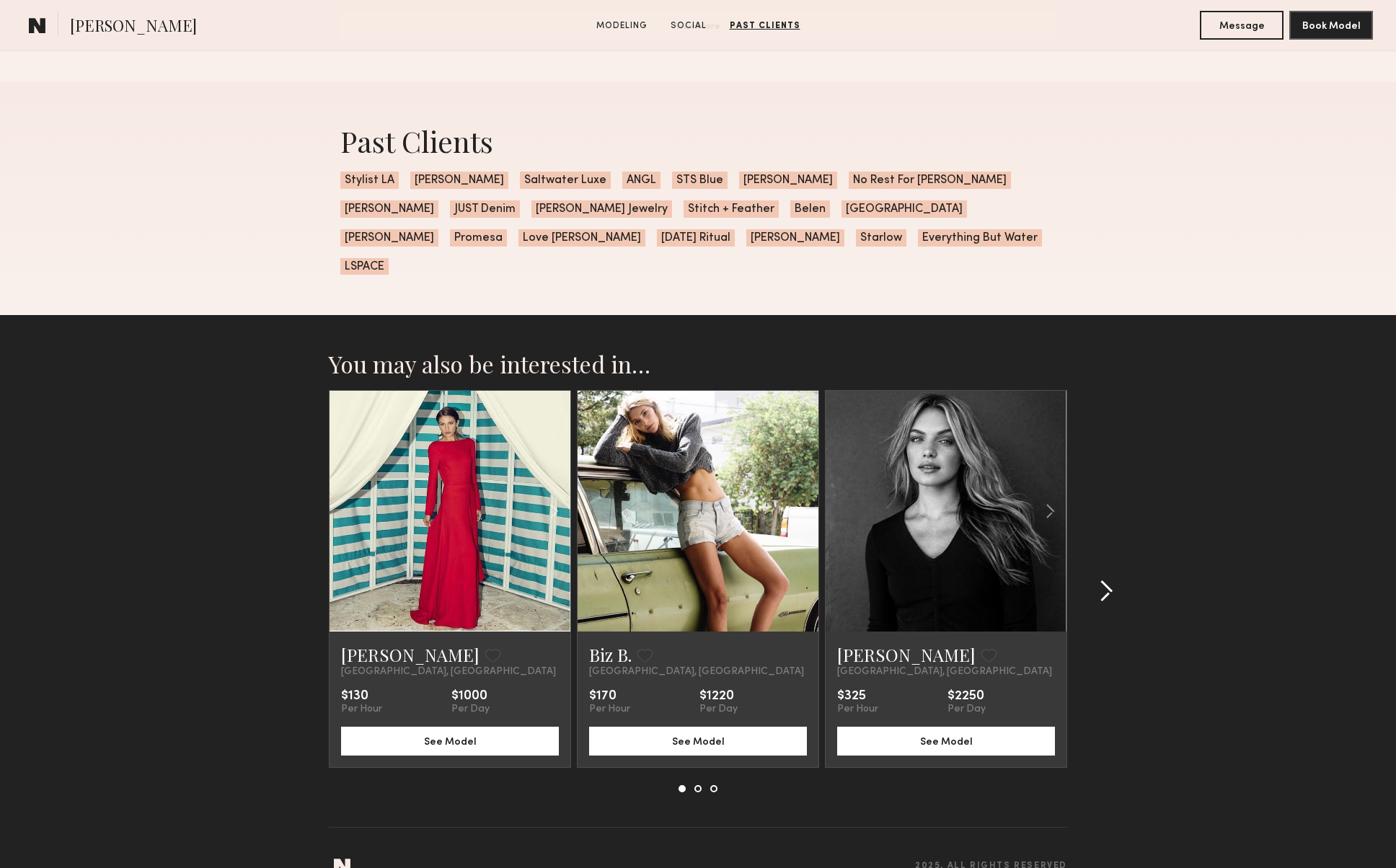
click at [1103, 579] on common-icon at bounding box center [1106, 591] width 15 height 23
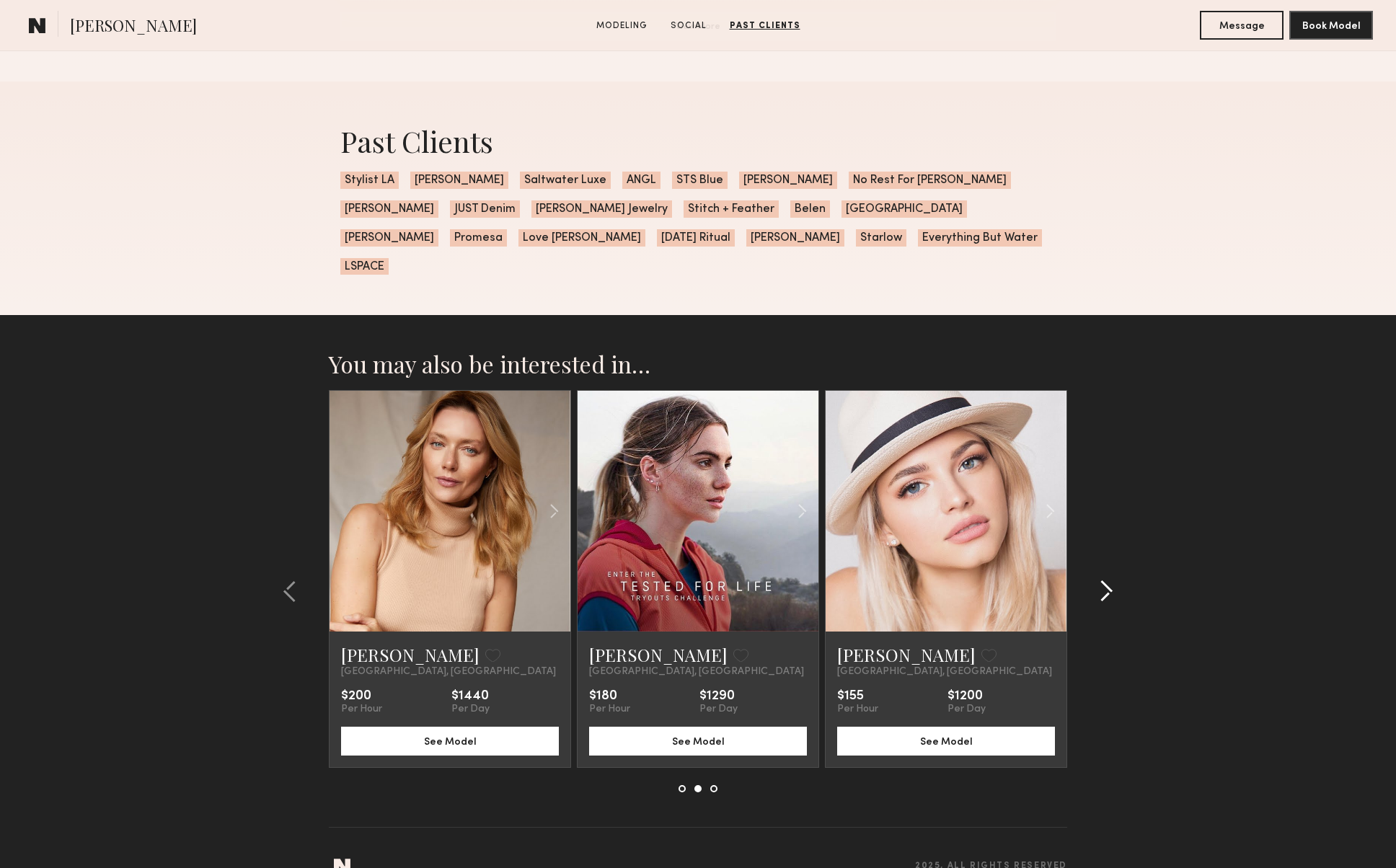
click at [1103, 579] on common-icon at bounding box center [1106, 591] width 15 height 23
